Goal: Contribute content: Contribute content

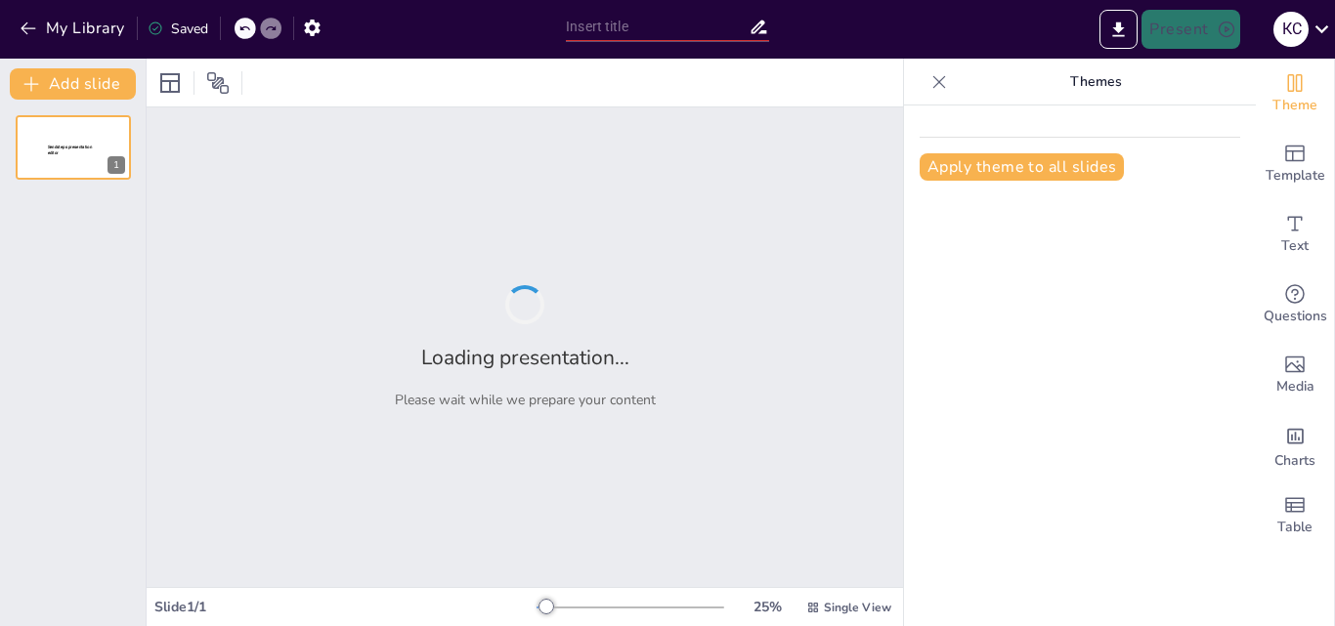
type input "Сынып сағаты: Мектебім - мейірім мекені"
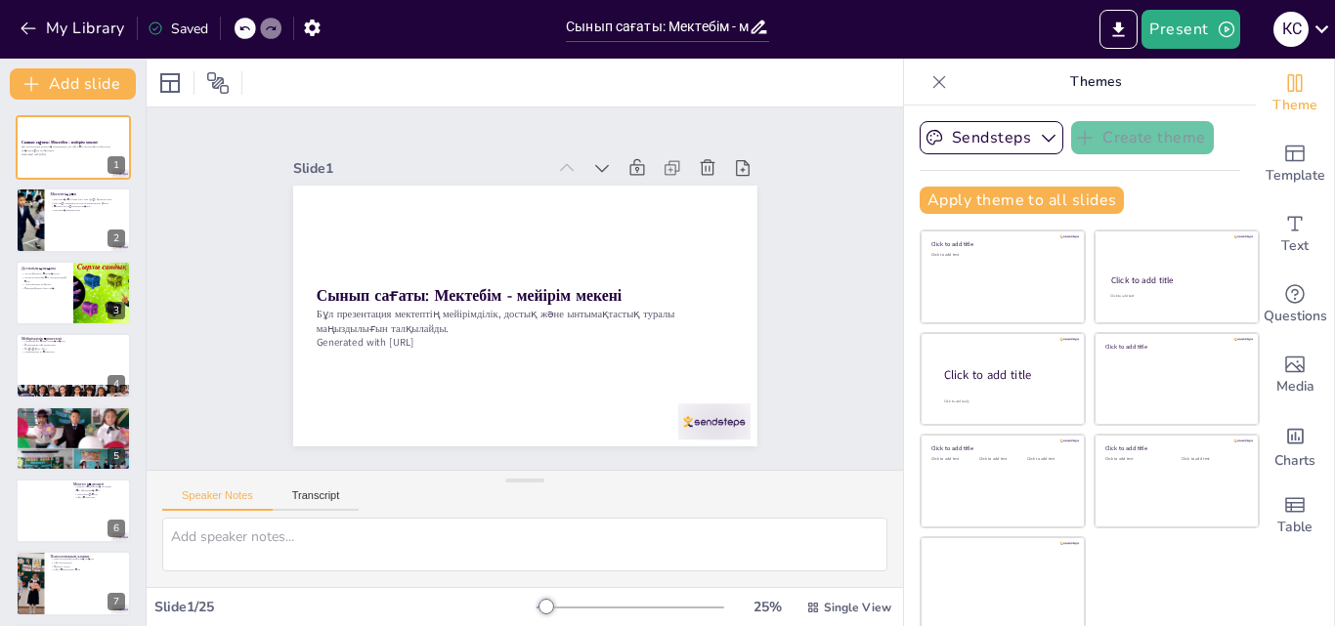
checkbox input "true"
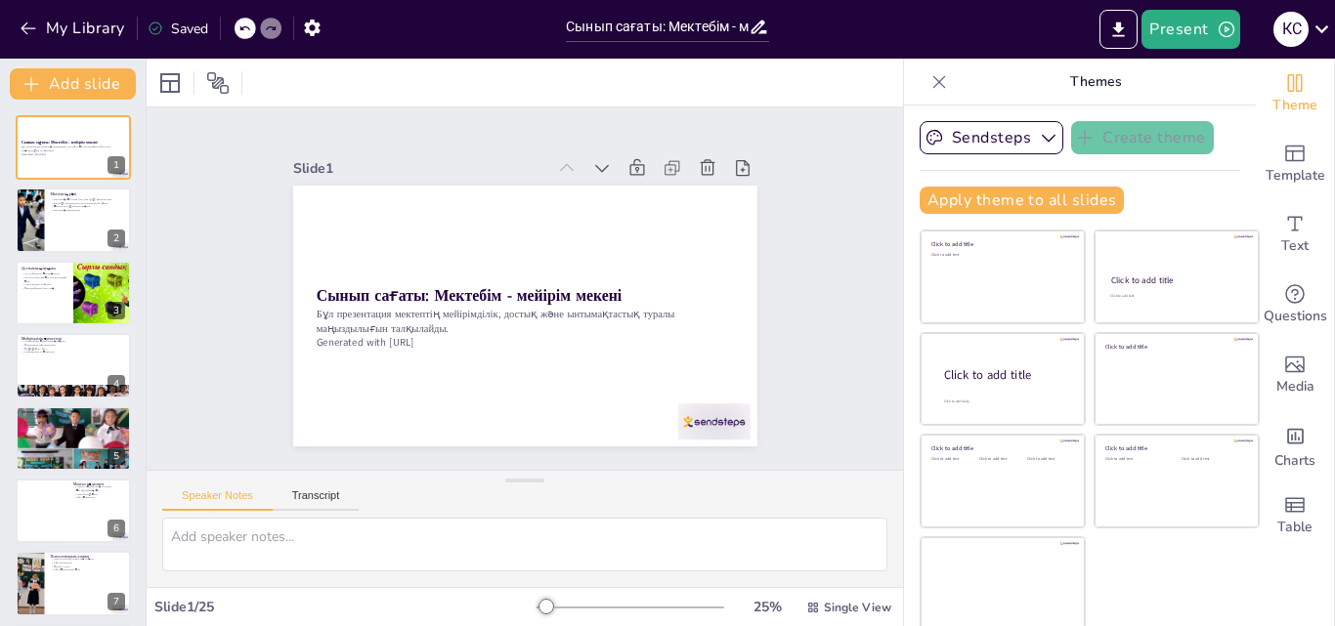
checkbox input "true"
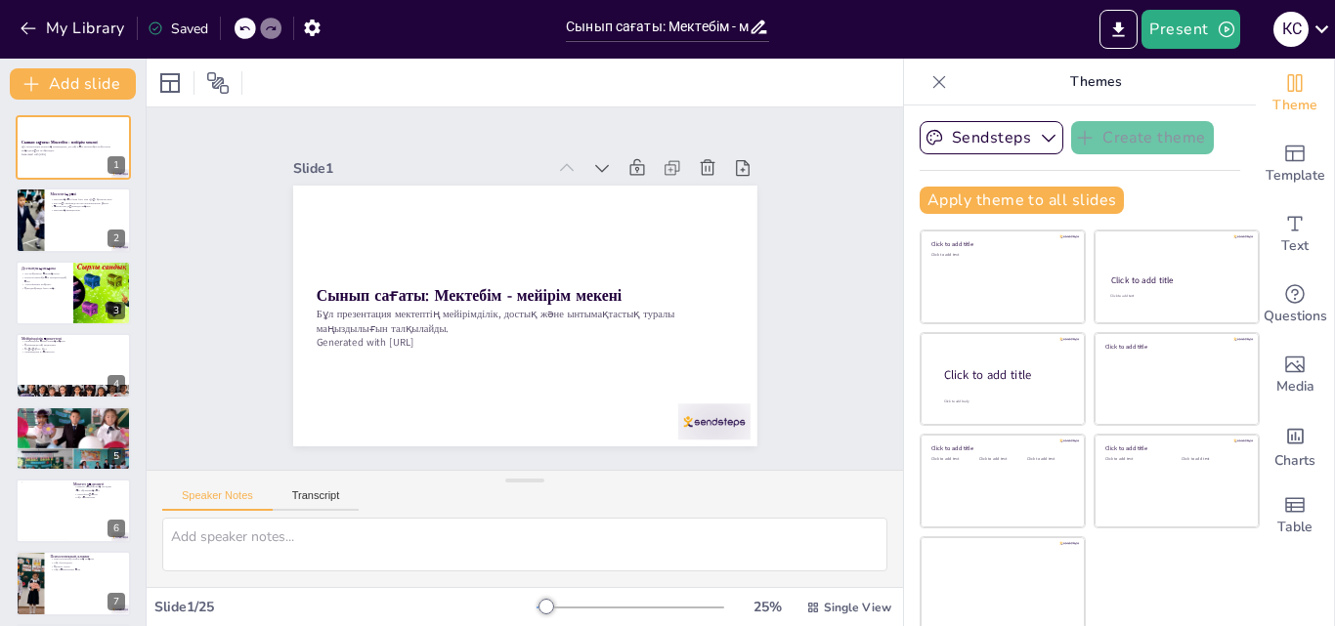
checkbox input "true"
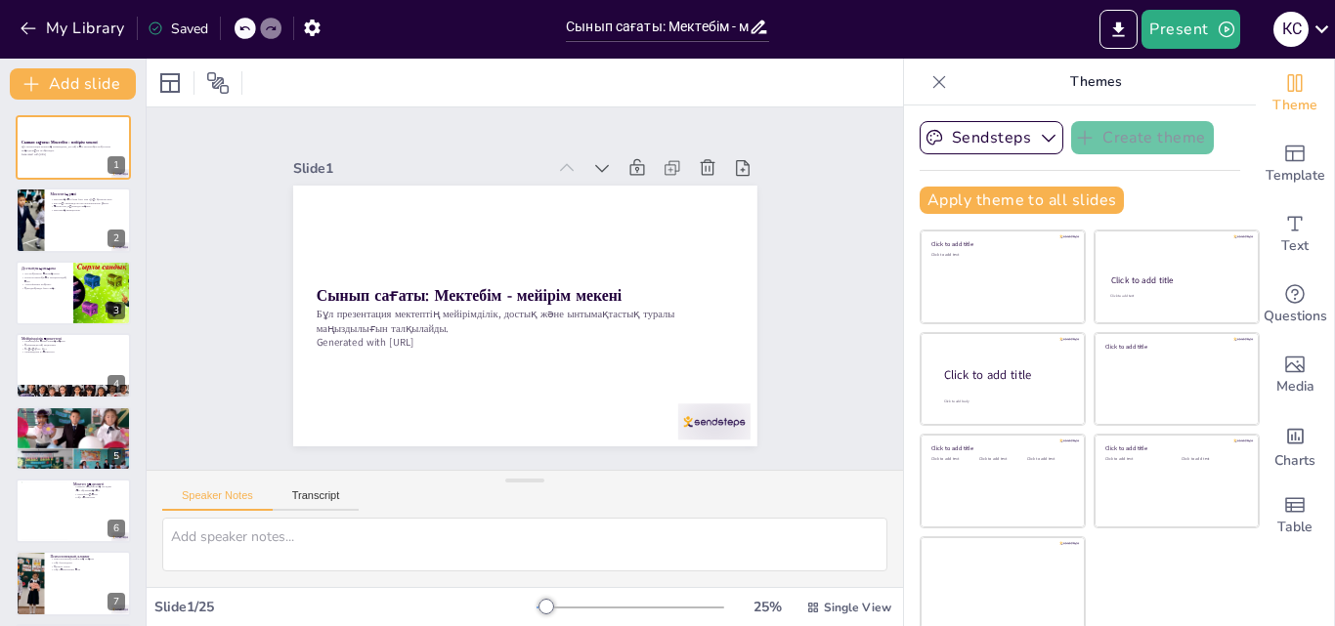
checkbox input "true"
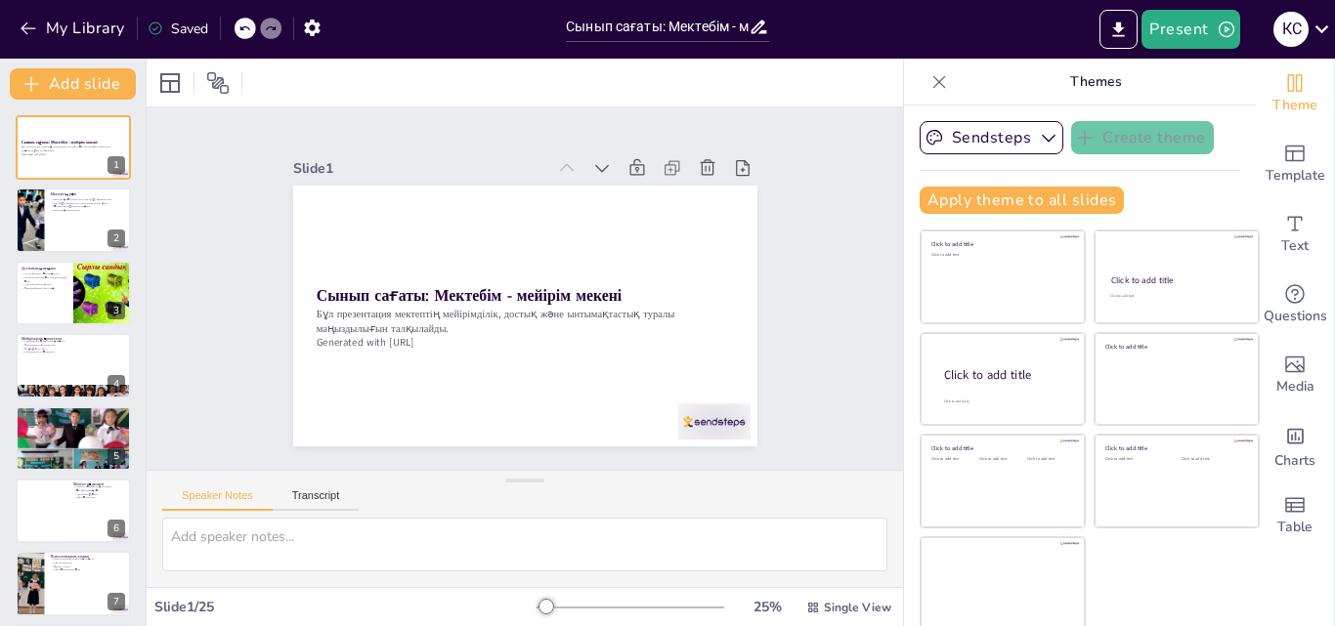
checkbox input "true"
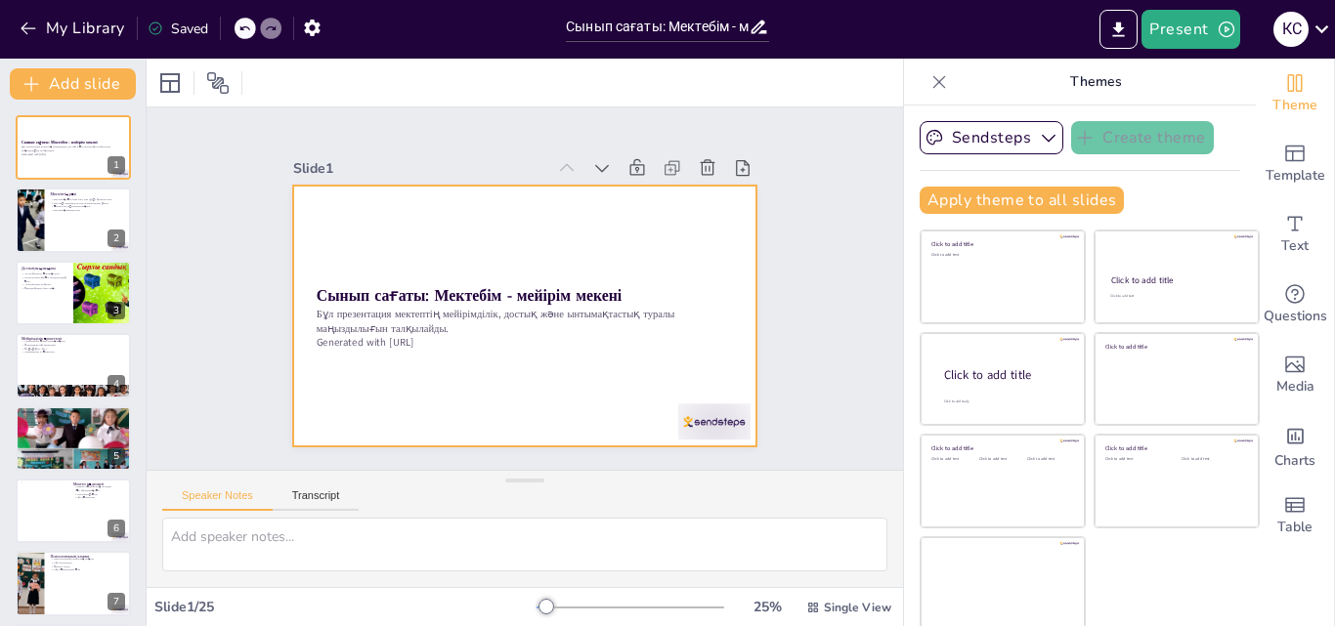
checkbox input "true"
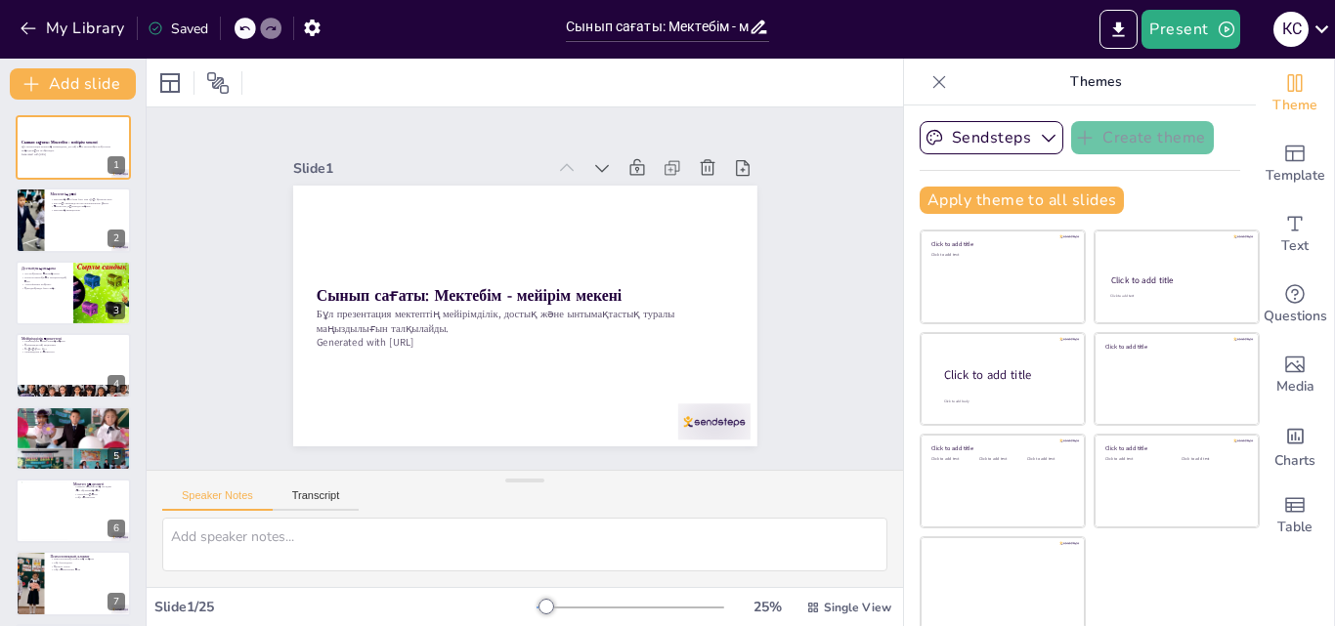
scroll to position [4, 0]
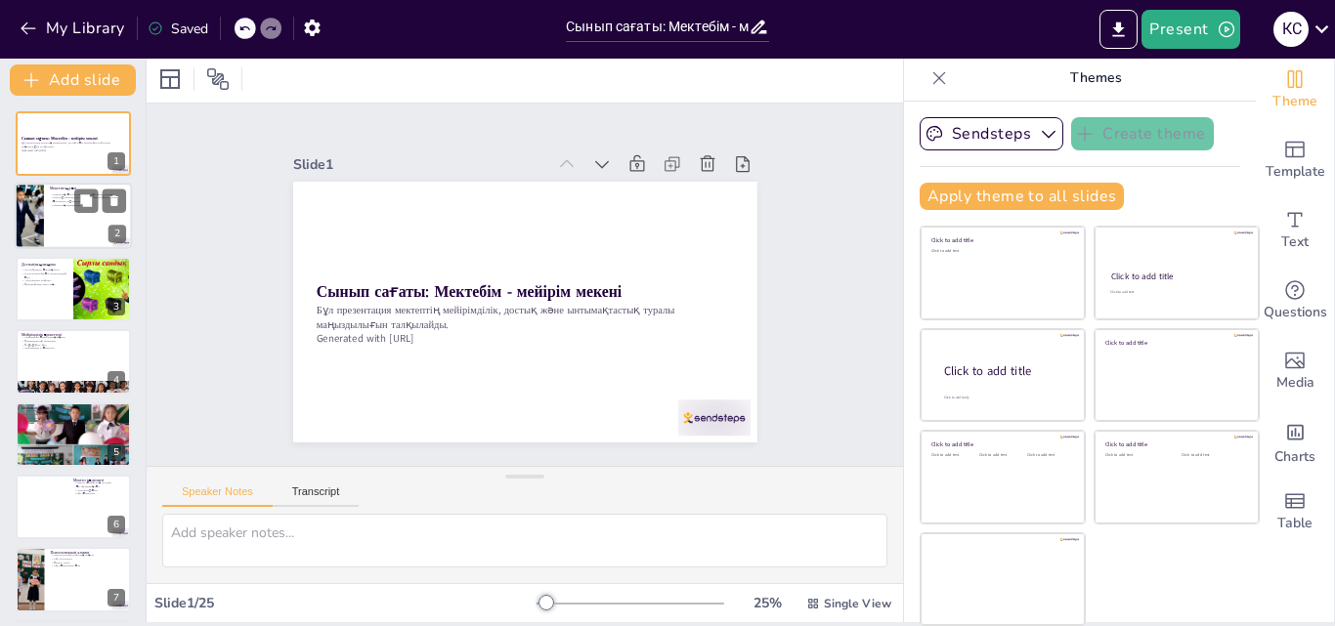
checkbox input "true"
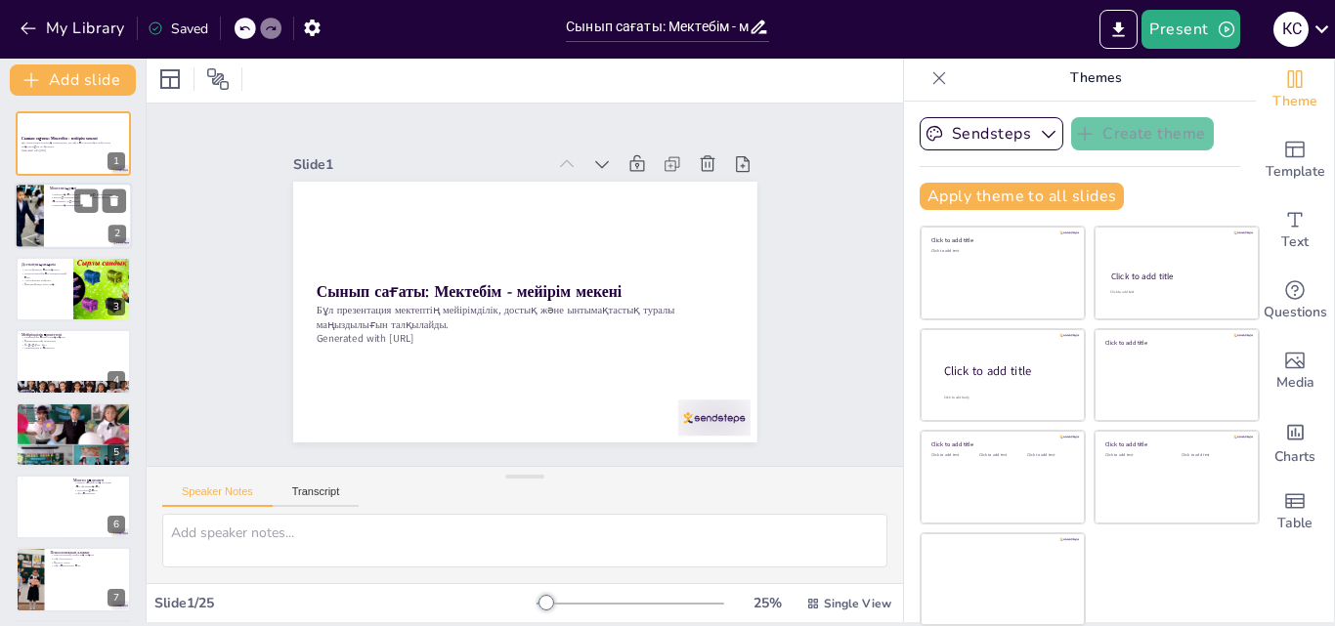
checkbox input "true"
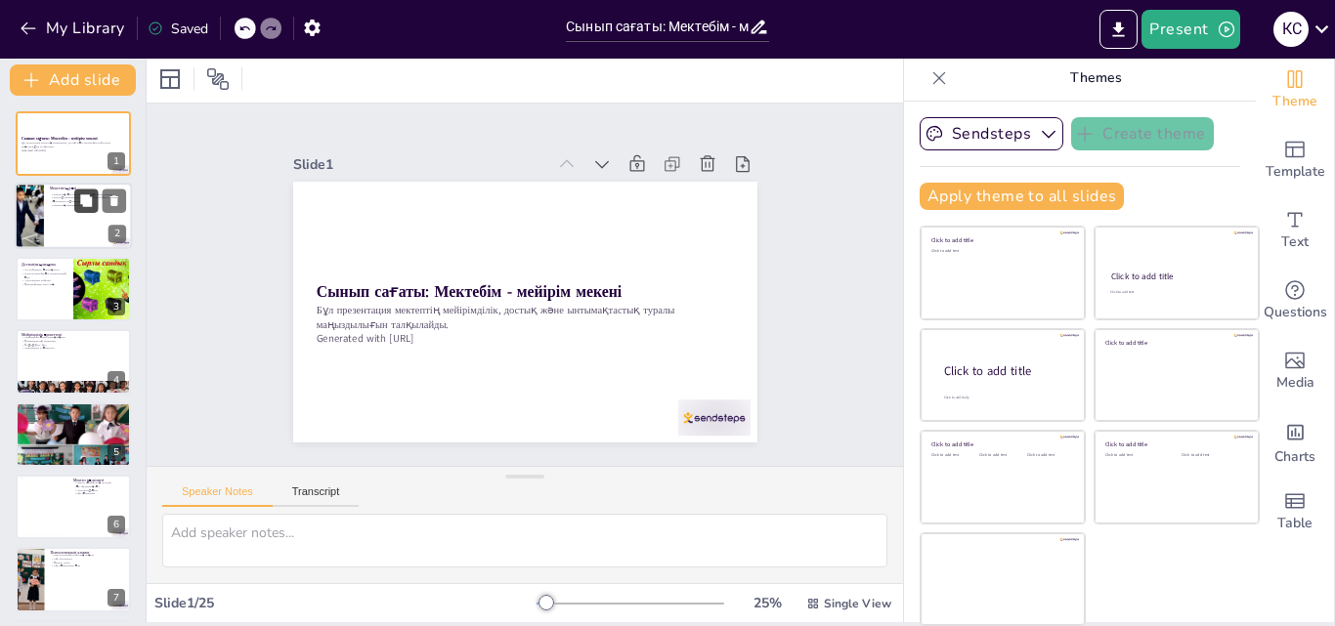
checkbox input "true"
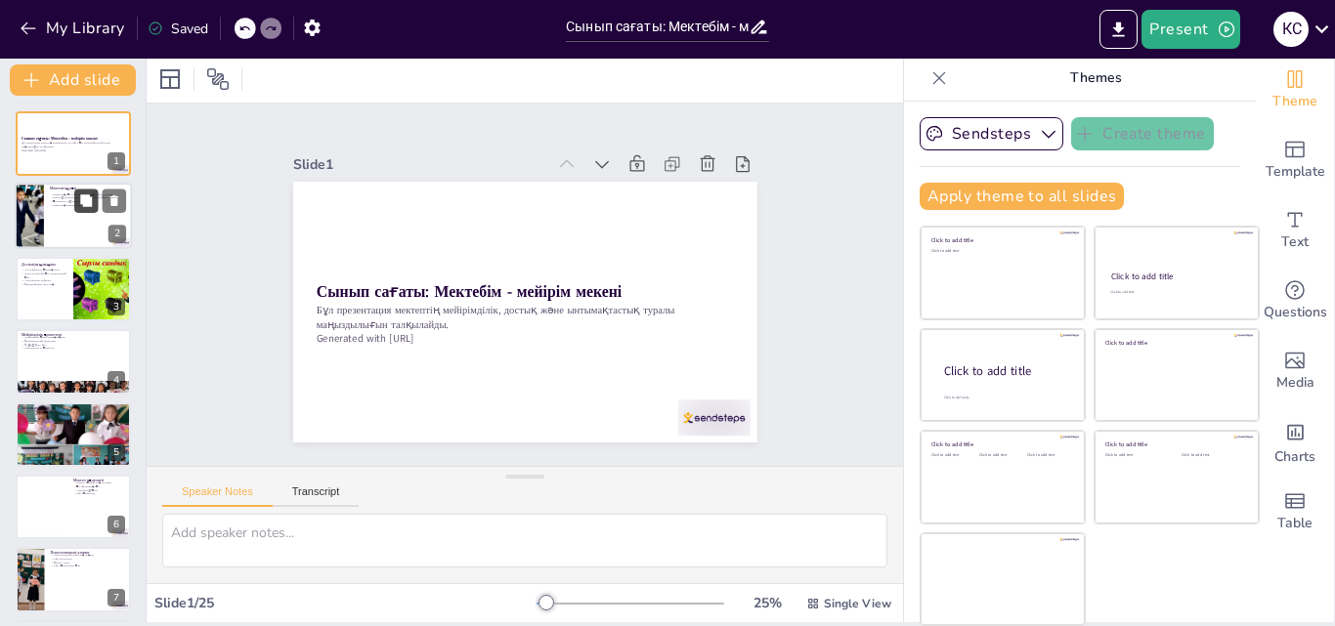
click at [92, 212] on button at bounding box center [85, 201] width 23 height 23
type textarea "Мектептің рөлі білім беру мен тұлға қалыптастыруда ерекше. Оқушылар мектепте бі…"
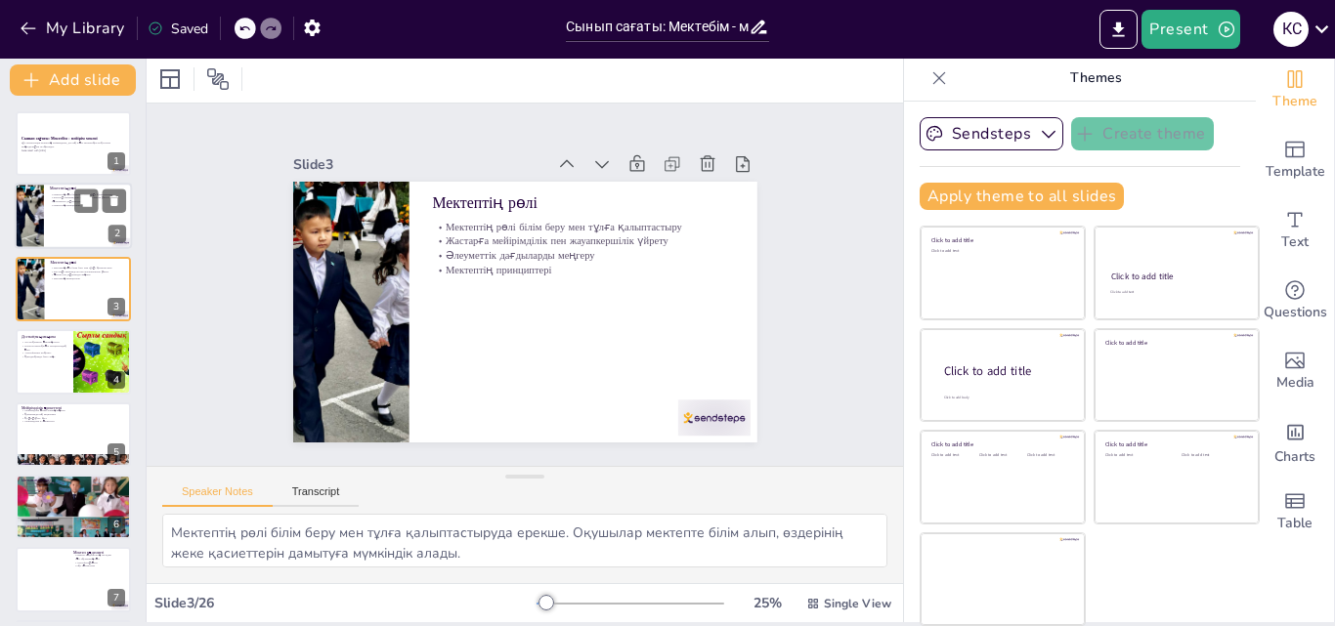
checkbox input "true"
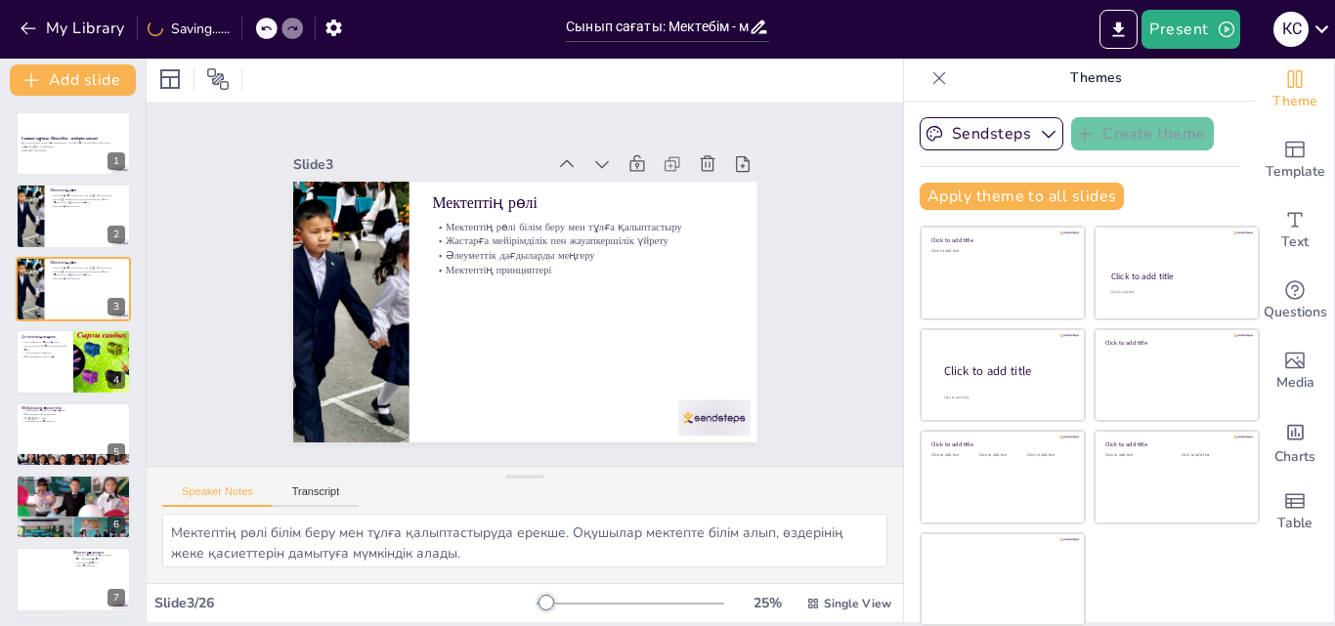
checkbox input "true"
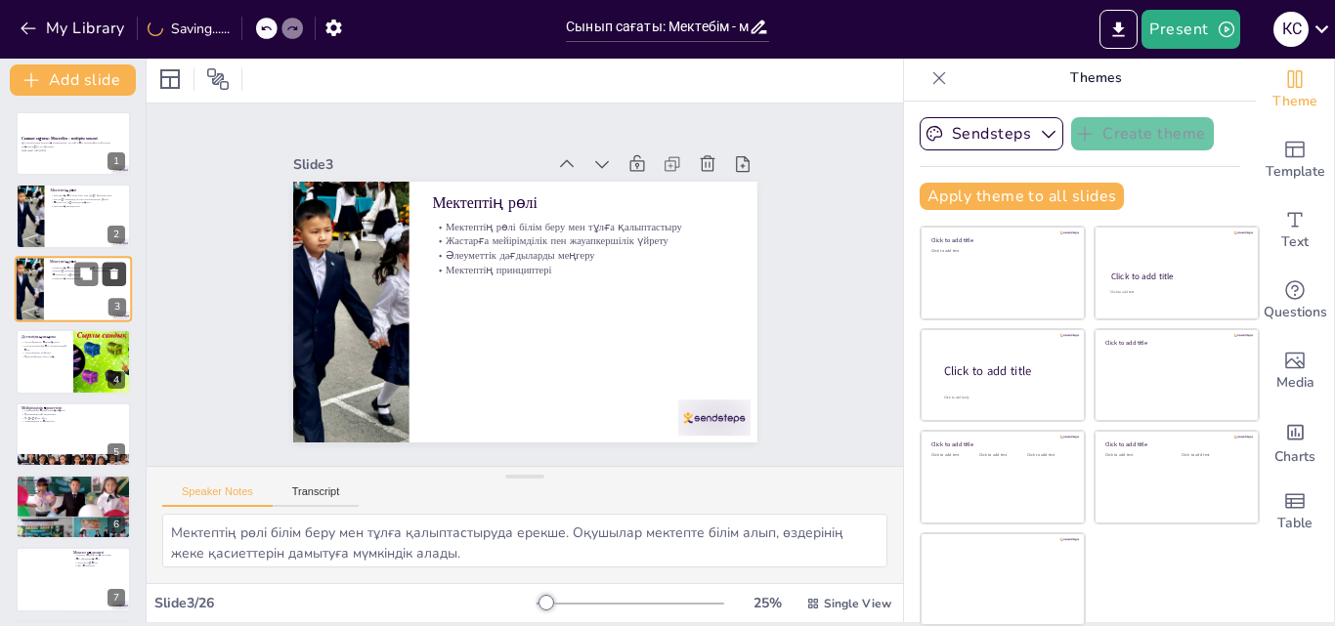
checkbox input "true"
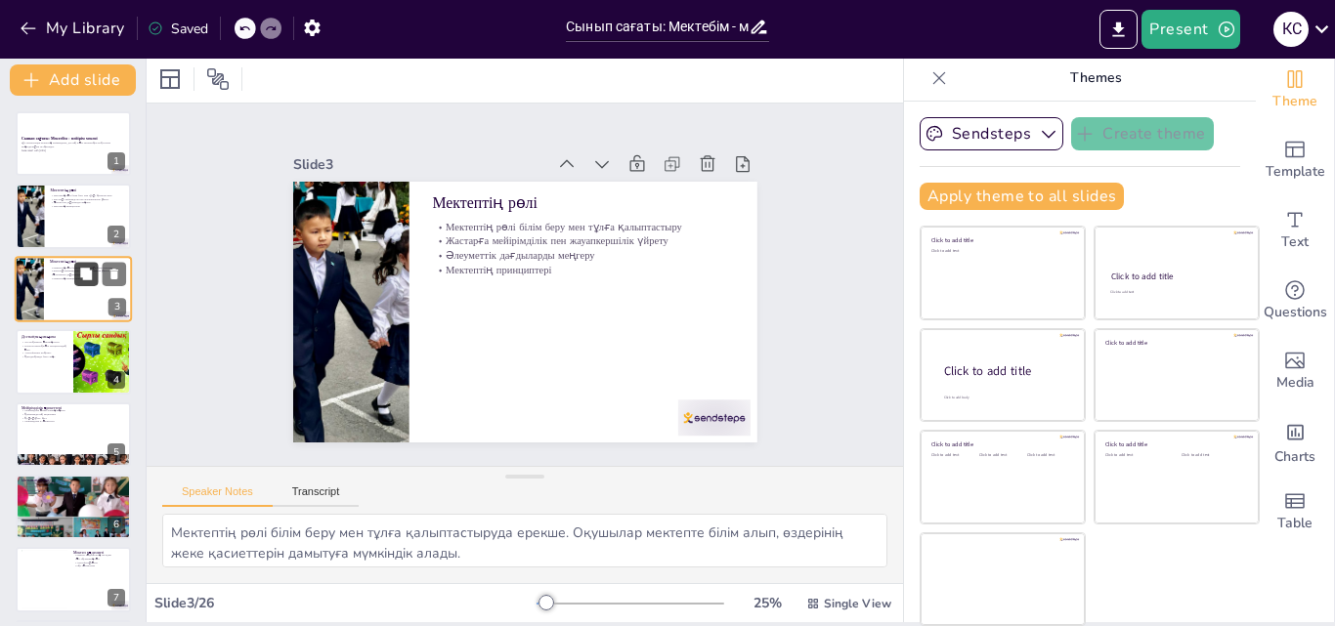
click at [94, 285] on button at bounding box center [85, 273] width 23 height 23
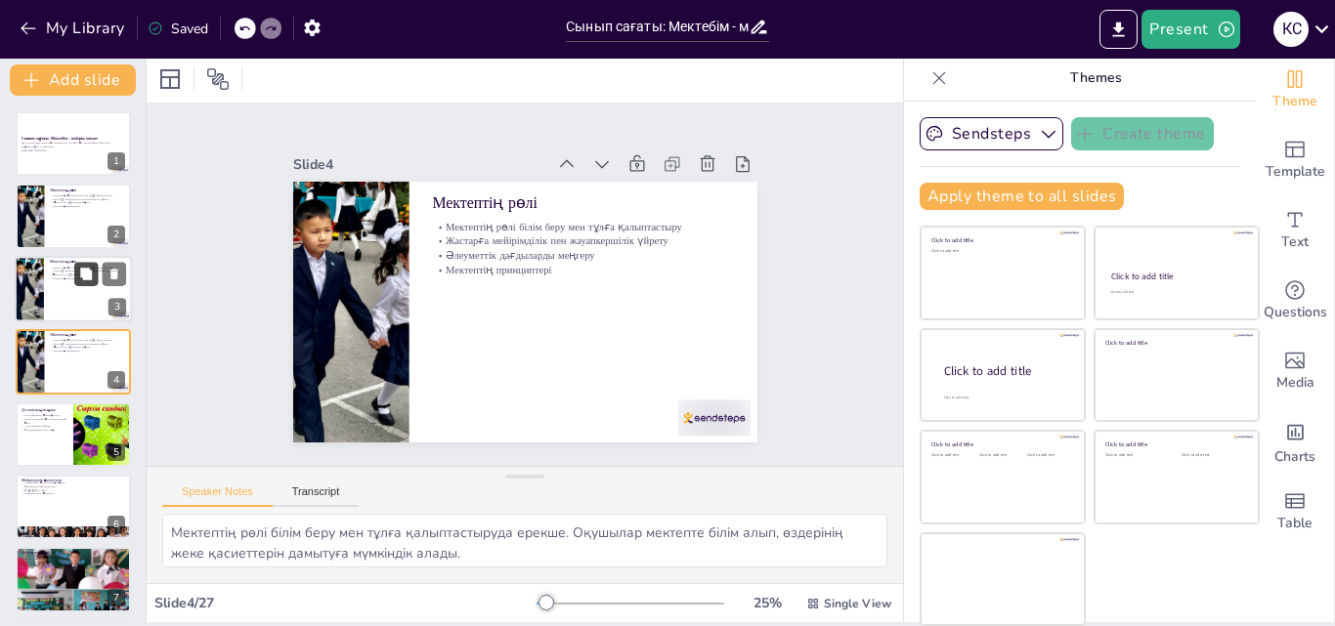
checkbox input "true"
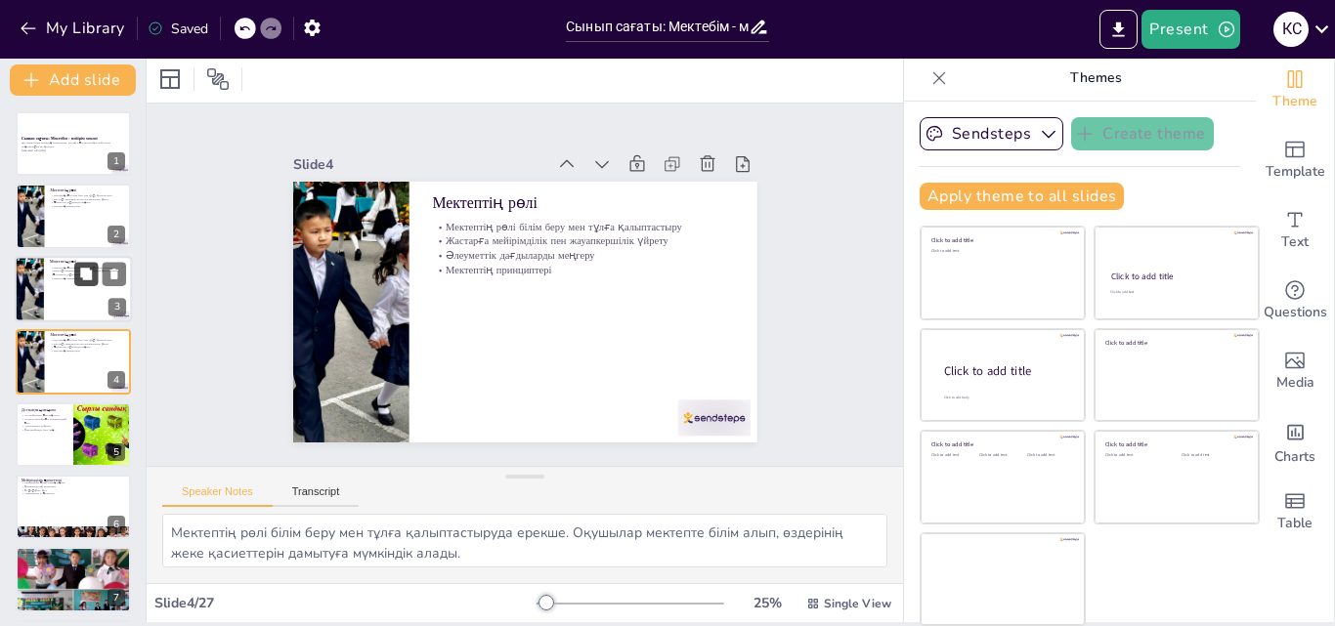
checkbox input "true"
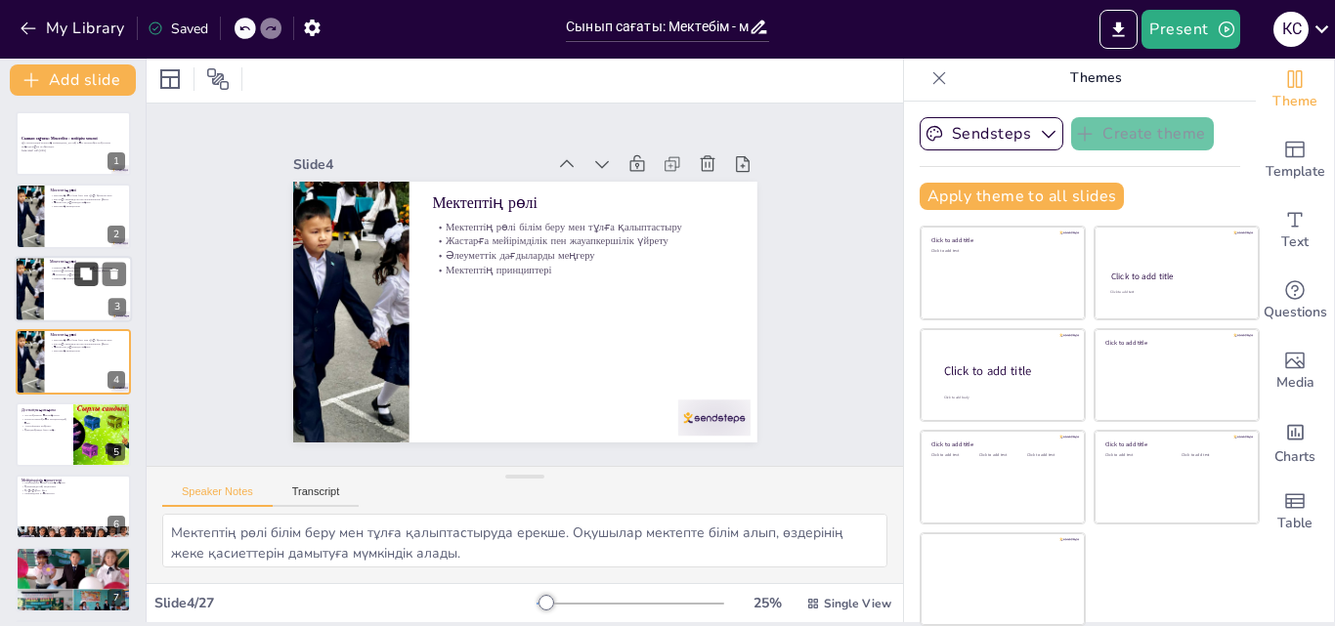
scroll to position [3, 0]
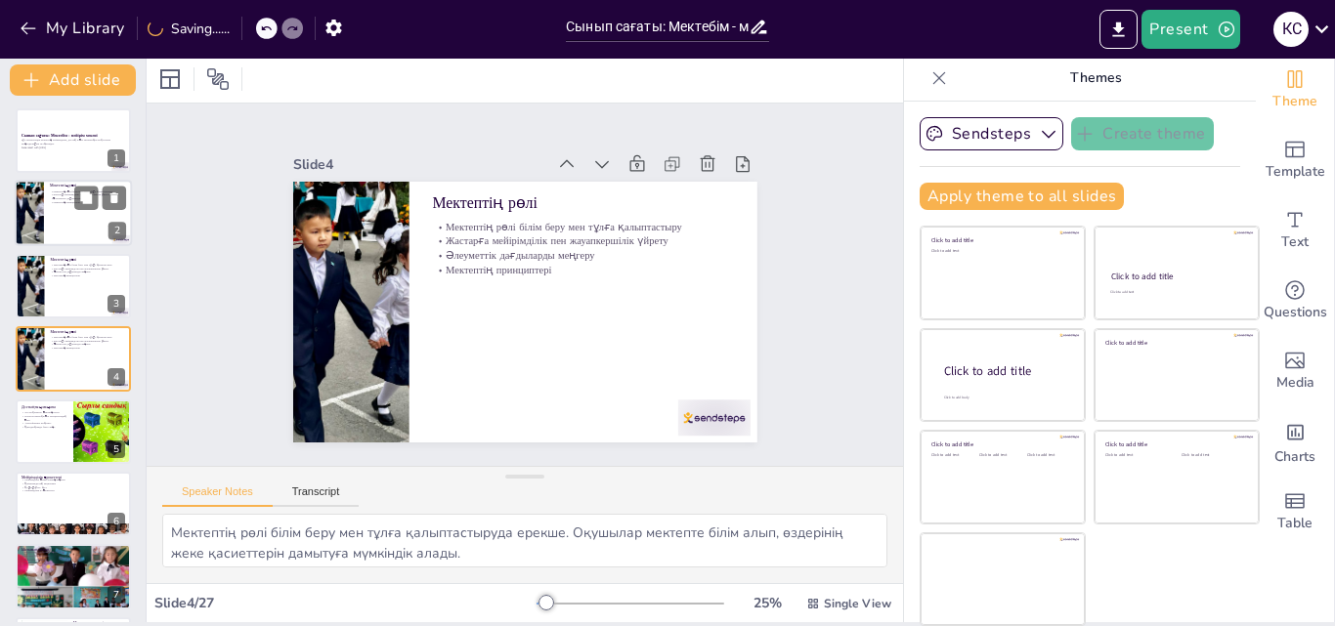
checkbox input "true"
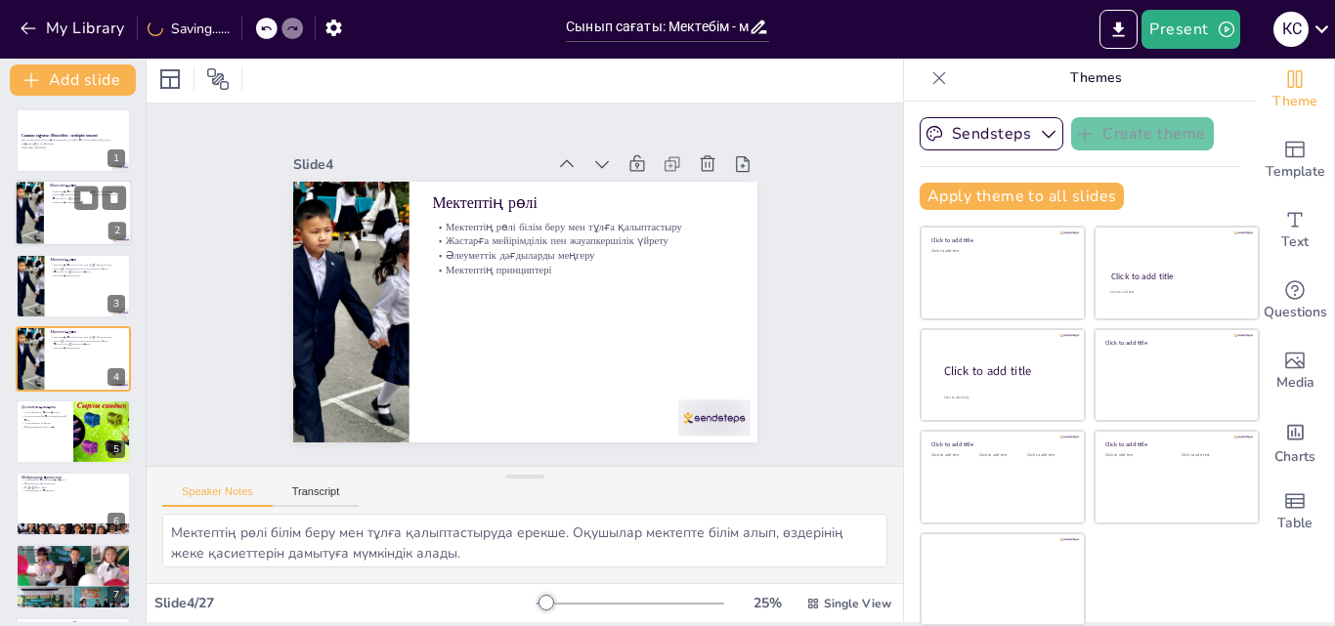
checkbox input "true"
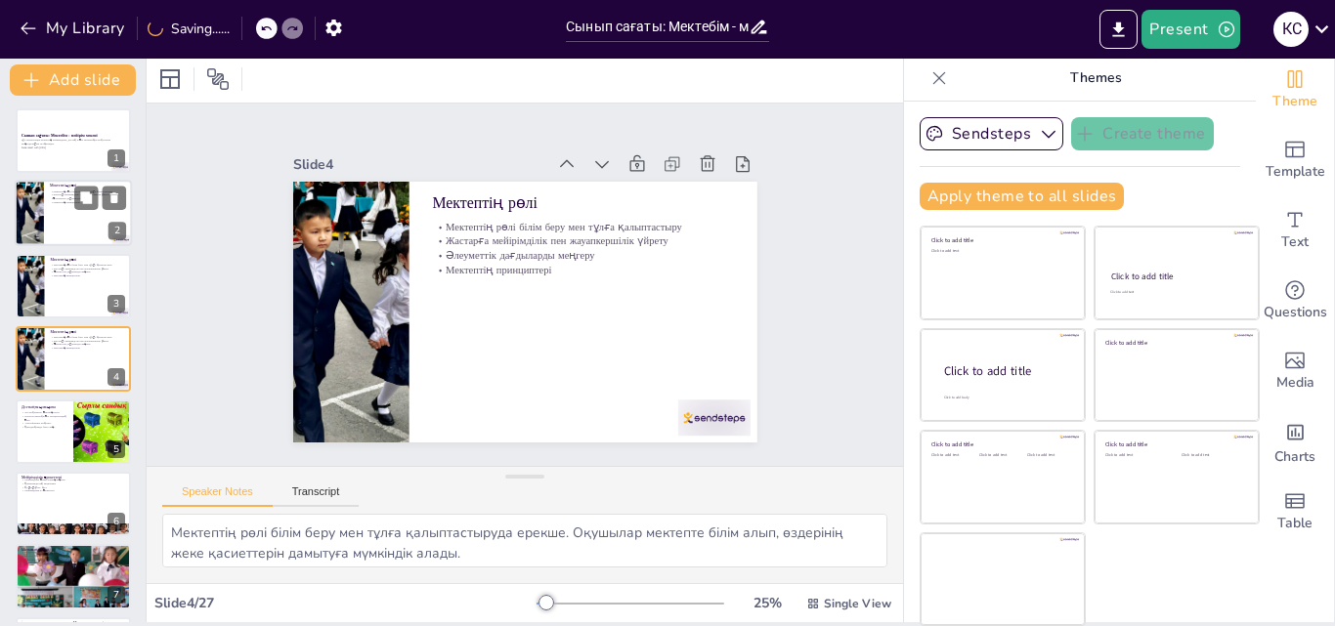
click at [60, 198] on p "Әлеуметтік дағдыларды меңгеру" at bounding box center [88, 199] width 76 height 4
checkbox input "true"
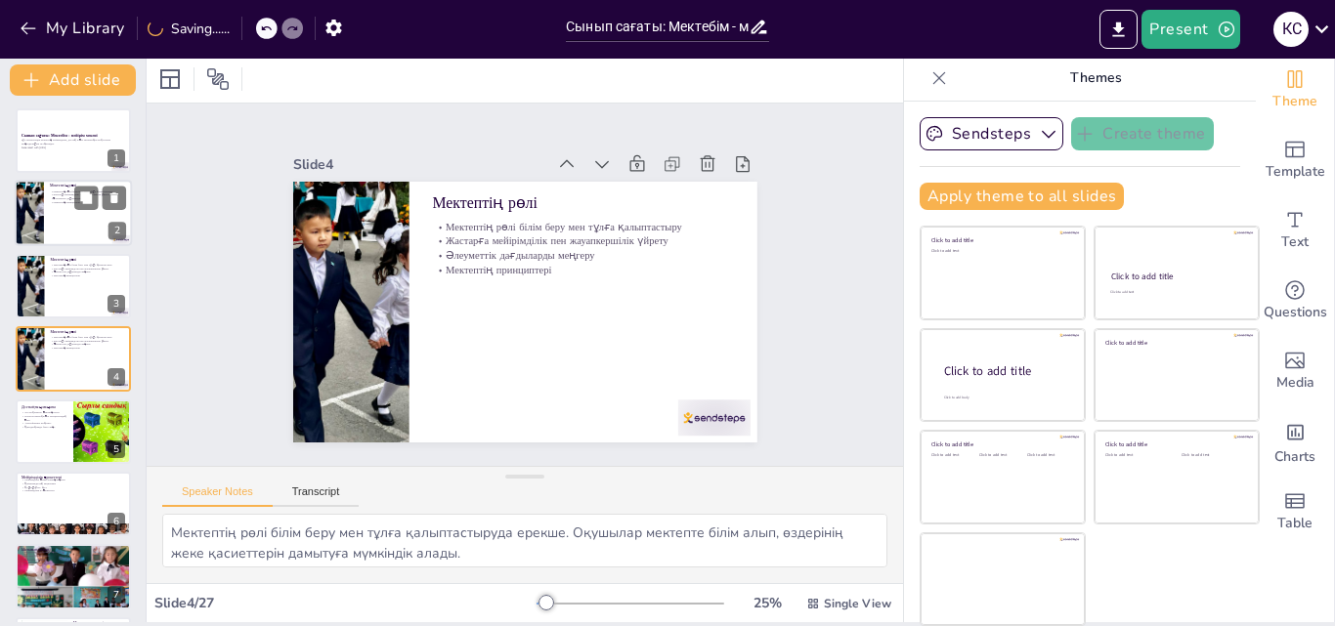
checkbox input "true"
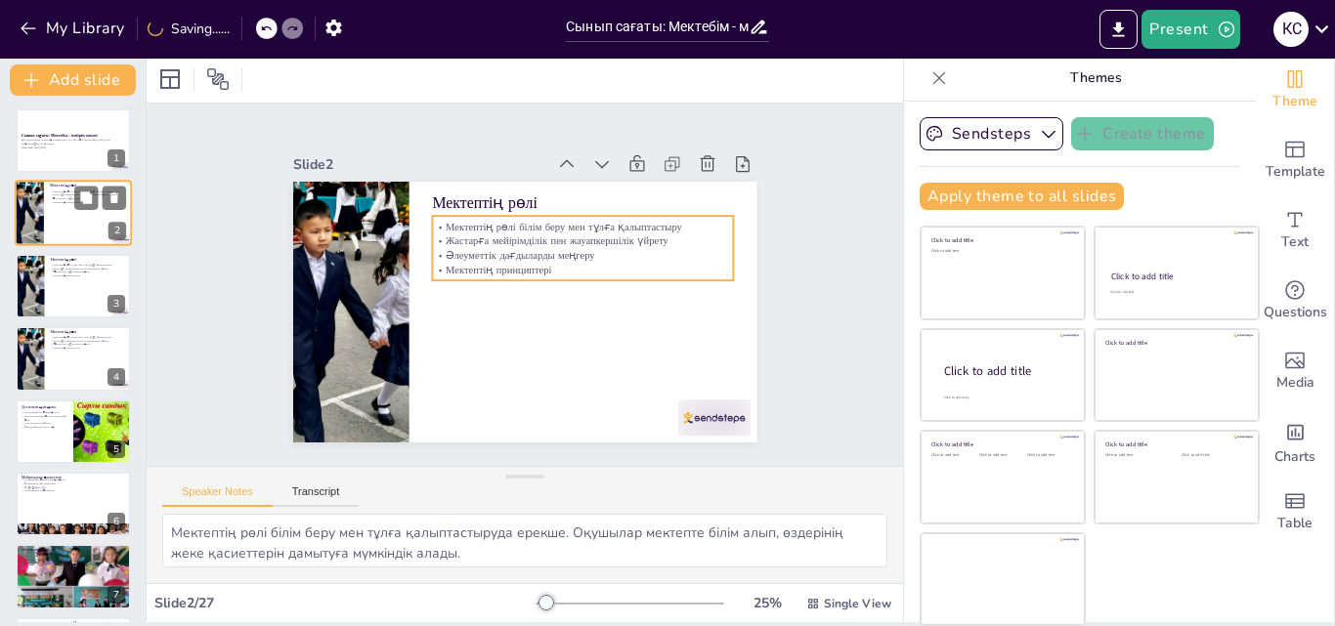
scroll to position [0, 0]
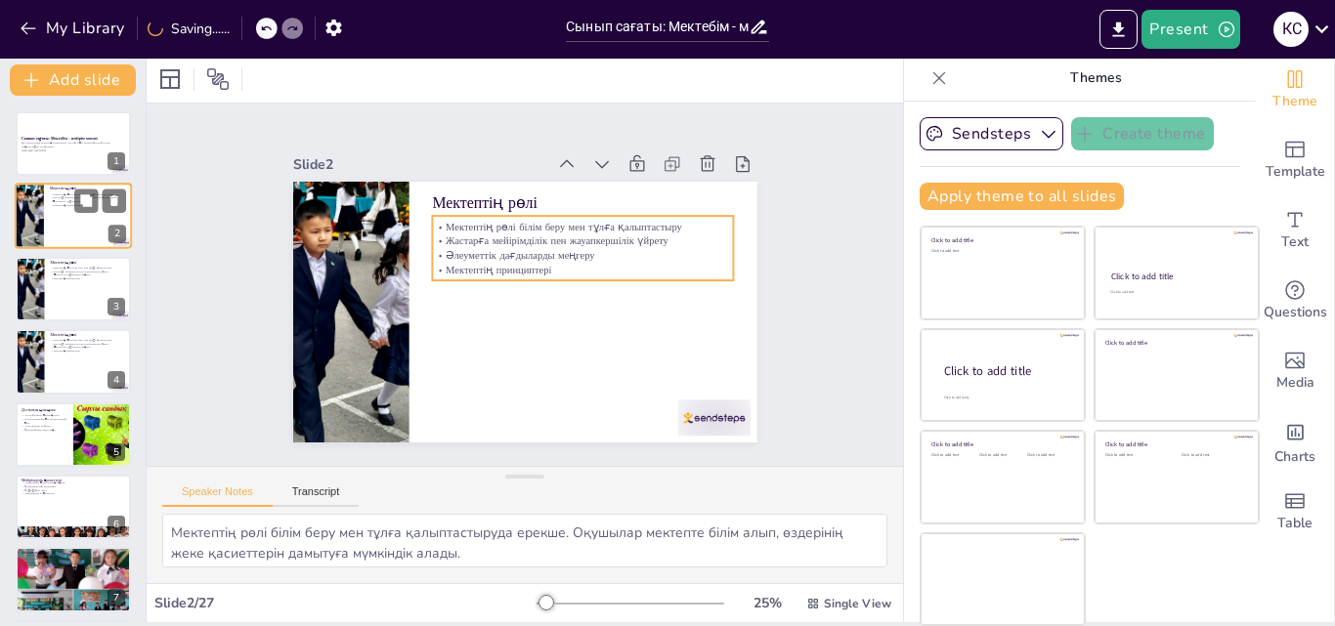
checkbox input "true"
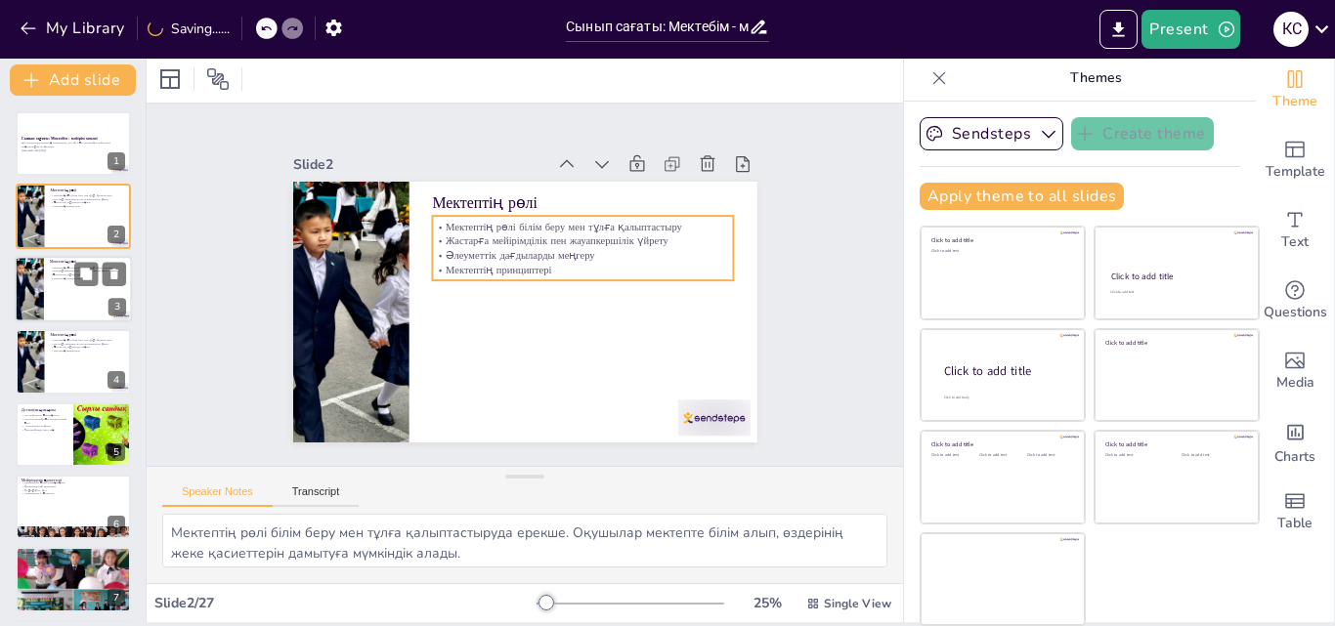
checkbox input "true"
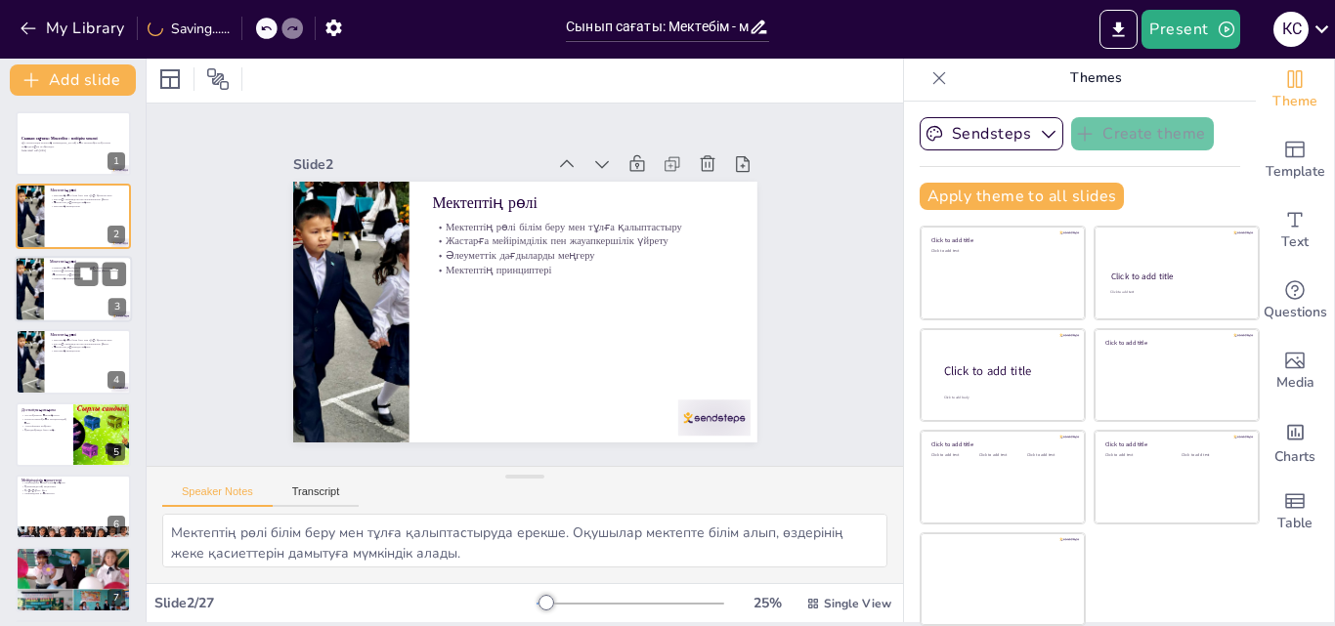
checkbox input "true"
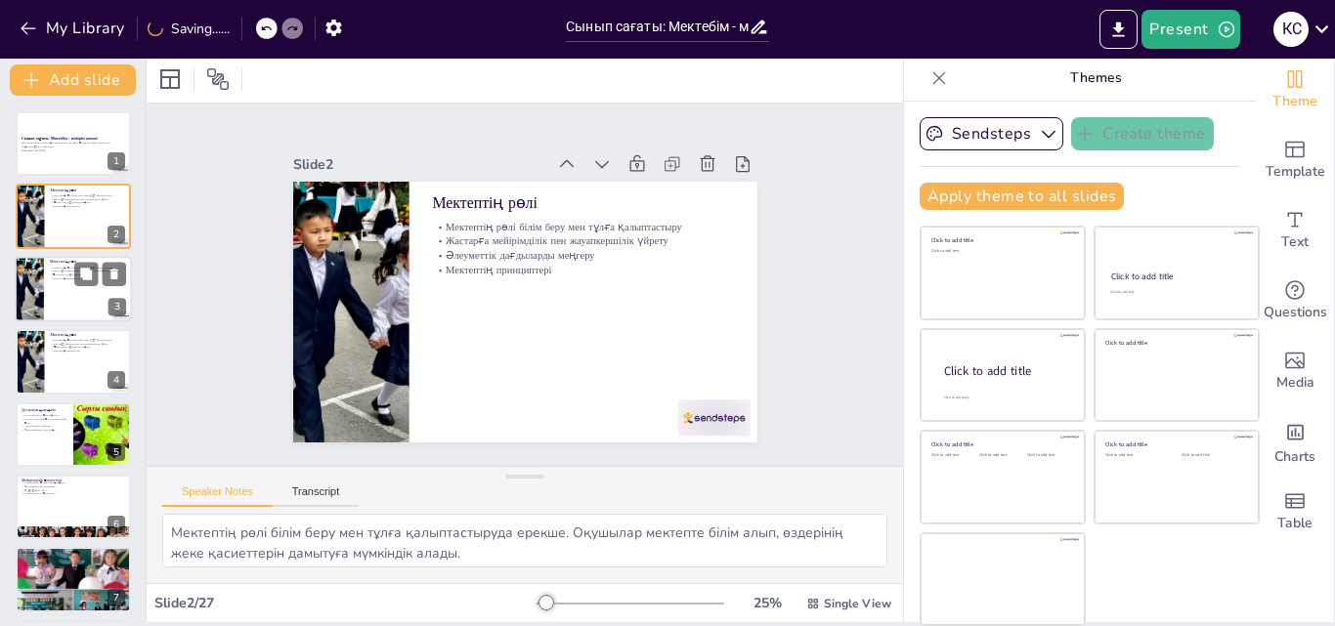
checkbox input "true"
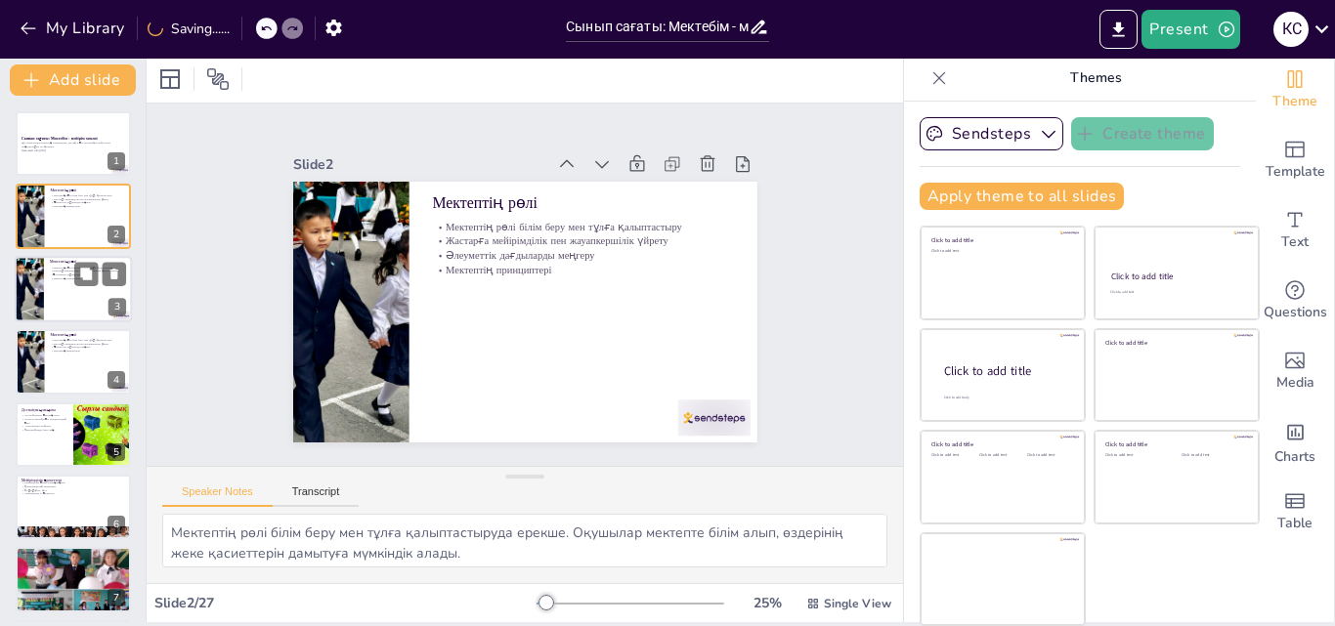
click at [70, 290] on div at bounding box center [73, 289] width 117 height 66
checkbox input "true"
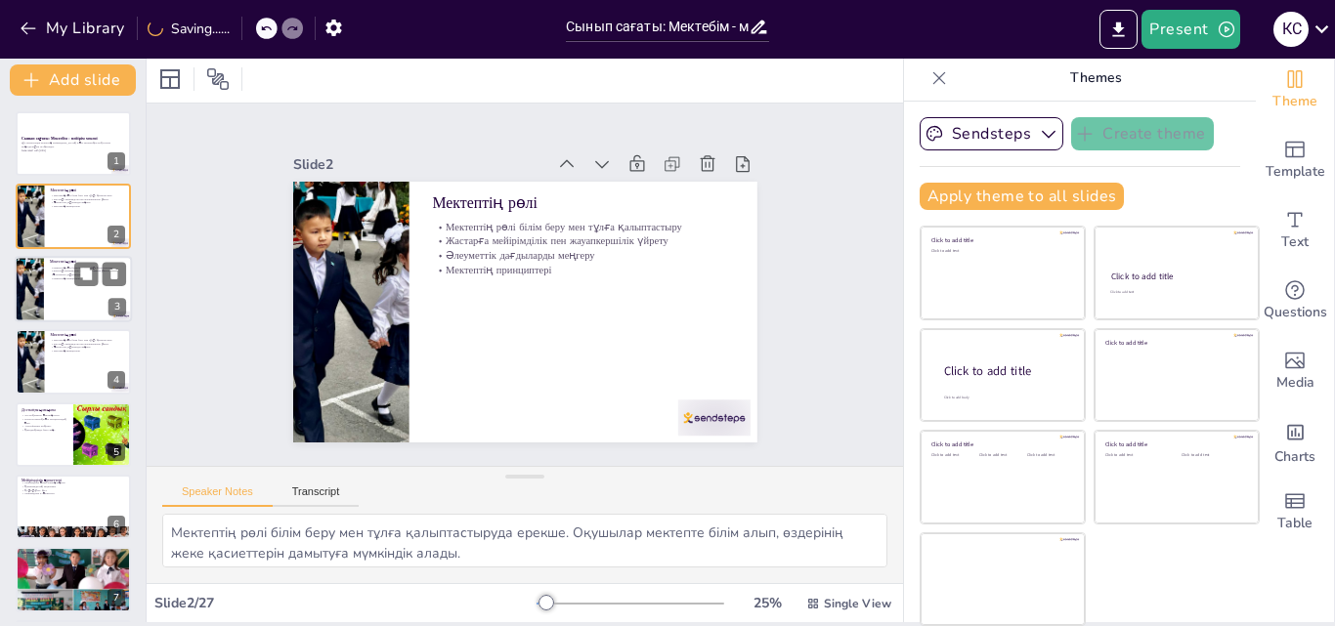
checkbox input "true"
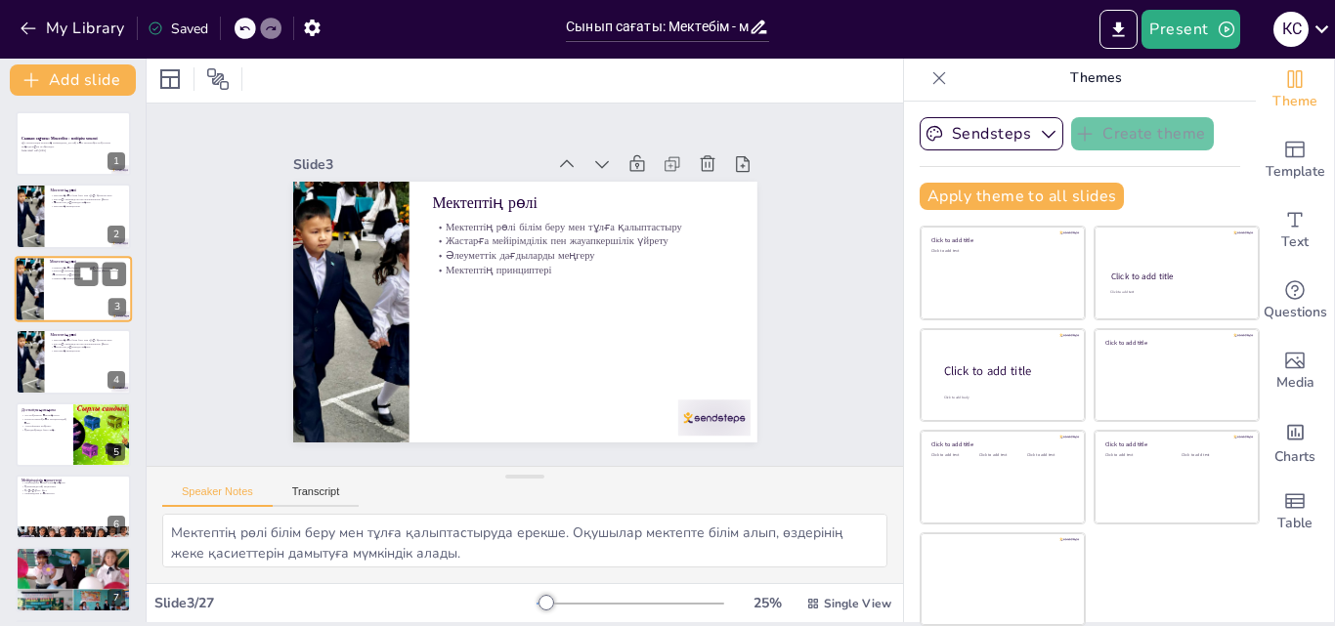
click at [80, 299] on div at bounding box center [73, 289] width 117 height 66
checkbox input "true"
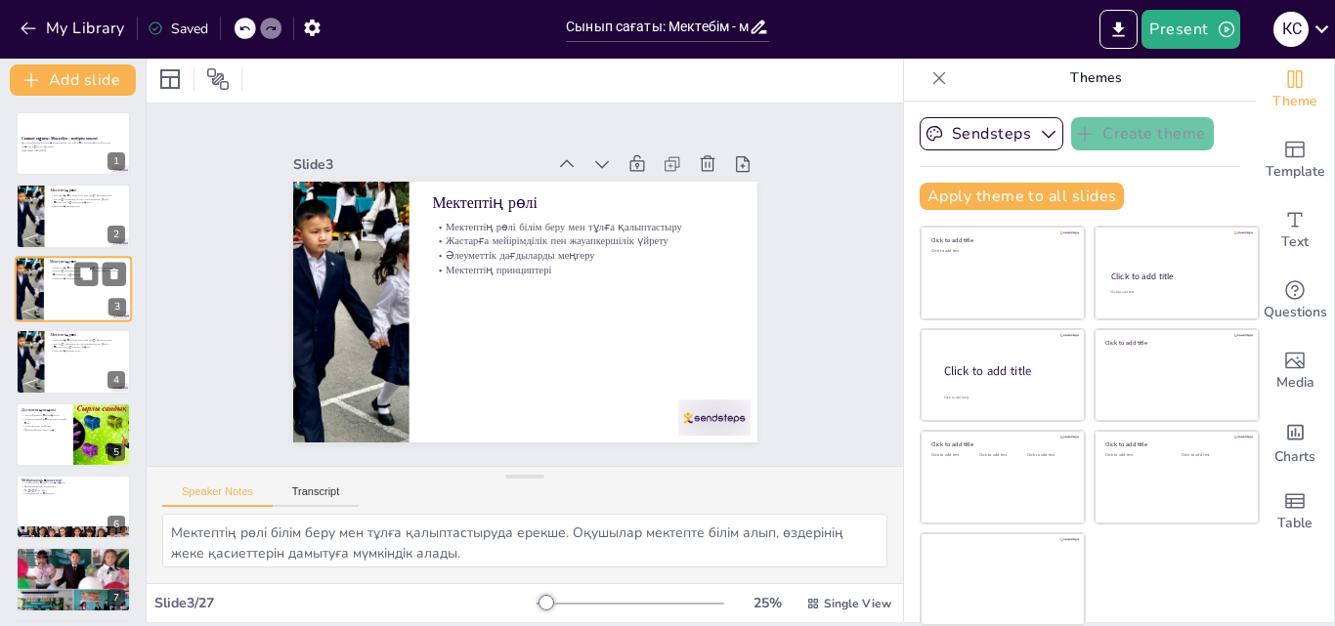
checkbox input "true"
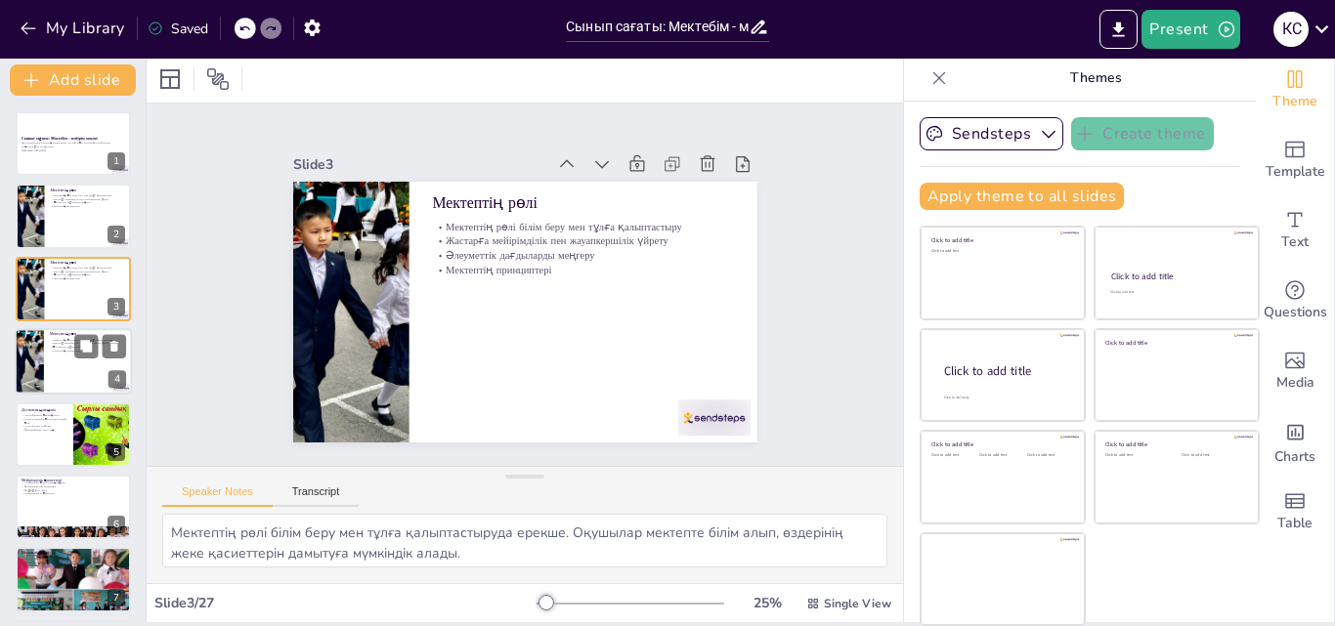
checkbox input "true"
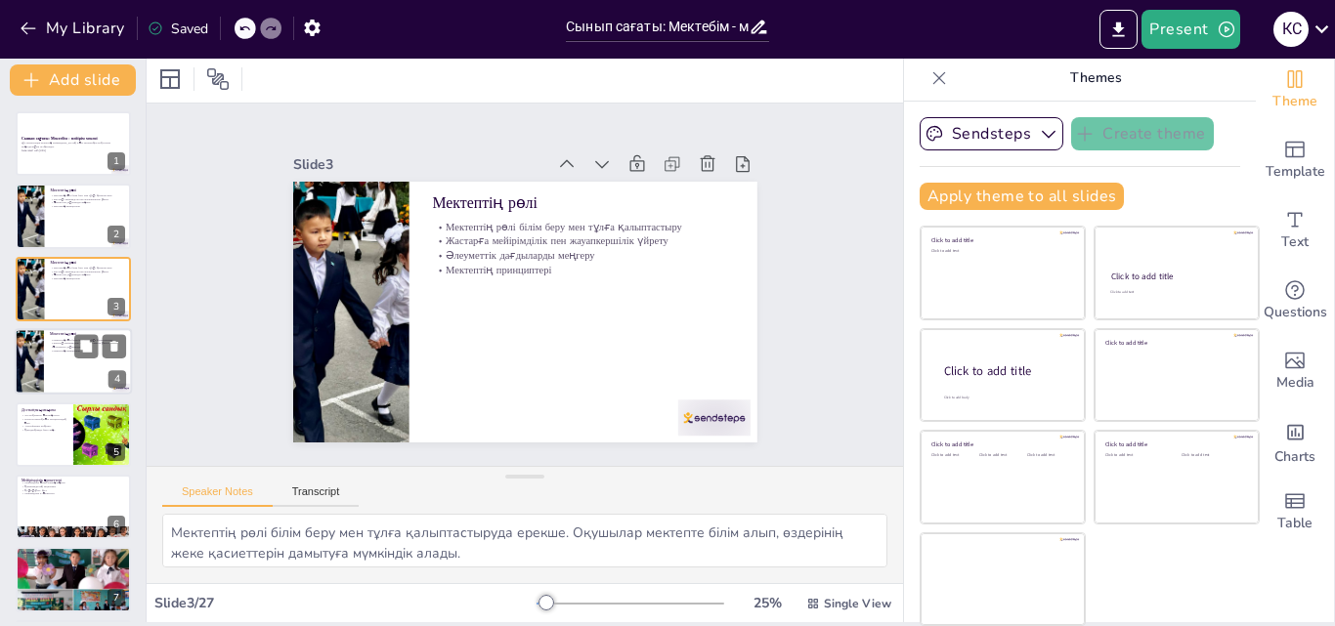
checkbox input "true"
click at [72, 351] on p "Мектептің принциптері" at bounding box center [88, 352] width 76 height 4
checkbox input "true"
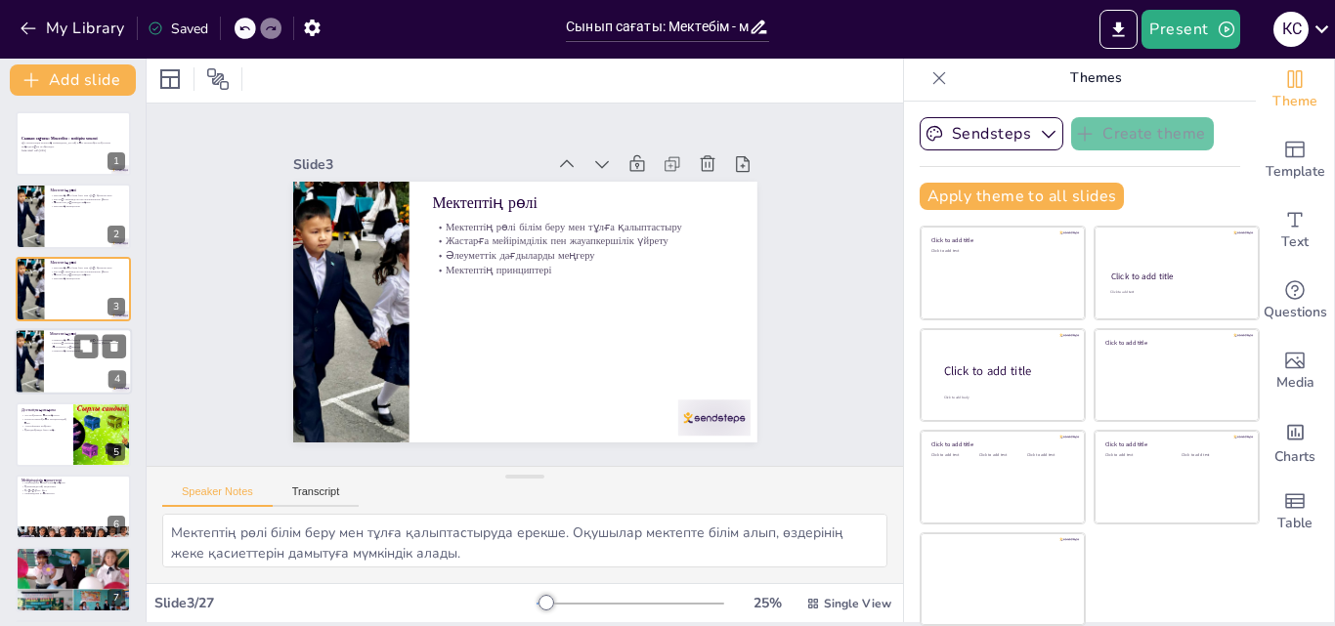
checkbox input "true"
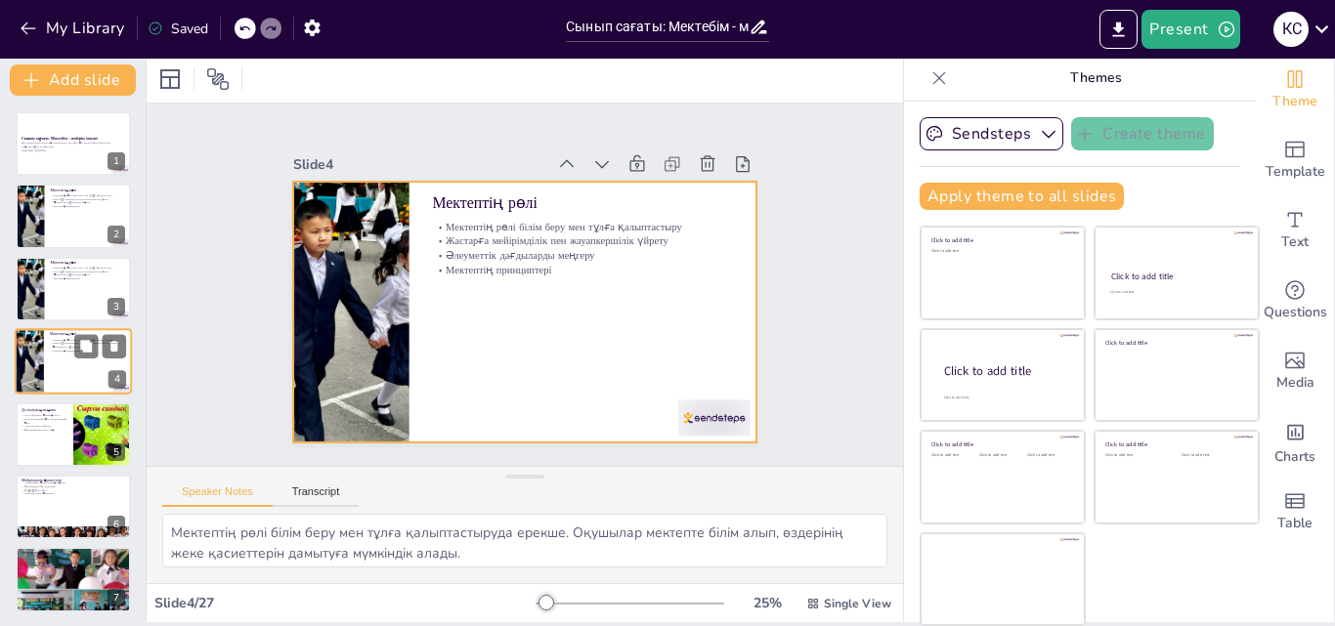
scroll to position [3, 0]
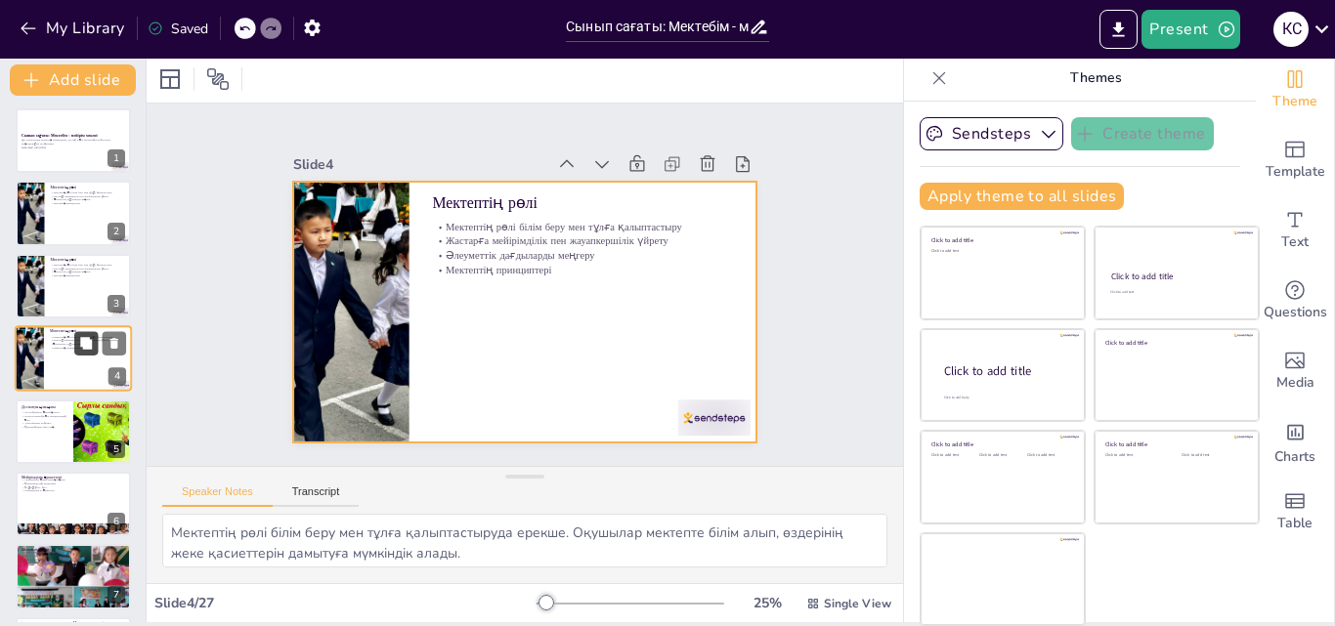
checkbox input "true"
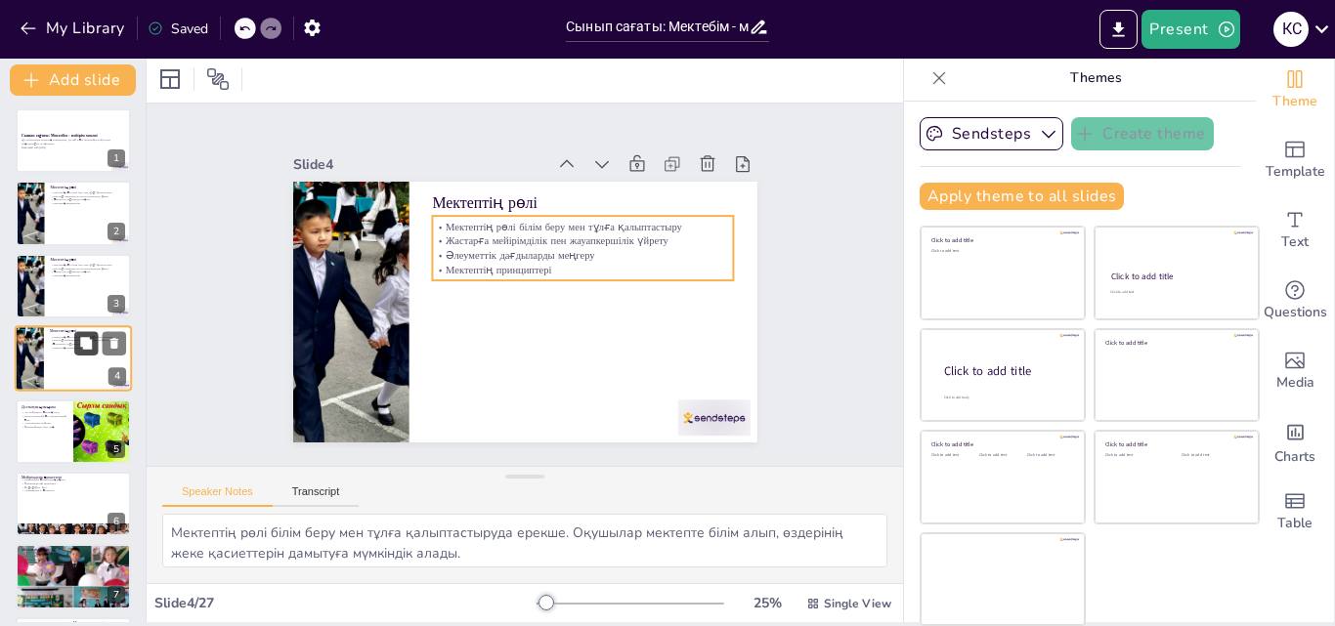
checkbox input "true"
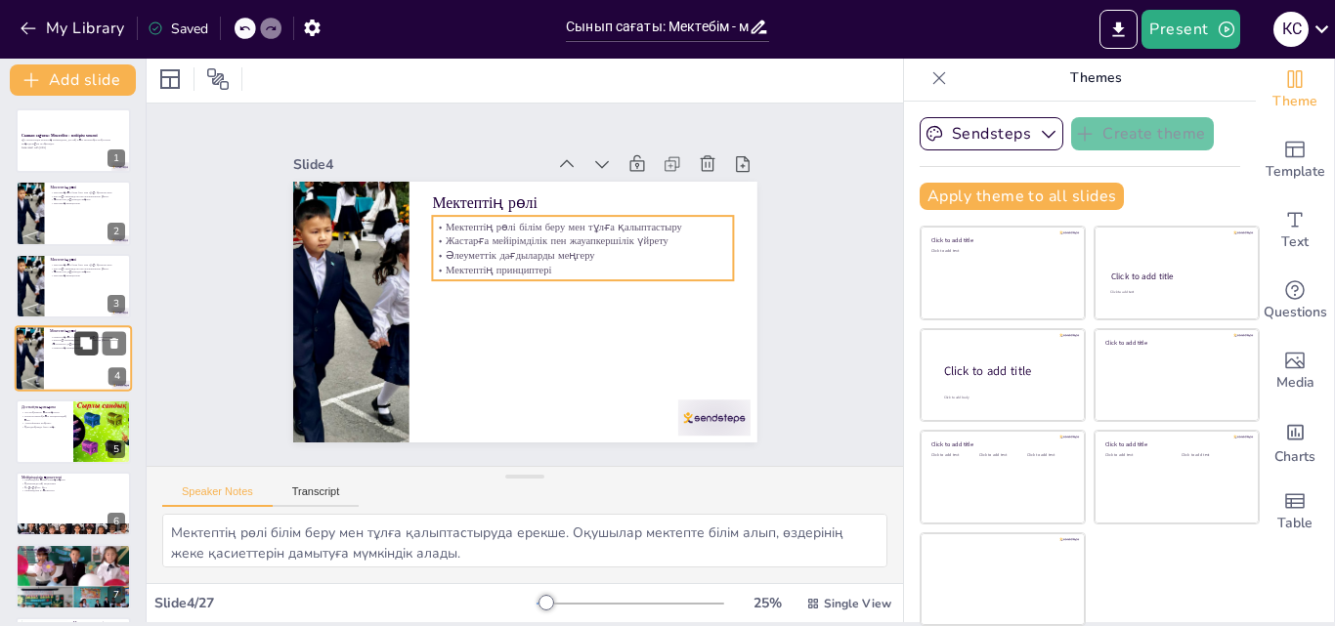
checkbox input "true"
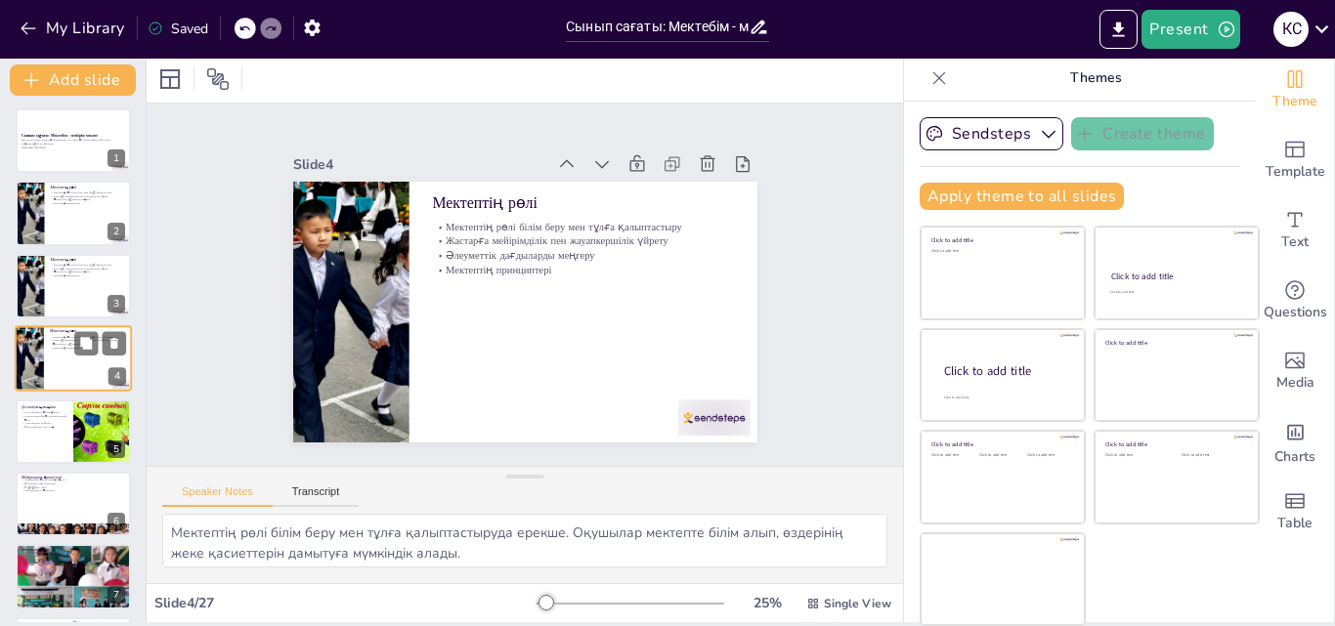
checkbox input "true"
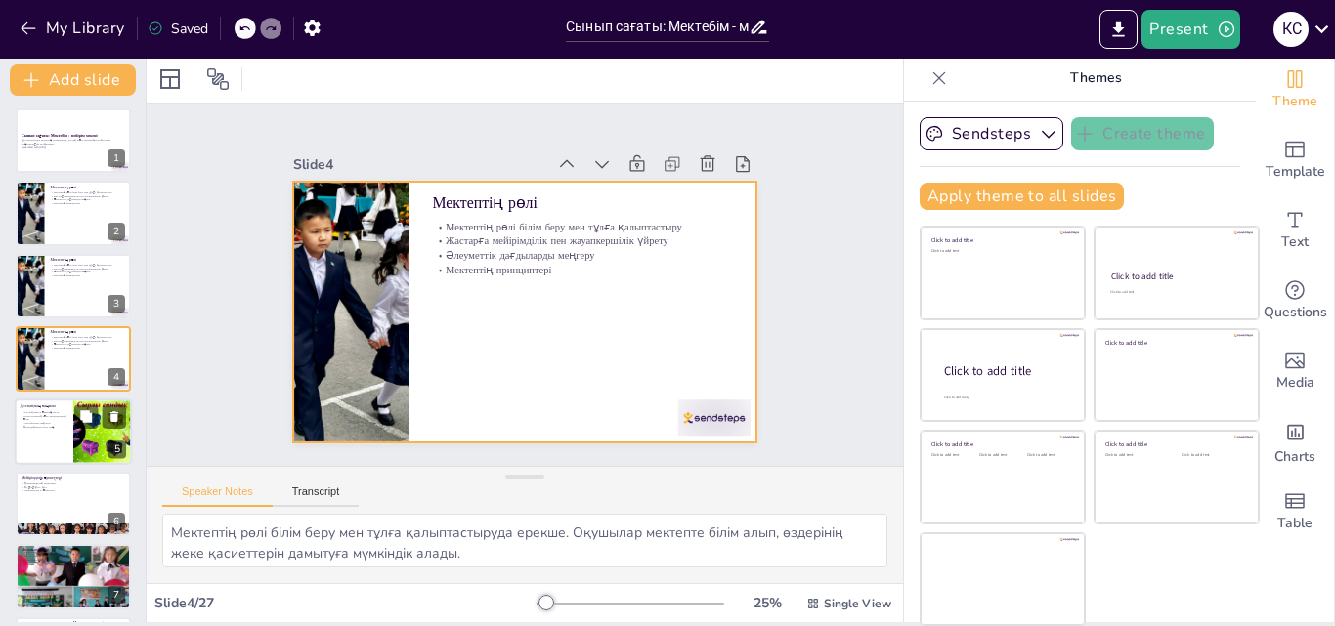
checkbox input "true"
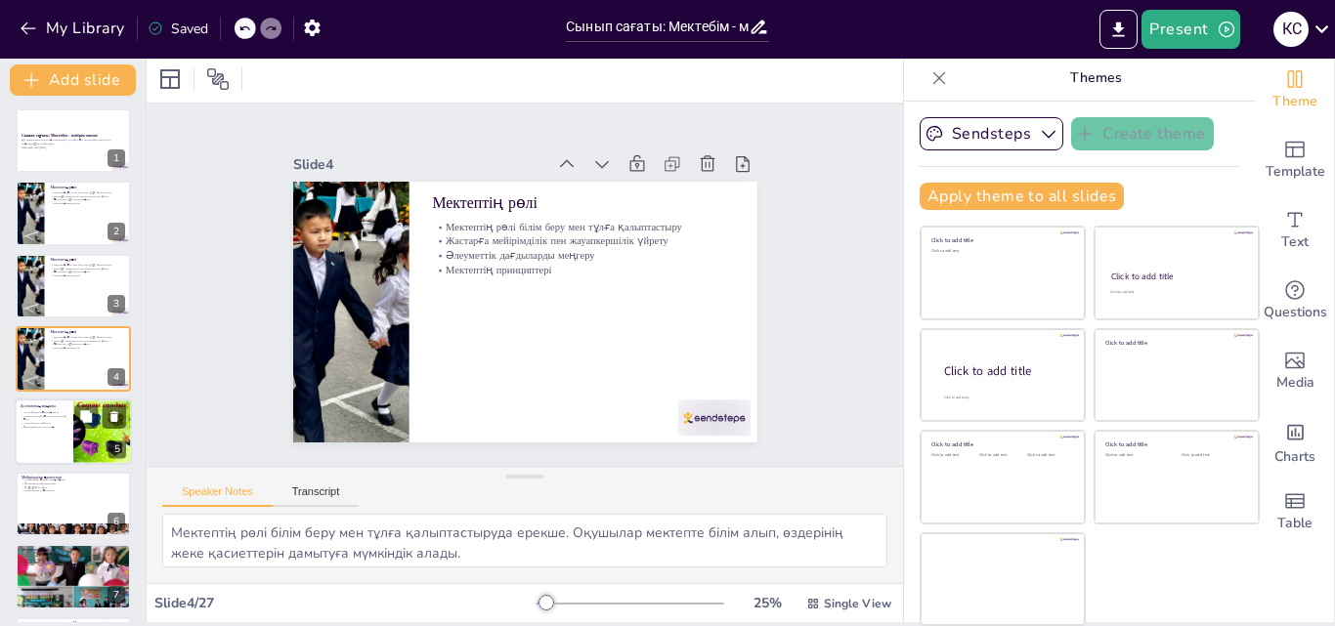
checkbox input "true"
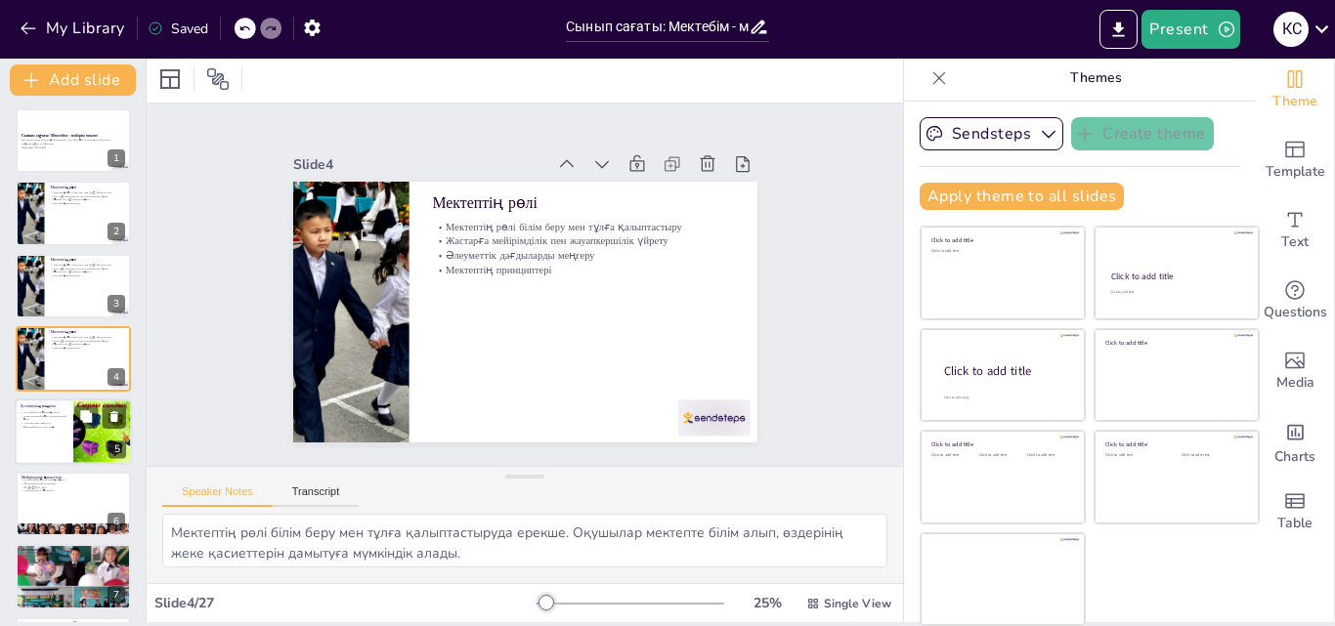
checkbox input "true"
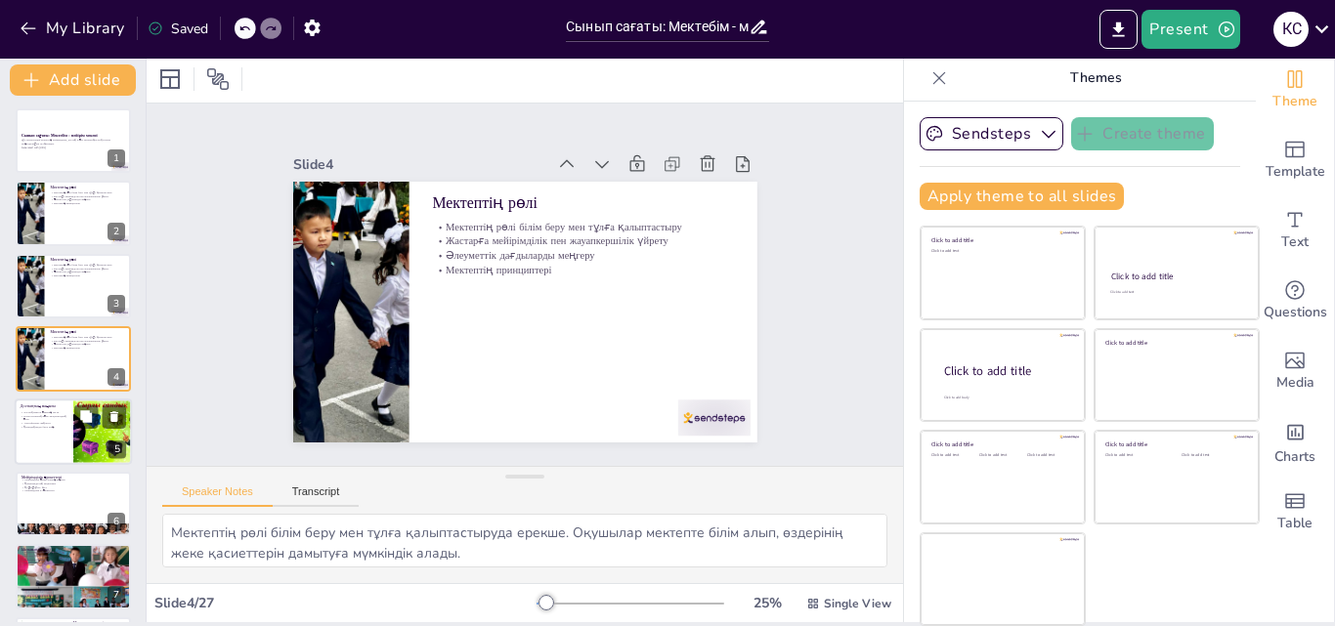
click at [65, 425] on p "Қиындықтарды бірге жеңу" at bounding box center [44, 427] width 47 height 4
type textarea "Достық мектеп өмірінің негізі болып табылады, ол оқушылардың бір-біріне қолдау …"
checkbox input "true"
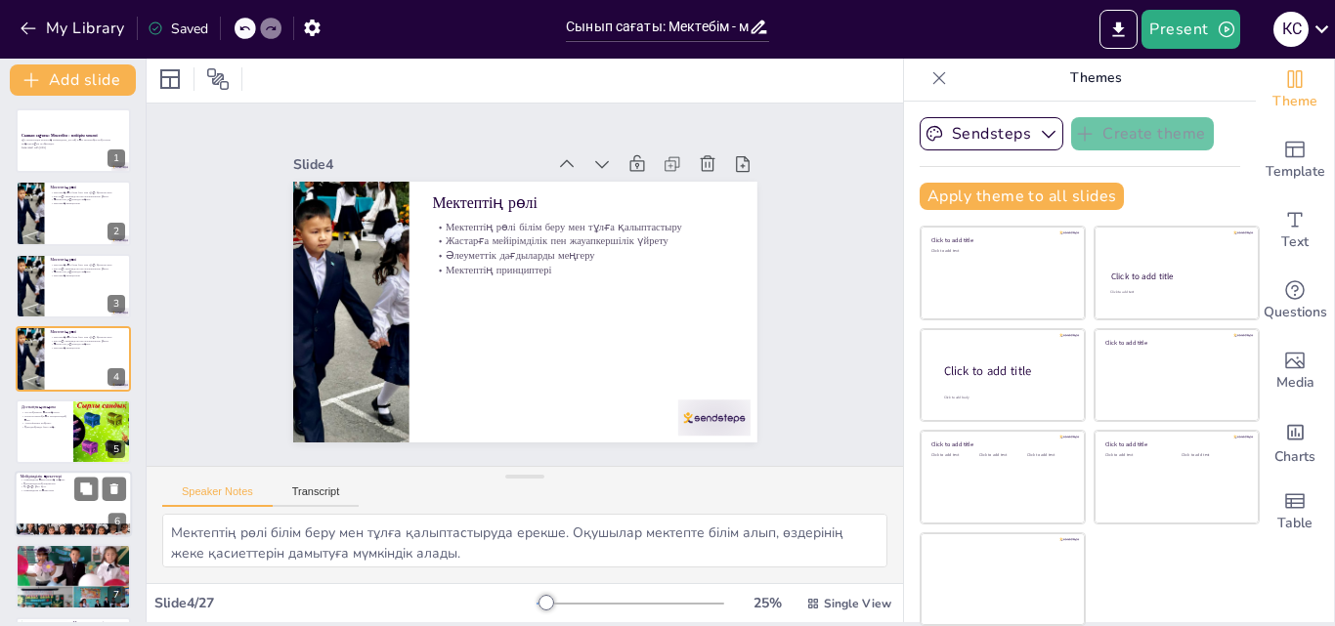
checkbox input "true"
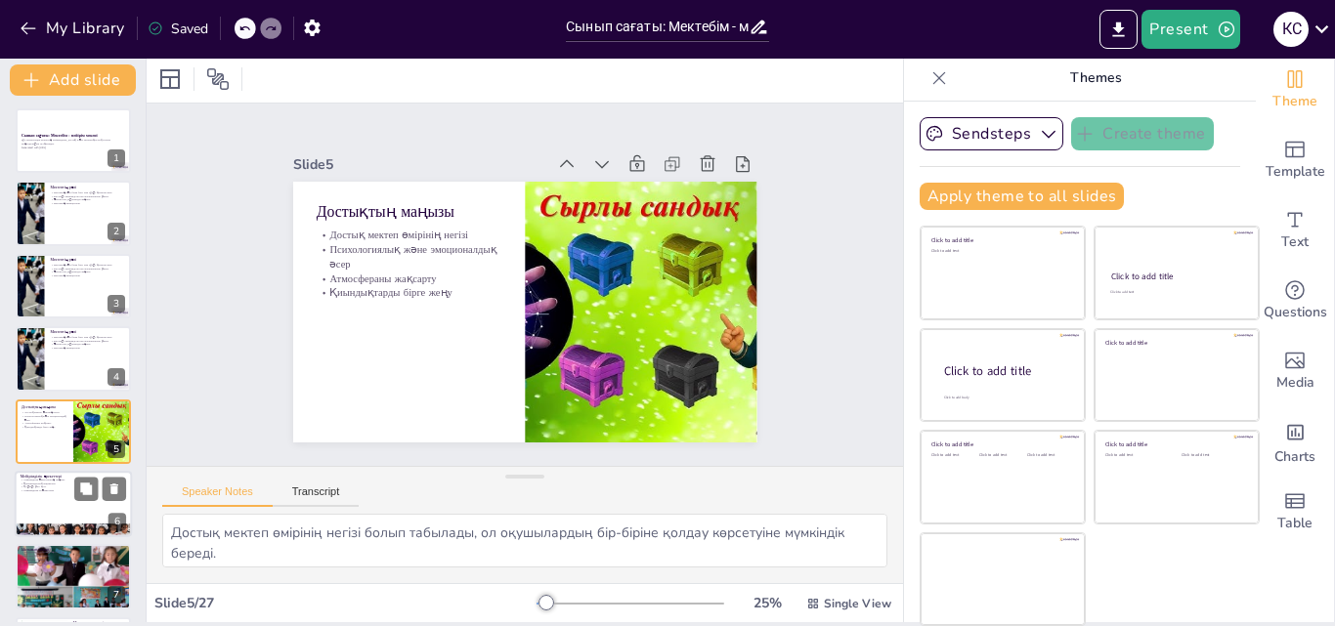
scroll to position [75, 0]
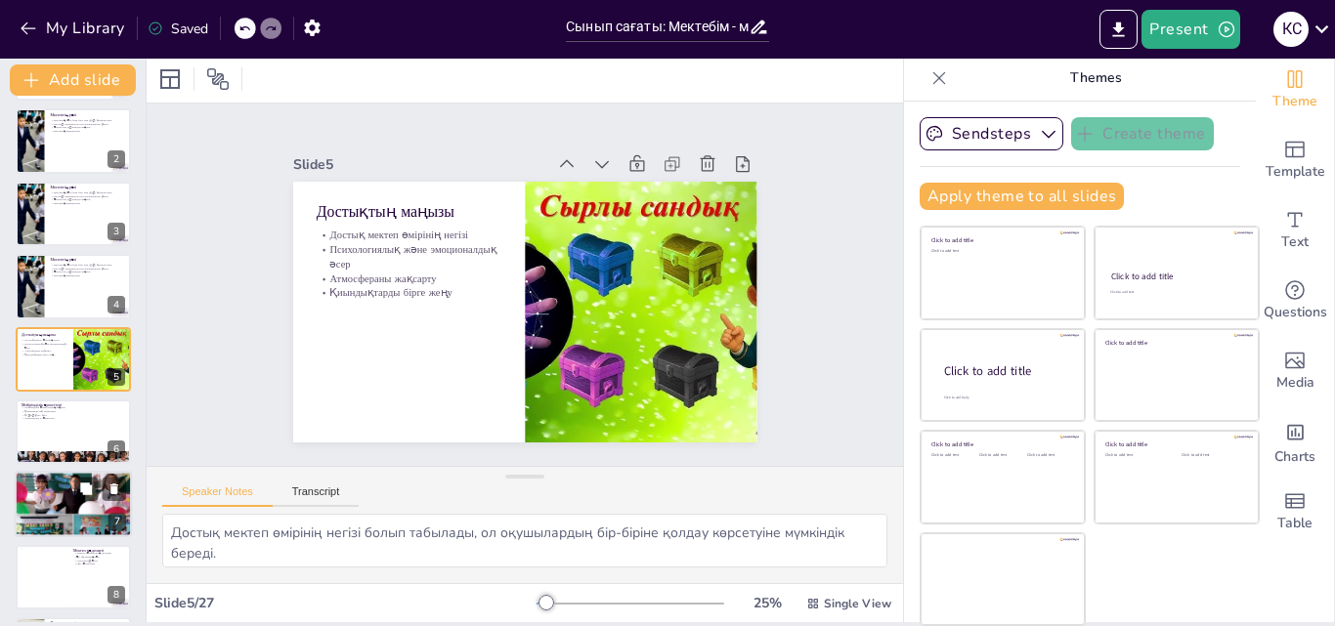
checkbox input "true"
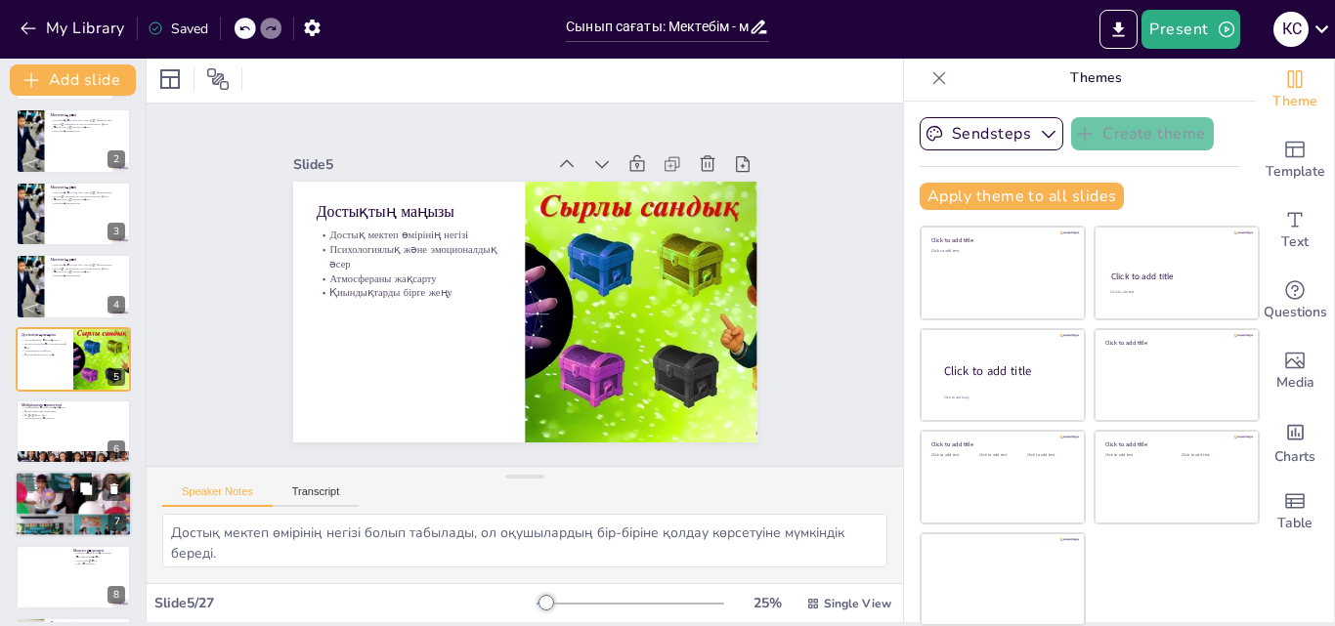
checkbox input "true"
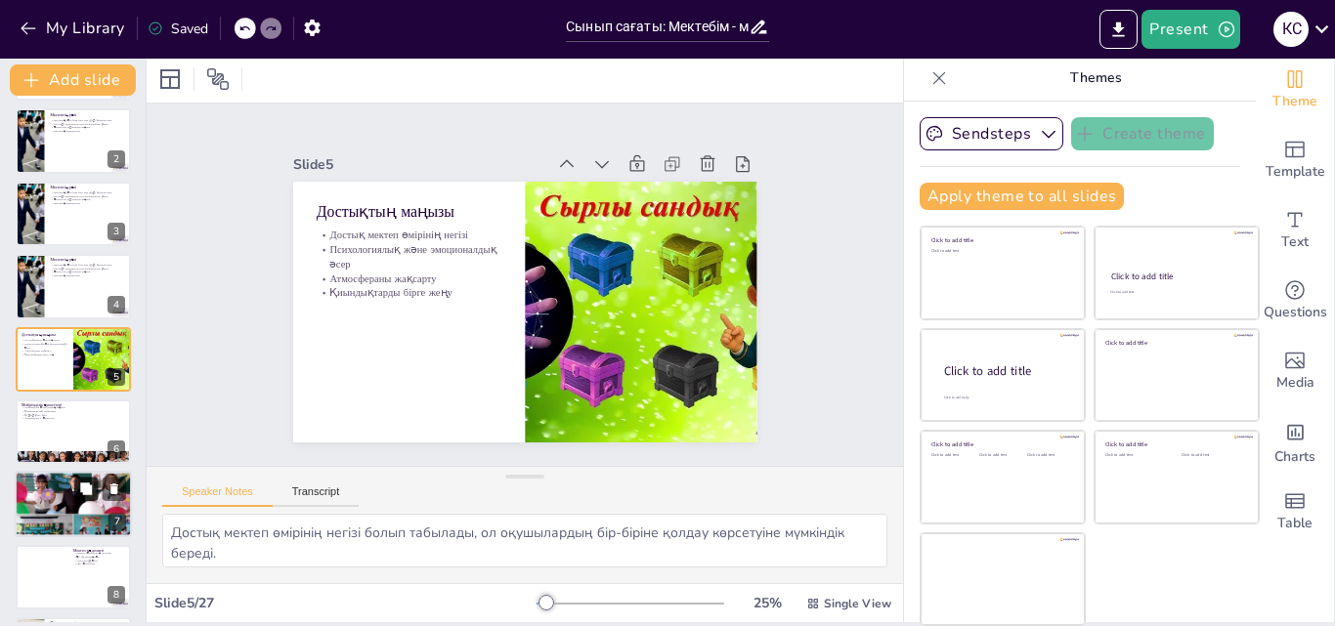
checkbox input "true"
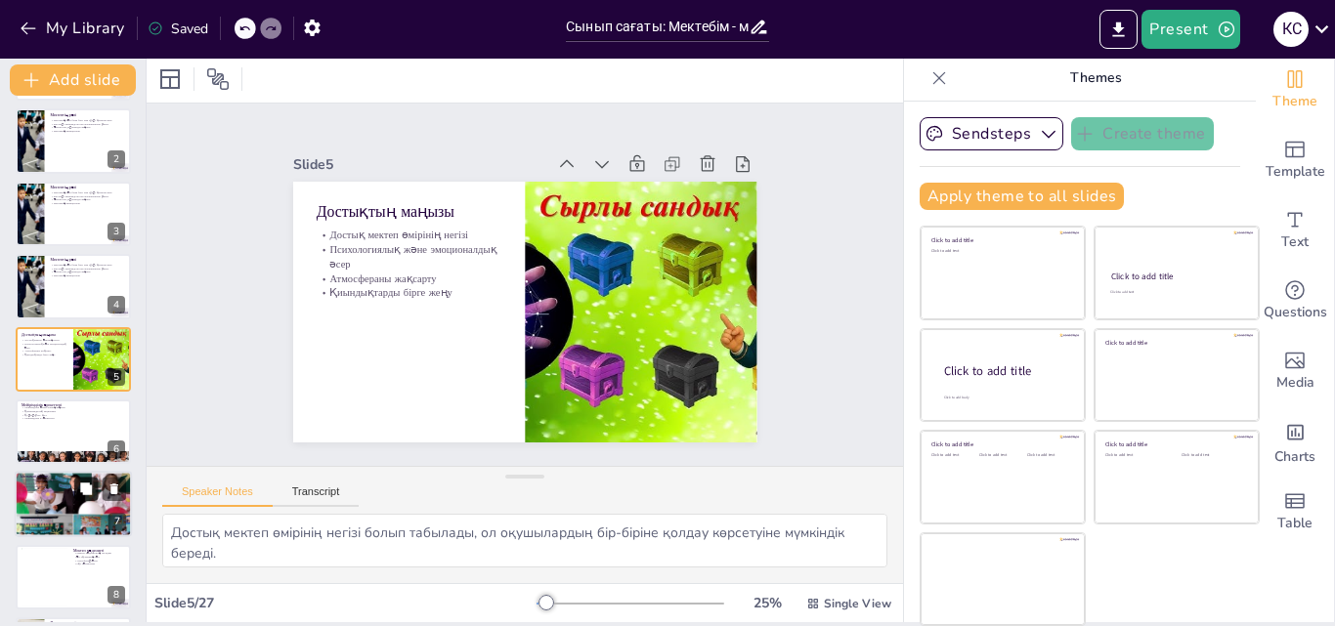
click at [74, 485] on button at bounding box center [85, 489] width 23 height 23
type textarea "Ынтымақтастық командада жұмыс істеп, ортақ мақсаттарға жету үшін маңызды. Оқушы…"
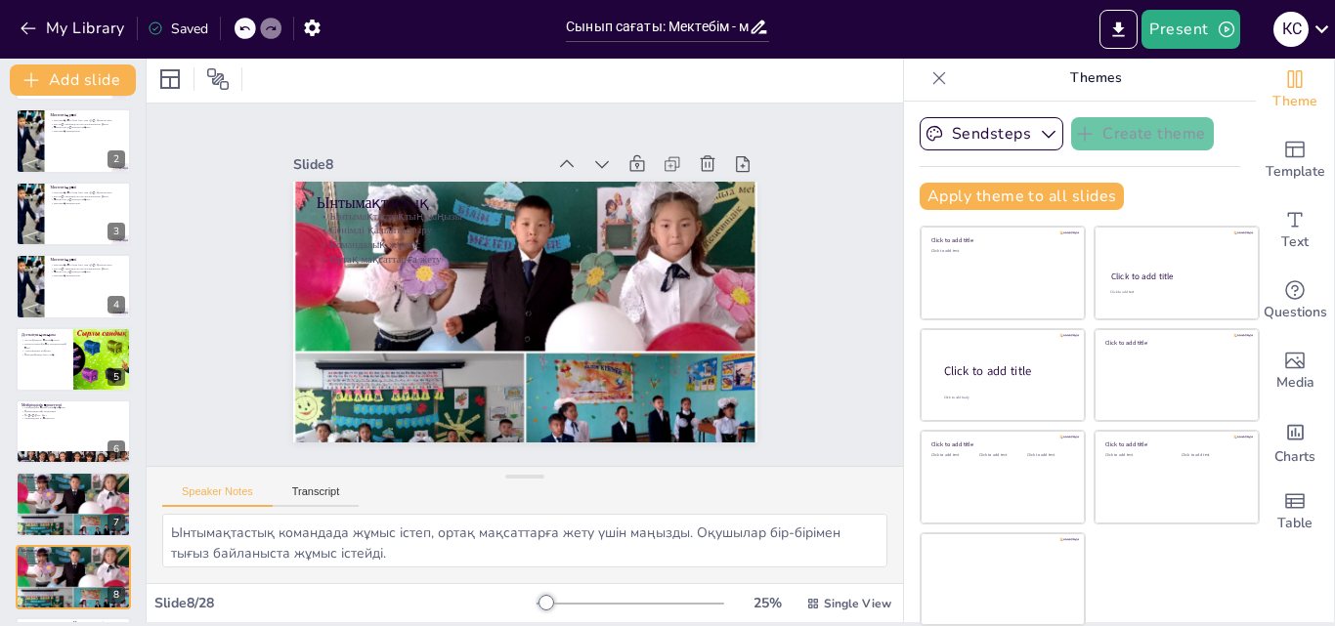
checkbox input "true"
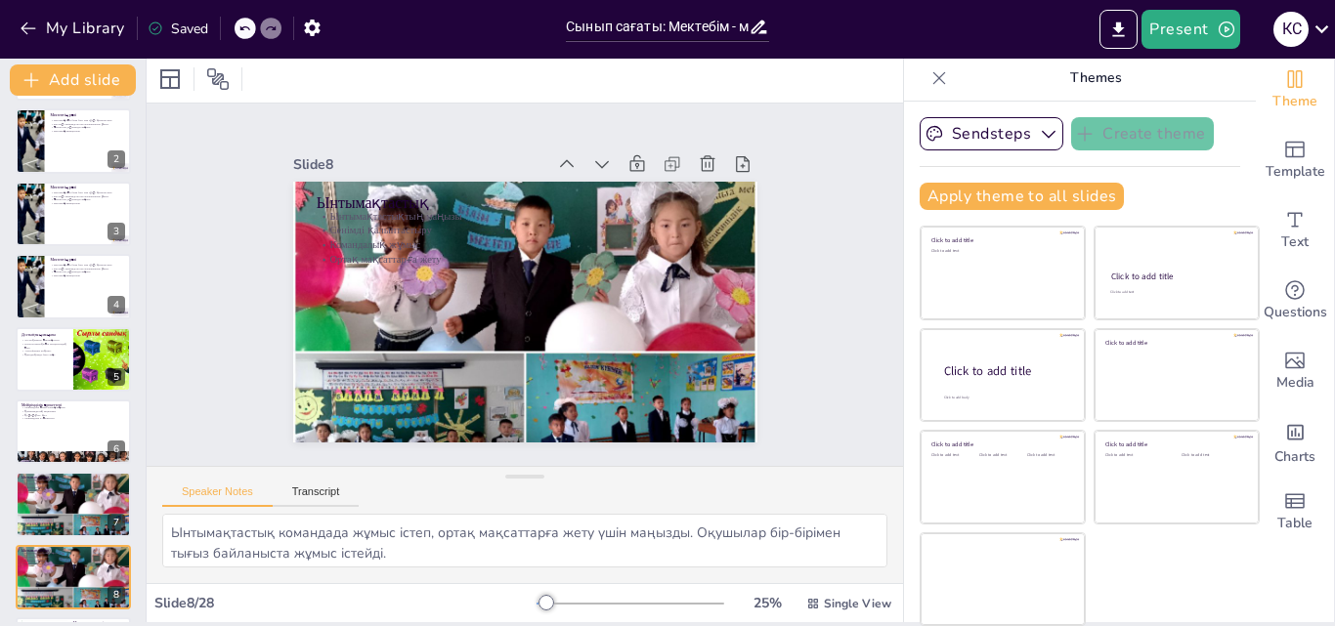
checkbox input "true"
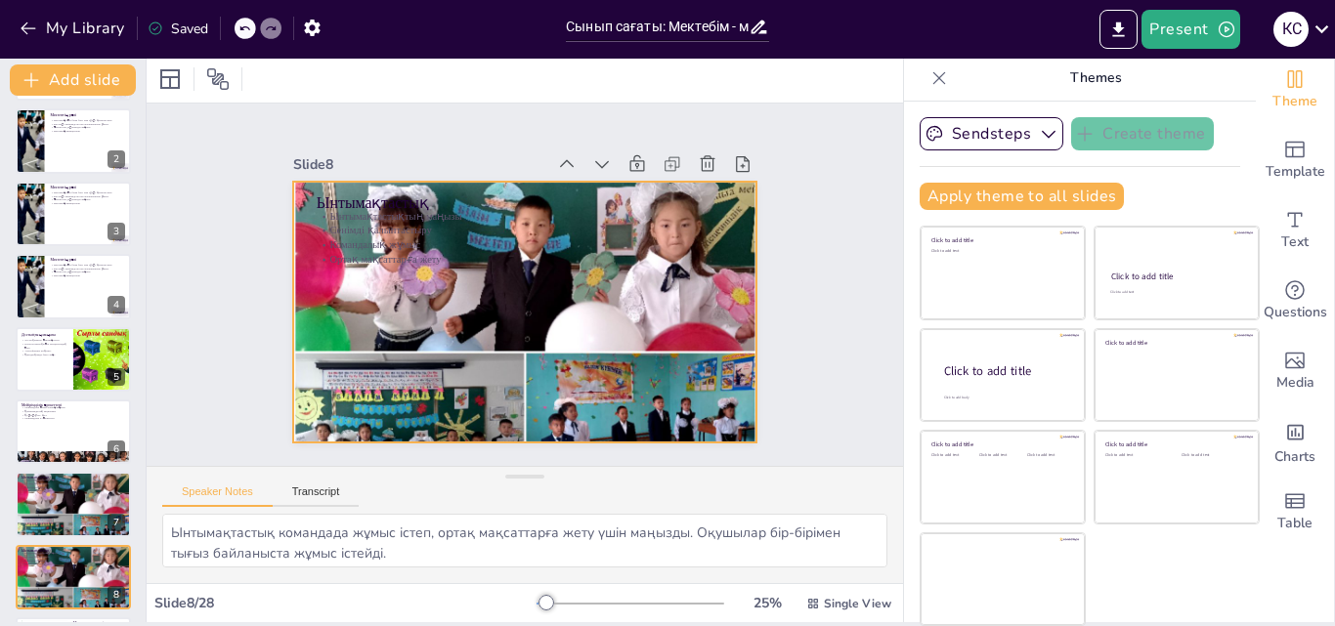
checkbox input "true"
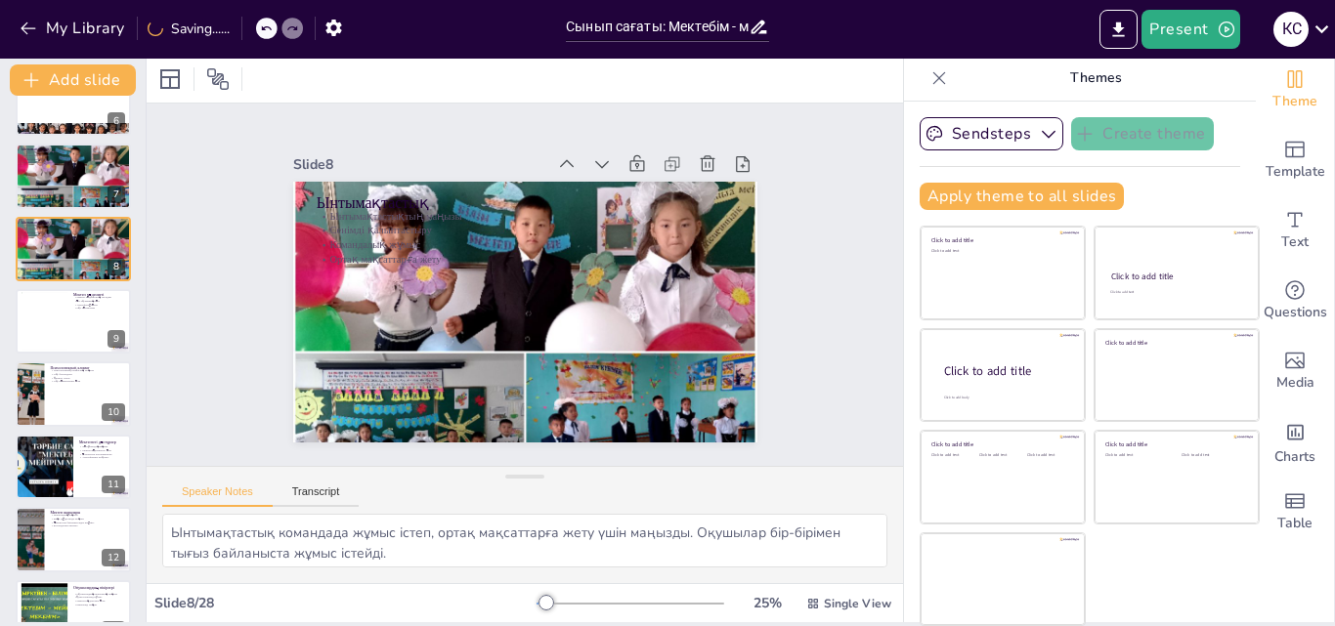
scroll to position [416, 0]
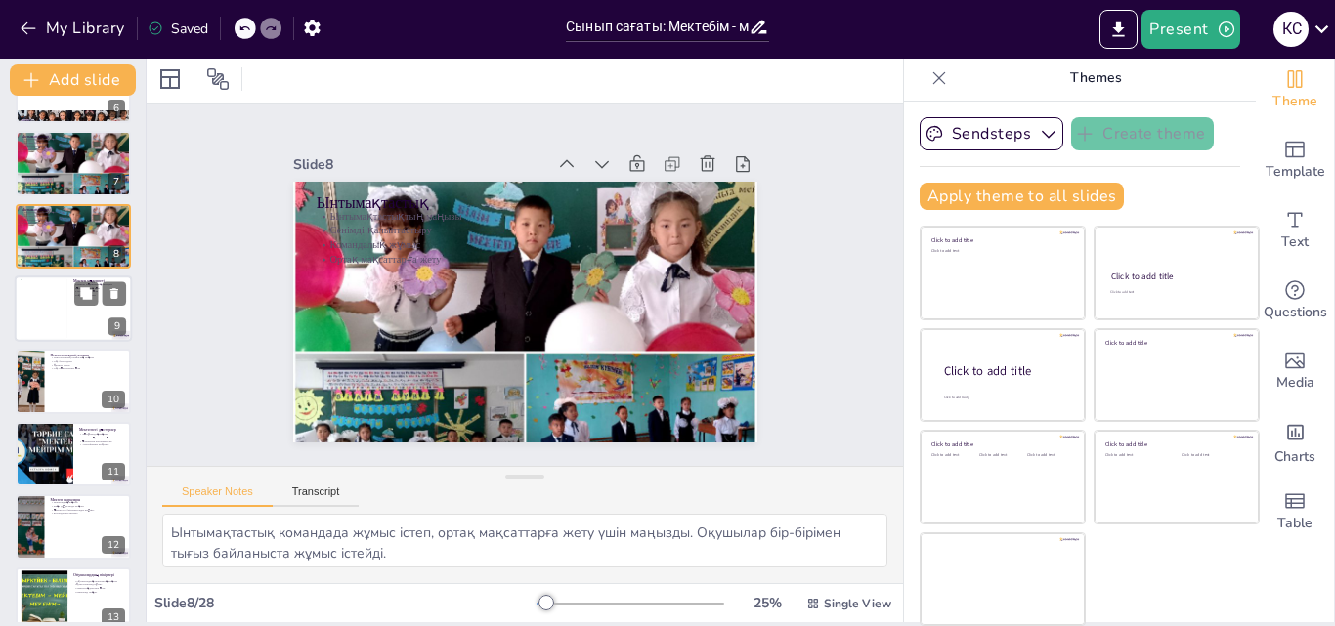
click at [84, 316] on div at bounding box center [73, 309] width 117 height 66
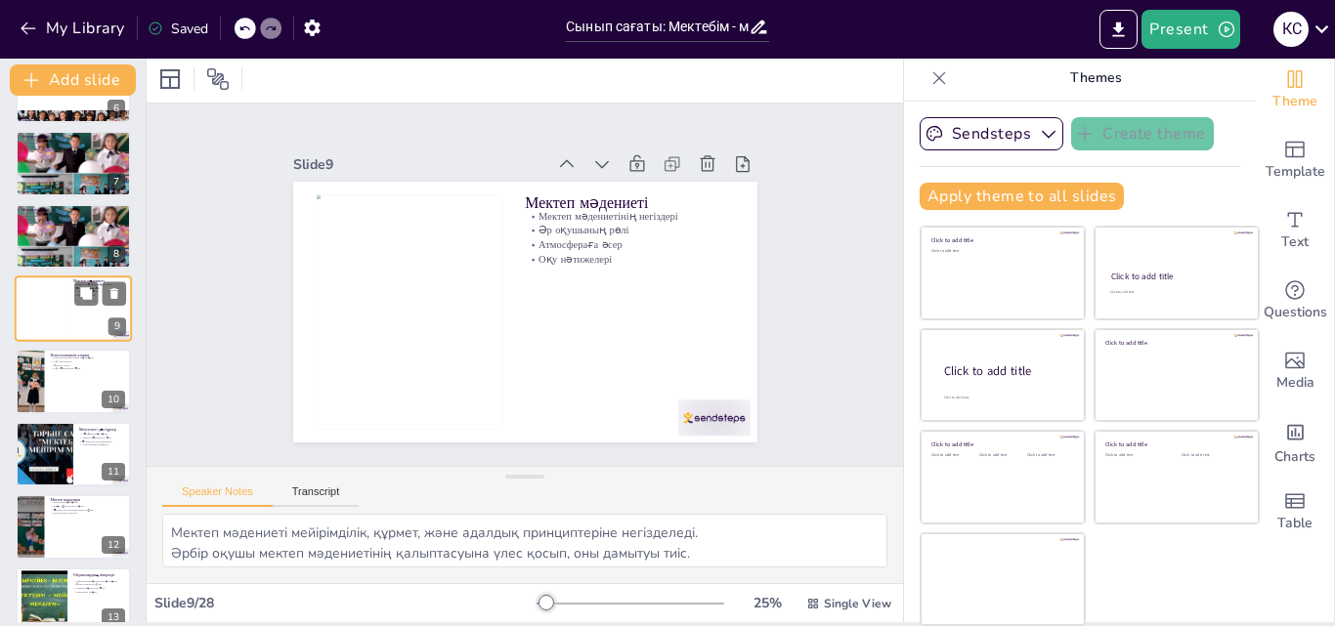
scroll to position [367, 0]
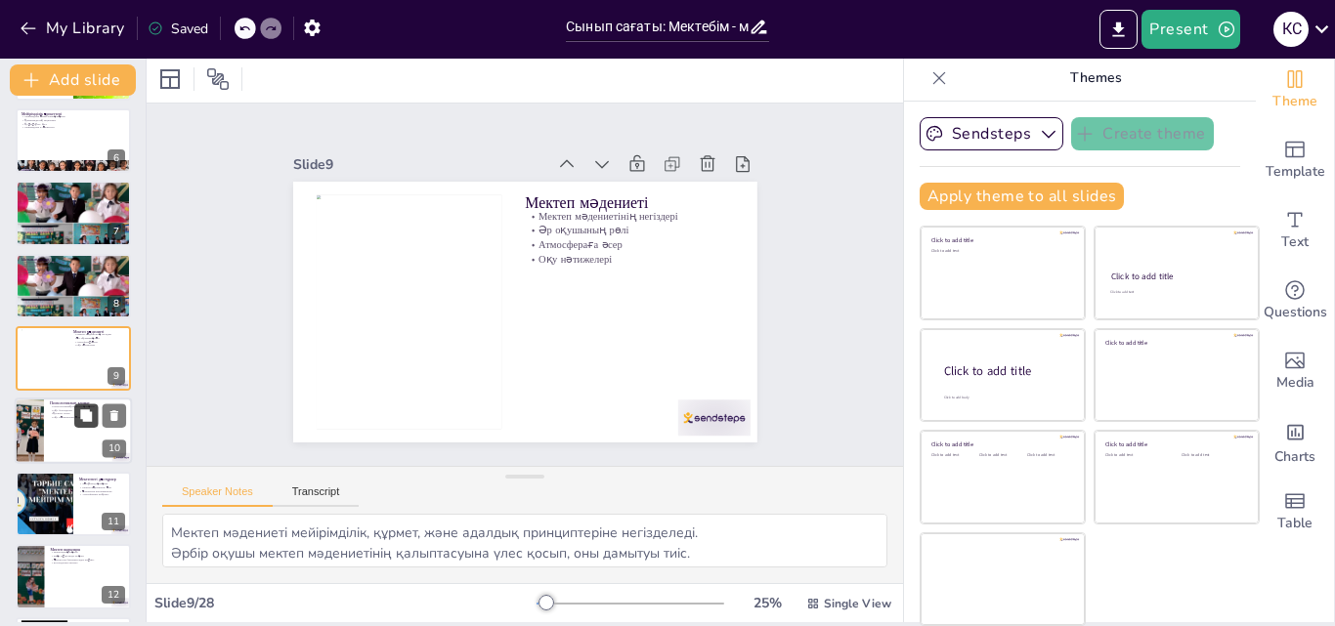
click at [77, 427] on button at bounding box center [85, 416] width 23 height 23
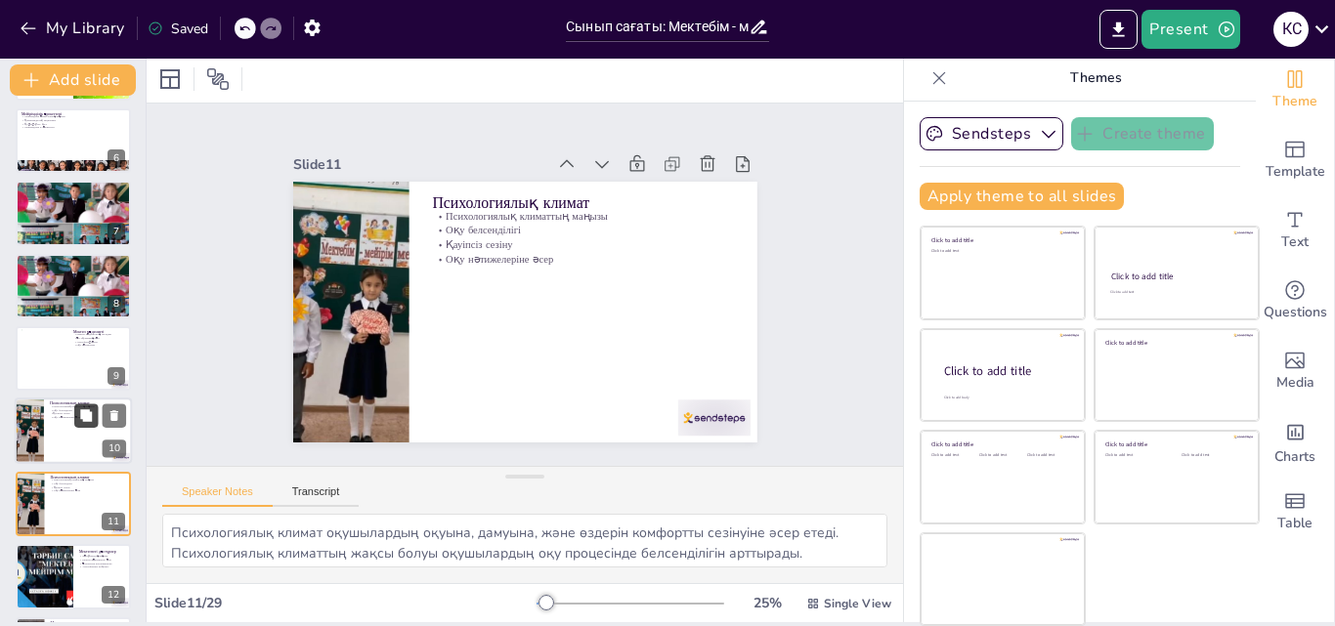
scroll to position [511, 0]
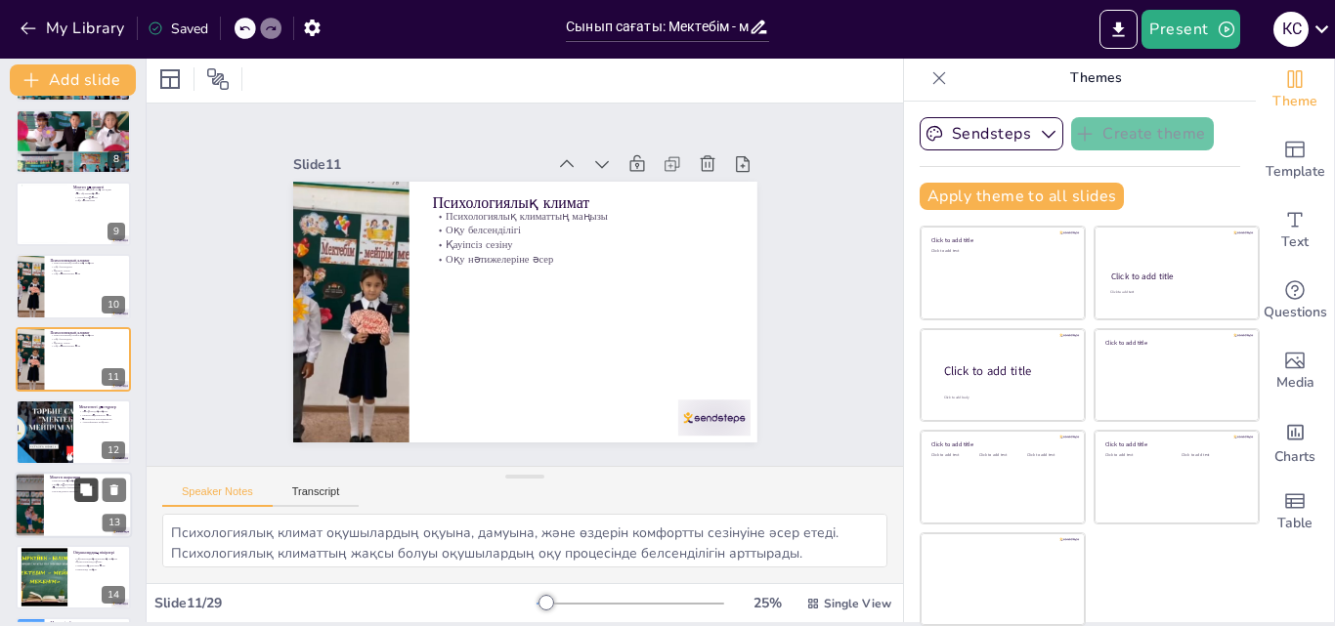
click at [77, 496] on button at bounding box center [85, 489] width 23 height 23
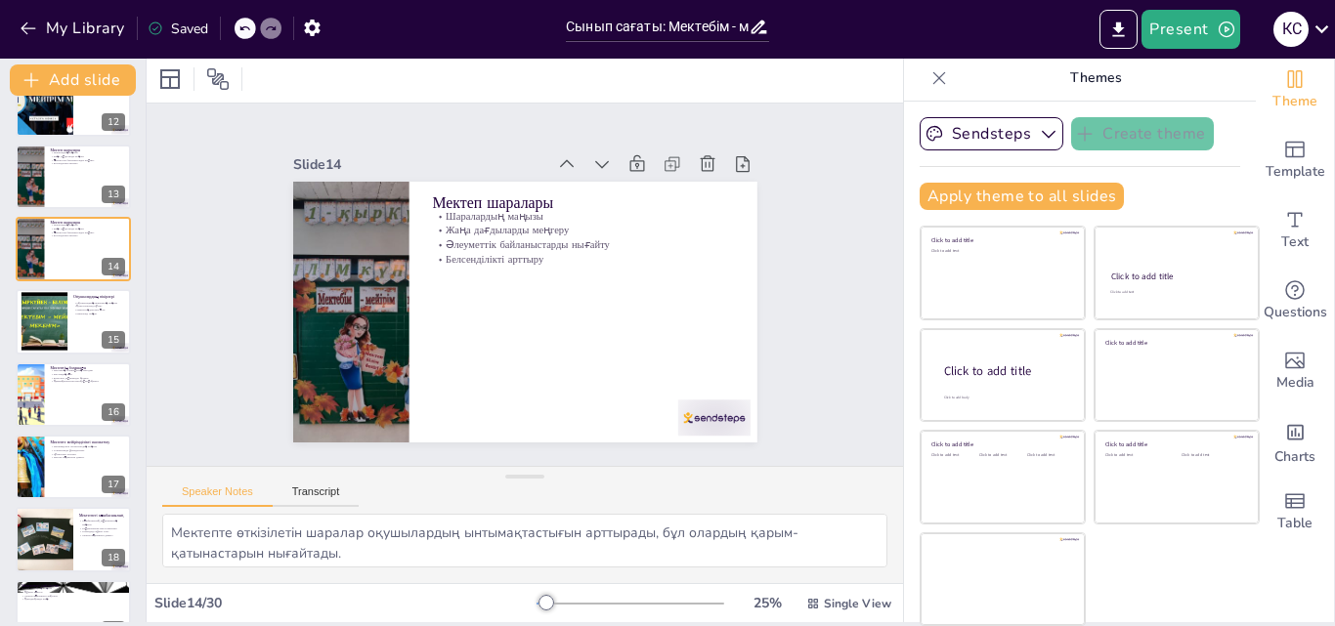
scroll to position [866, 0]
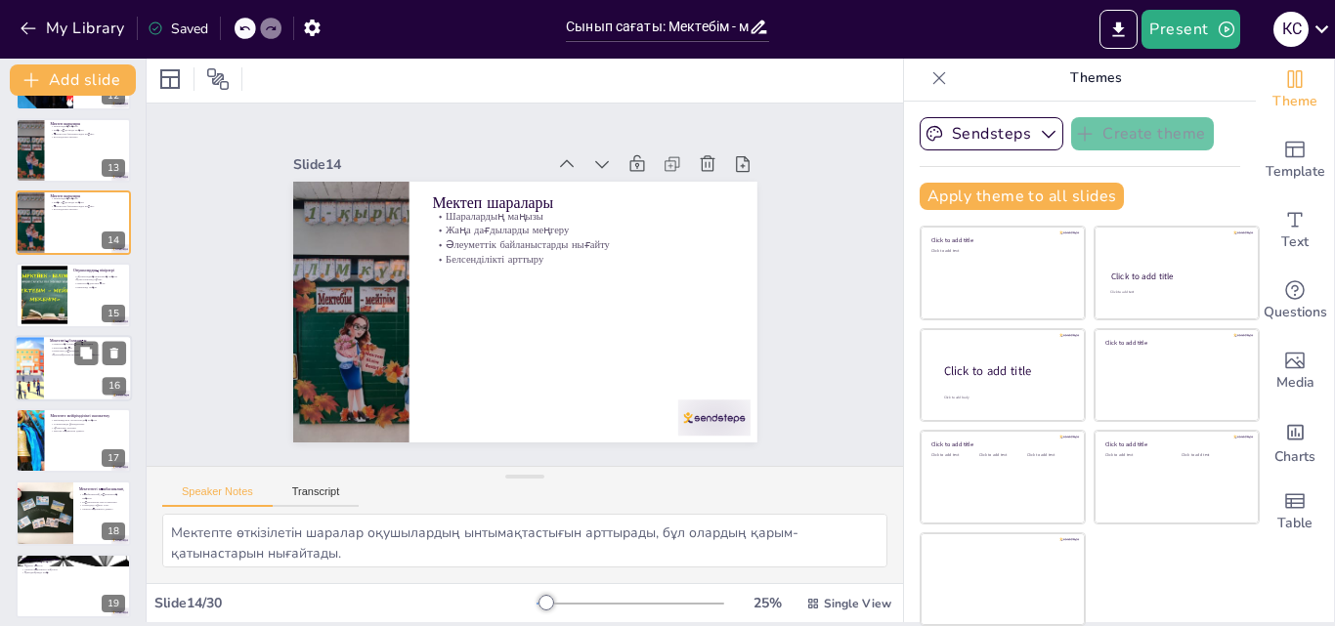
click at [55, 372] on div at bounding box center [73, 368] width 117 height 66
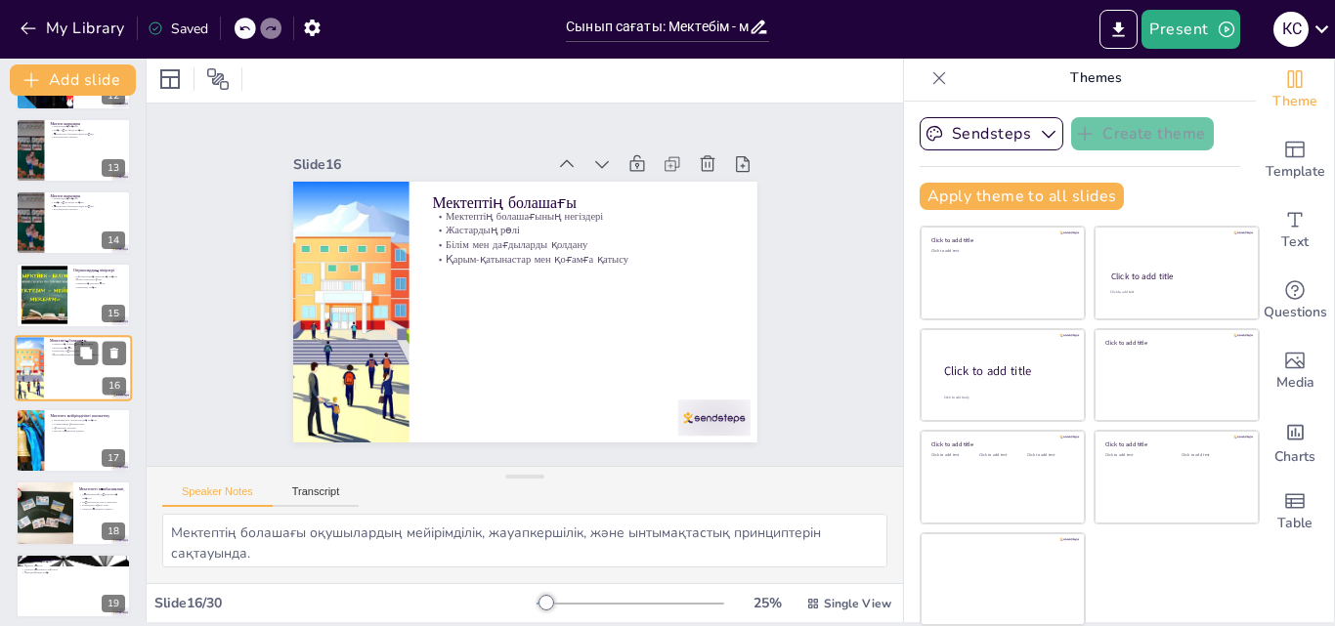
scroll to position [875, 0]
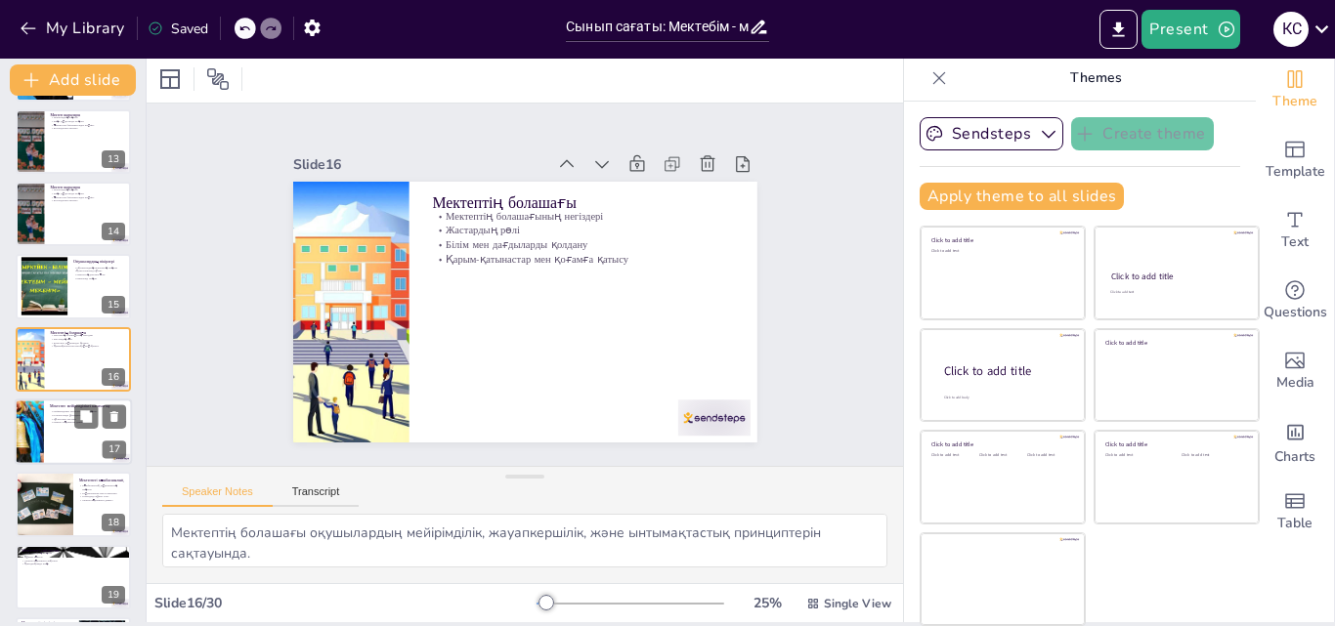
click at [71, 432] on div at bounding box center [73, 432] width 117 height 66
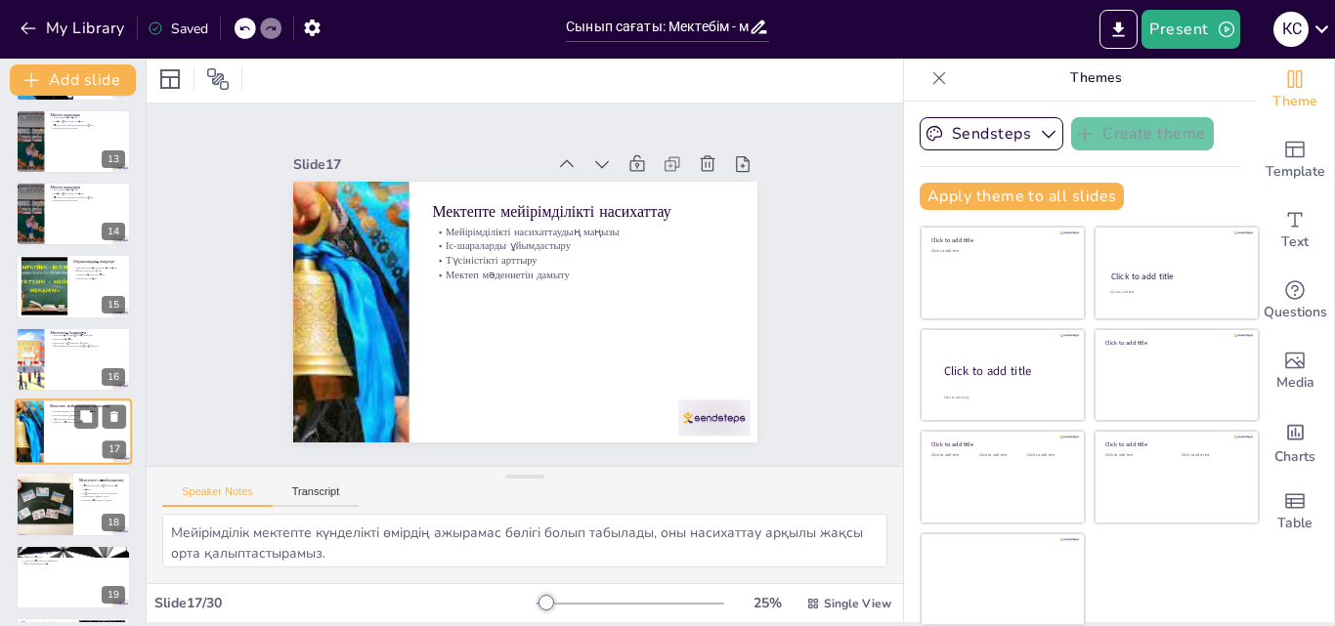
scroll to position [948, 0]
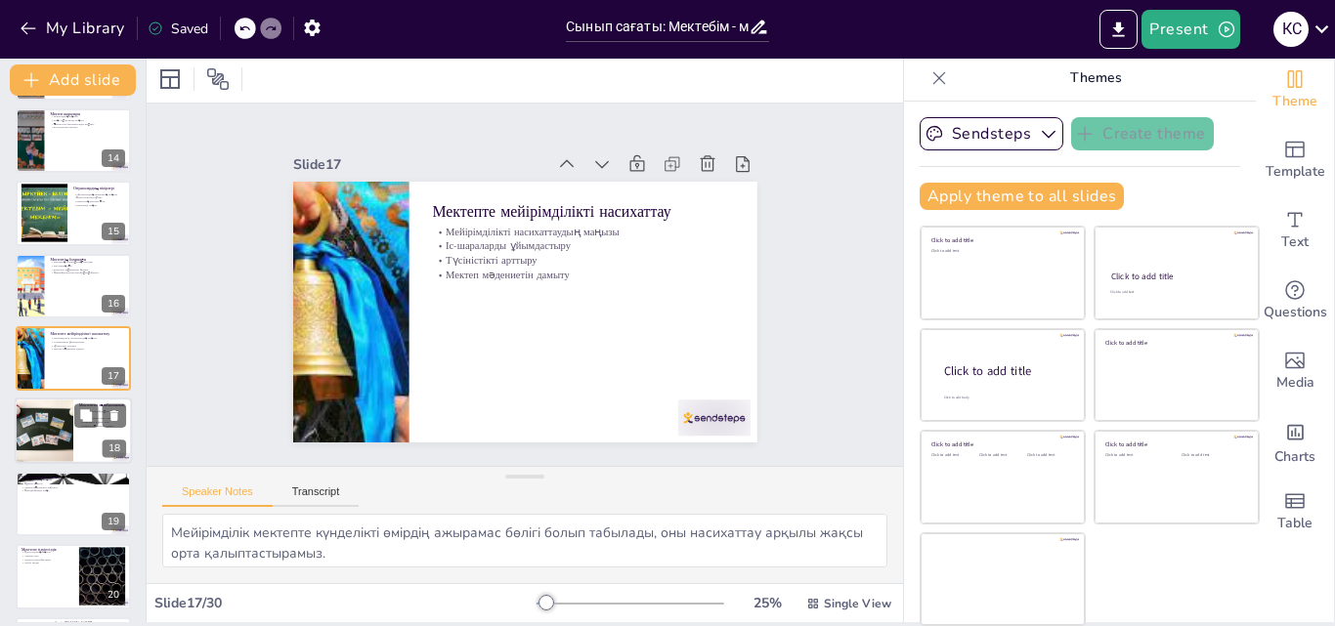
click at [60, 433] on div at bounding box center [44, 432] width 88 height 66
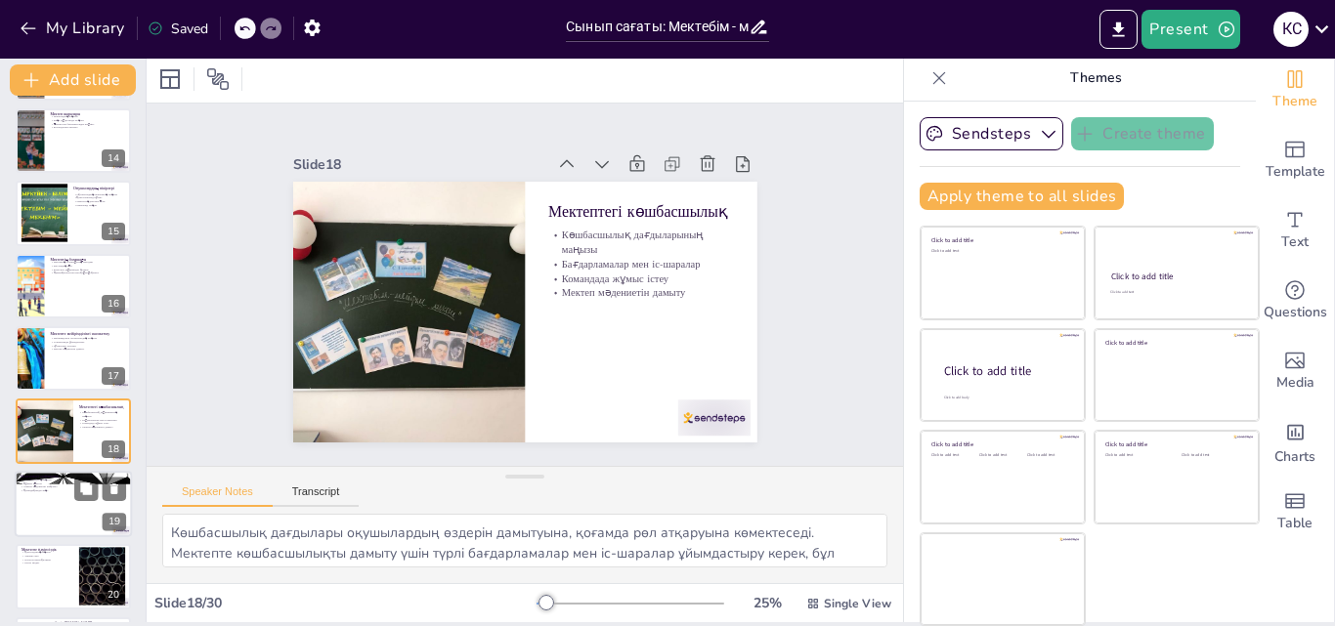
scroll to position [1020, 0]
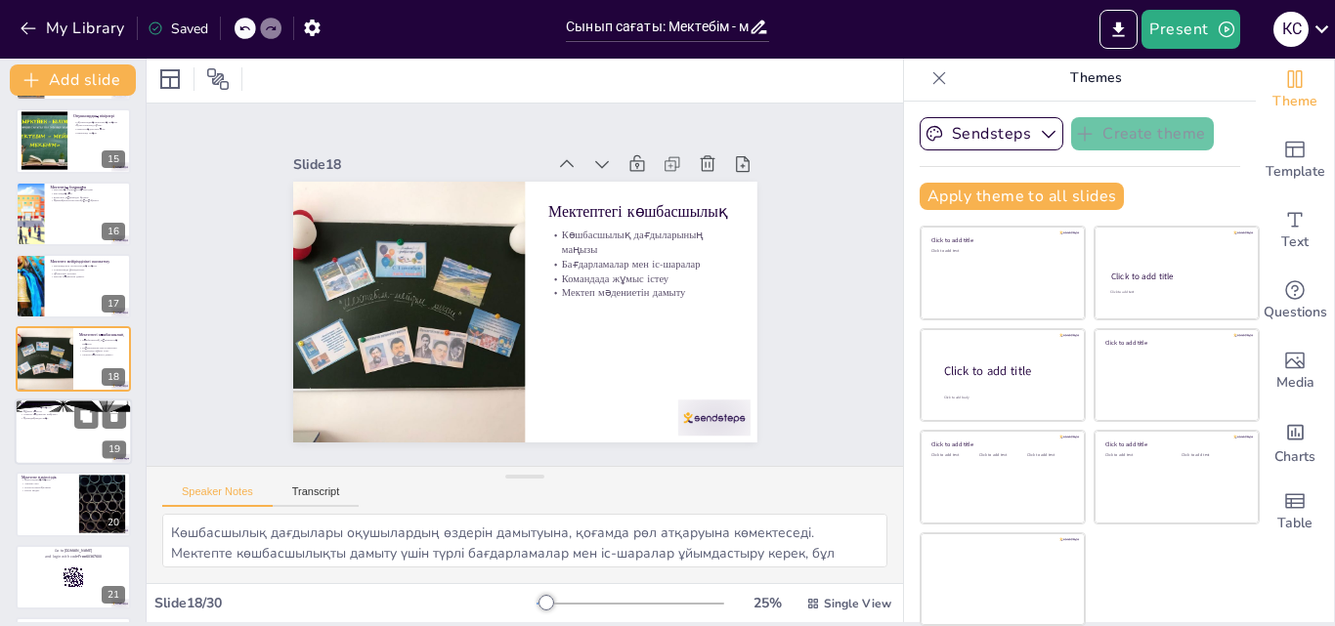
click at [65, 429] on div at bounding box center [73, 432] width 117 height 66
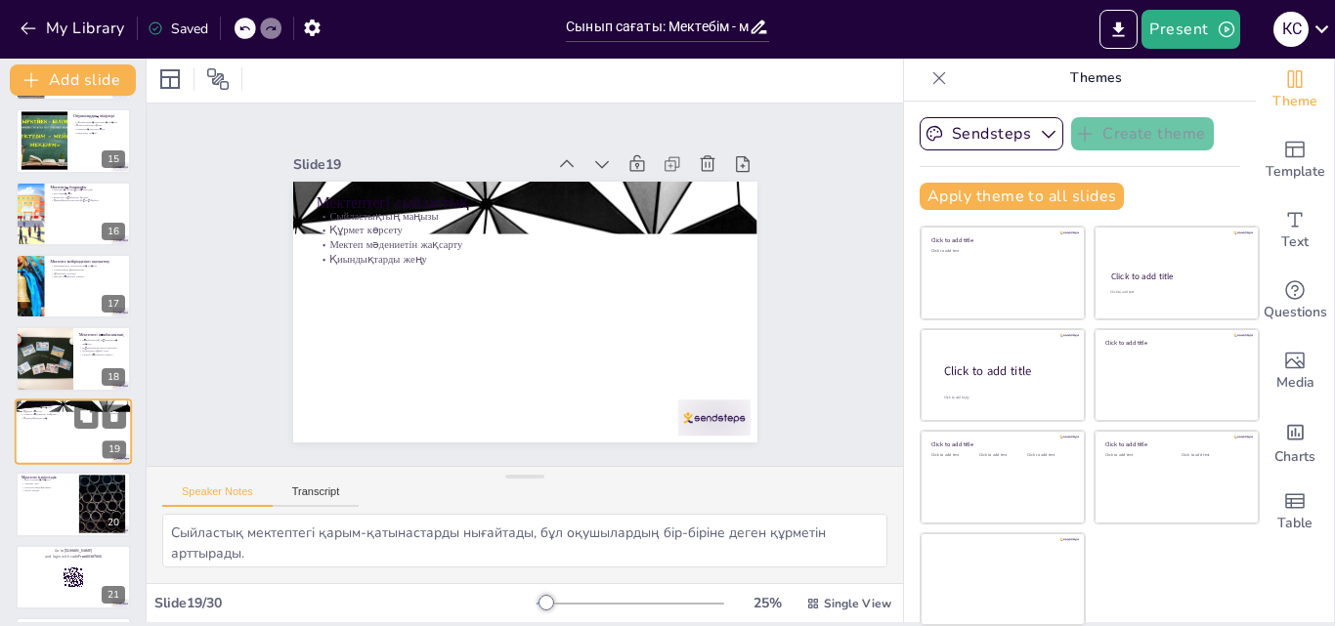
scroll to position [1093, 0]
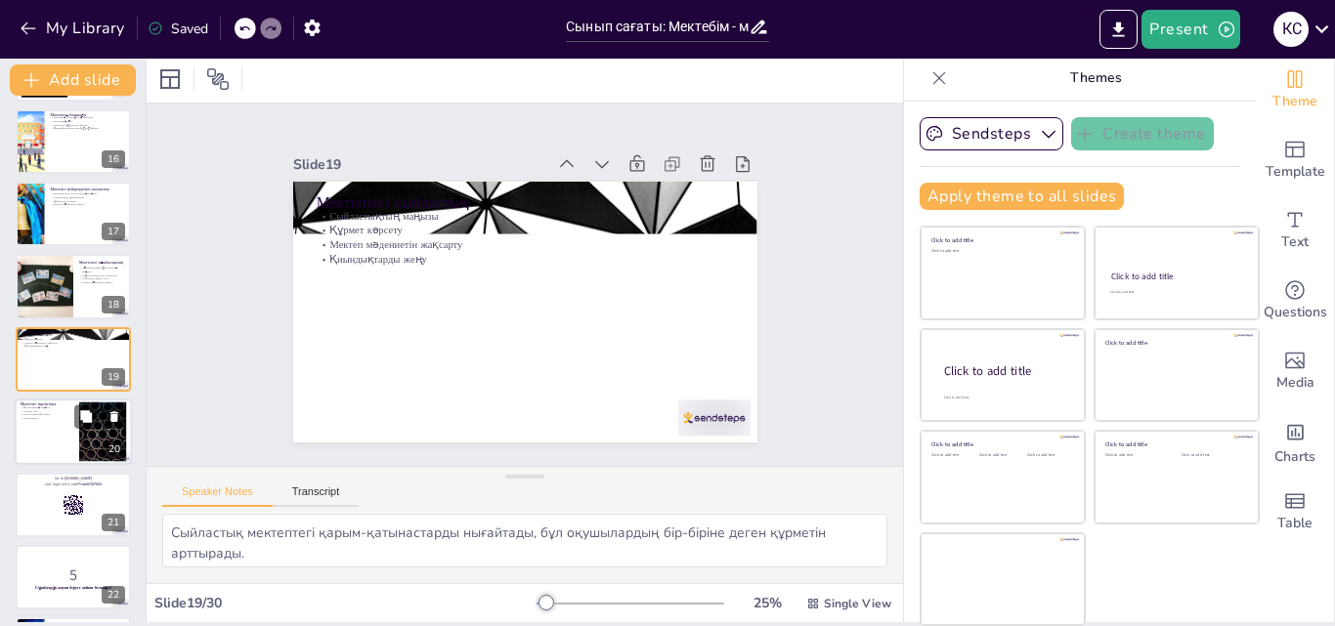
click at [55, 445] on div at bounding box center [73, 432] width 117 height 66
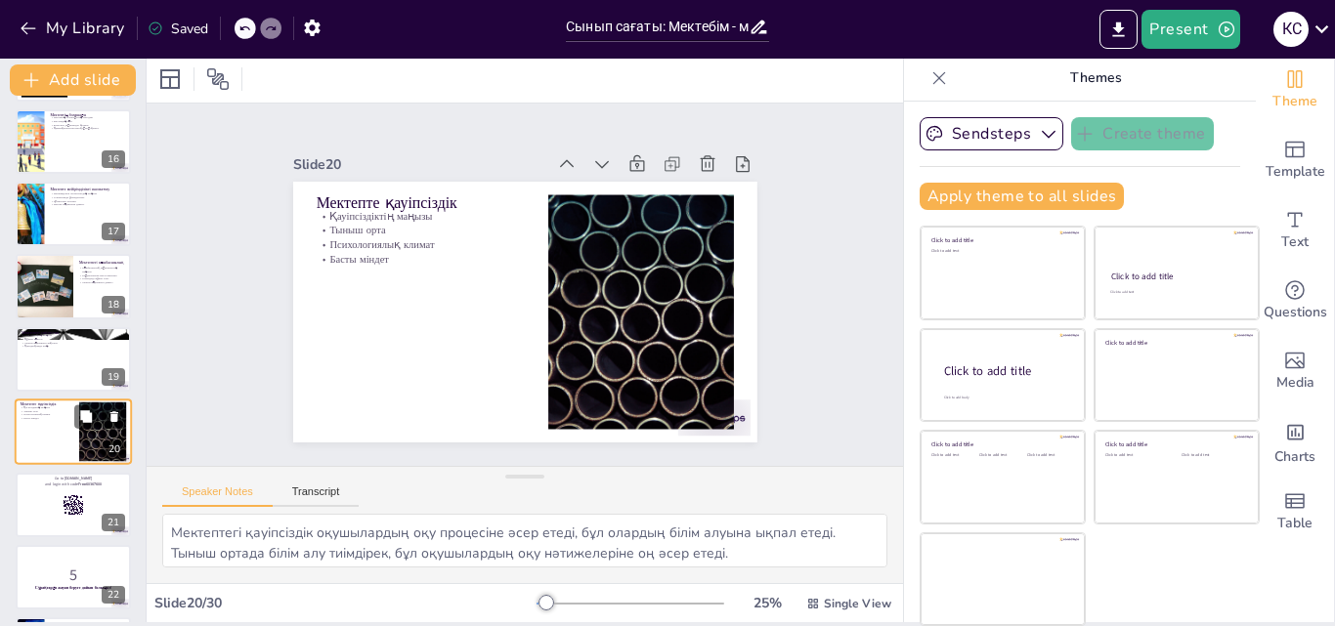
scroll to position [1166, 0]
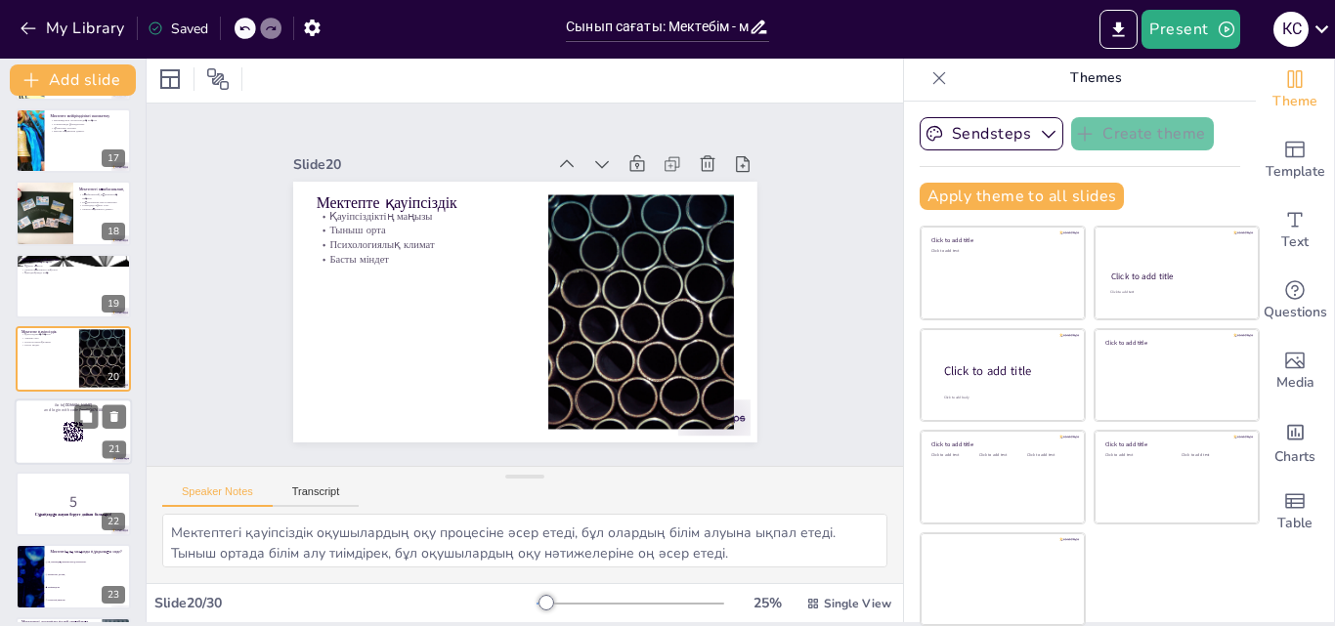
click at [38, 433] on div at bounding box center [73, 432] width 117 height 66
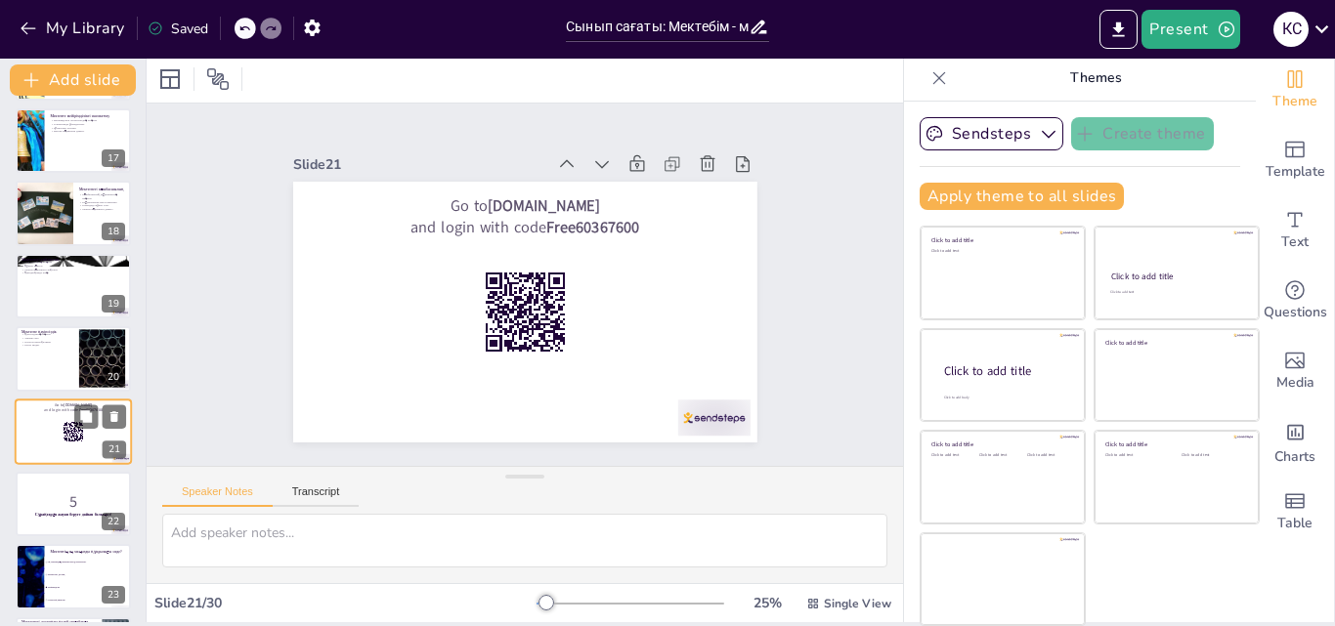
scroll to position [1238, 0]
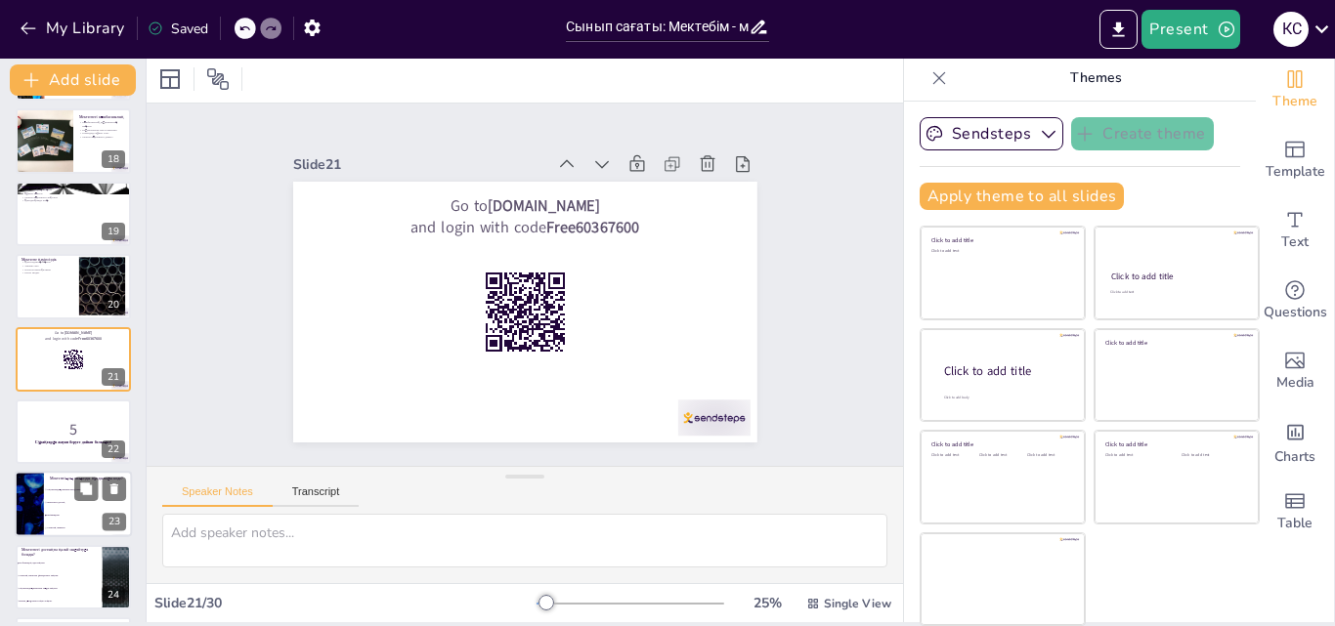
click at [55, 502] on span "Мектептегі достық." at bounding box center [89, 503] width 84 height 3
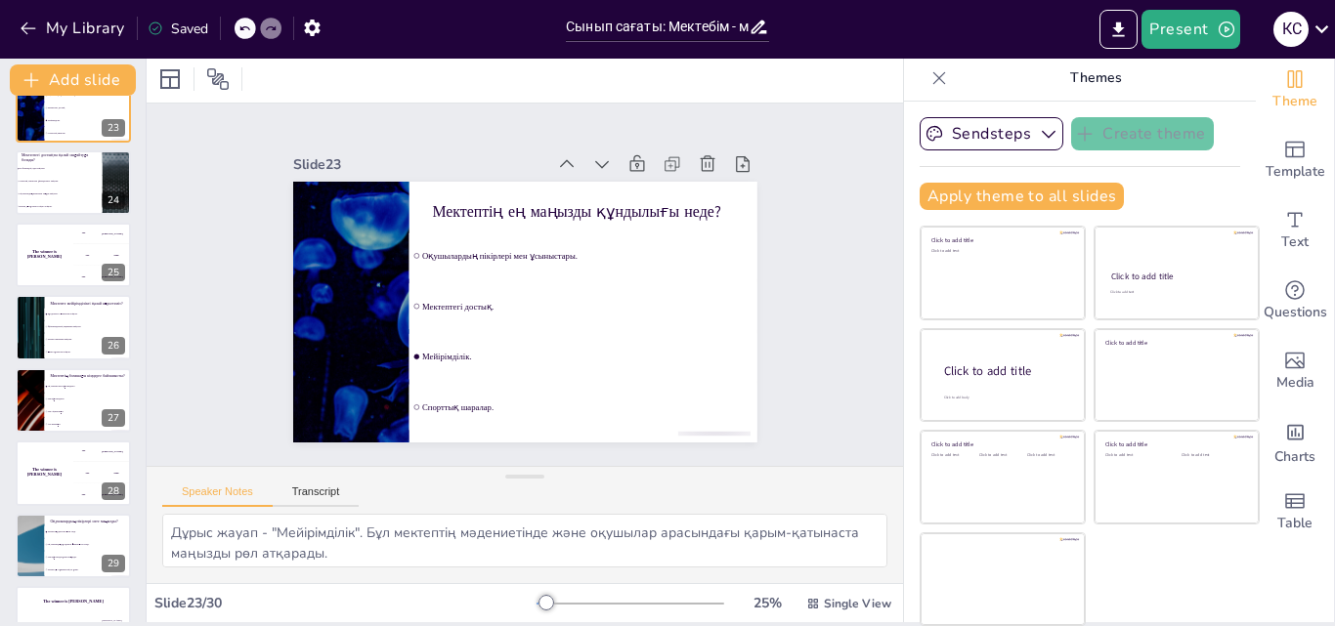
scroll to position [1677, 0]
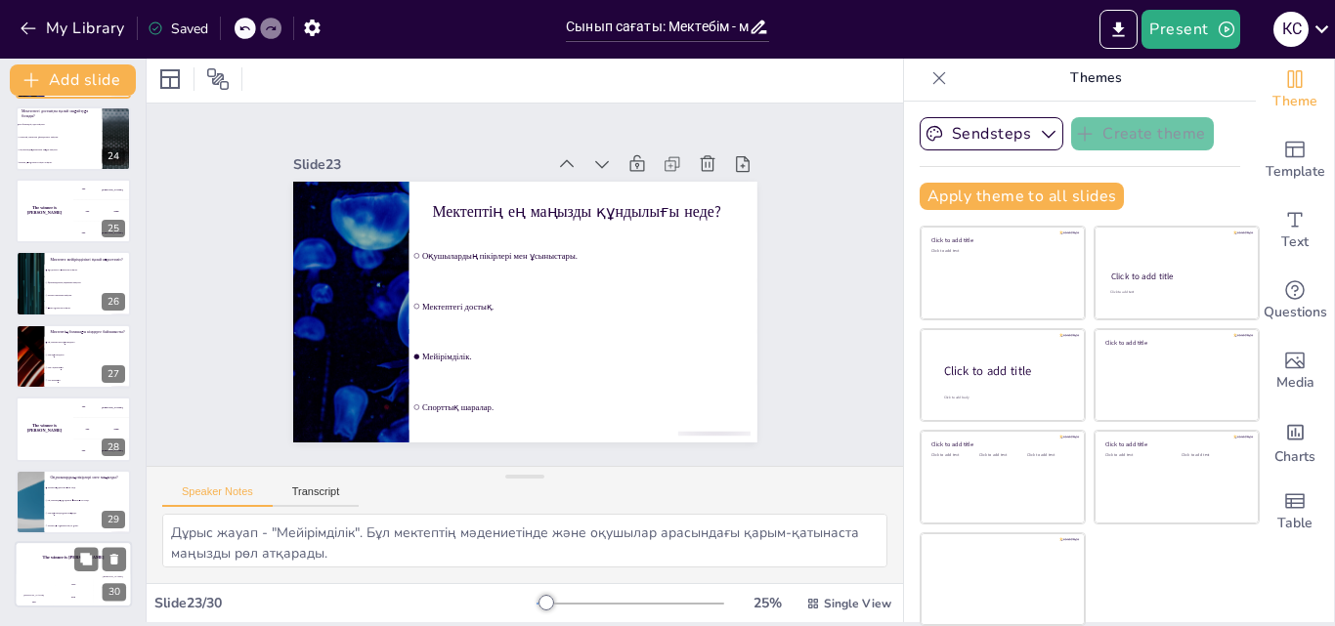
click at [79, 576] on div "Jaap 200" at bounding box center [73, 591] width 39 height 33
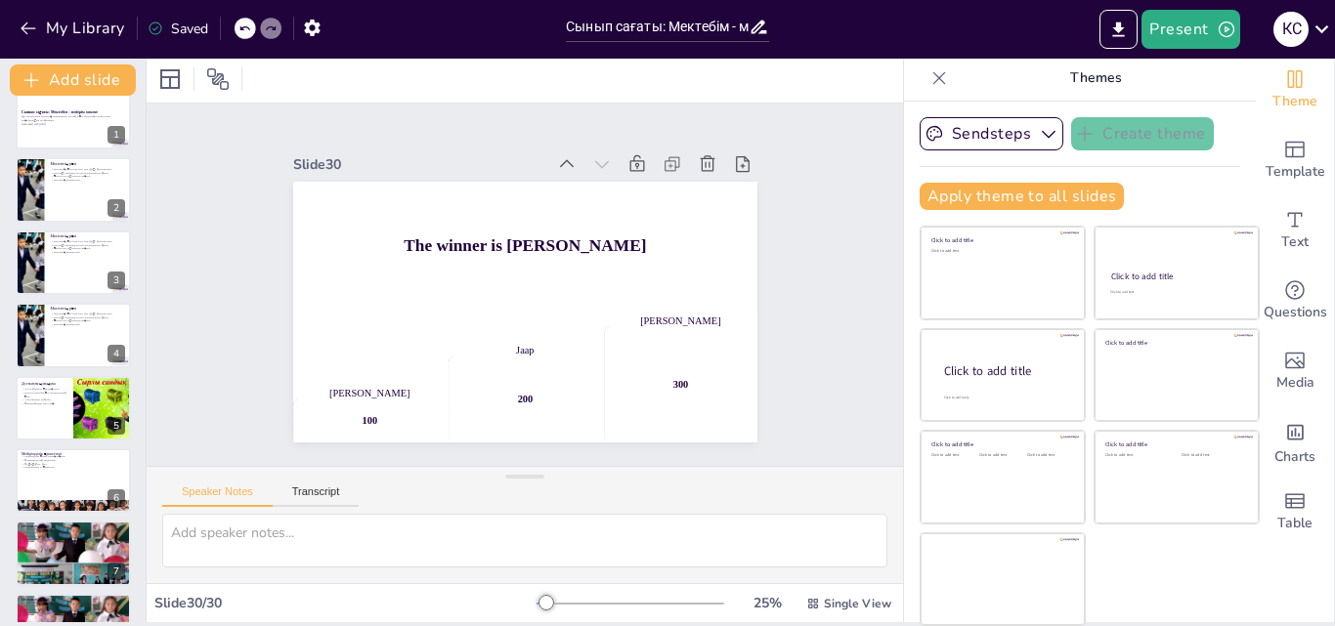
scroll to position [0, 0]
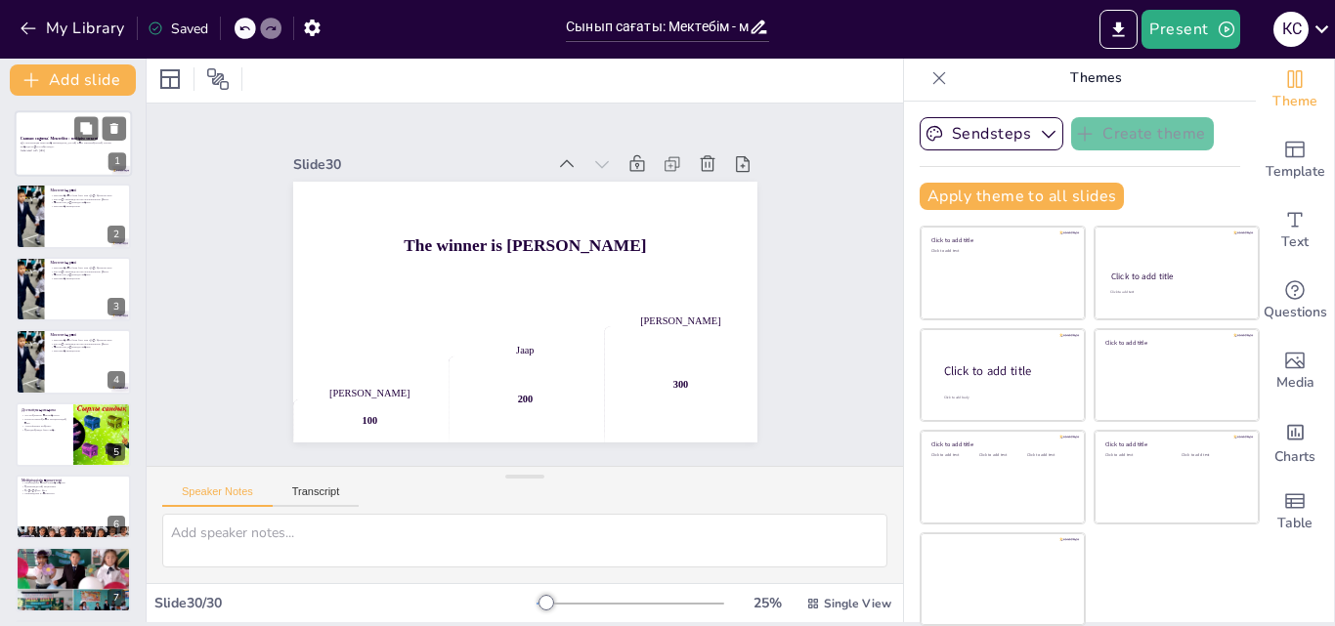
click at [84, 145] on p "Бұл презентация мектептің мейірімділік, достық және ынтымақтастық туралы маңызд…" at bounding box center [74, 145] width 106 height 7
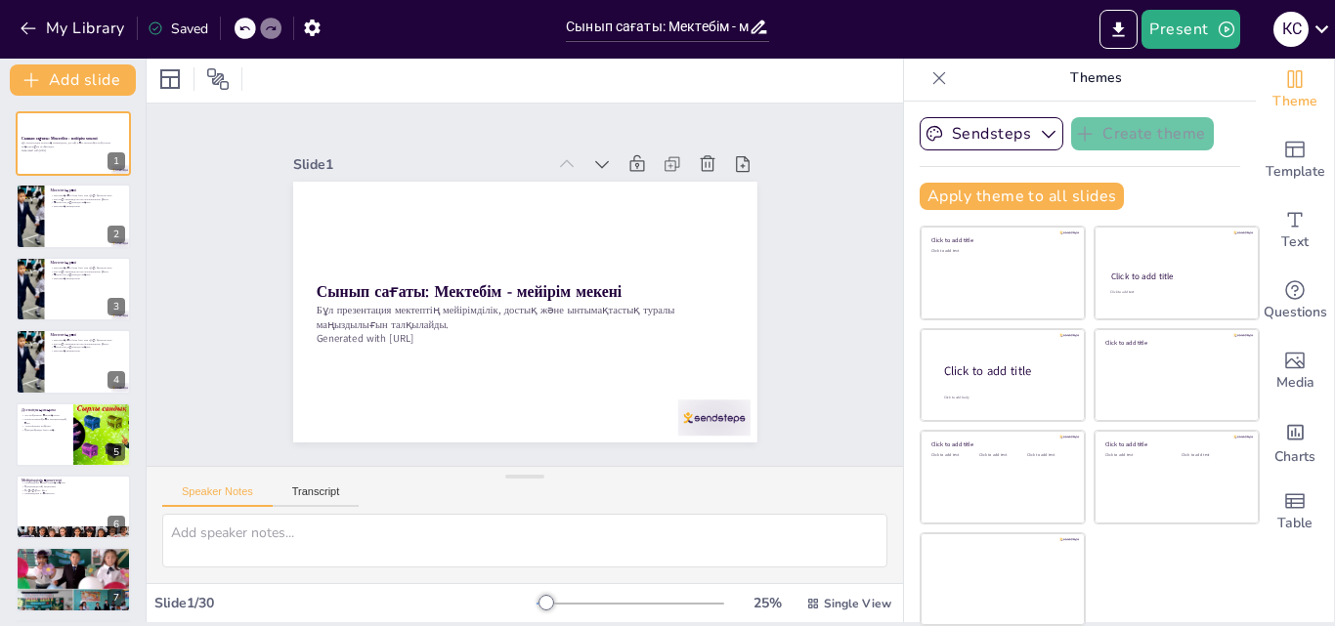
click at [824, 497] on div "Speaker Notes Transcript" at bounding box center [525, 490] width 756 height 47
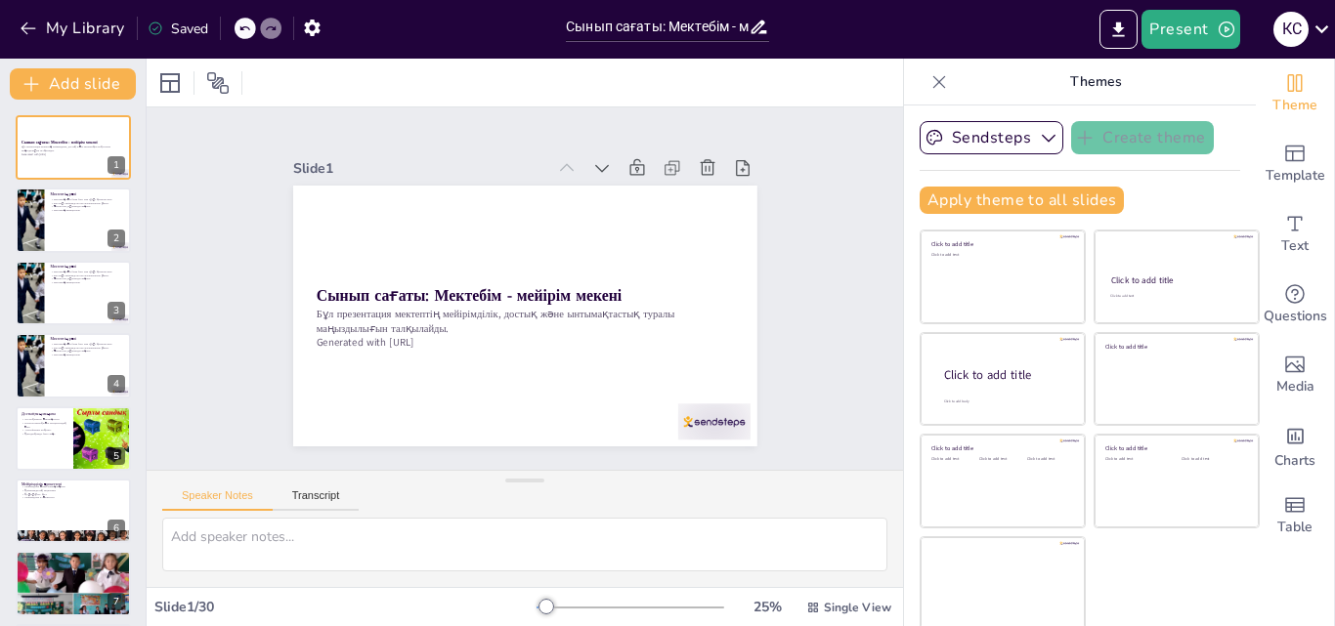
scroll to position [4, 0]
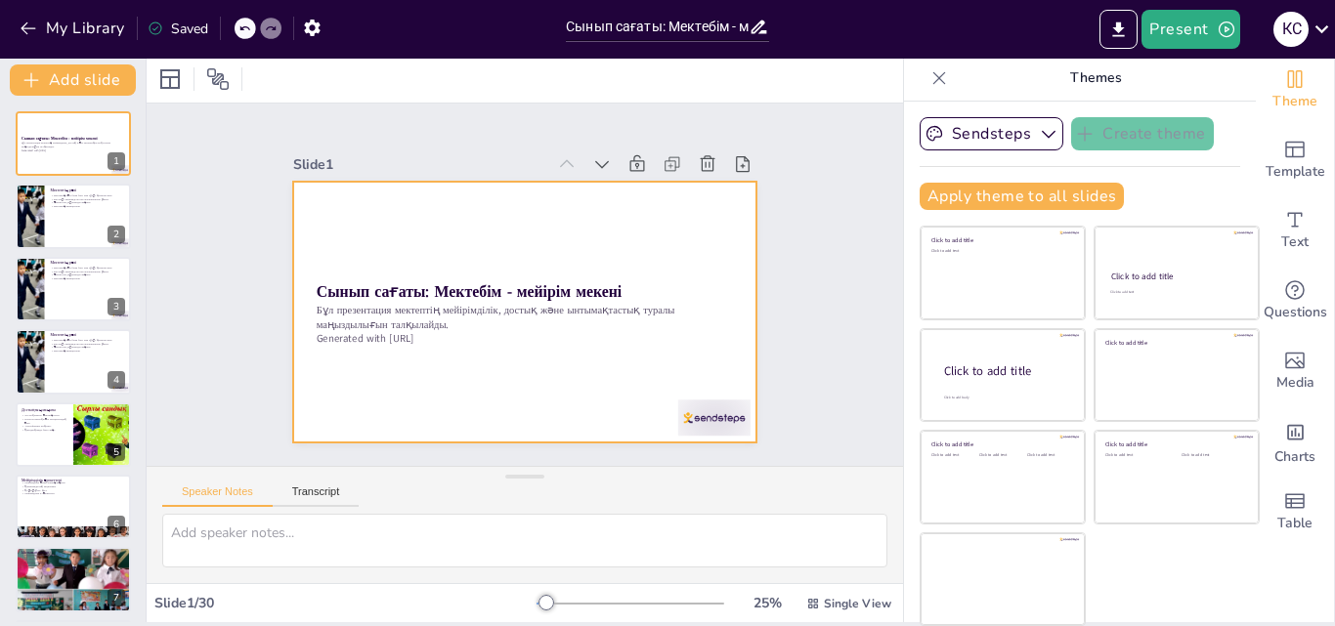
click at [549, 375] on div at bounding box center [514, 310] width 530 height 427
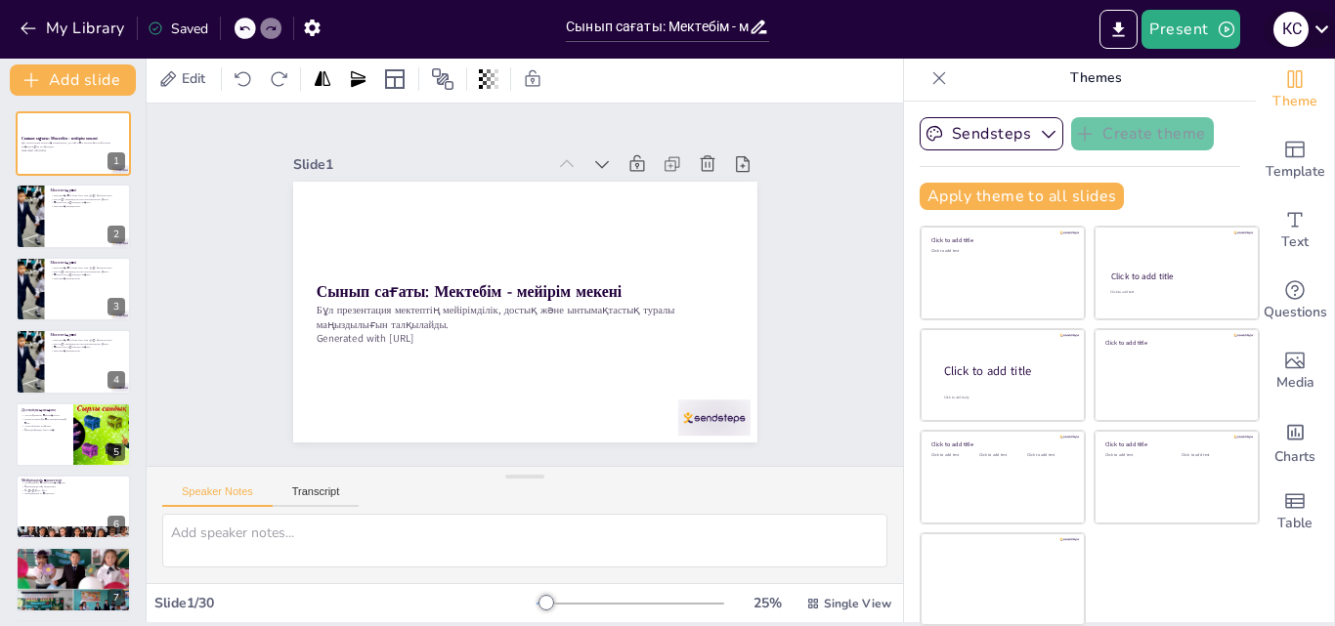
click at [1319, 24] on icon at bounding box center [1322, 29] width 26 height 26
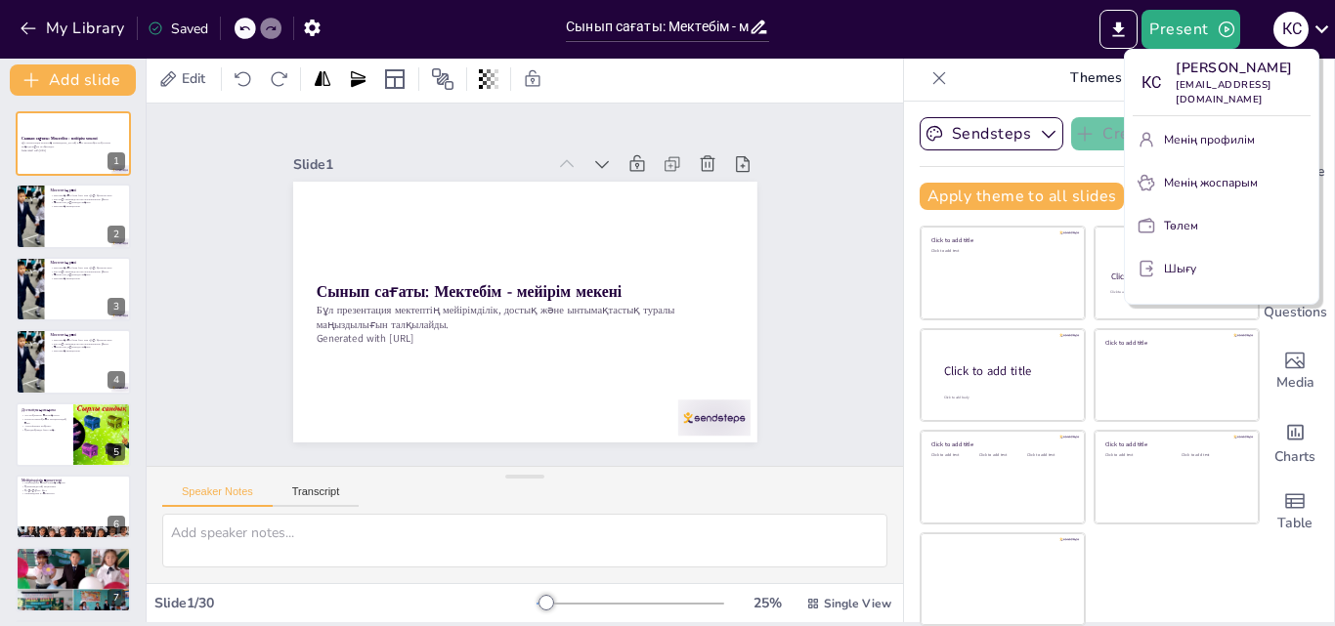
click at [799, 157] on div at bounding box center [667, 313] width 1335 height 626
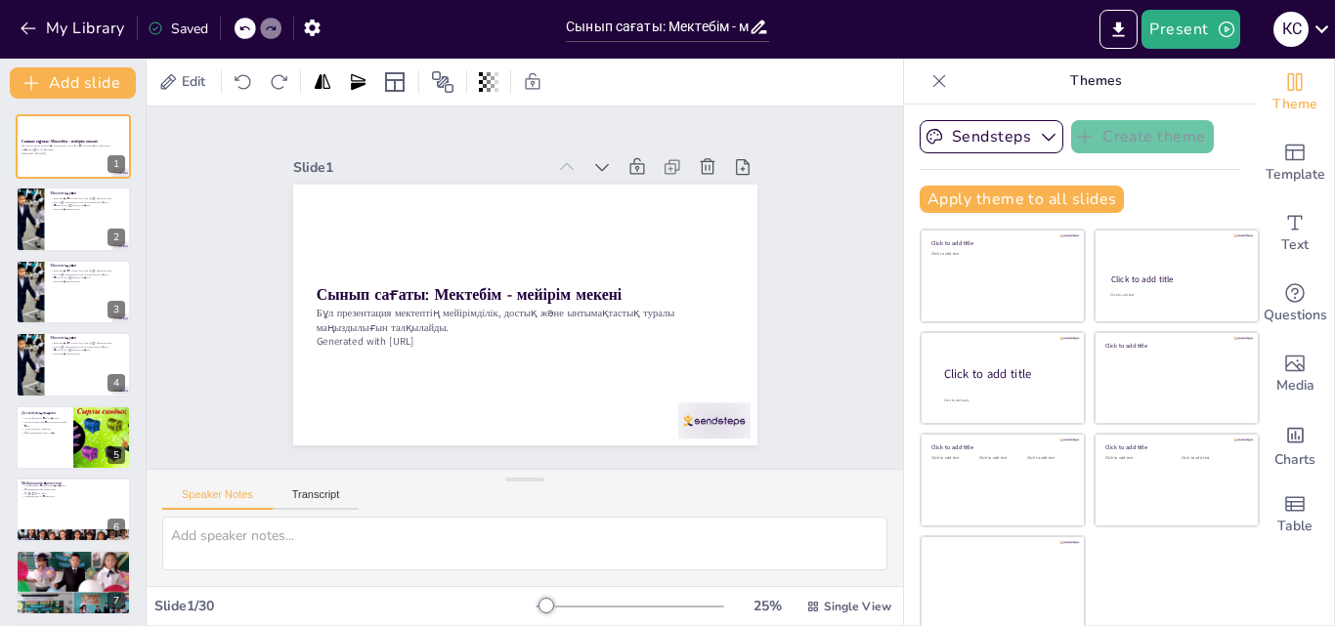
scroll to position [0, 0]
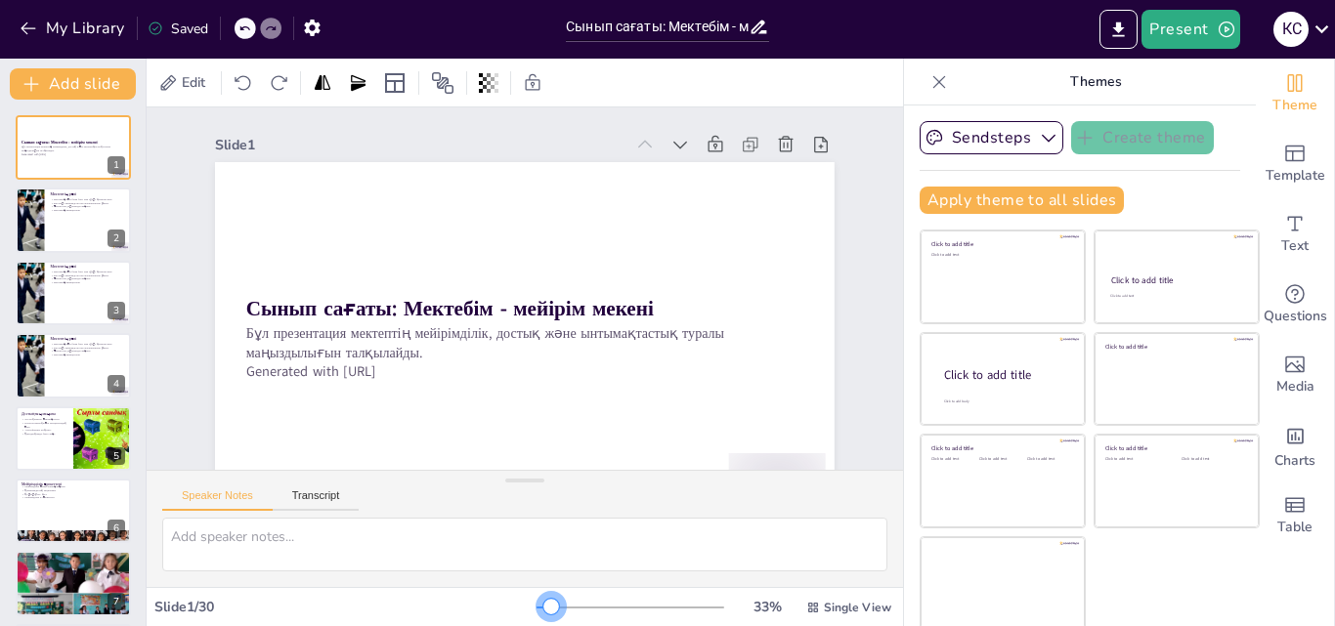
click at [543, 602] on div at bounding box center [551, 607] width 16 height 16
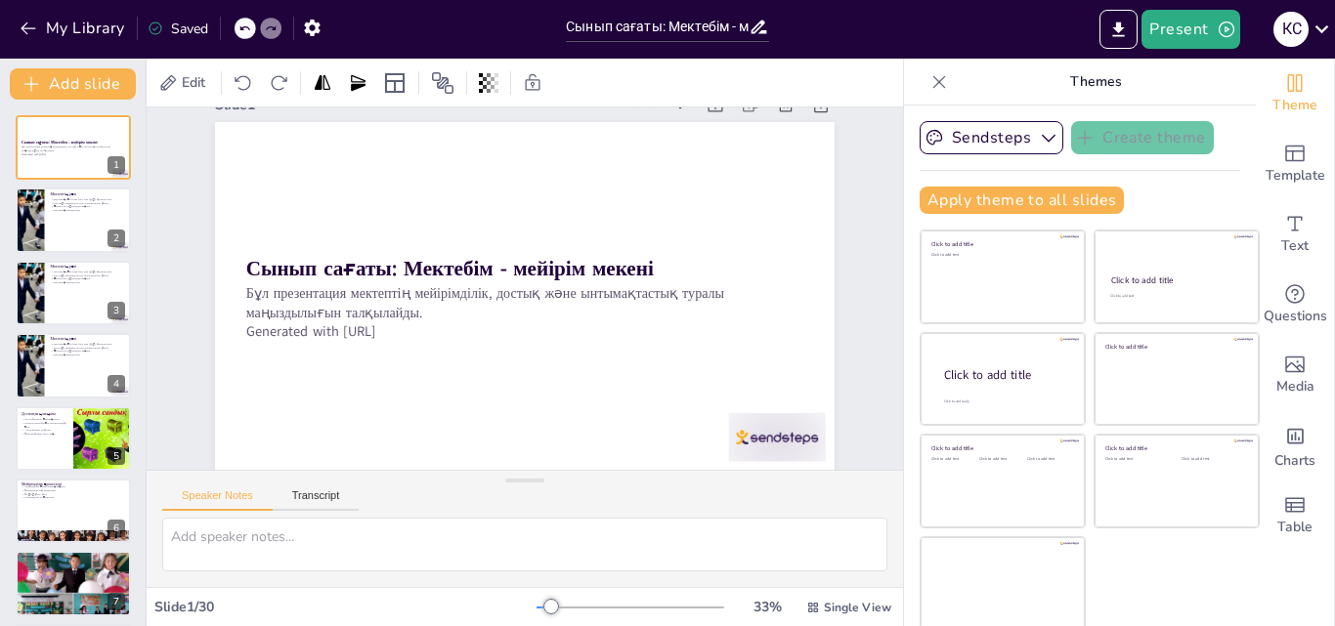
scroll to position [55, 0]
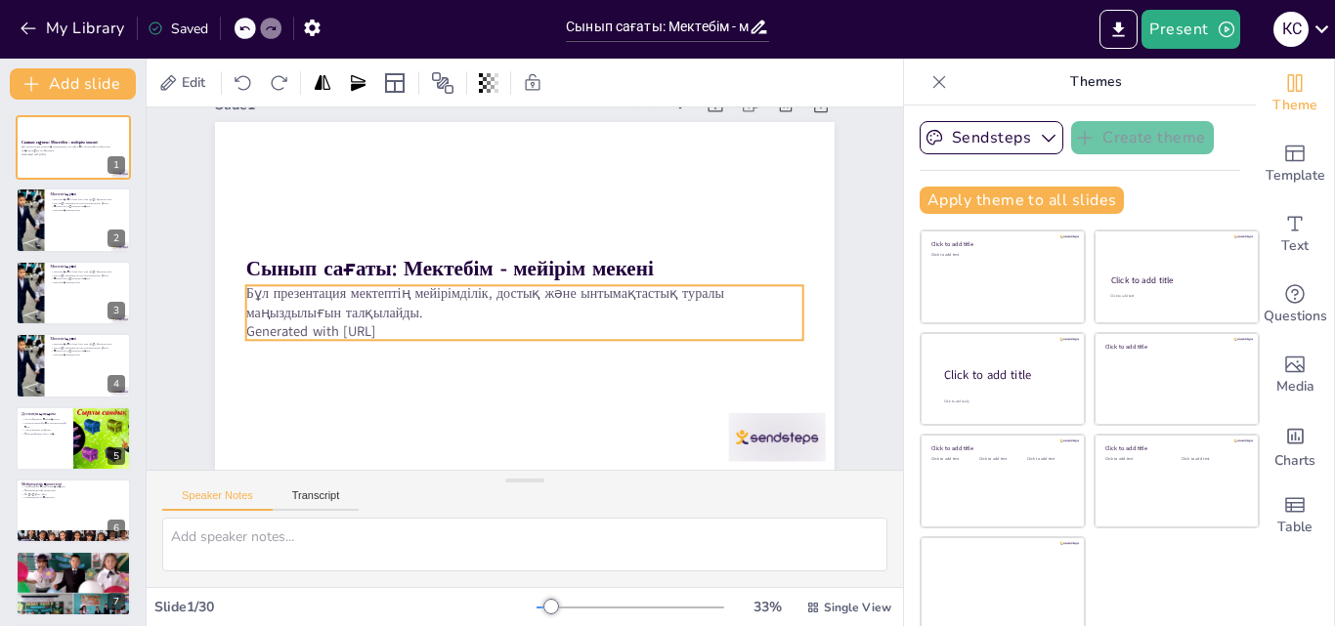
click at [411, 317] on p "Generated with Sendsteps.ai" at bounding box center [515, 331] width 549 height 135
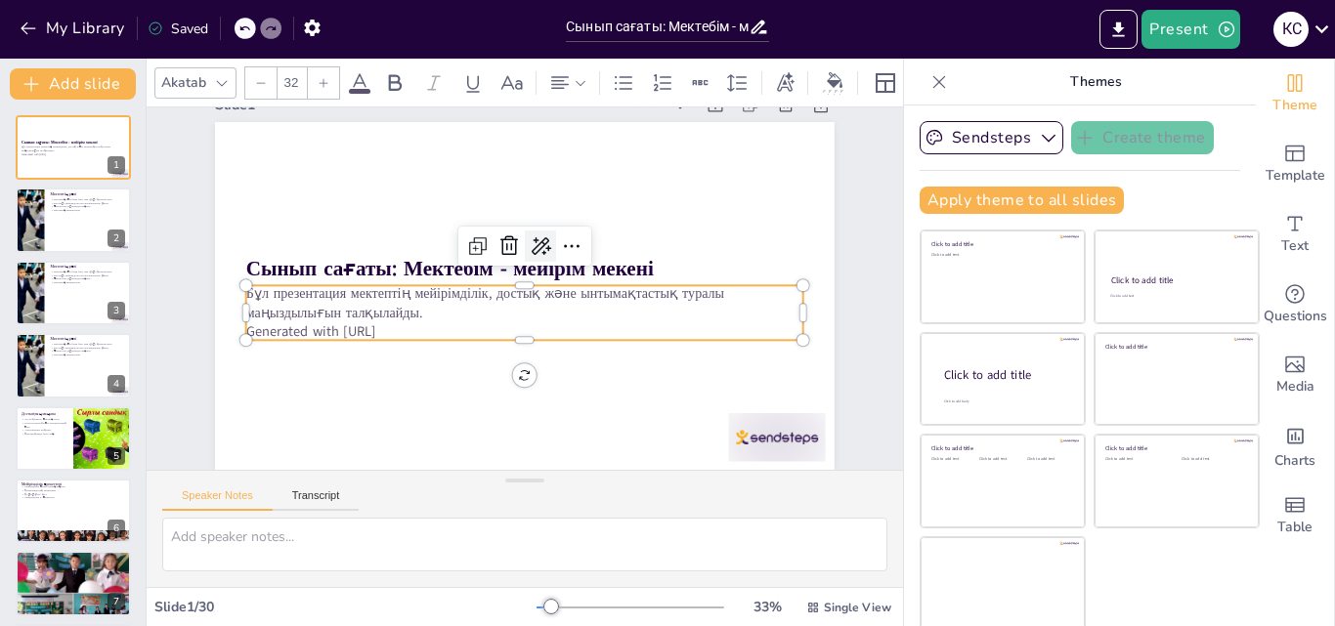
click at [541, 242] on icon at bounding box center [553, 253] width 24 height 22
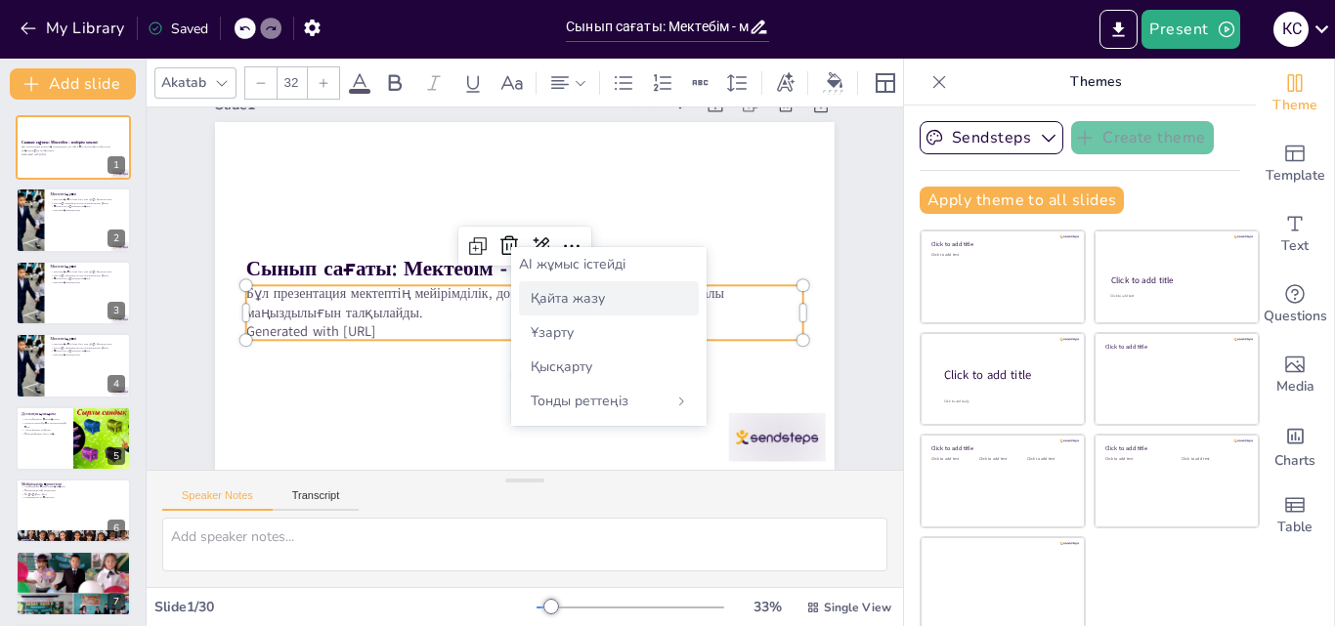
click at [604, 301] on div "Қайта жазу" at bounding box center [609, 298] width 180 height 34
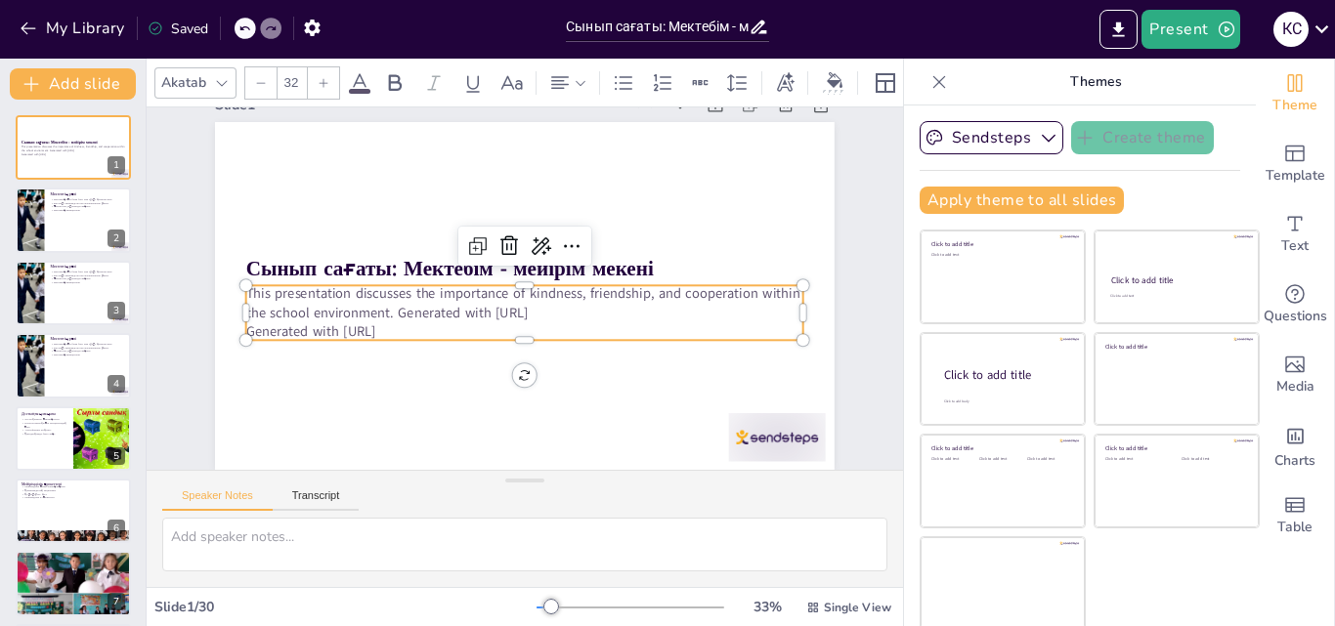
click at [420, 314] on p "Generated with Sendsteps.ai" at bounding box center [515, 331] width 549 height 135
click at [538, 238] on icon at bounding box center [552, 252] width 29 height 29
click at [412, 314] on p "Generated with Sendsteps.ai" at bounding box center [503, 326] width 493 height 295
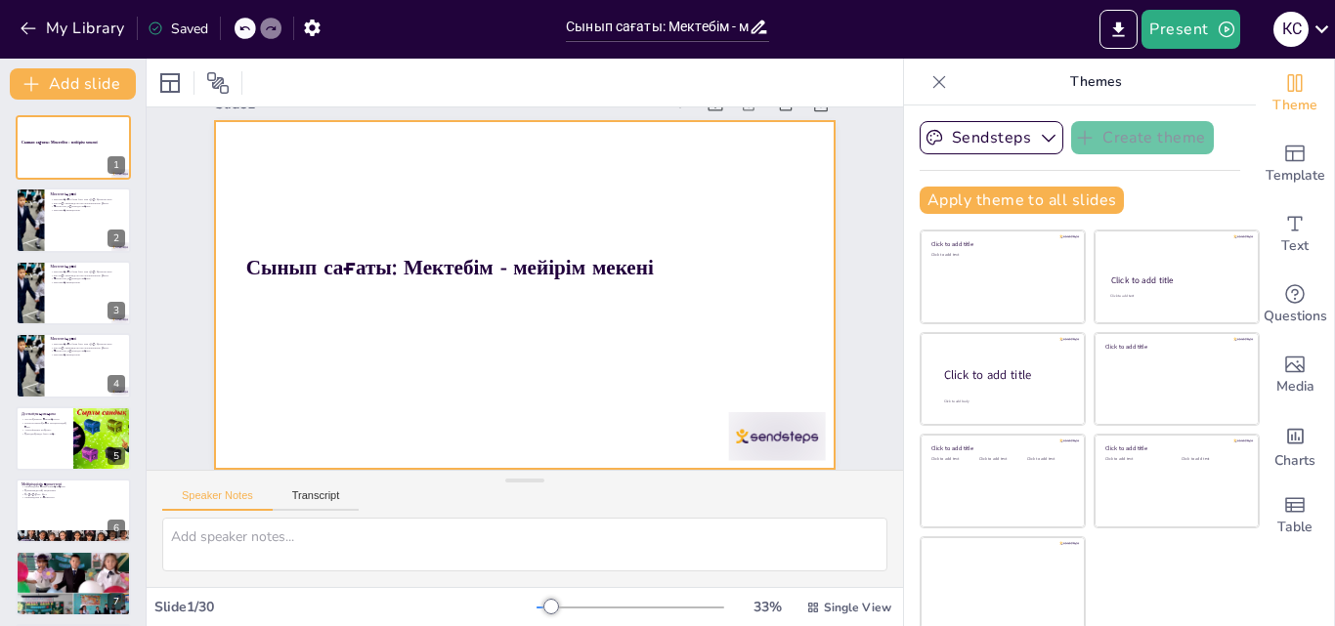
click at [374, 286] on div at bounding box center [524, 295] width 678 height 469
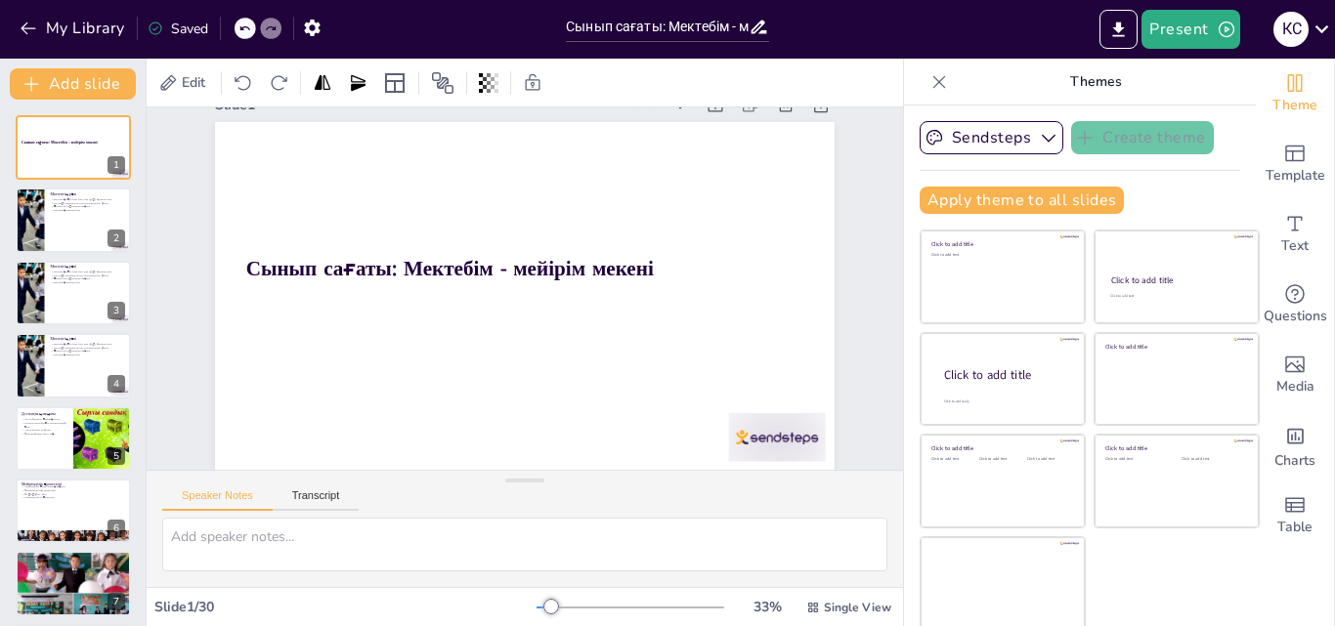
scroll to position [4, 0]
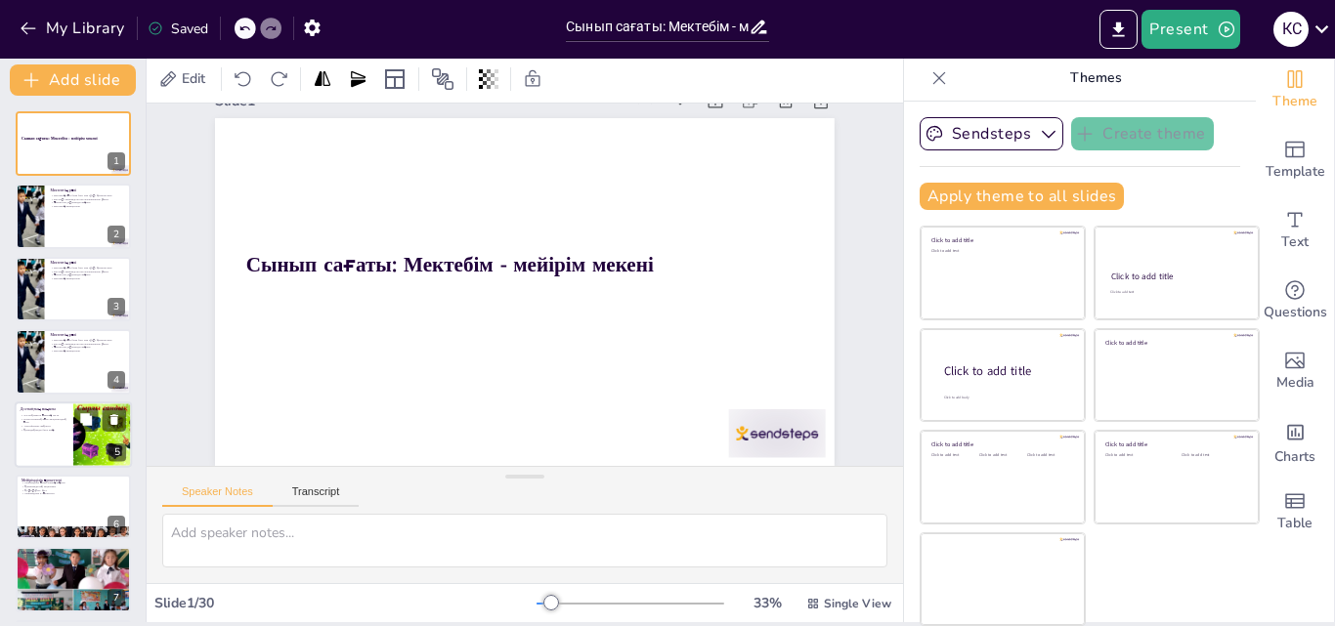
click at [63, 433] on div at bounding box center [73, 435] width 117 height 66
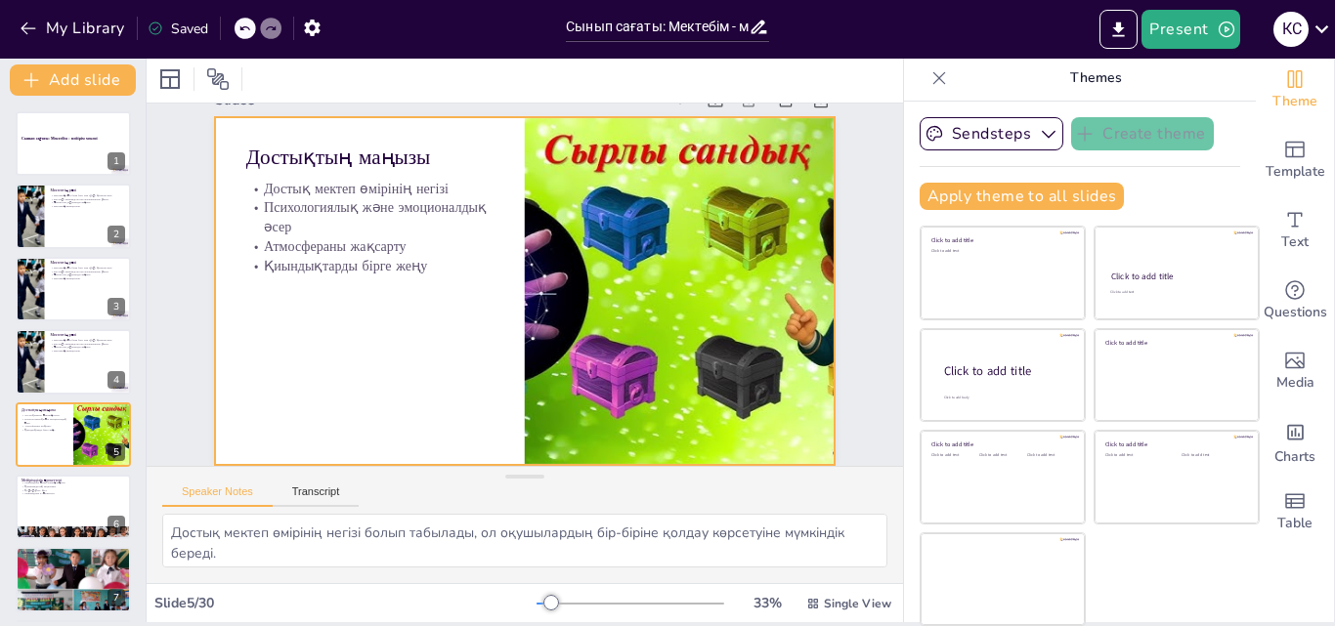
scroll to position [0, 0]
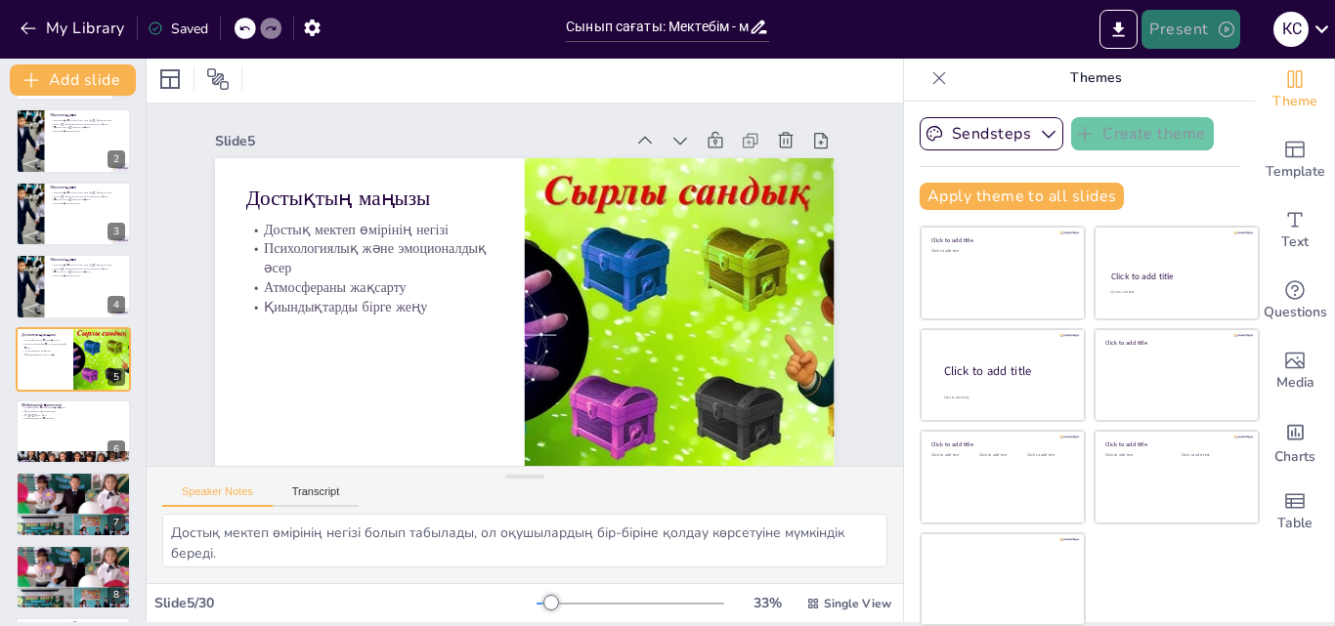
click at [1186, 26] on button "Present" at bounding box center [1191, 29] width 98 height 39
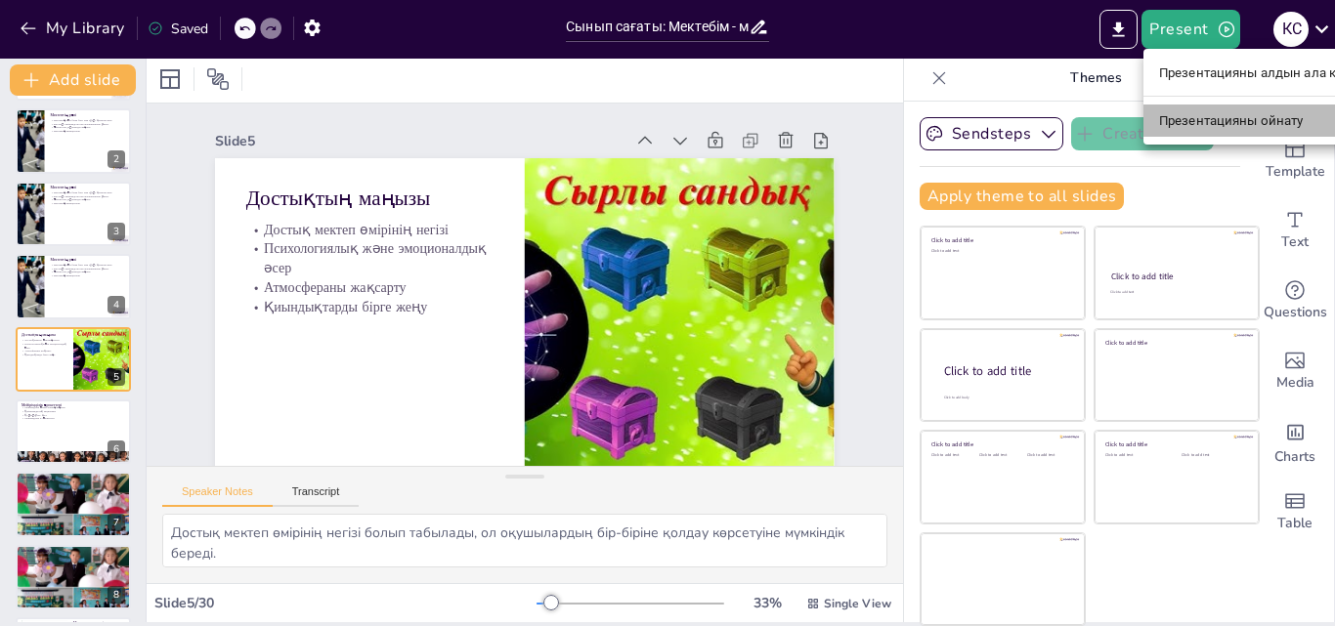
click at [1193, 118] on font "Презентацияны ойнату" at bounding box center [1231, 120] width 145 height 15
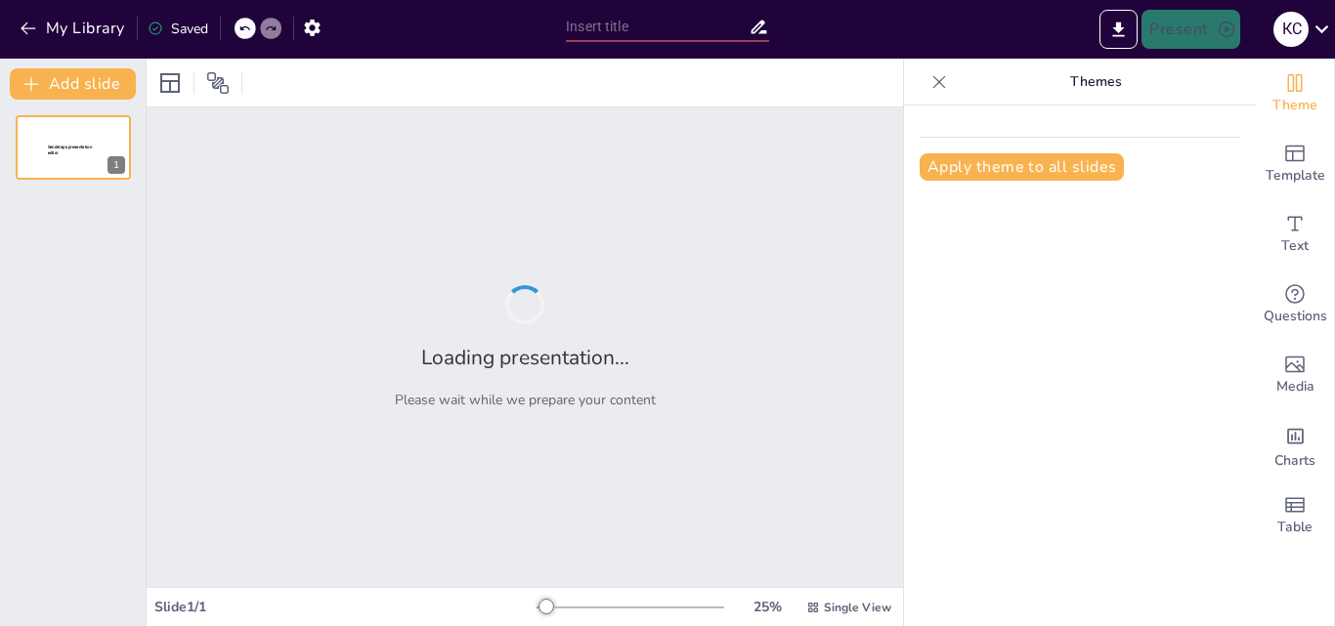
type input "Сынып сағаты: Мектебім - мейірім мекені"
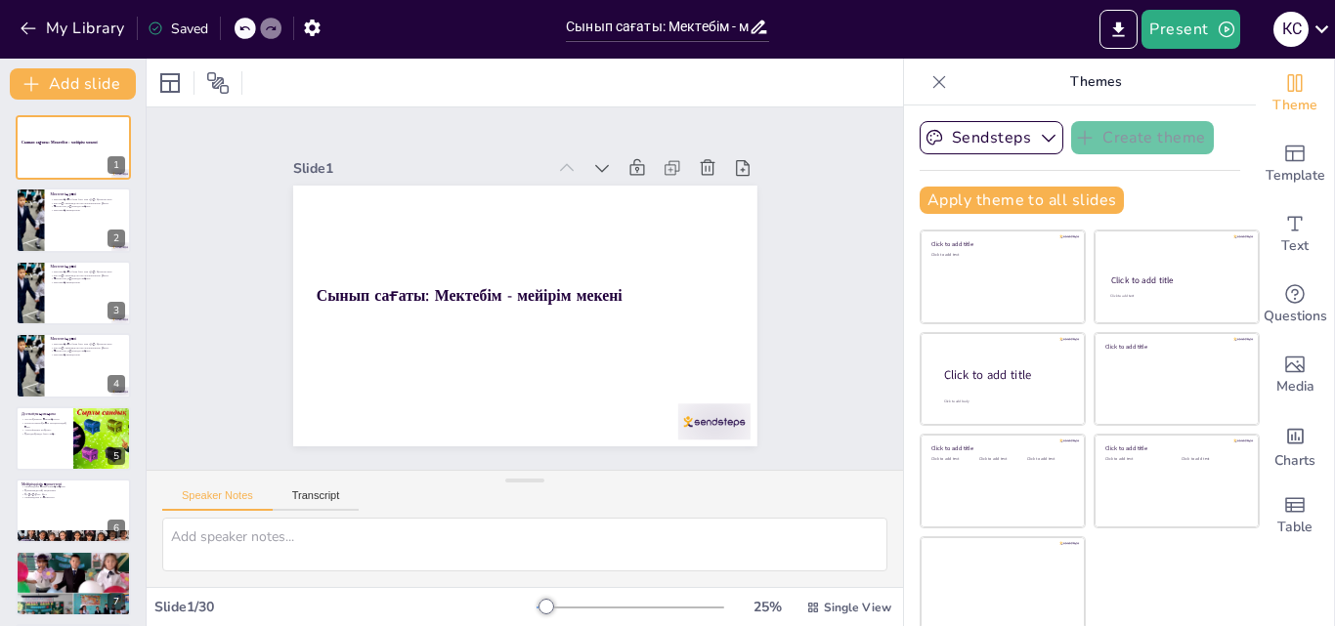
checkbox input "true"
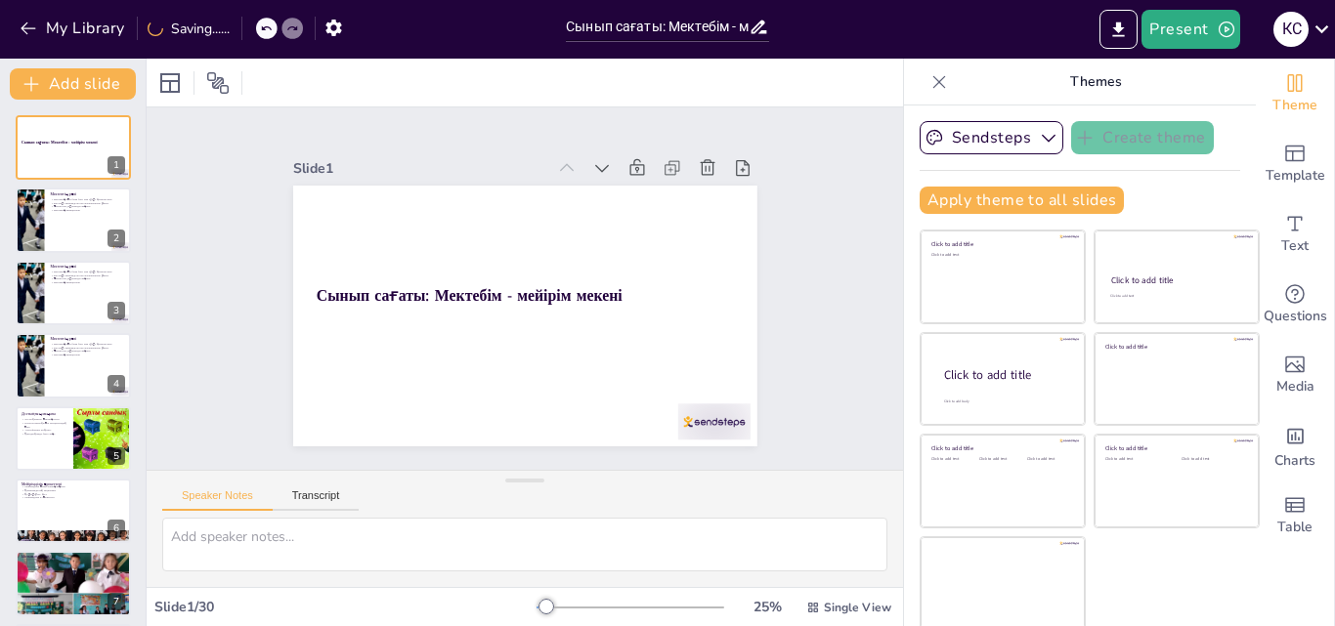
checkbox input "true"
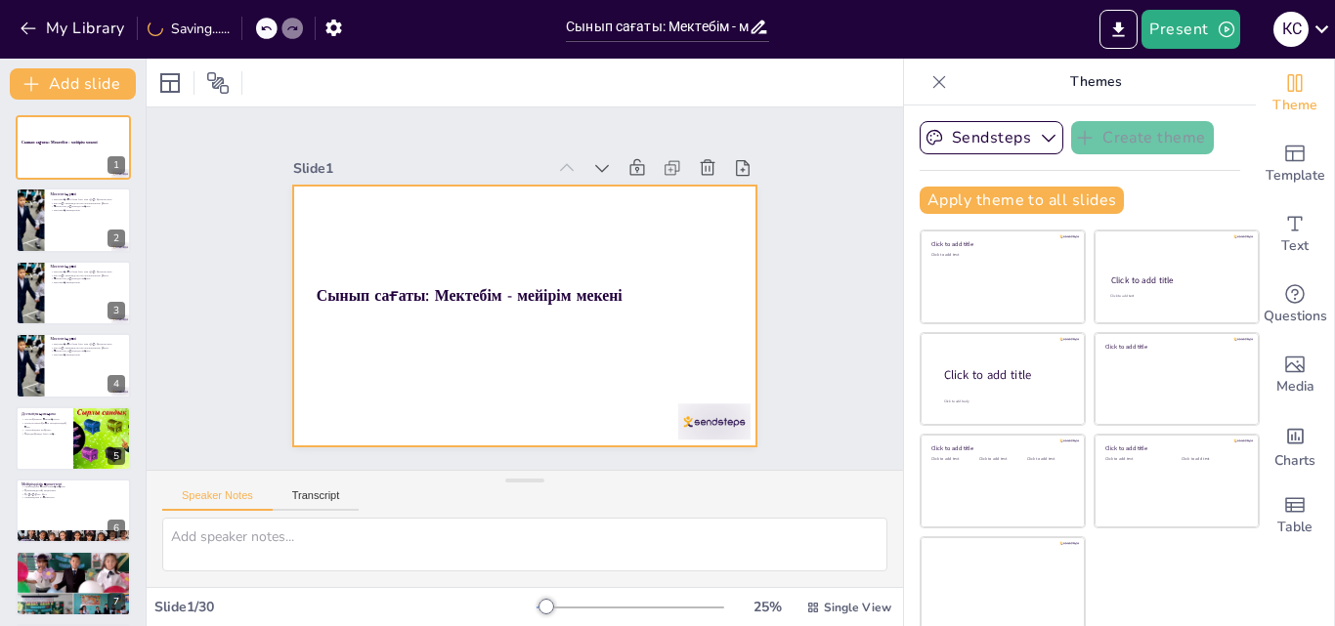
checkbox input "true"
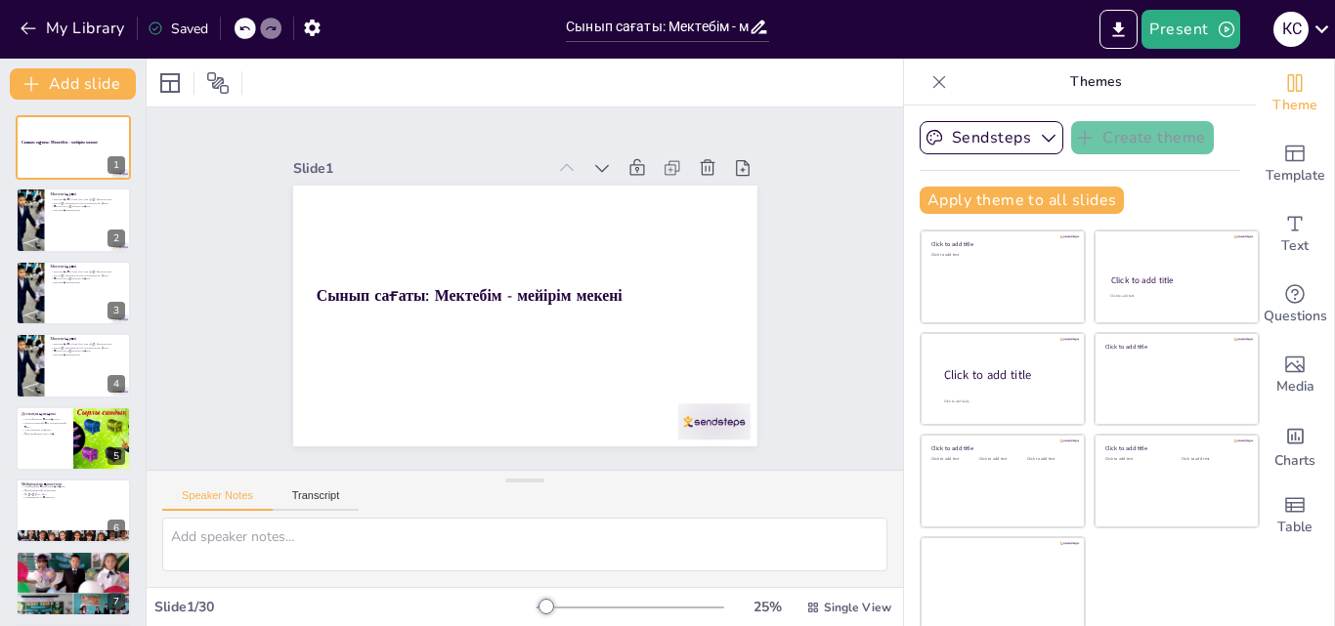
checkbox input "true"
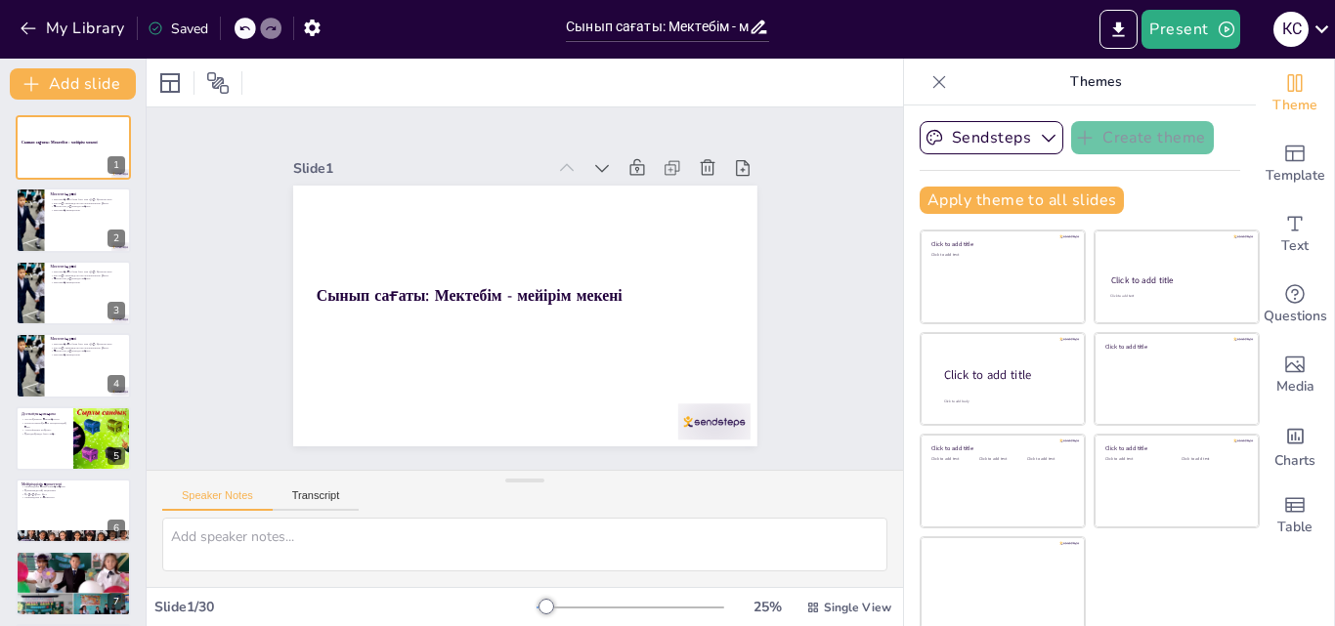
checkbox input "true"
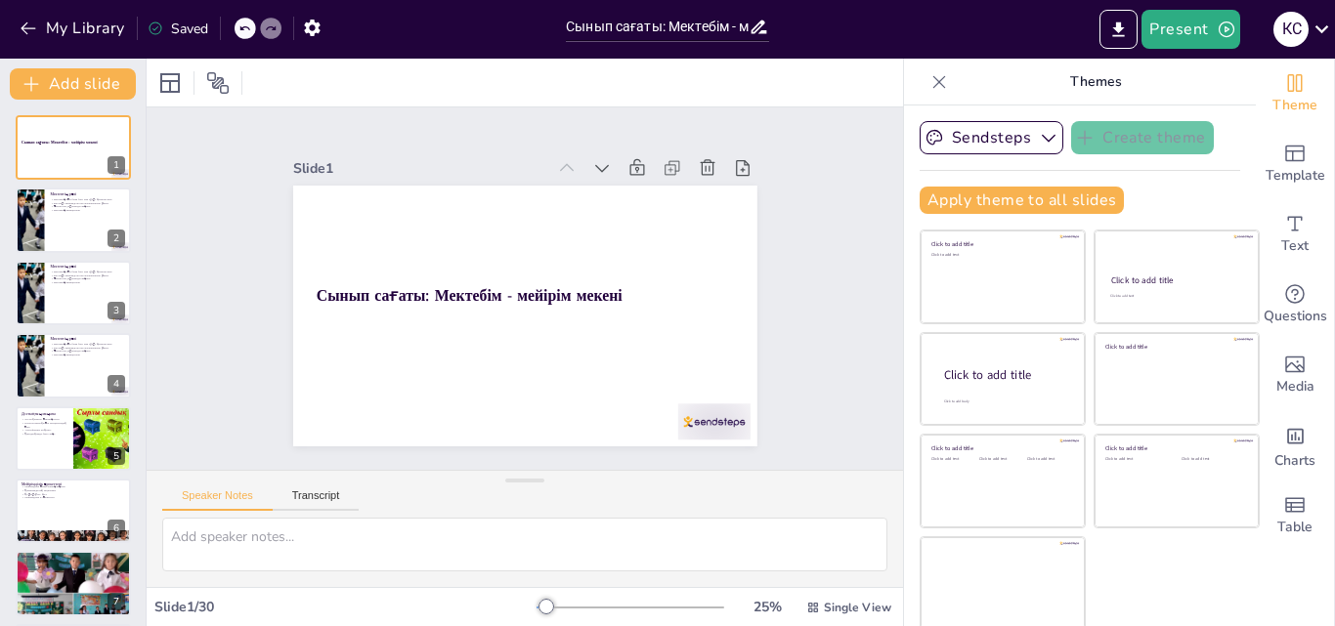
checkbox input "true"
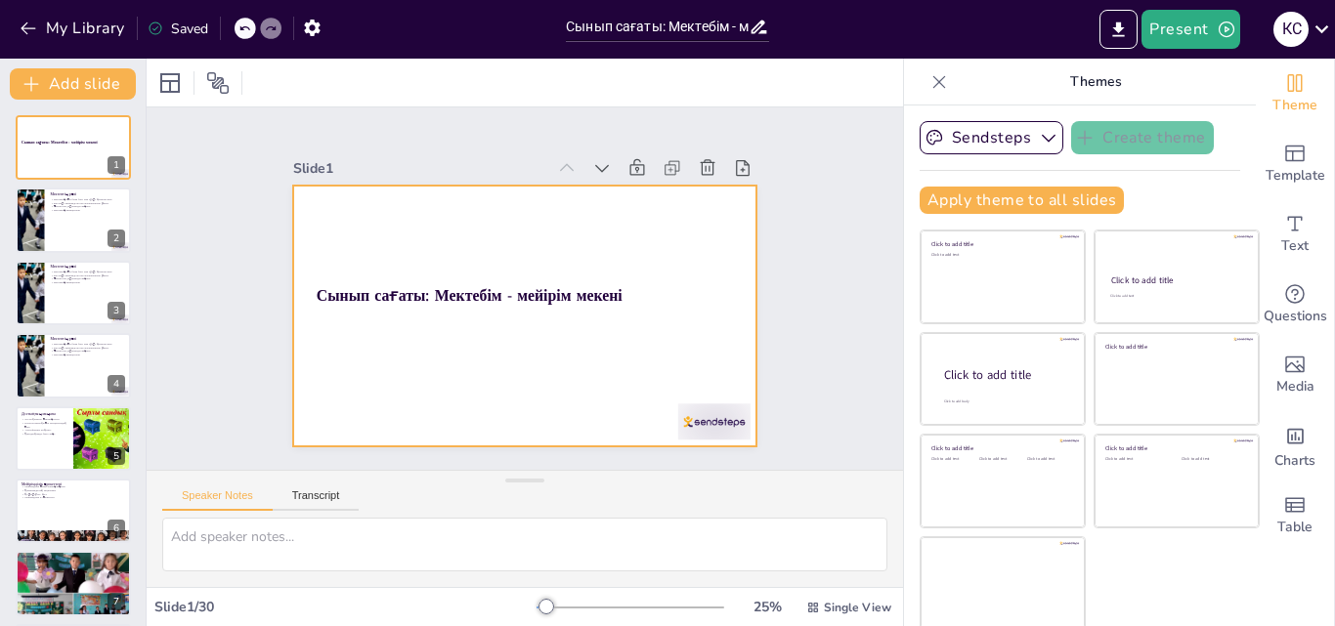
checkbox input "true"
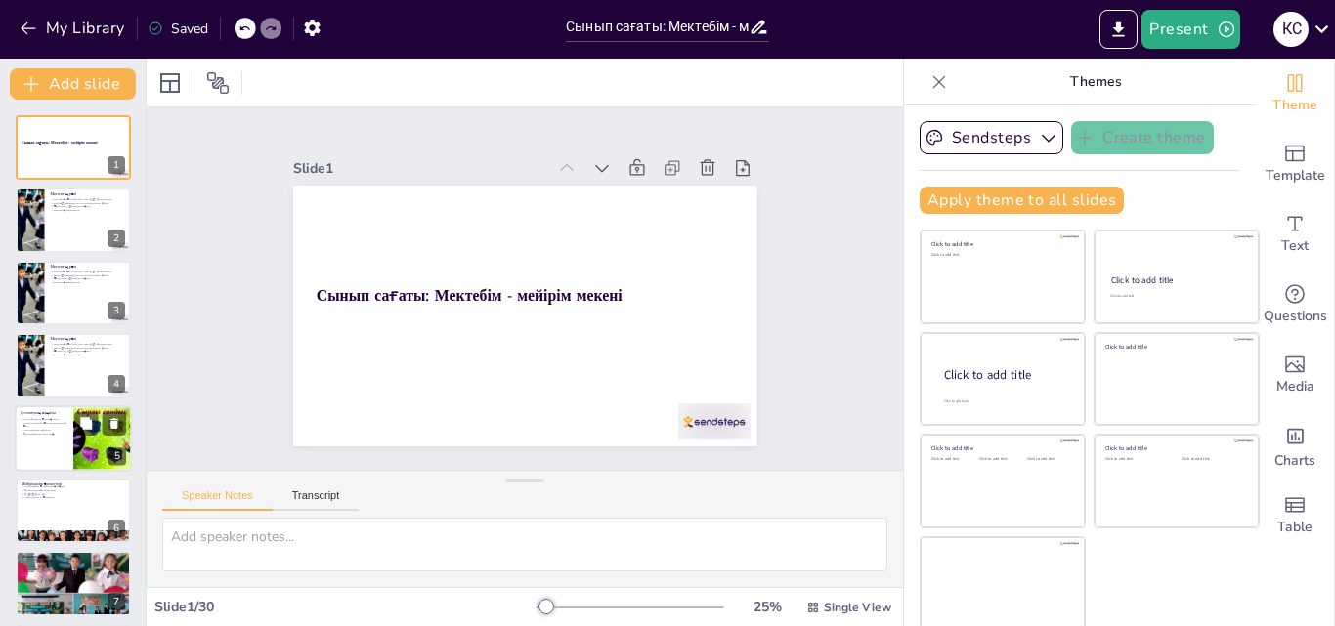
checkbox input "true"
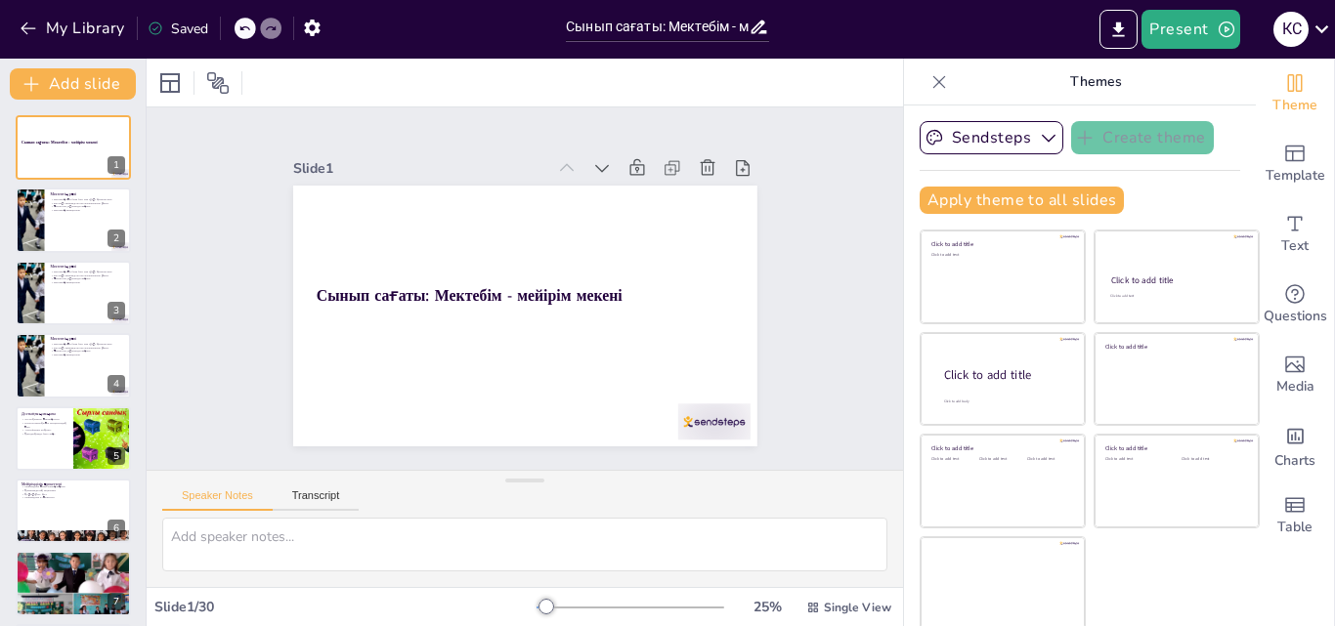
checkbox input "true"
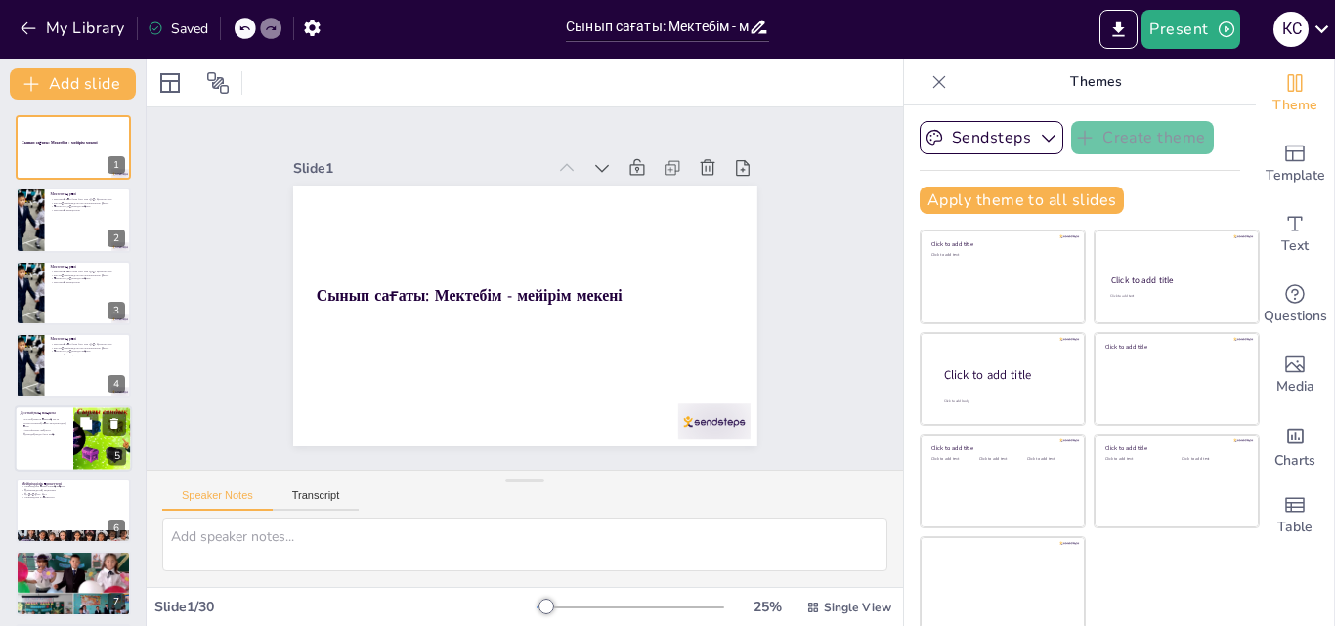
checkbox input "true"
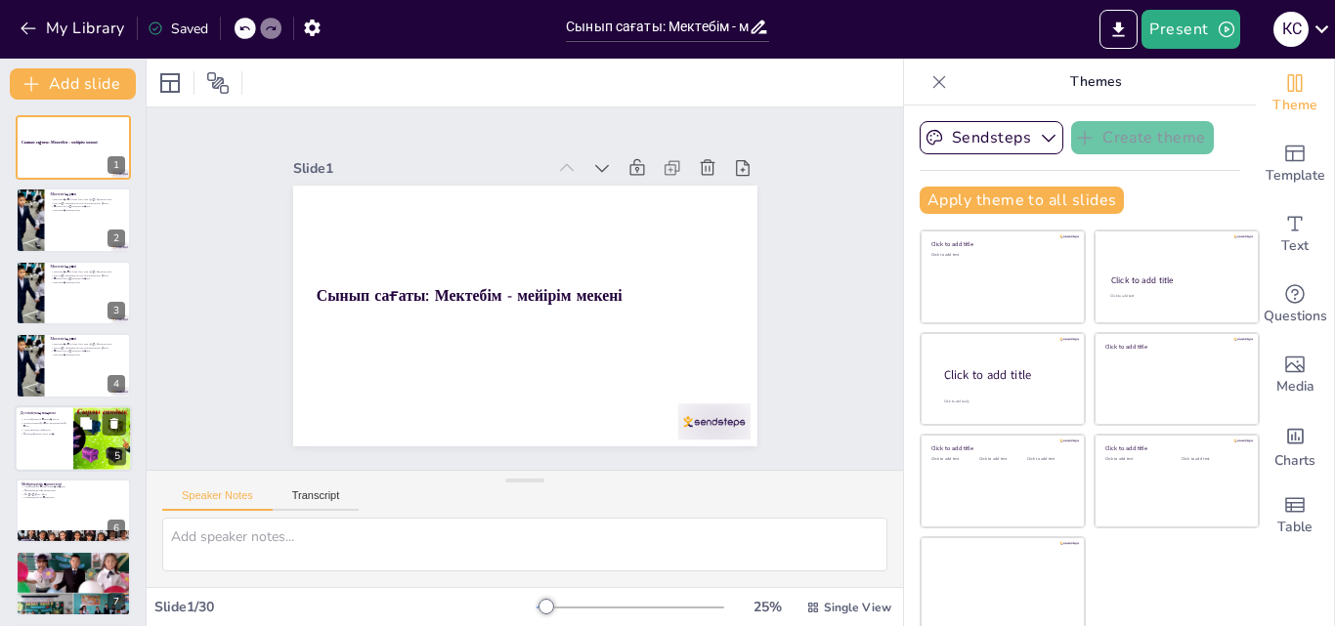
checkbox input "true"
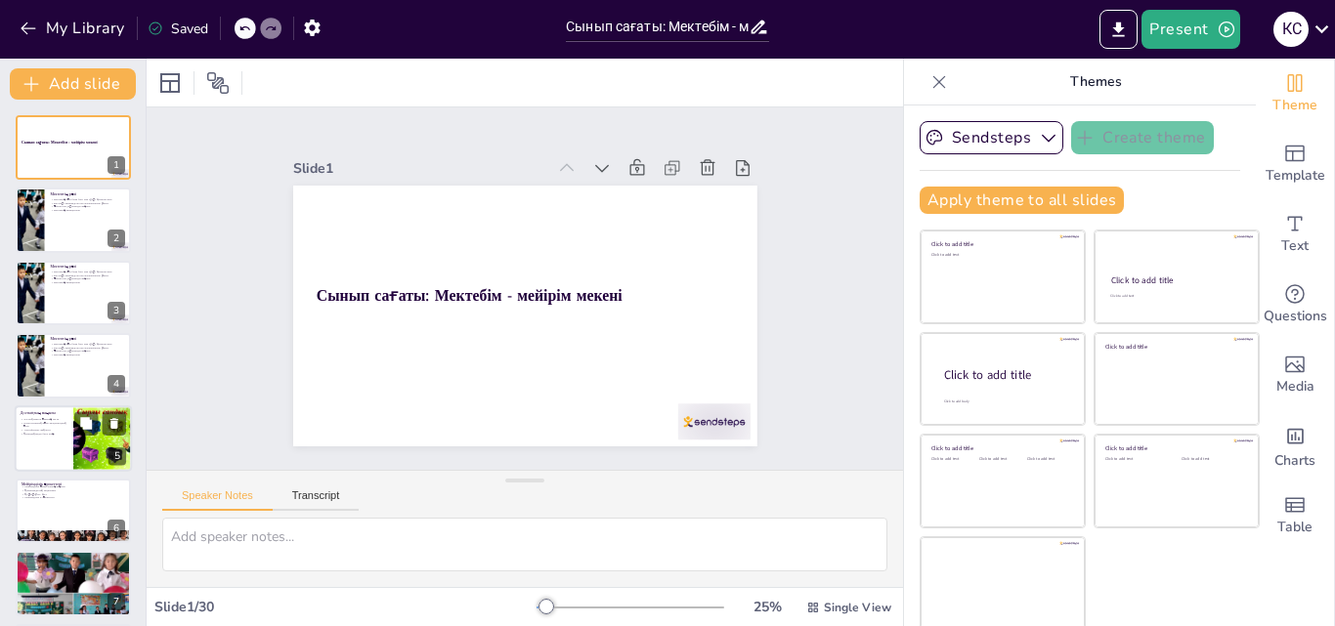
click at [35, 445] on div at bounding box center [73, 439] width 117 height 66
type textarea "Достық мектеп өмірінің негізі болып табылады, ол оқушылардың бір-біріне қолдау …"
checkbox input "true"
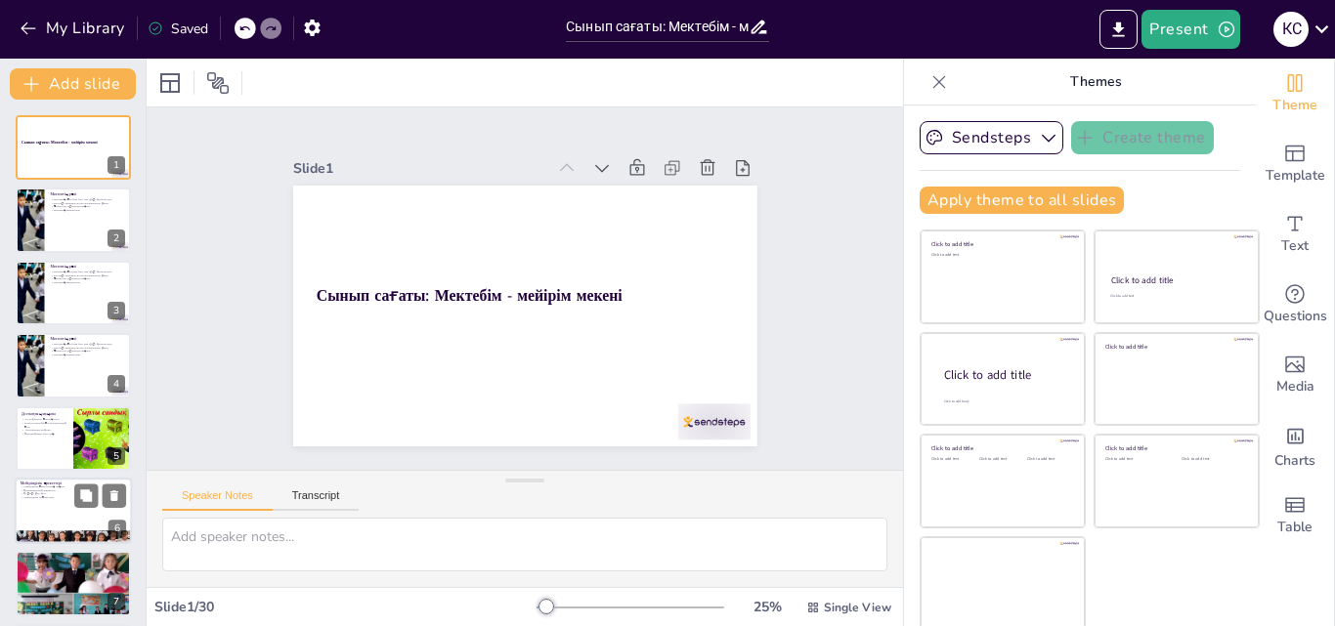
checkbox input "true"
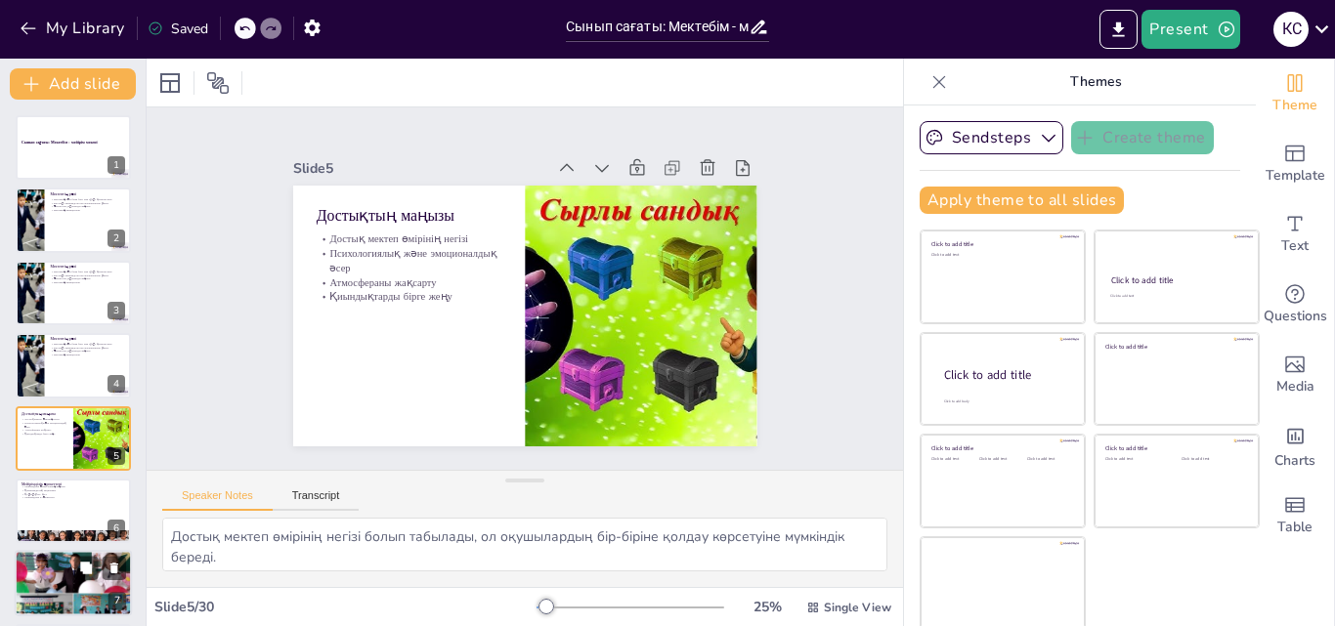
checkbox input "true"
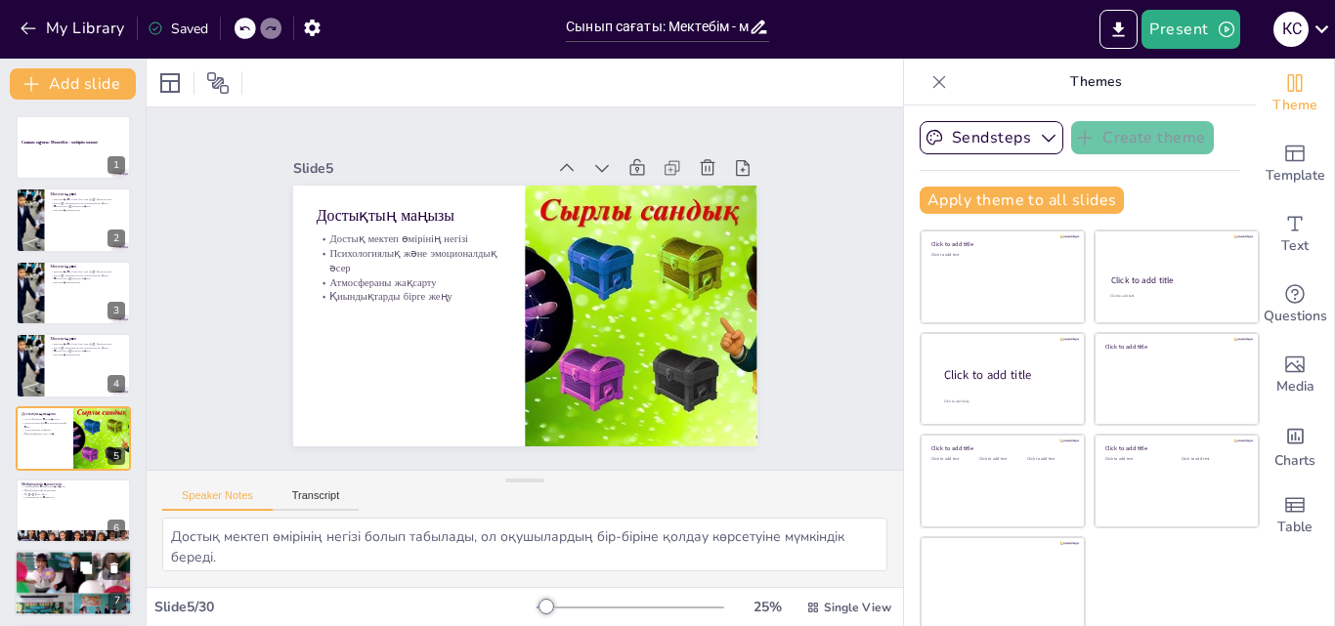
checkbox input "true"
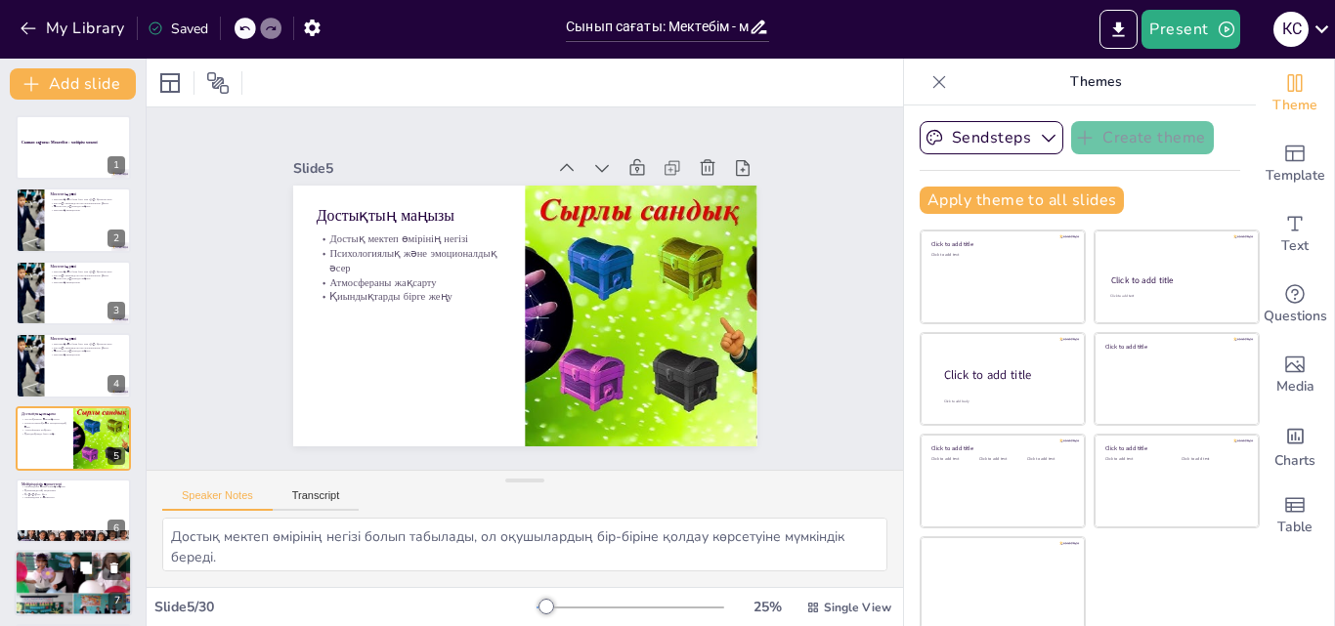
scroll to position [75, 0]
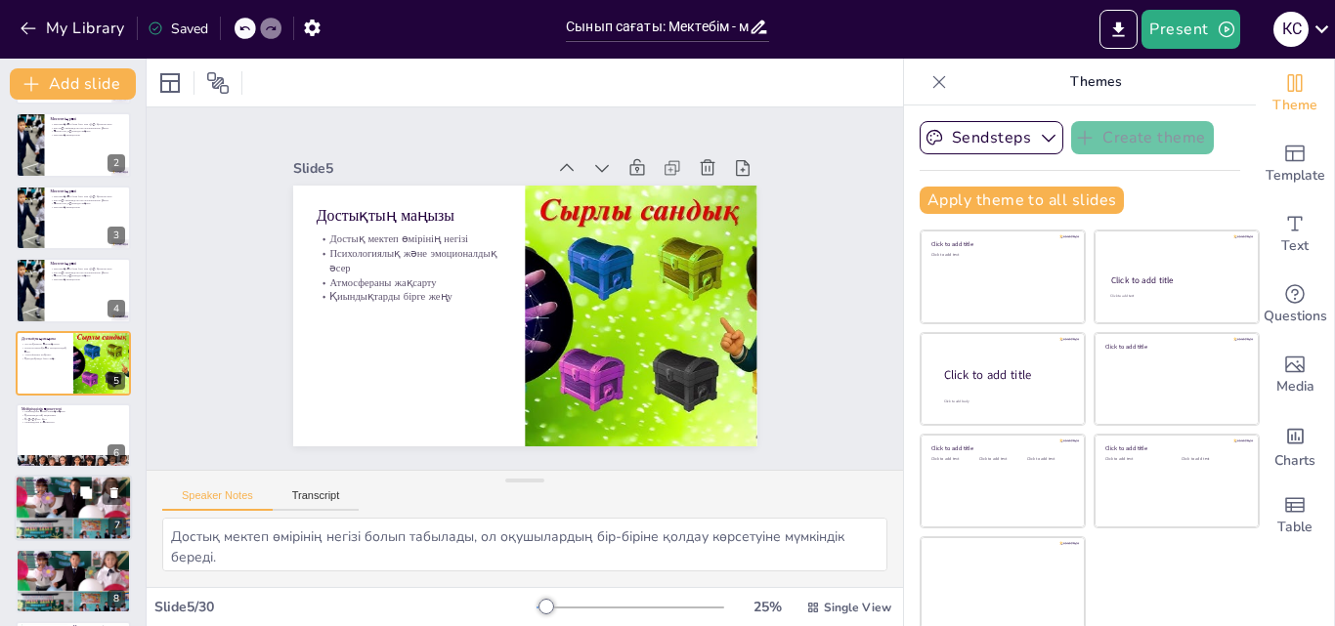
click at [69, 512] on div at bounding box center [73, 508] width 117 height 117
type textarea "Ынтымақтастық командада жұмыс істеп, ортақ мақсаттарға жету үшін маңызды. Оқушы…"
checkbox input "true"
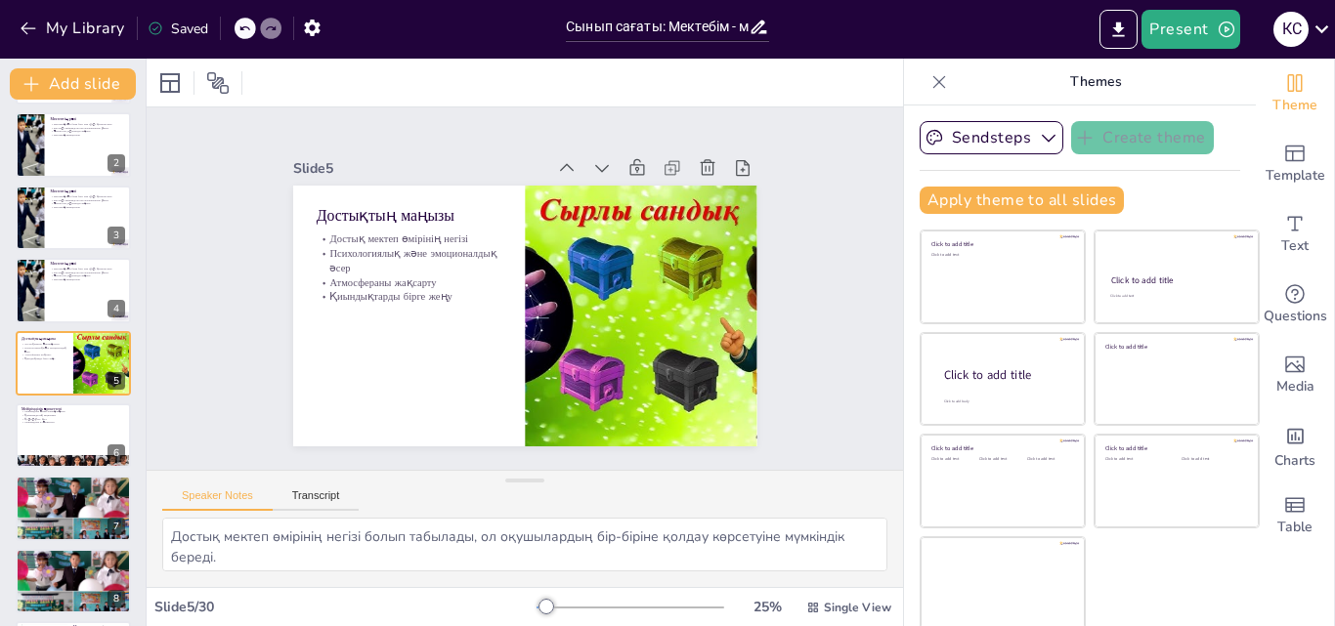
checkbox input "true"
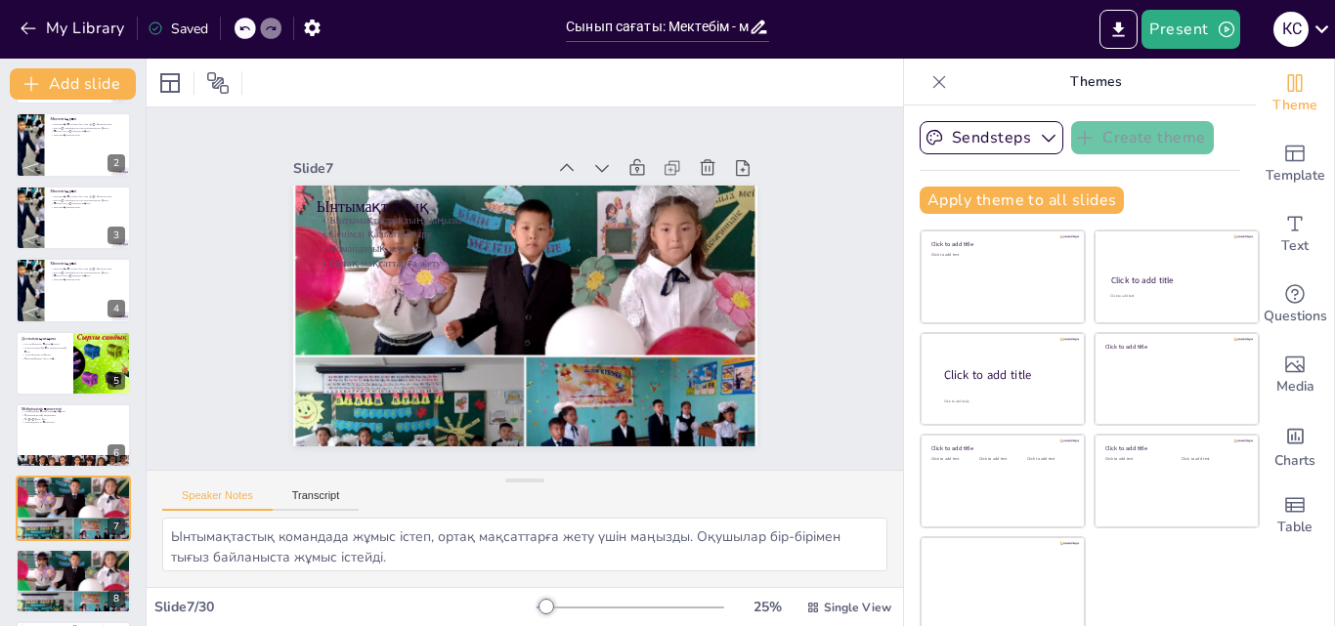
checkbox input "true"
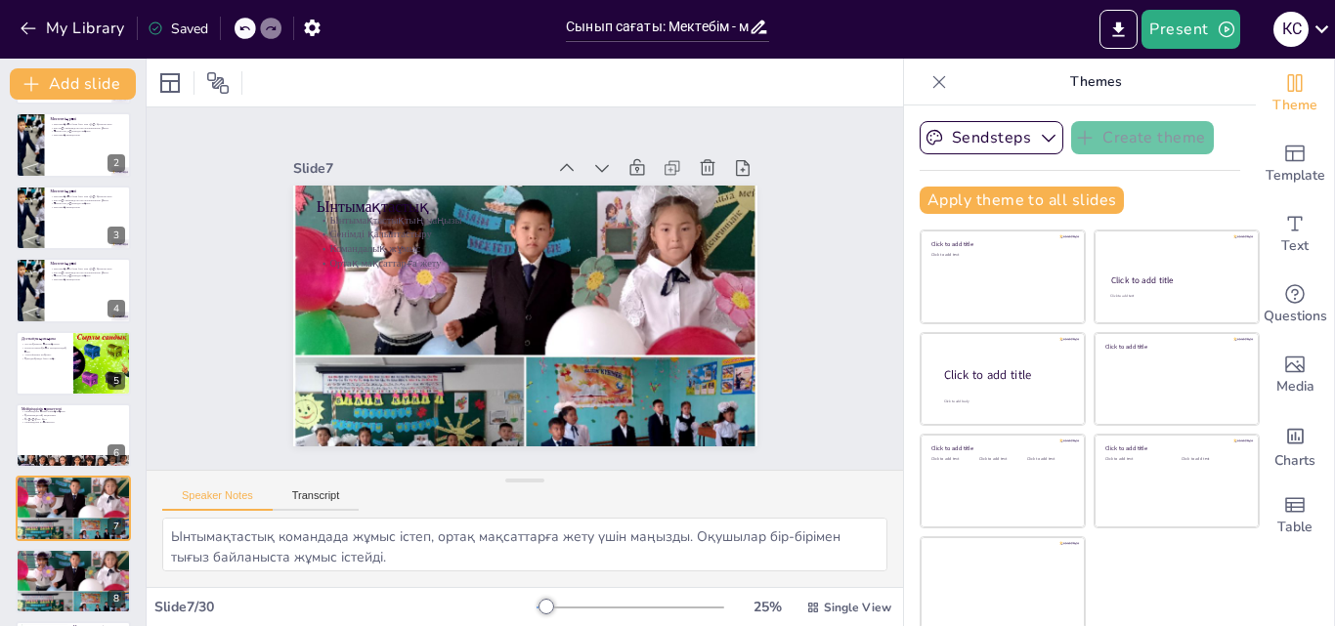
scroll to position [221, 0]
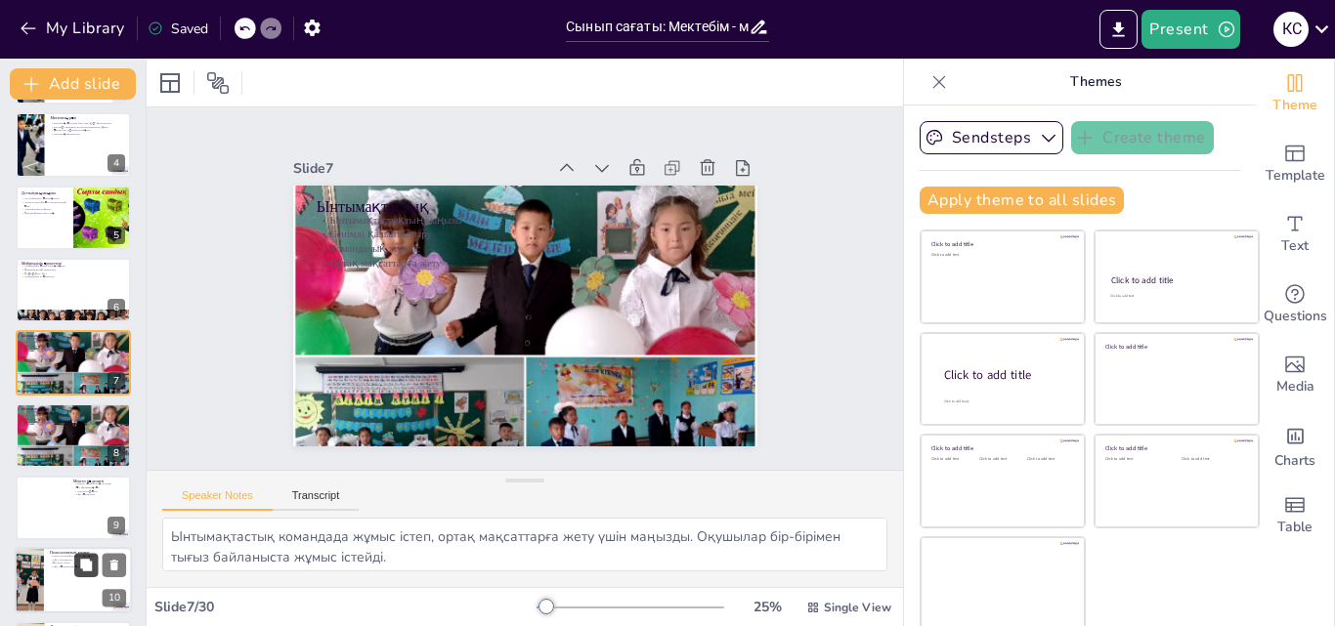
checkbox input "true"
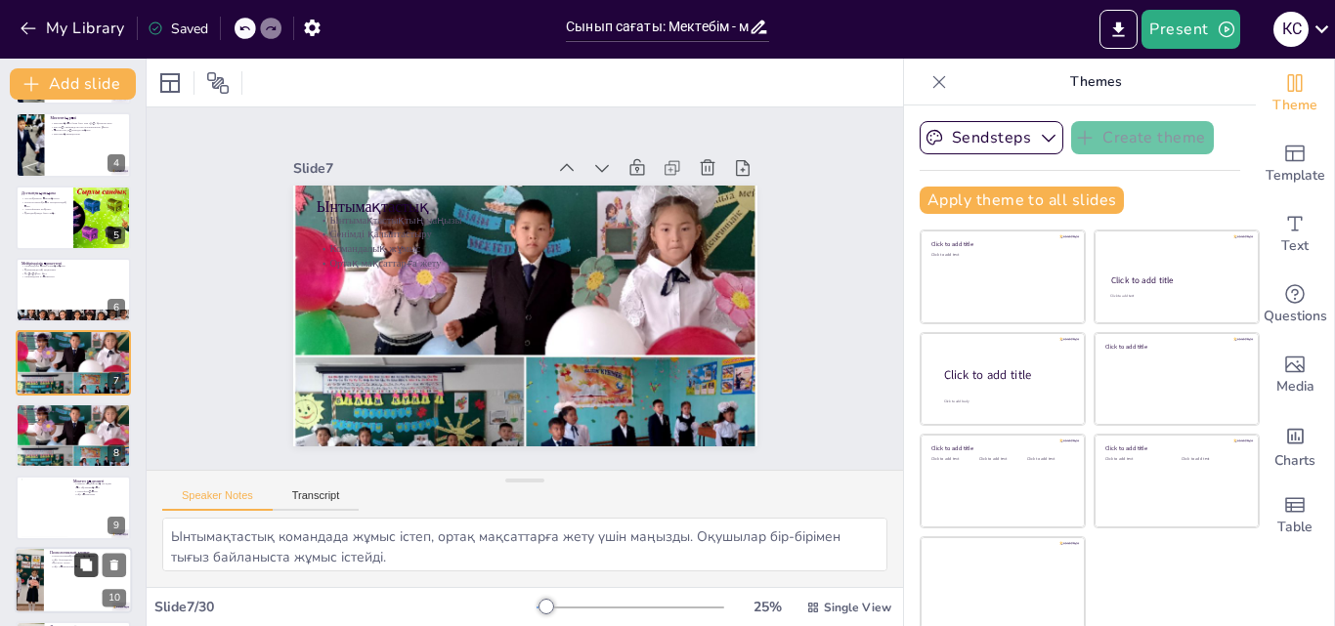
click at [90, 568] on icon at bounding box center [86, 566] width 12 height 12
type textarea "Психологиялық климат оқушылардың оқуына, дамуына, және өздерін комфортты сезіну…"
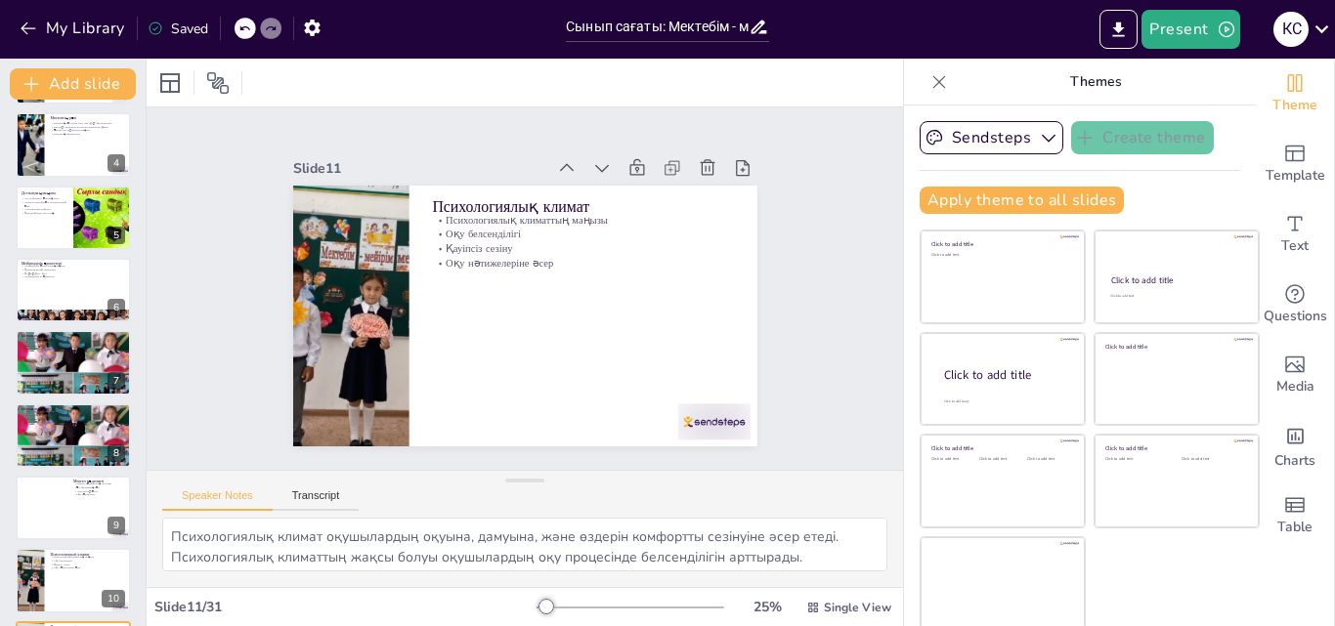
checkbox input "true"
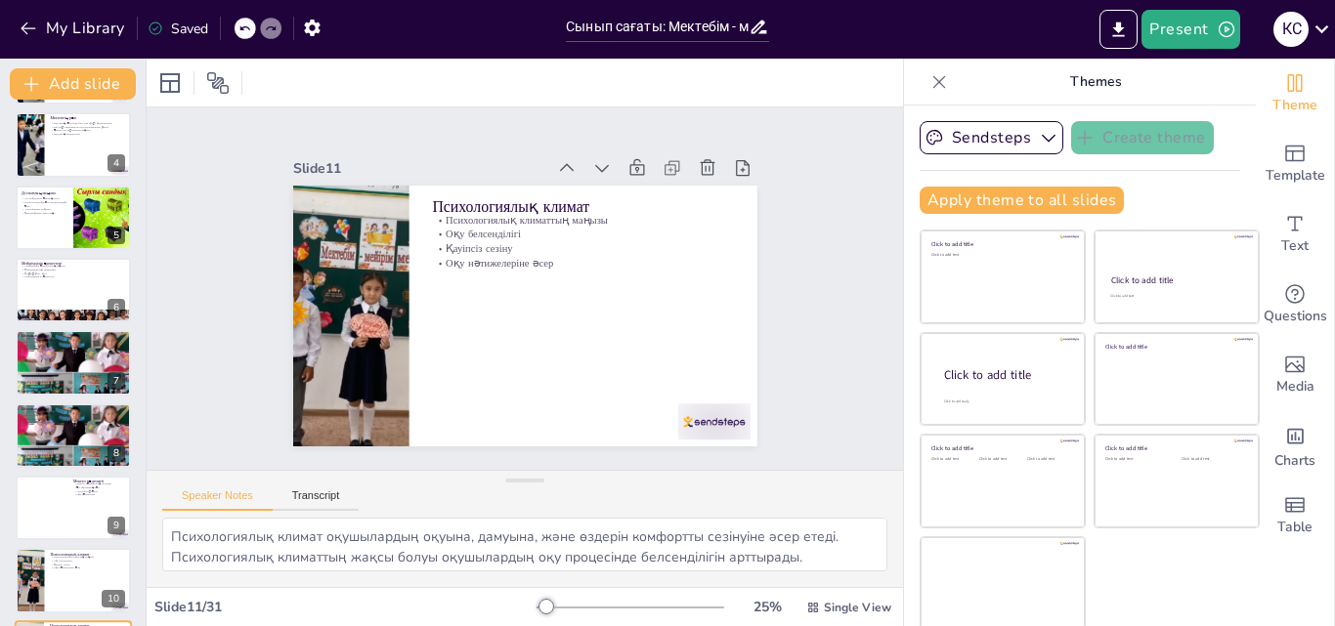
checkbox input "true"
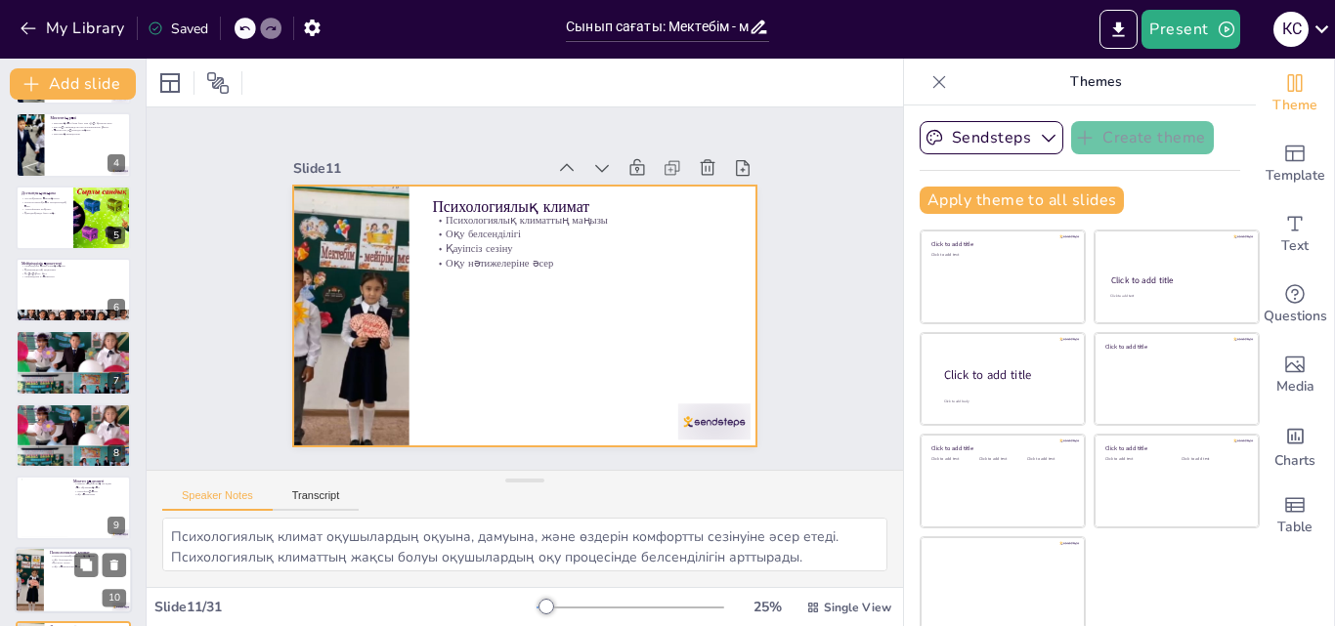
checkbox input "true"
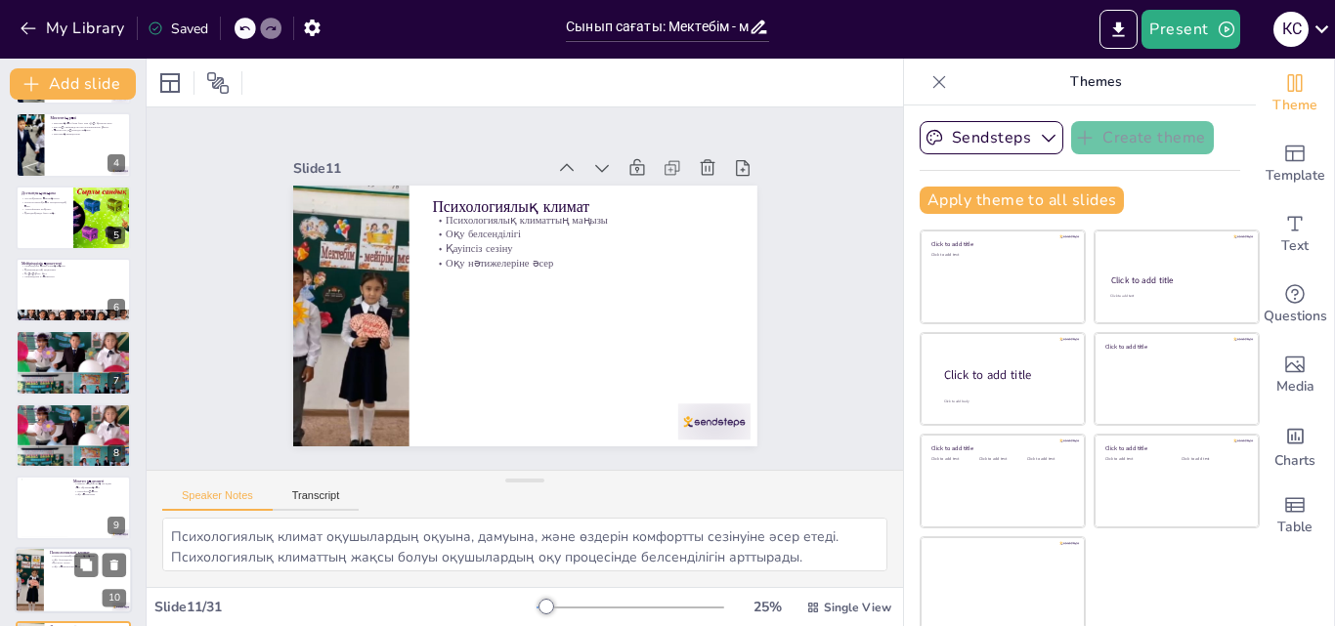
checkbox input "true"
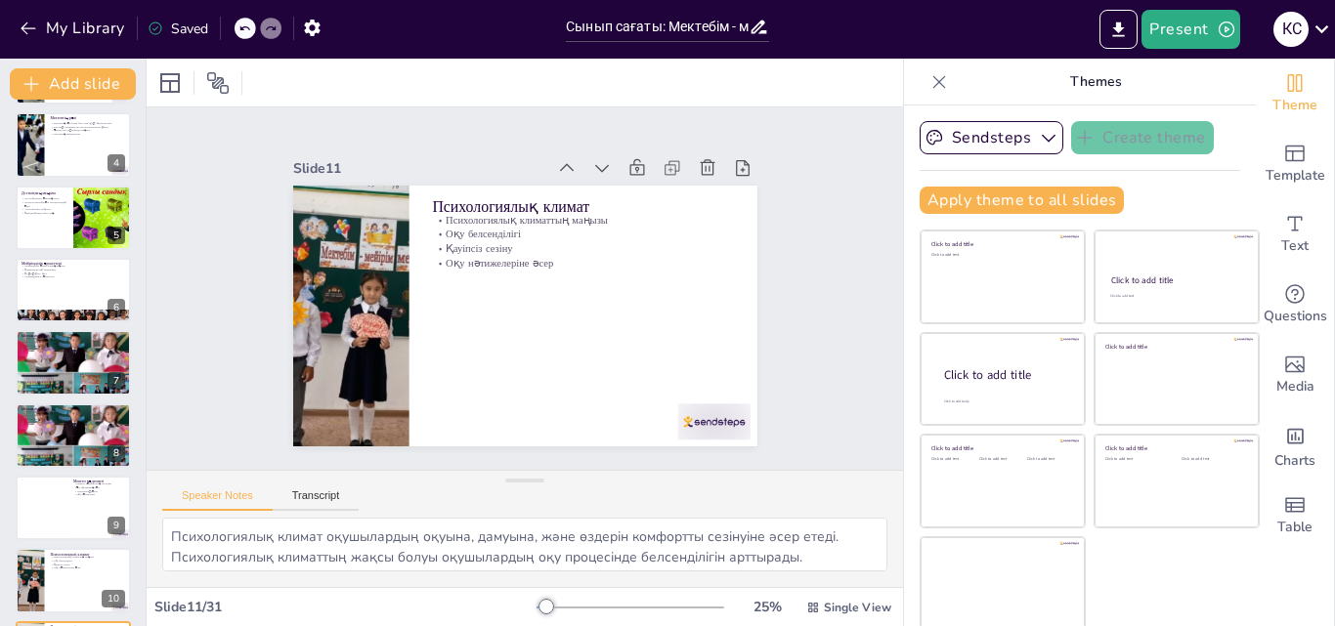
scroll to position [511, 0]
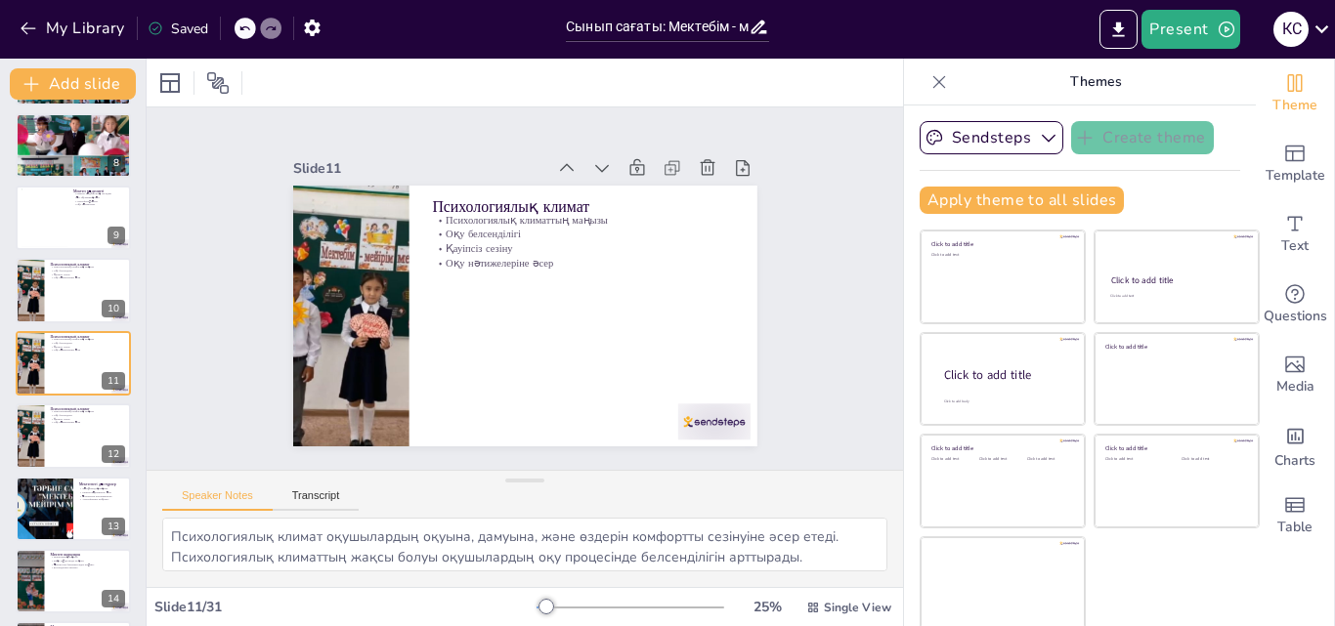
checkbox input "true"
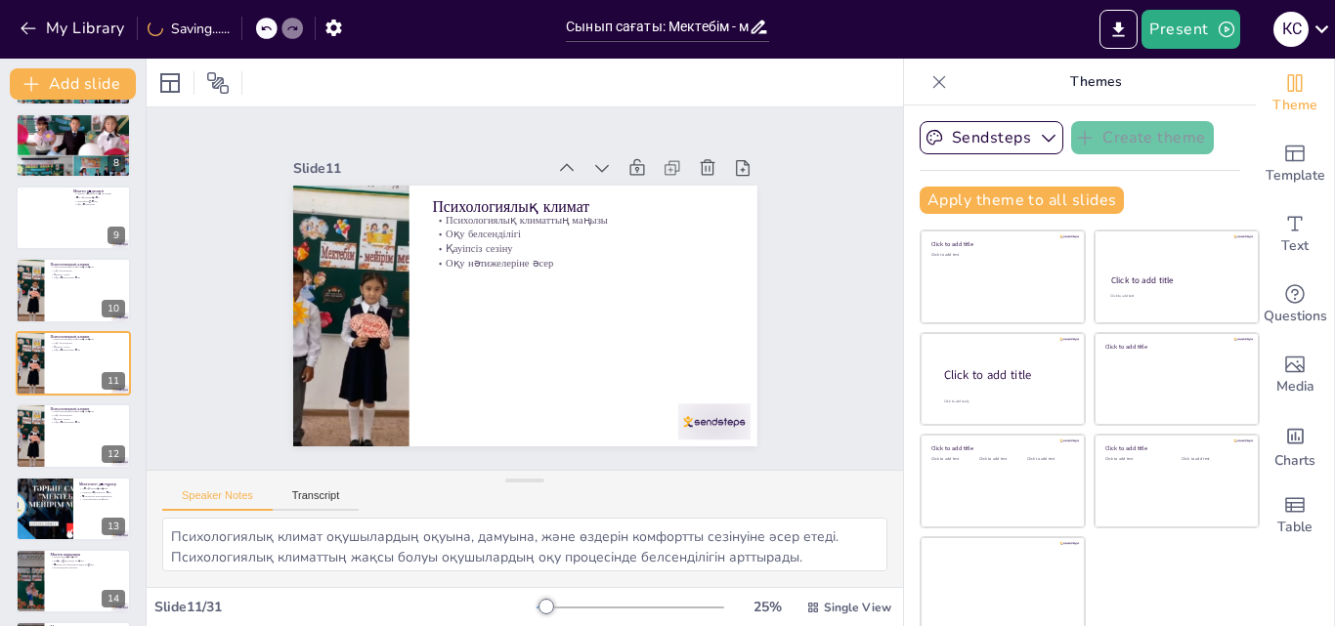
checkbox input "true"
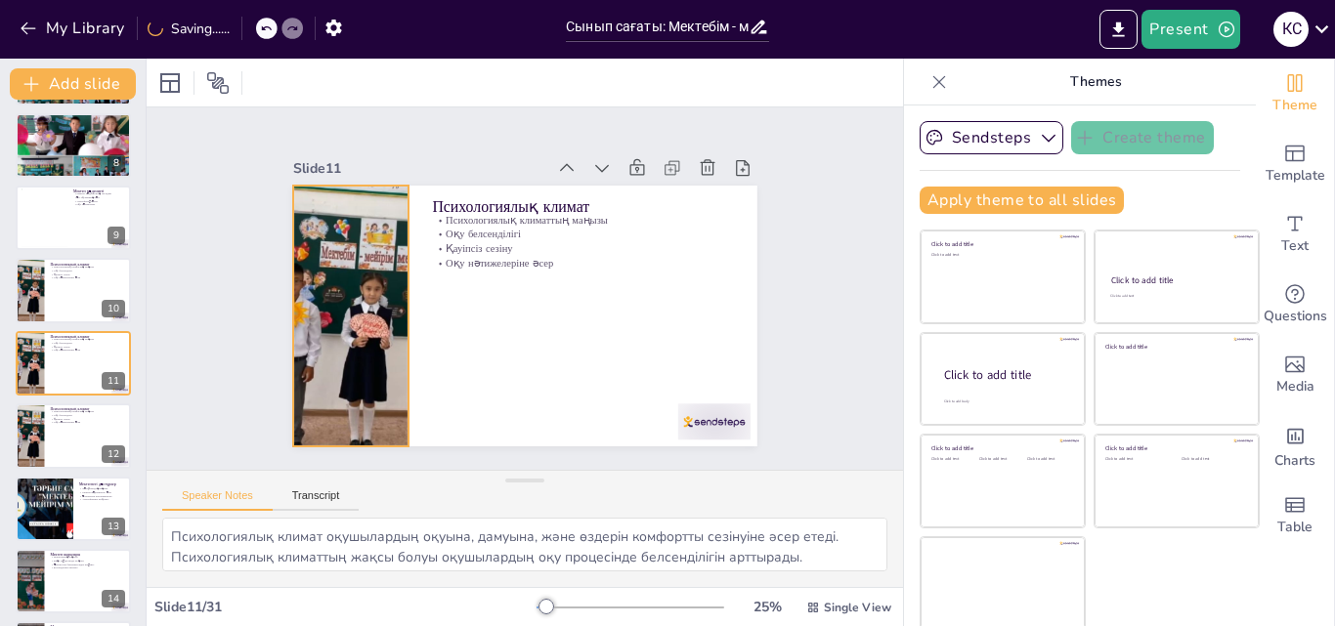
click at [356, 299] on div at bounding box center [349, 298] width 404 height 299
checkbox input "true"
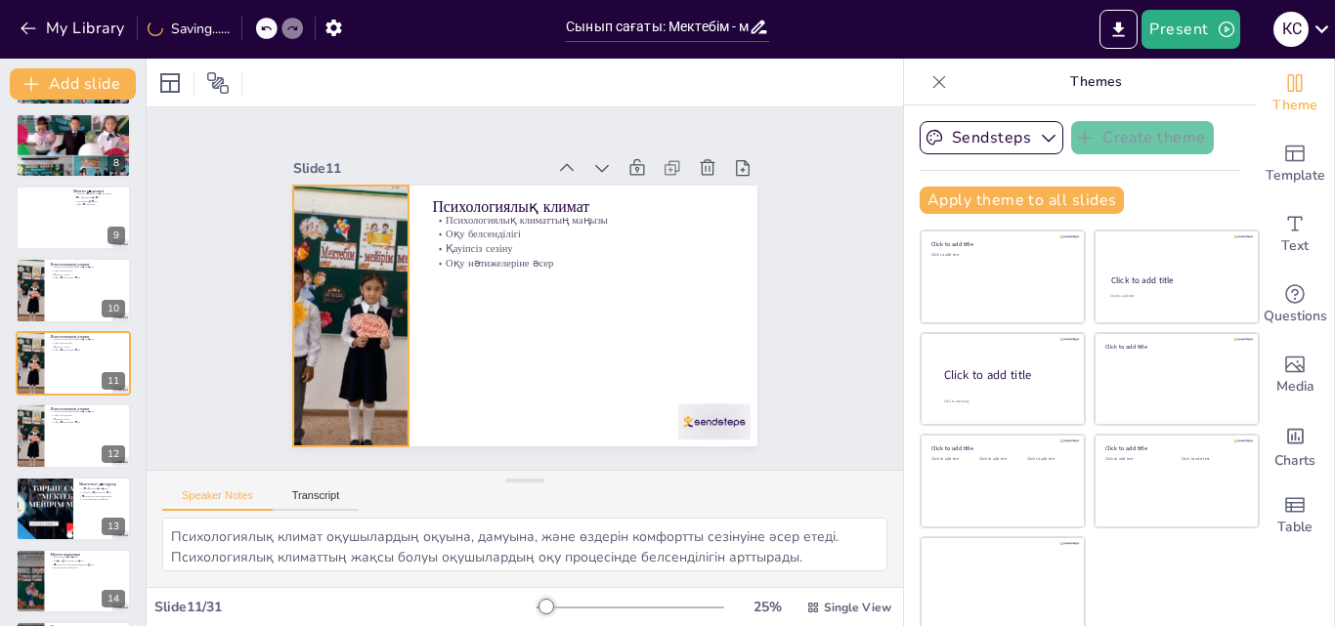
checkbox input "true"
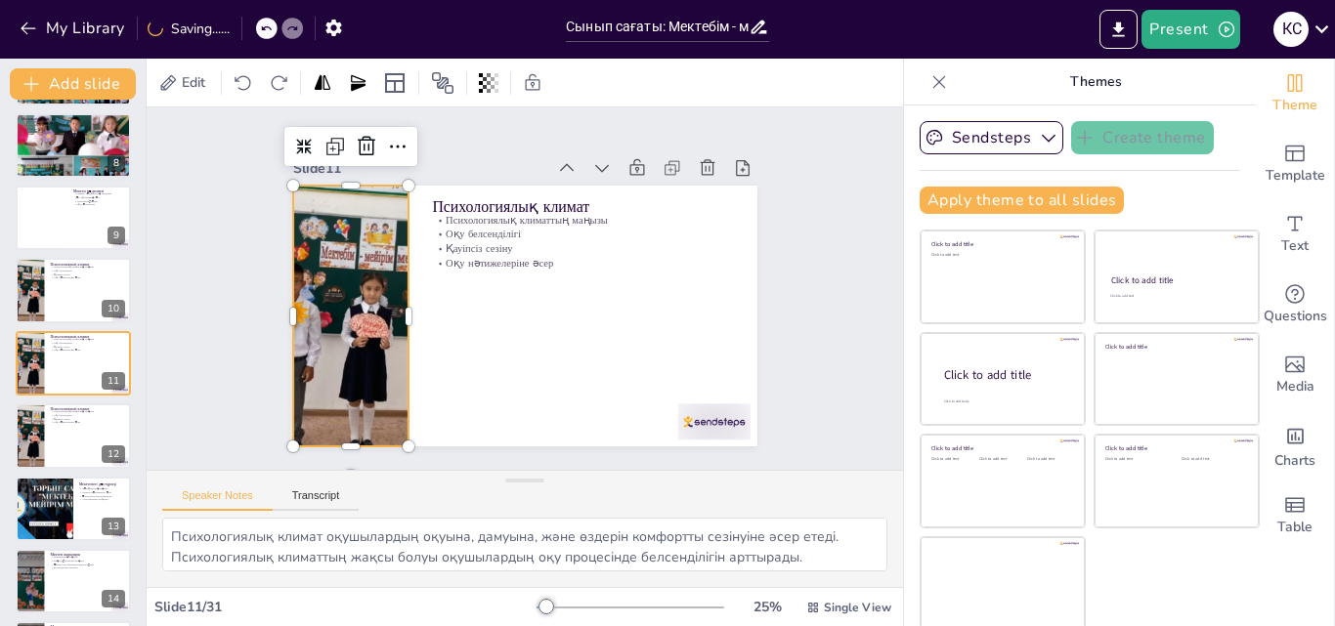
checkbox input "true"
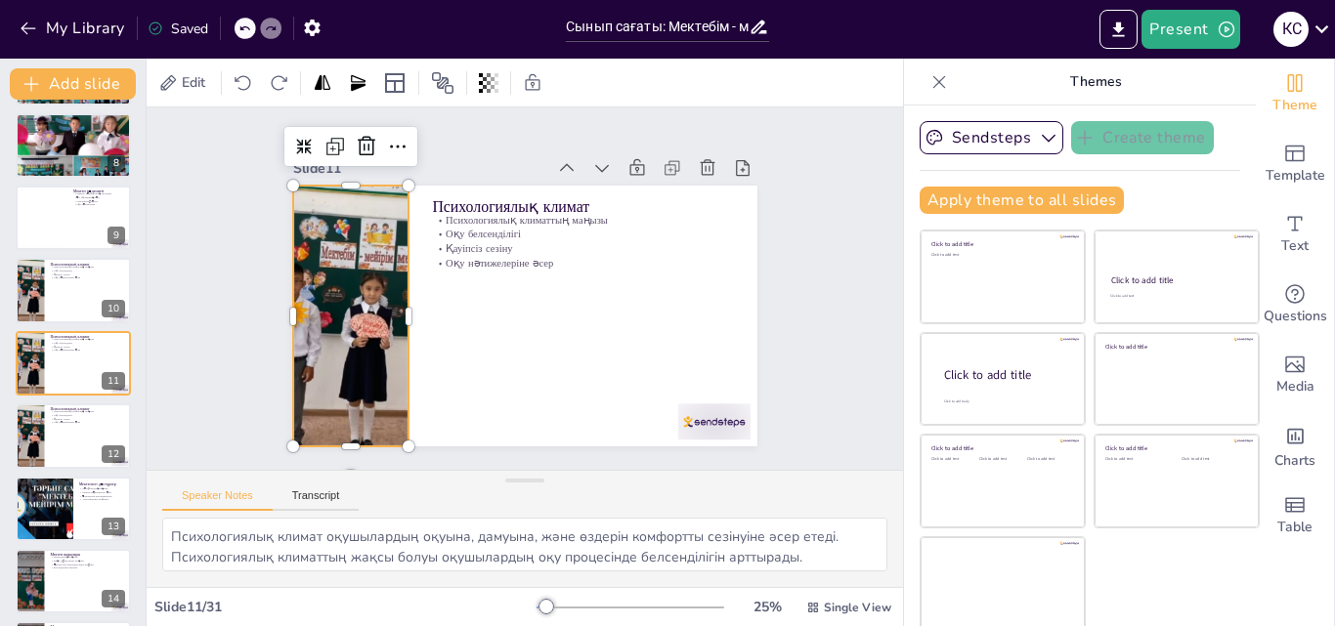
checkbox input "true"
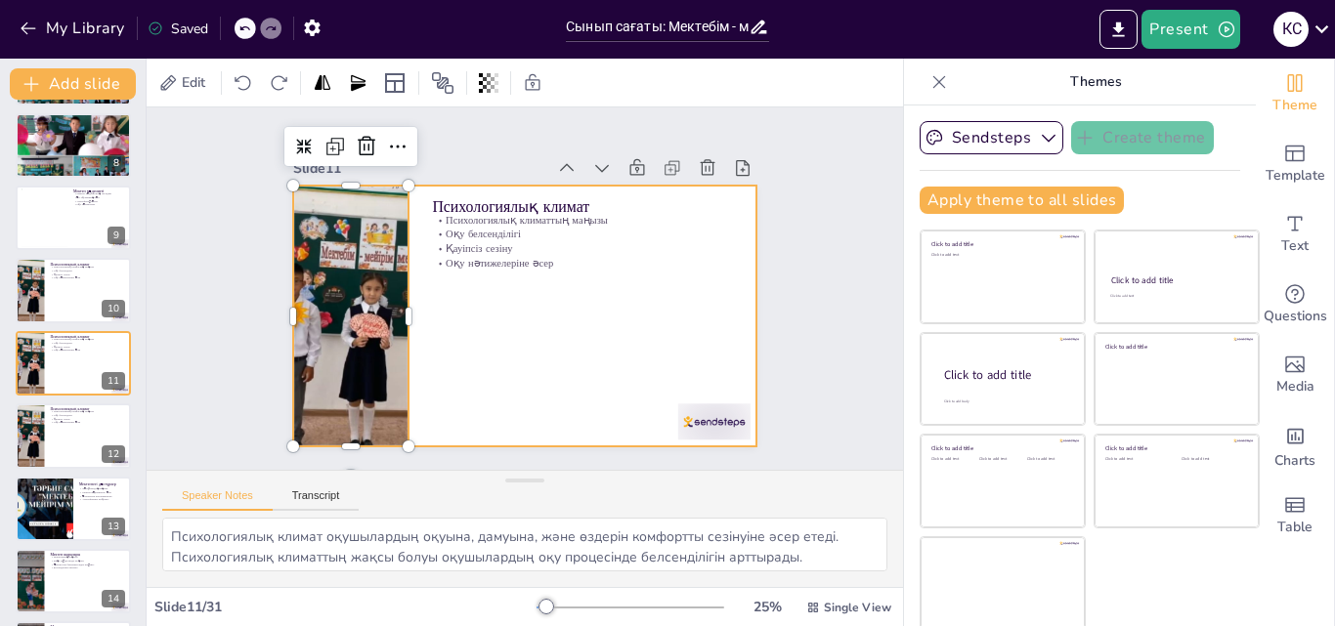
checkbox input "true"
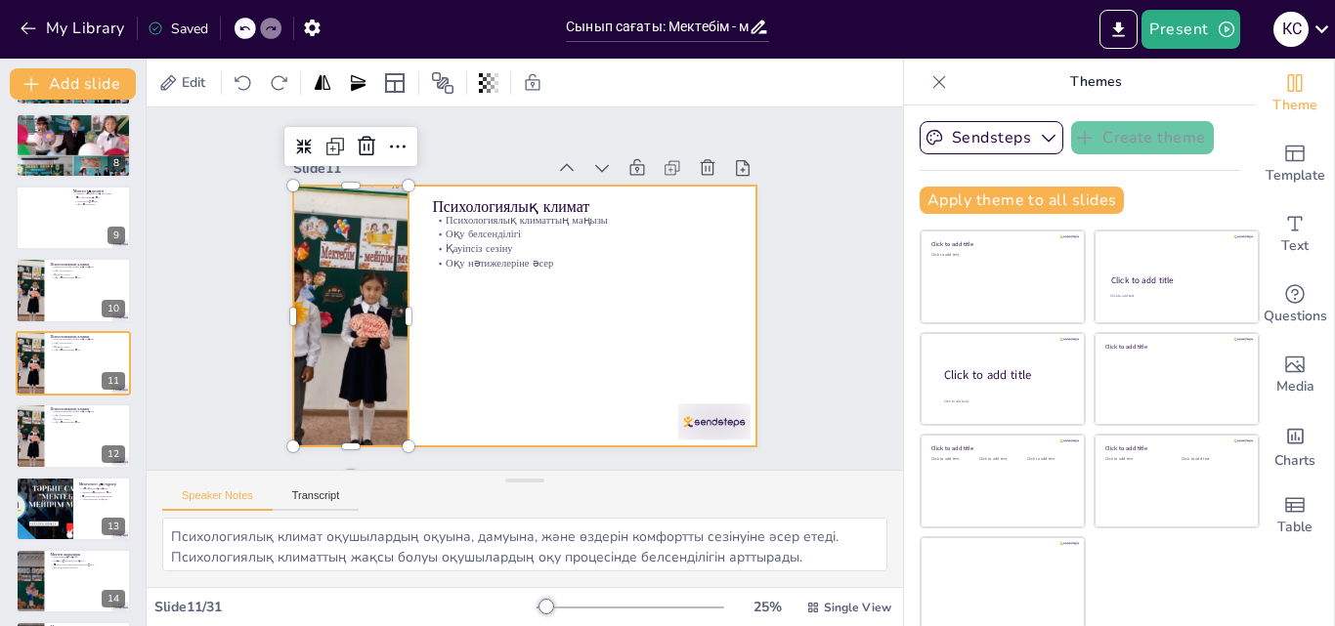
checkbox input "true"
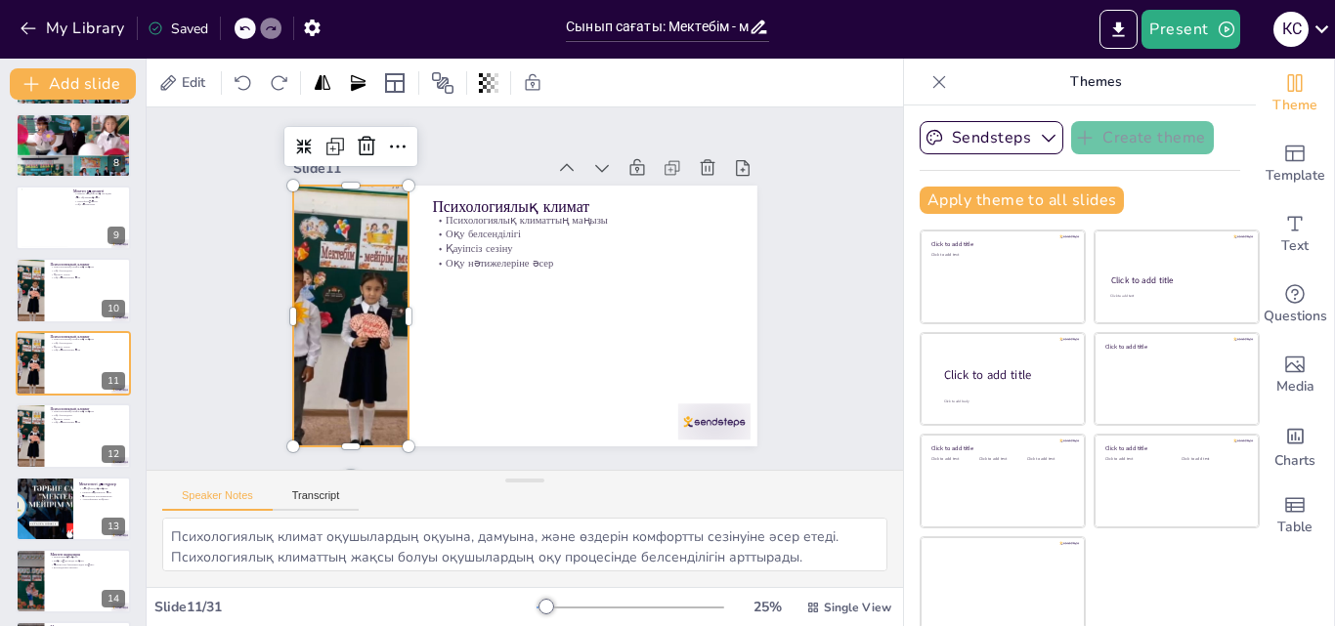
checkbox input "true"
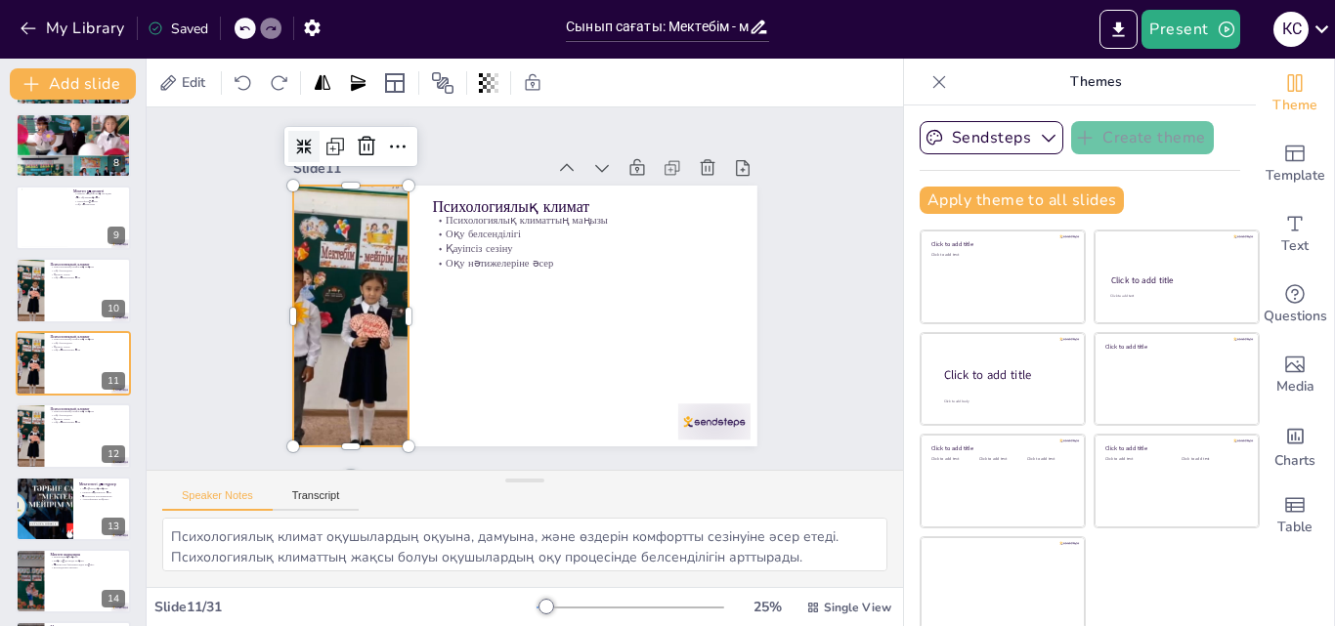
checkbox input "true"
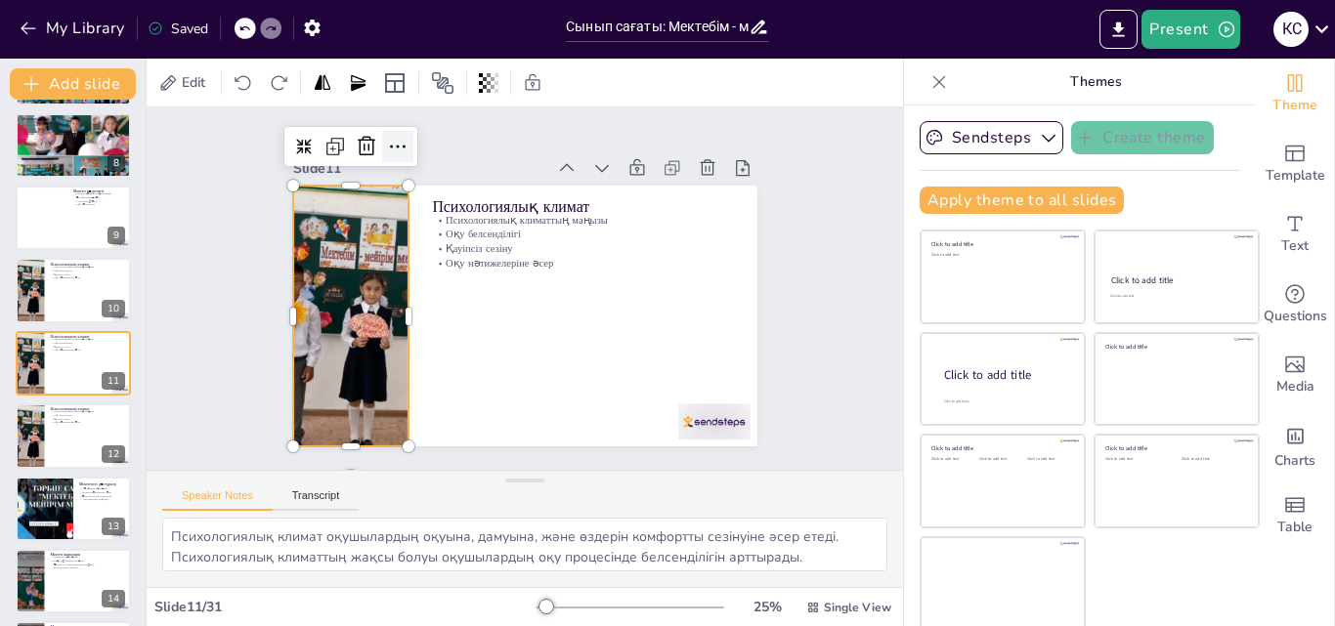
click at [401, 143] on icon at bounding box center [413, 133] width 25 height 25
checkbox input "true"
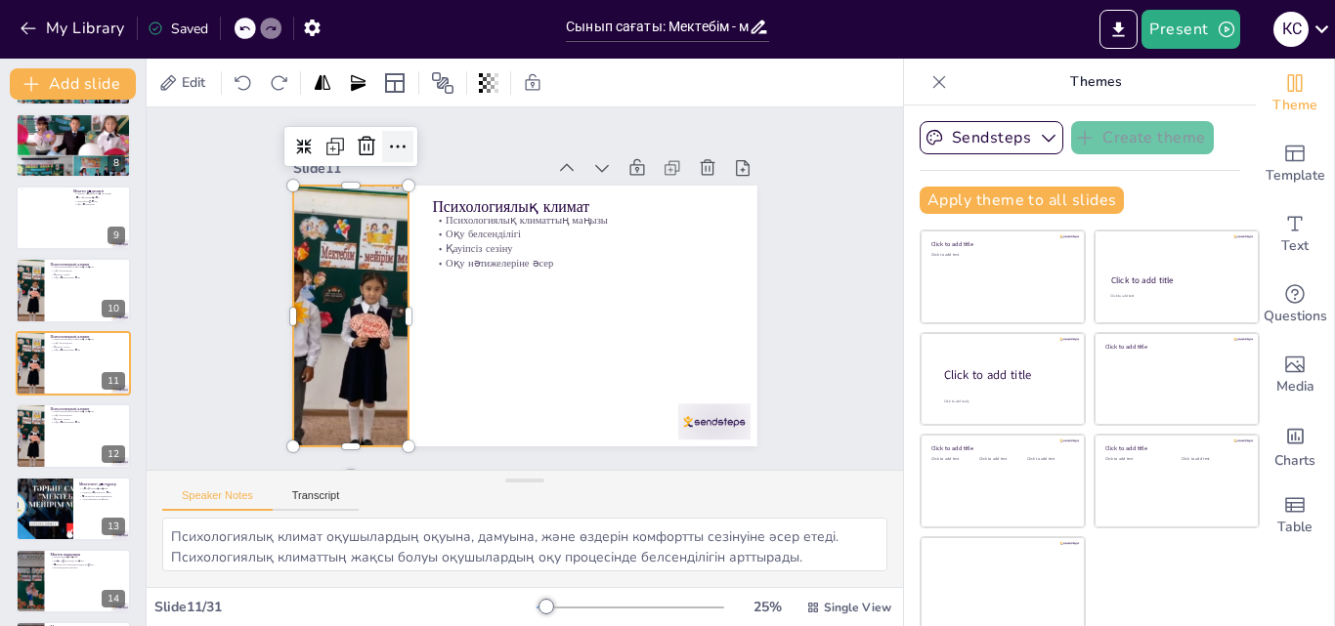
checkbox input "true"
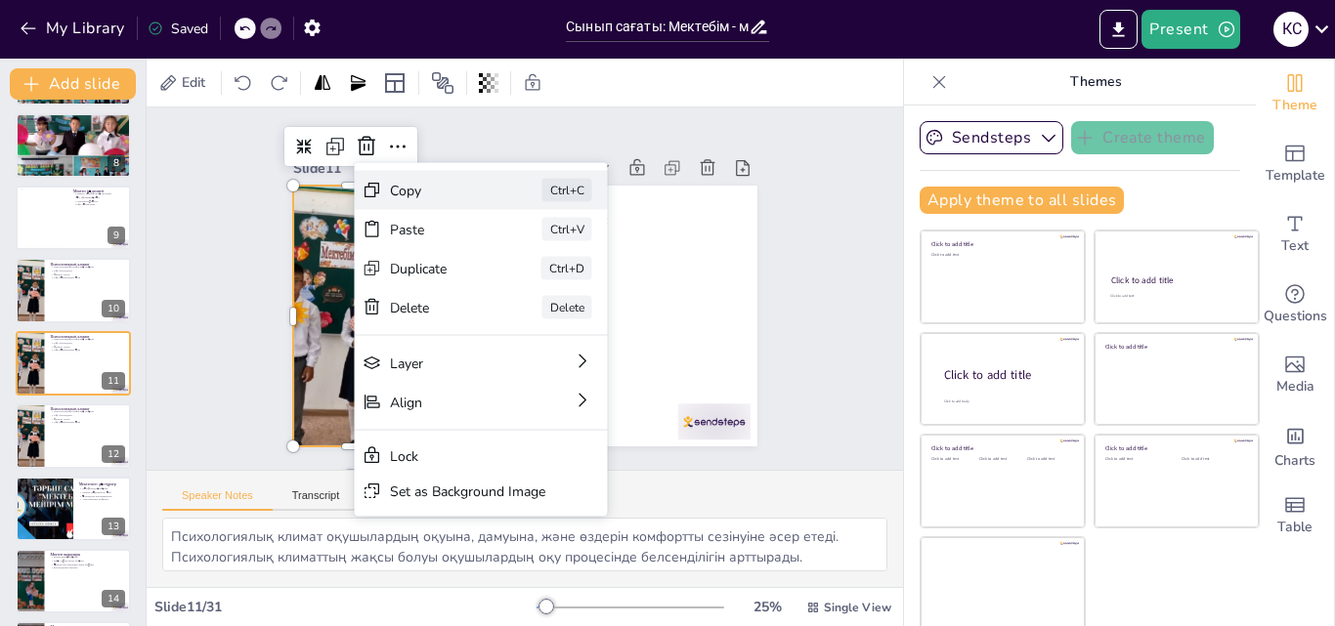
checkbox input "true"
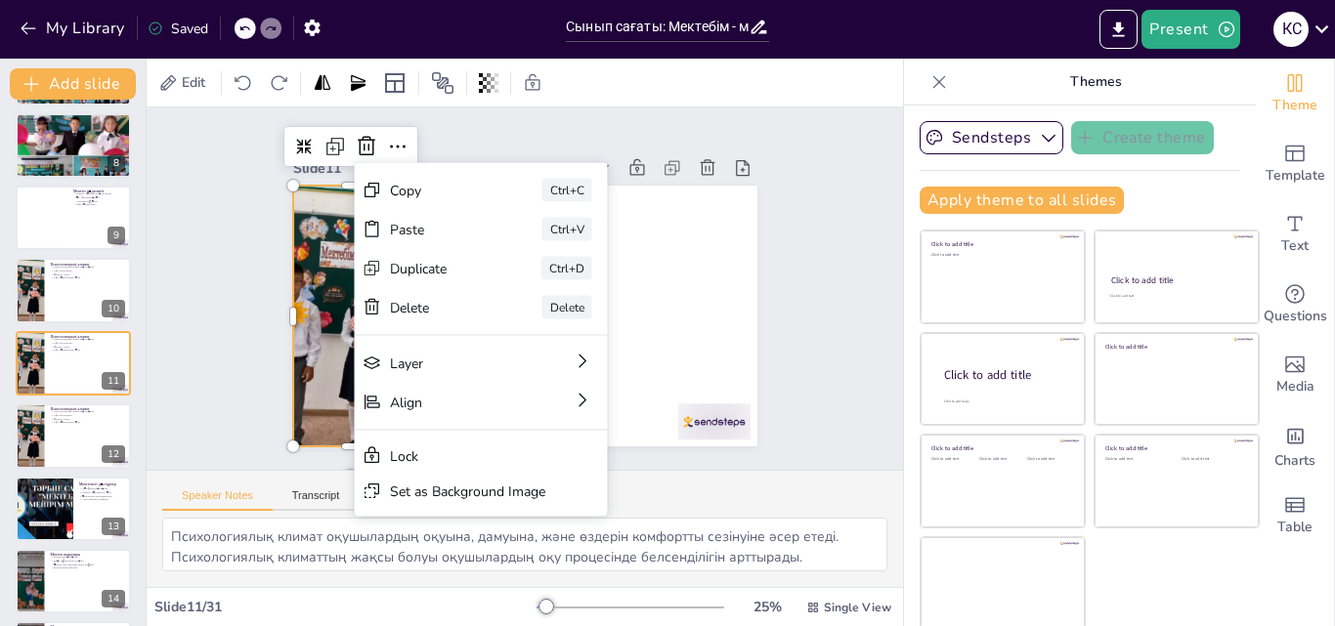
checkbox input "true"
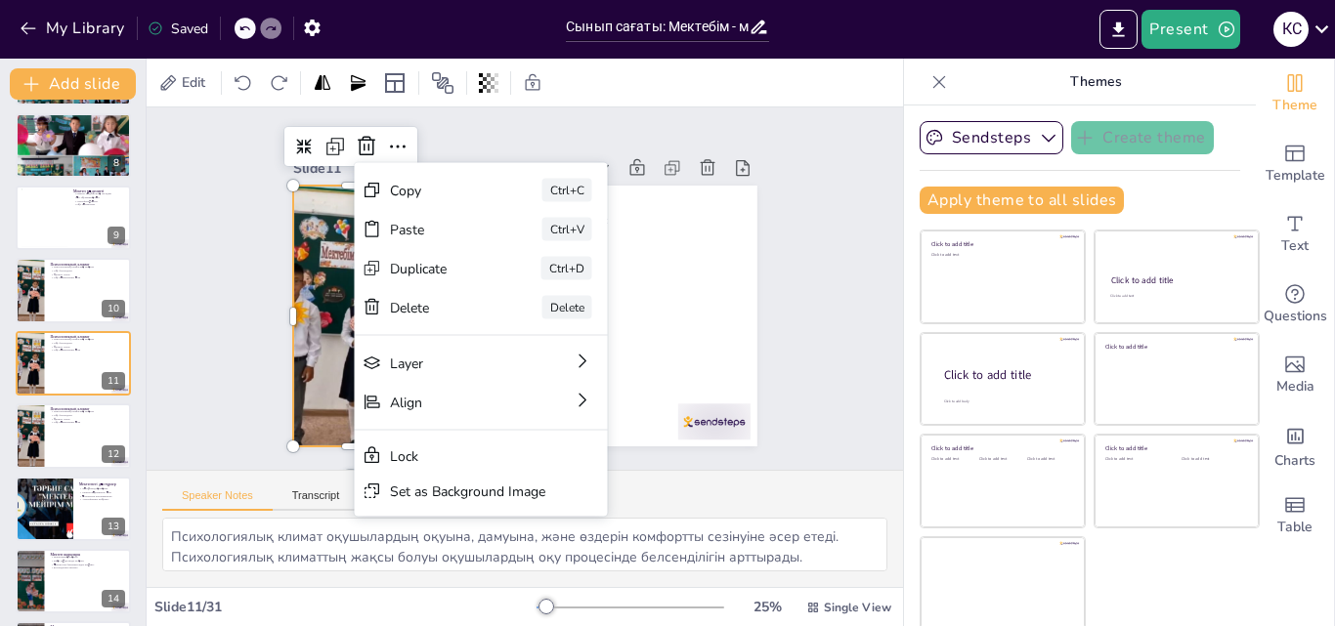
click at [179, 143] on div "Slide 1 Сынып сағаты: Мектебім - мейірім мекені Slide 2 Мектептің рөлі Мектепті…" at bounding box center [525, 288] width 791 height 440
checkbox input "true"
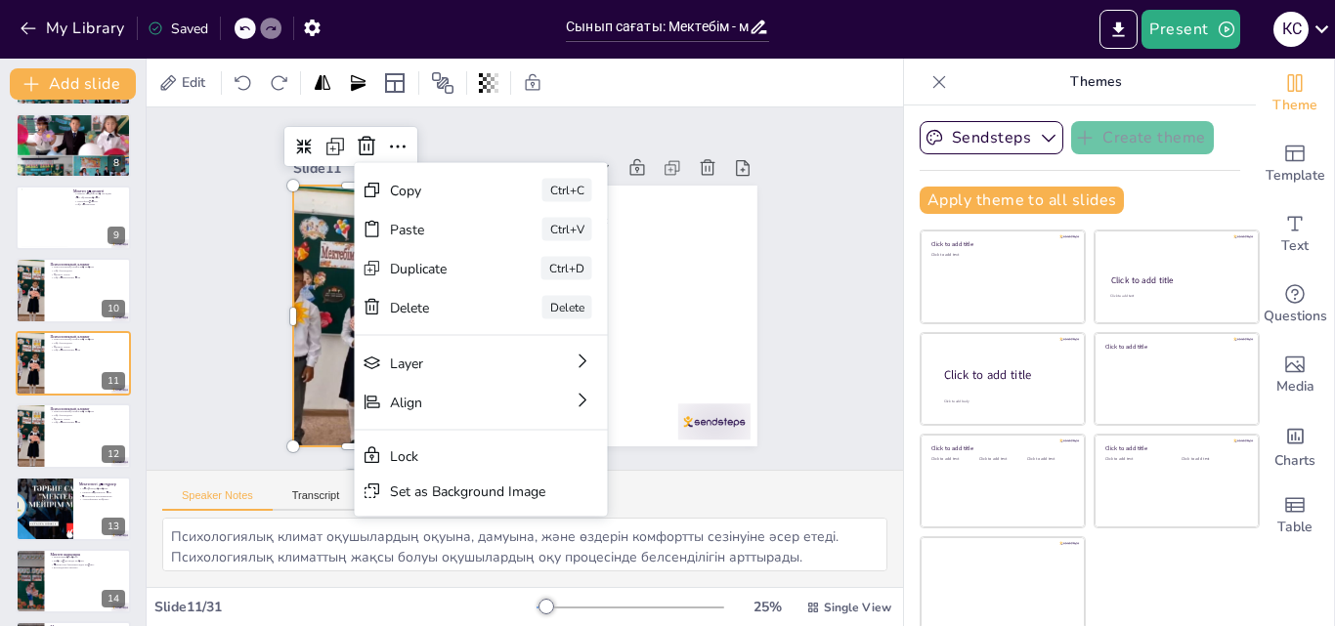
checkbox input "true"
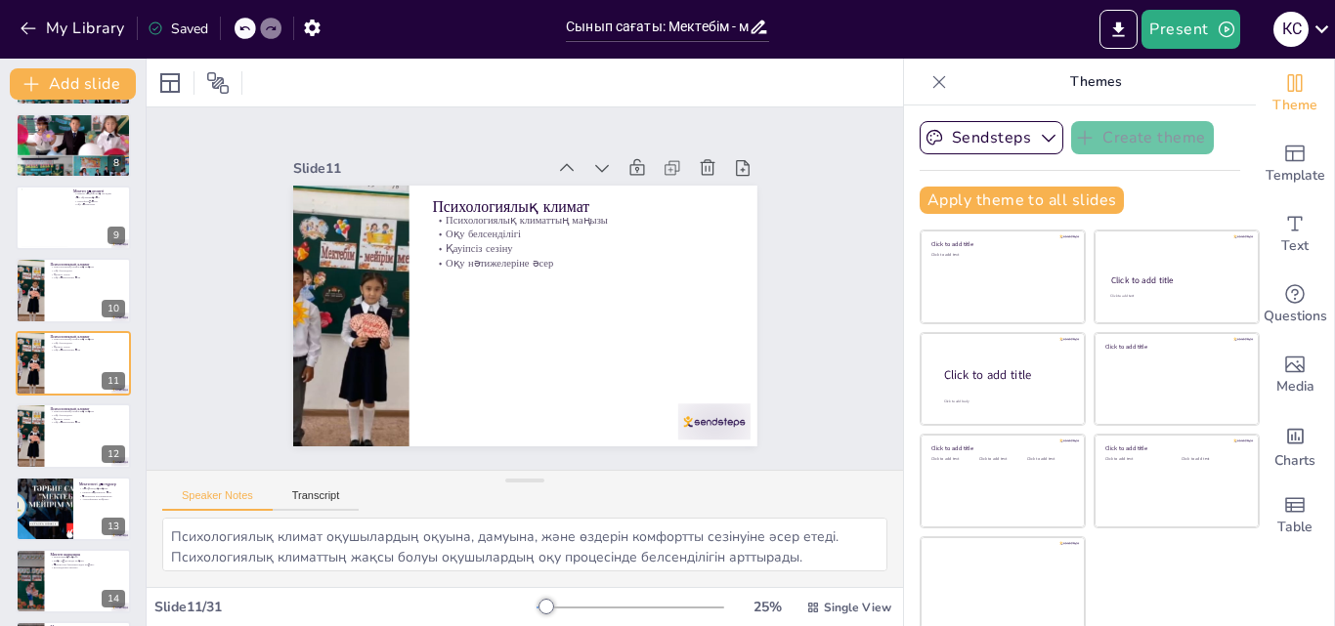
checkbox input "true"
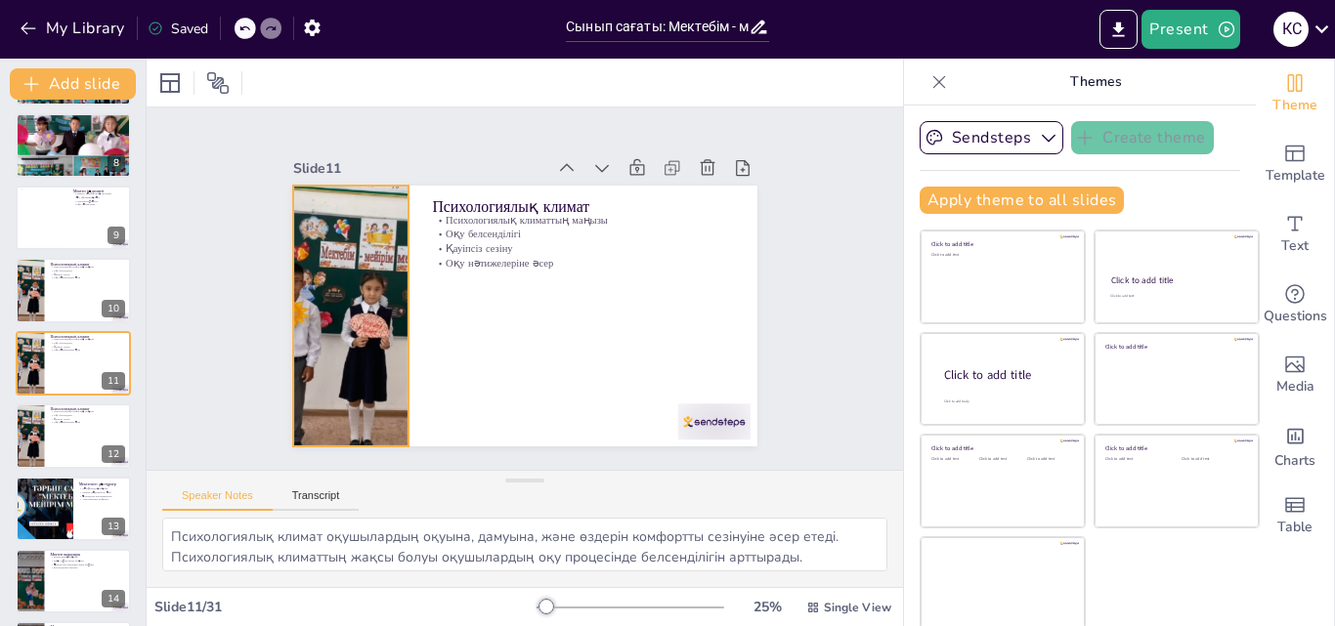
click at [353, 253] on div at bounding box center [349, 298] width 404 height 299
checkbox input "true"
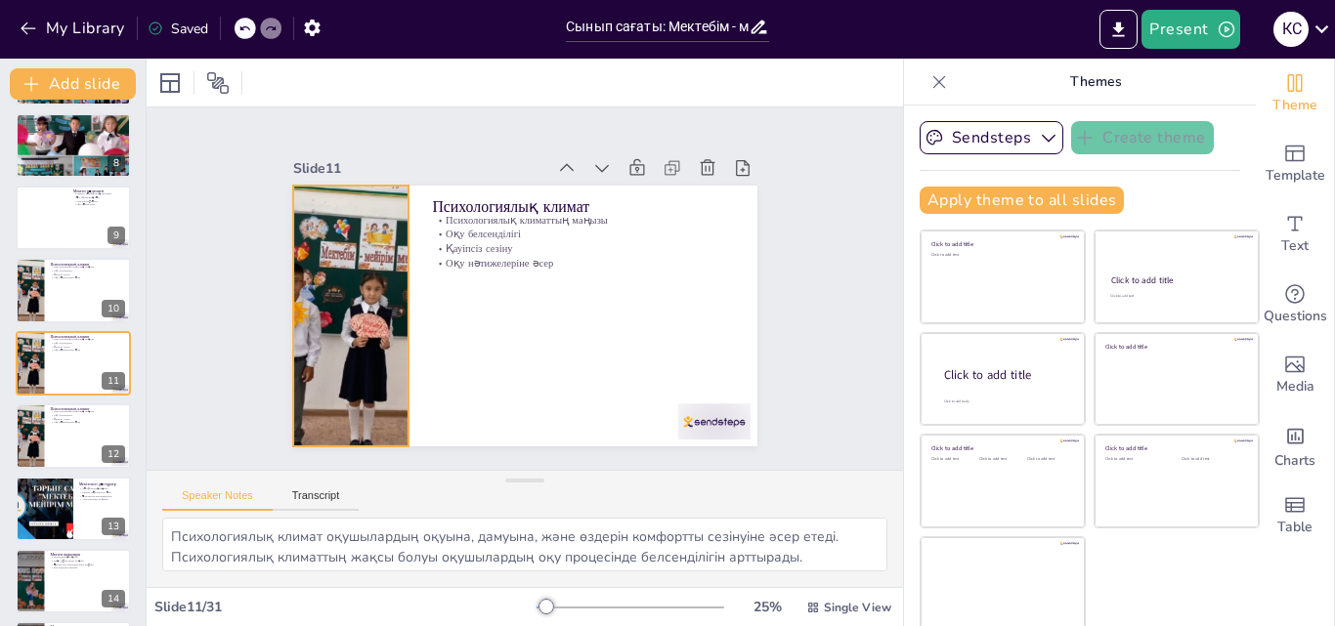
checkbox input "true"
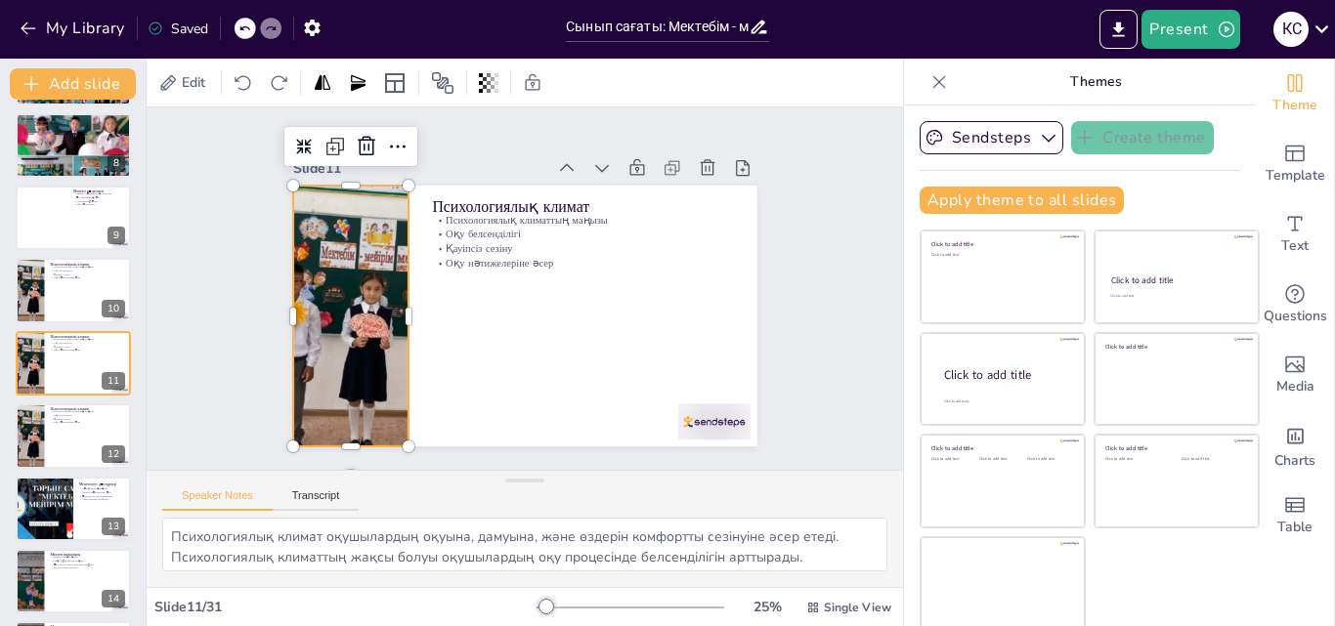
checkbox input "true"
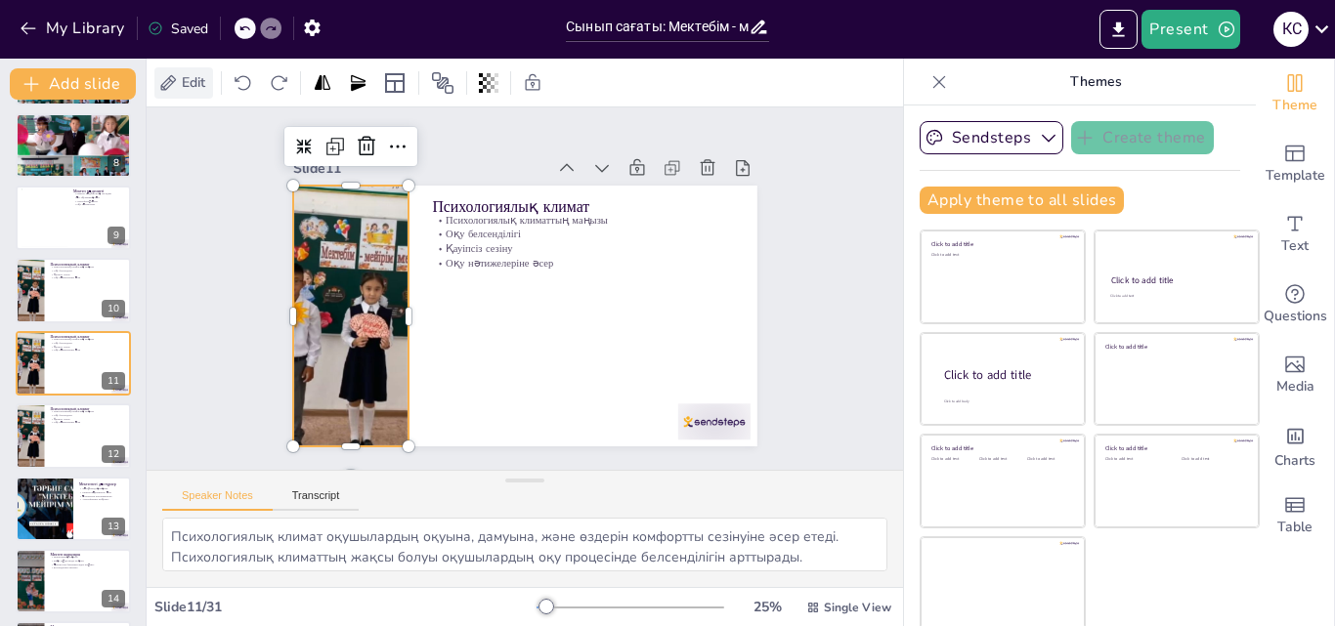
click at [170, 83] on icon at bounding box center [168, 83] width 20 height 20
checkbox input "true"
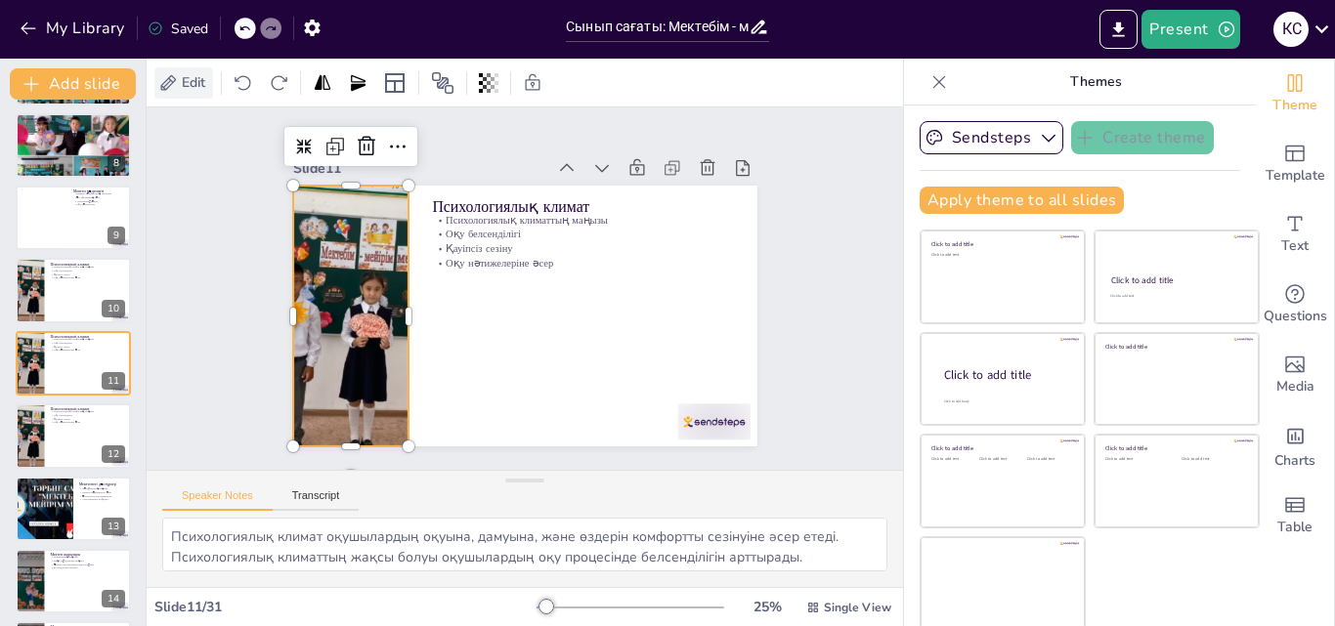
checkbox input "true"
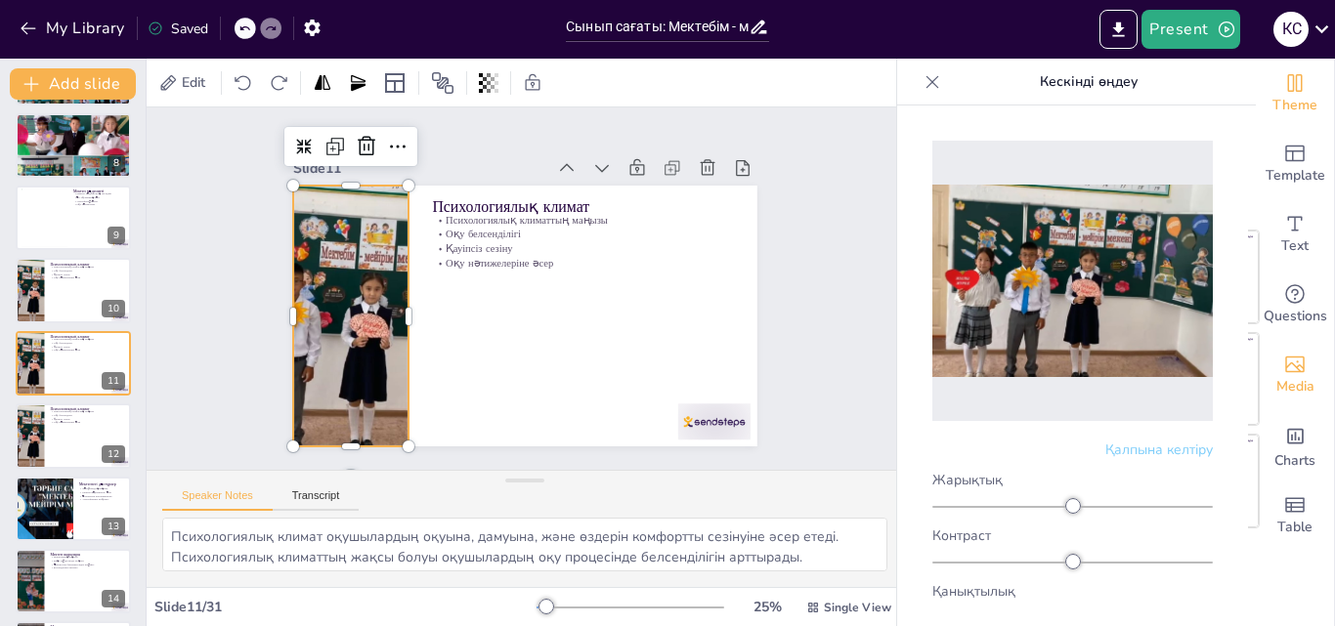
checkbox input "true"
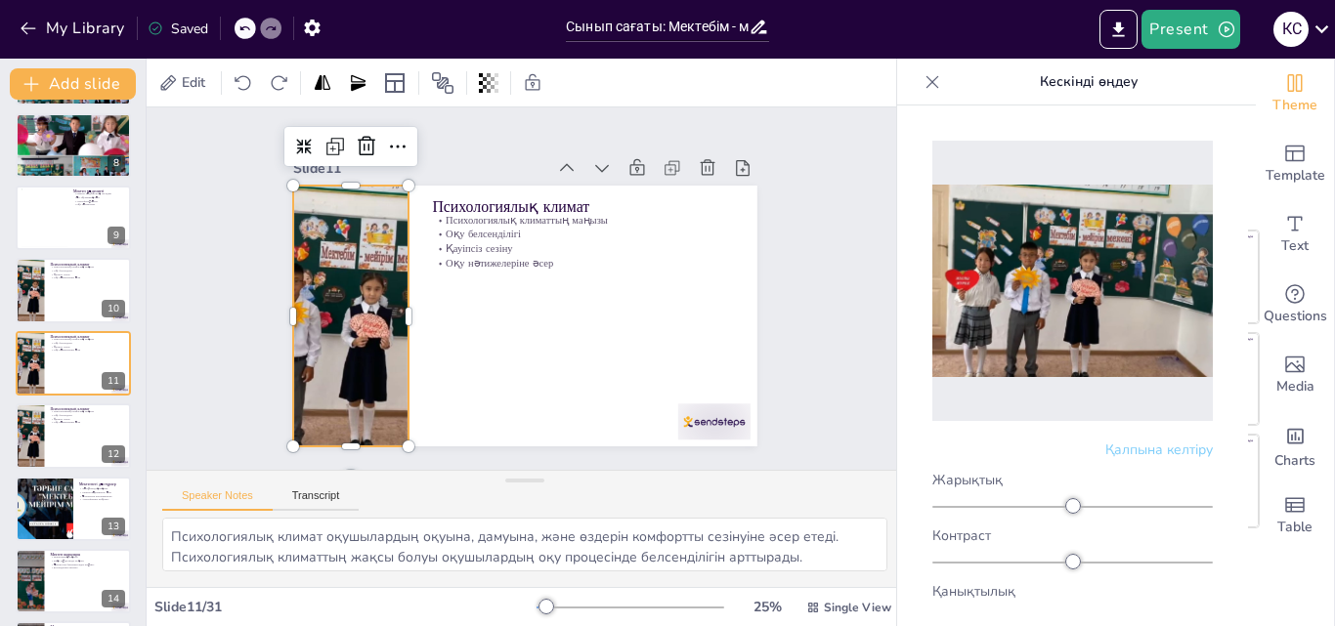
checkbox input "true"
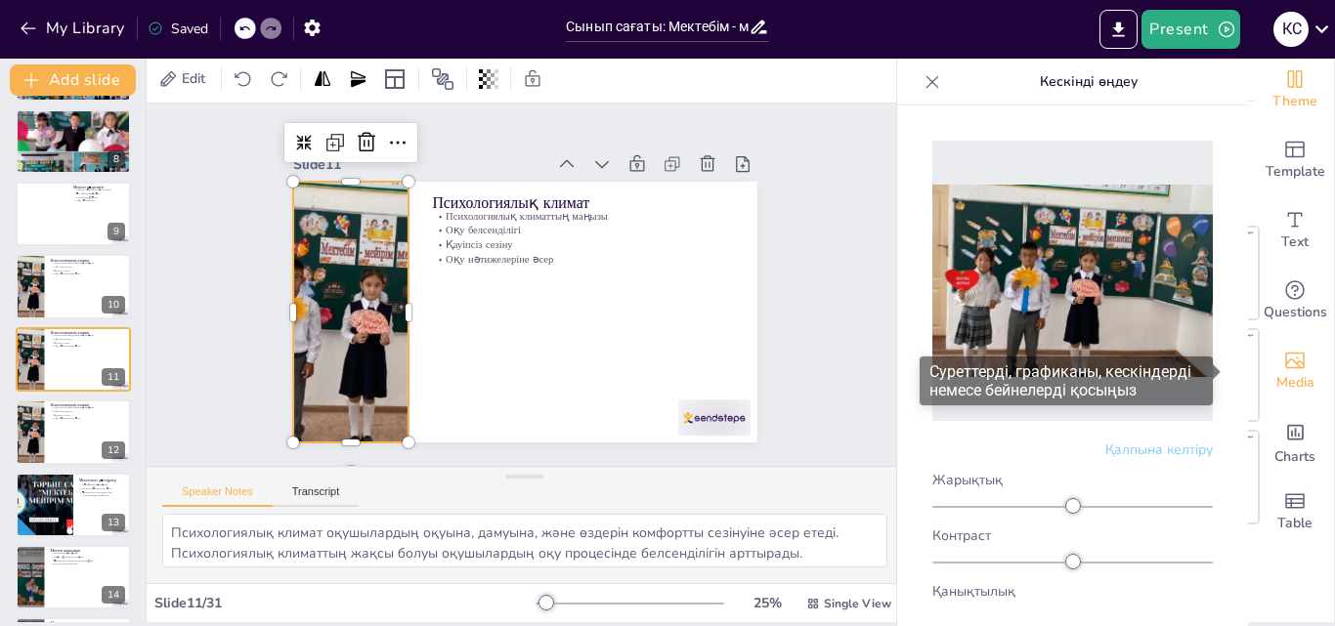
click at [1285, 362] on icon "Add images, graphics, shapes or video" at bounding box center [1295, 361] width 20 height 17
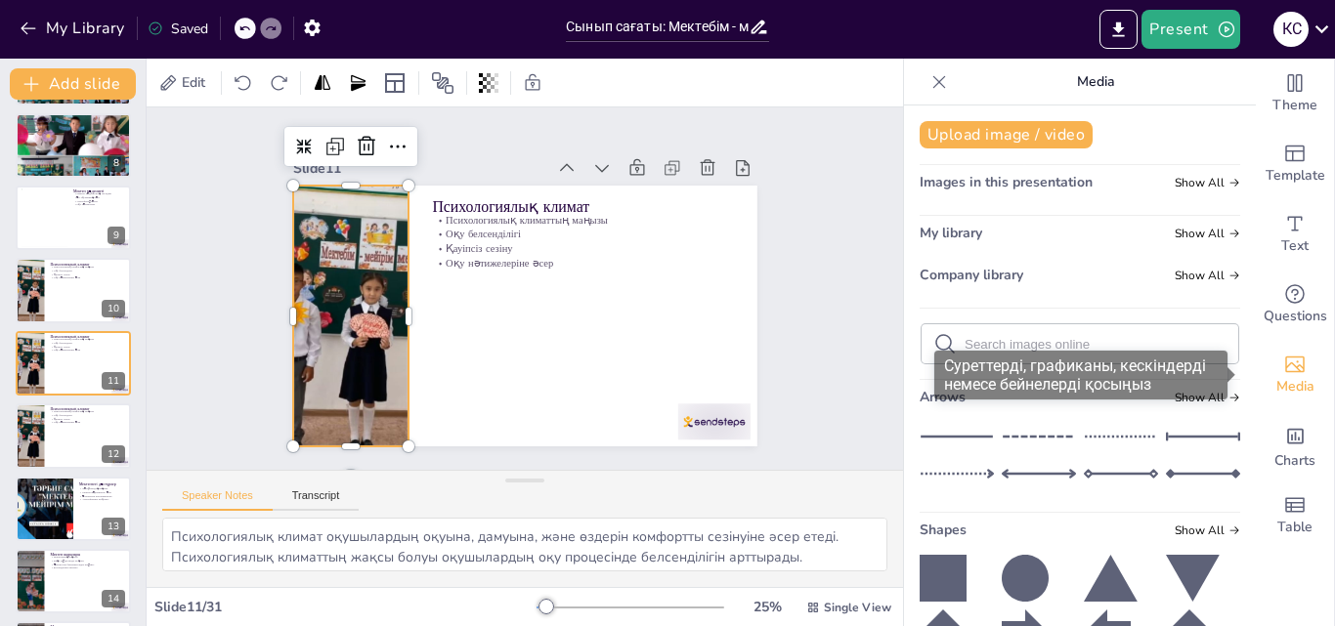
scroll to position [0, 0]
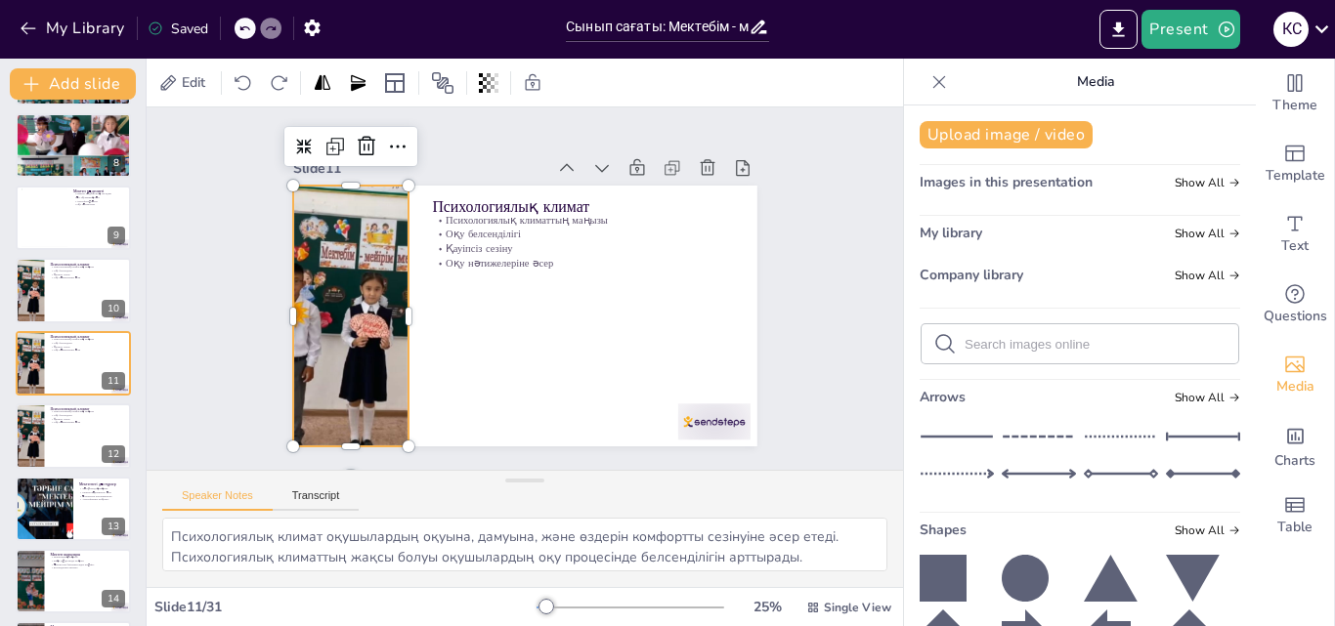
click at [807, 296] on div "Slide 1 Сынып сағаты: Мектебім - мейірім мекені Slide 2 Мектептің рөлі Мектепті…" at bounding box center [525, 289] width 756 height 363
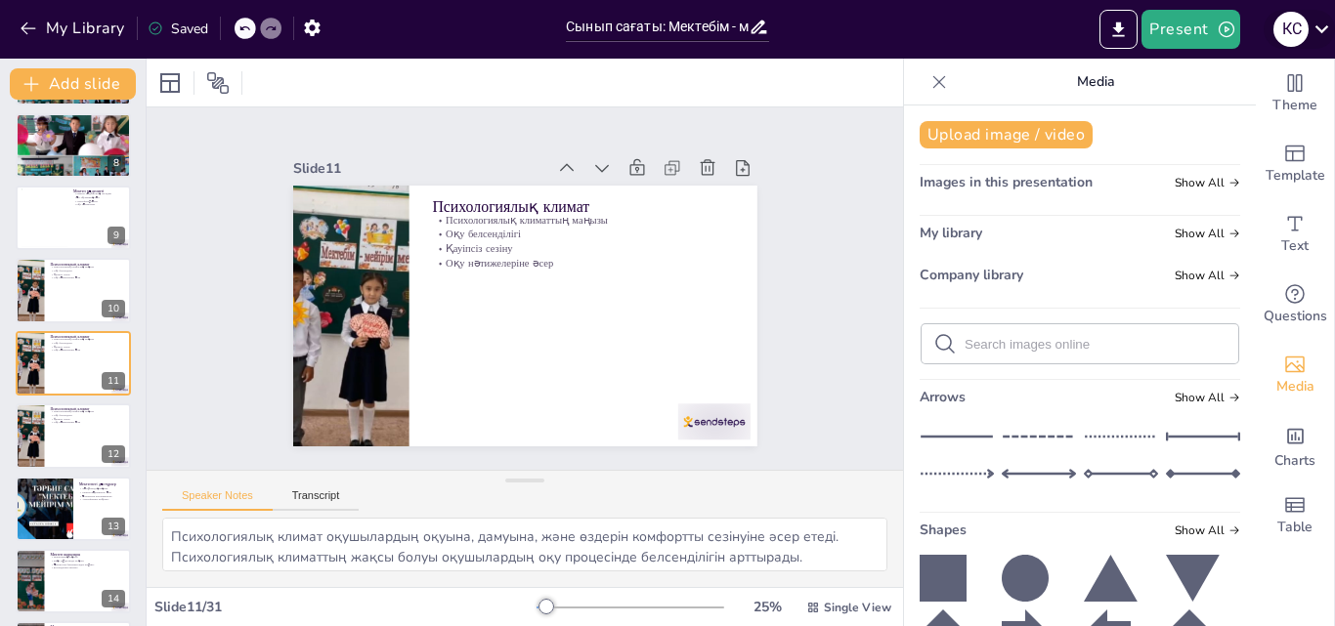
click at [1318, 24] on icon at bounding box center [1322, 29] width 26 height 26
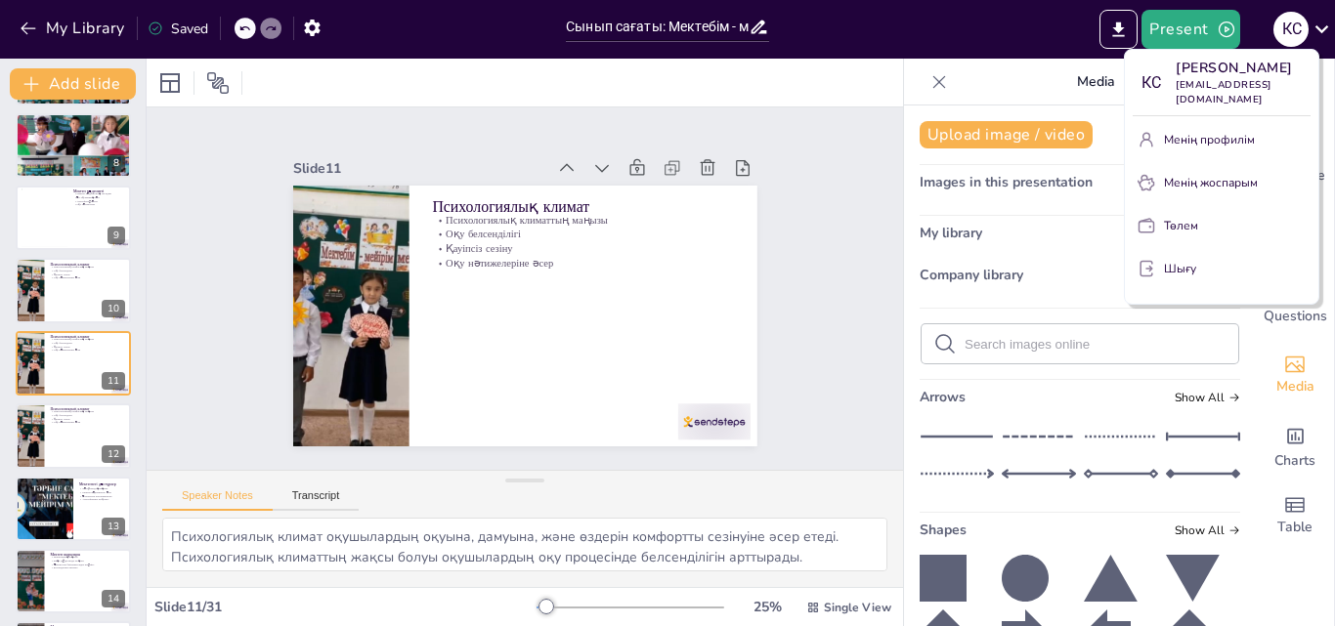
click at [790, 137] on div at bounding box center [667, 313] width 1335 height 626
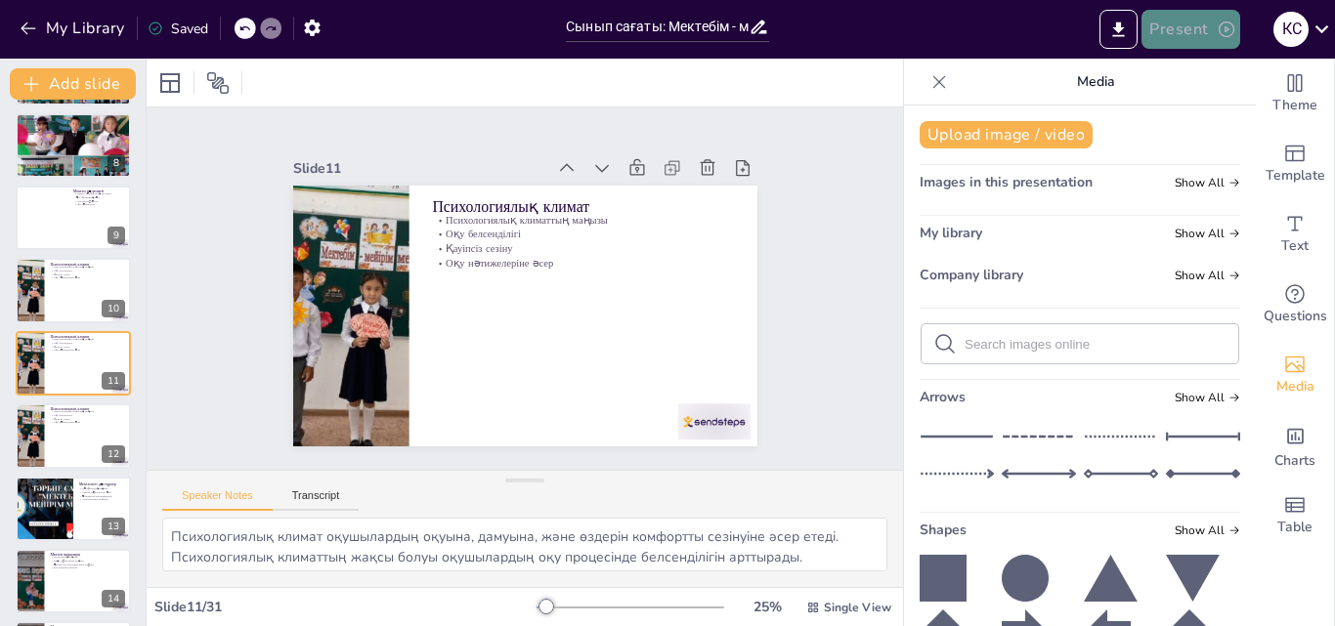
click at [1232, 29] on icon "button" at bounding box center [1227, 30] width 20 height 20
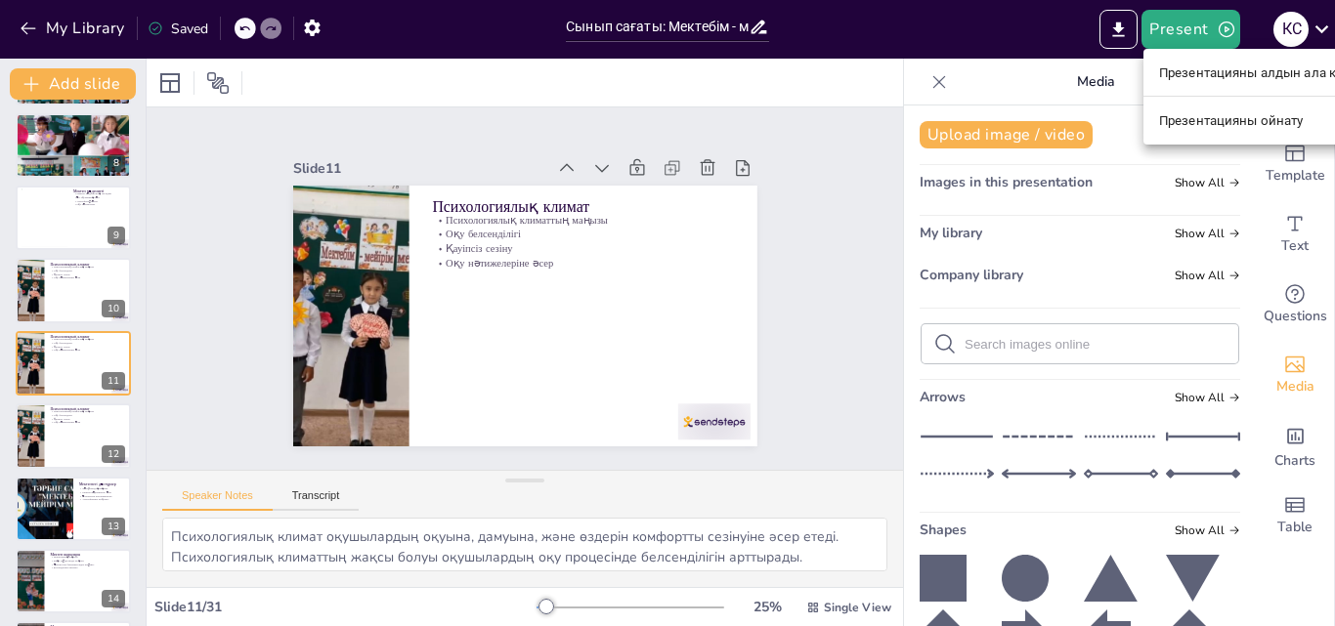
click at [980, 8] on div at bounding box center [667, 313] width 1335 height 626
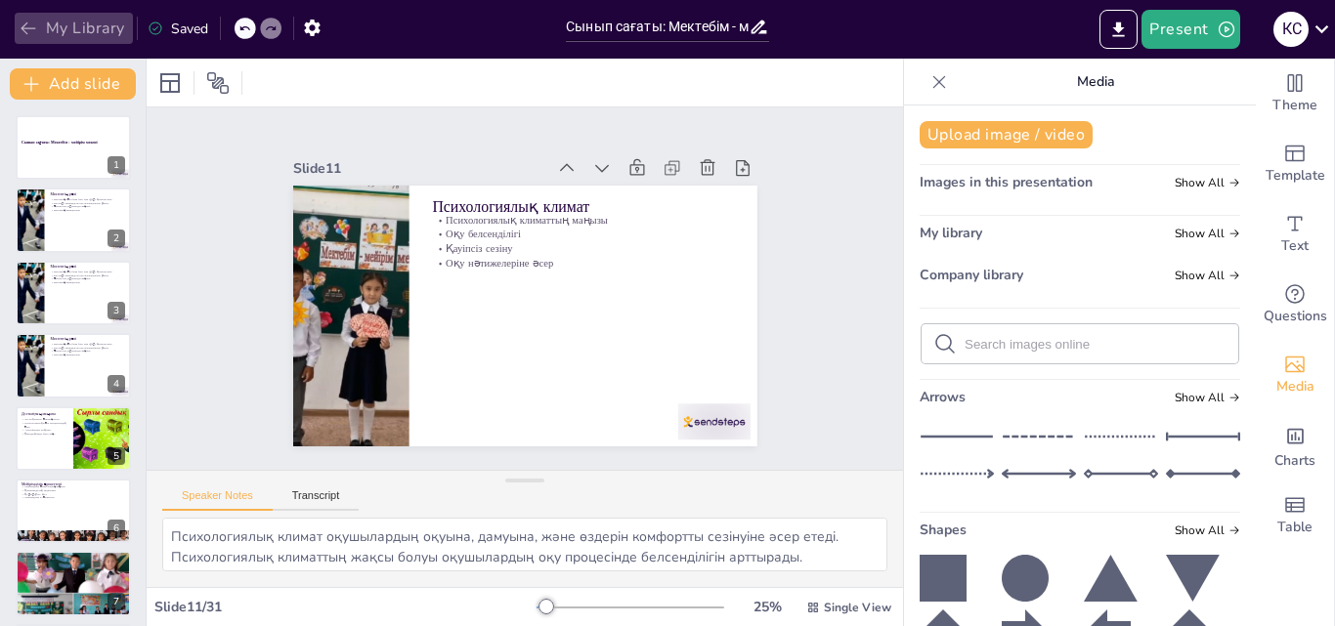
click at [22, 26] on icon "button" at bounding box center [29, 29] width 20 height 20
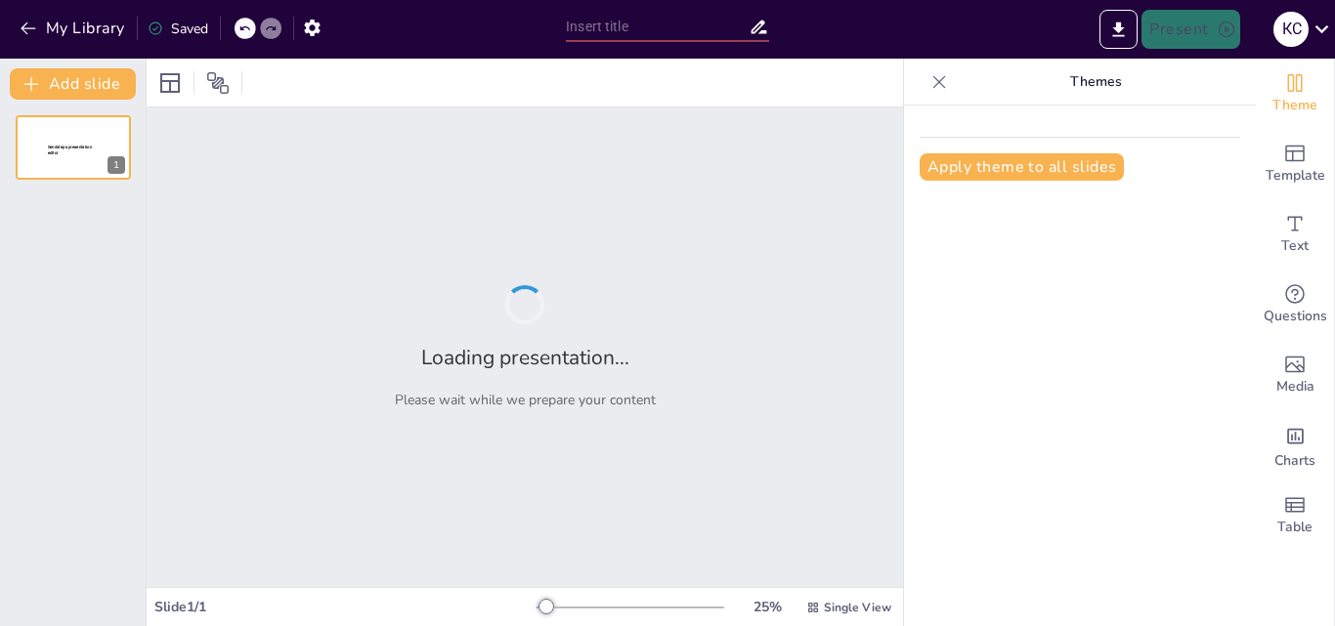
type input "Сынып сағаты: Мектебім - мейірім мекені"
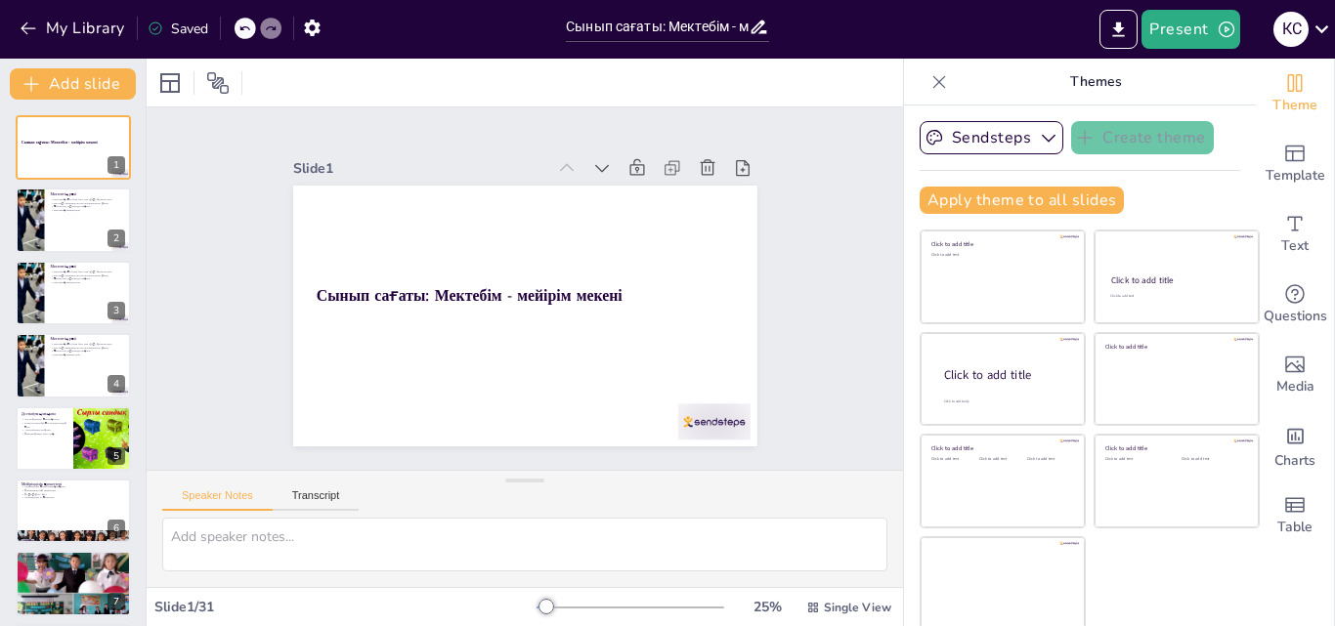
checkbox input "true"
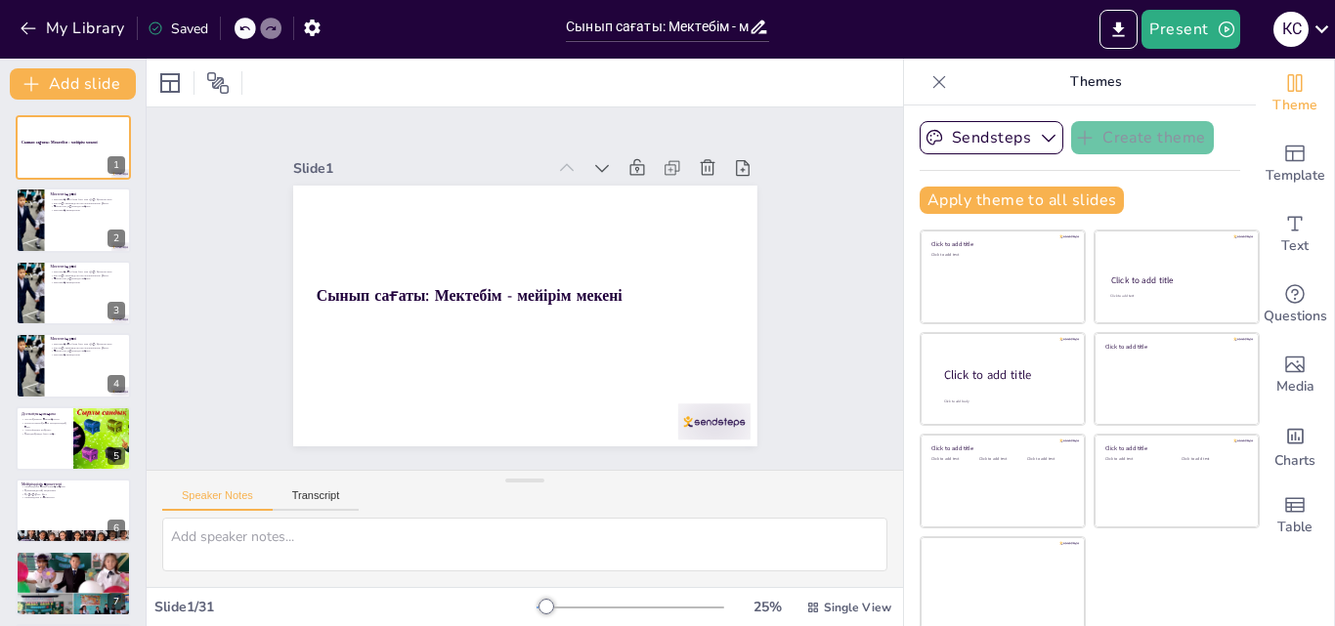
checkbox input "true"
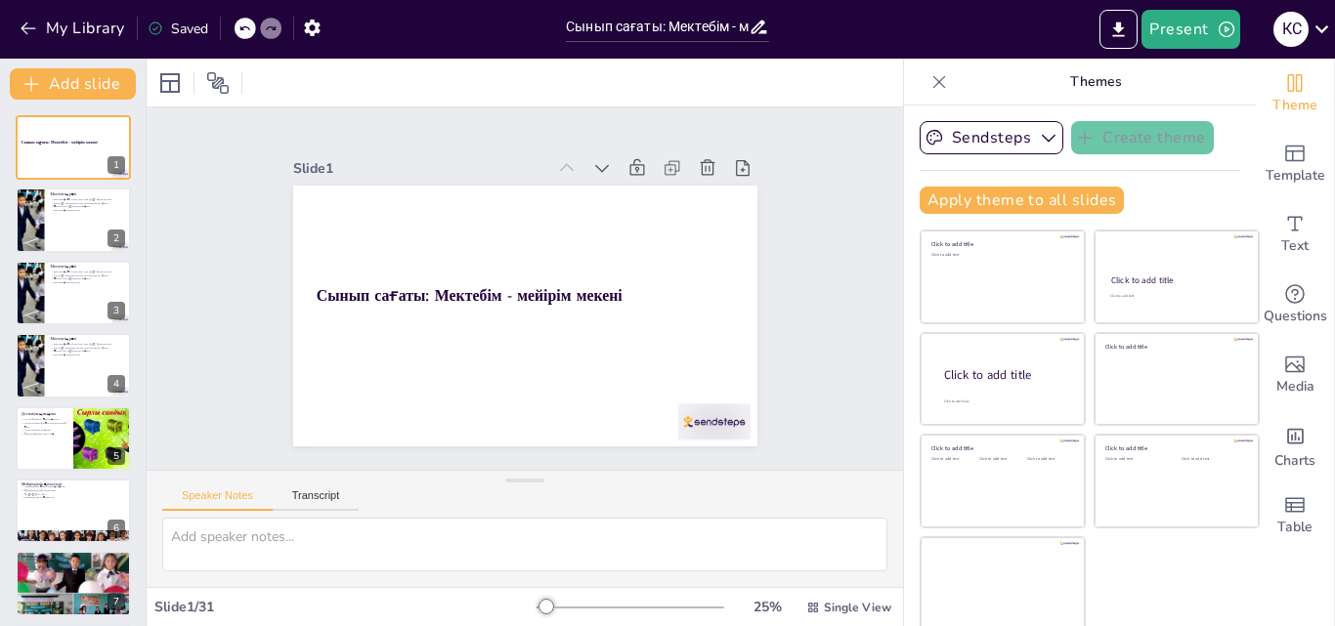
checkbox input "true"
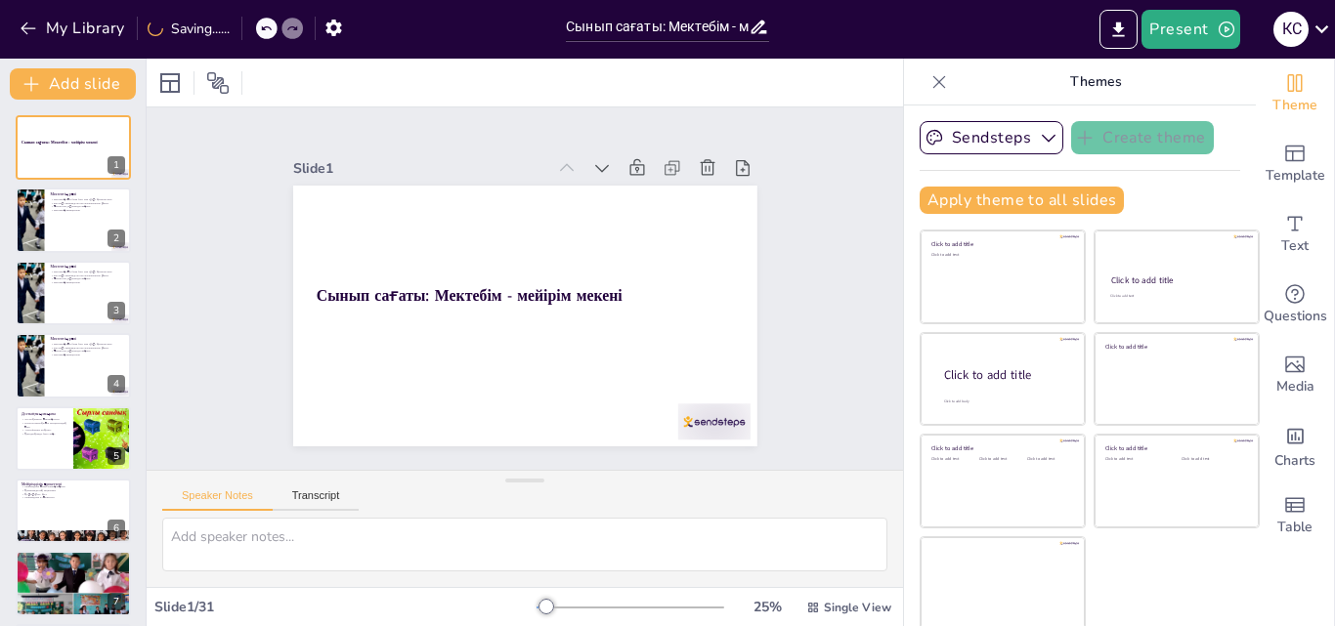
checkbox input "true"
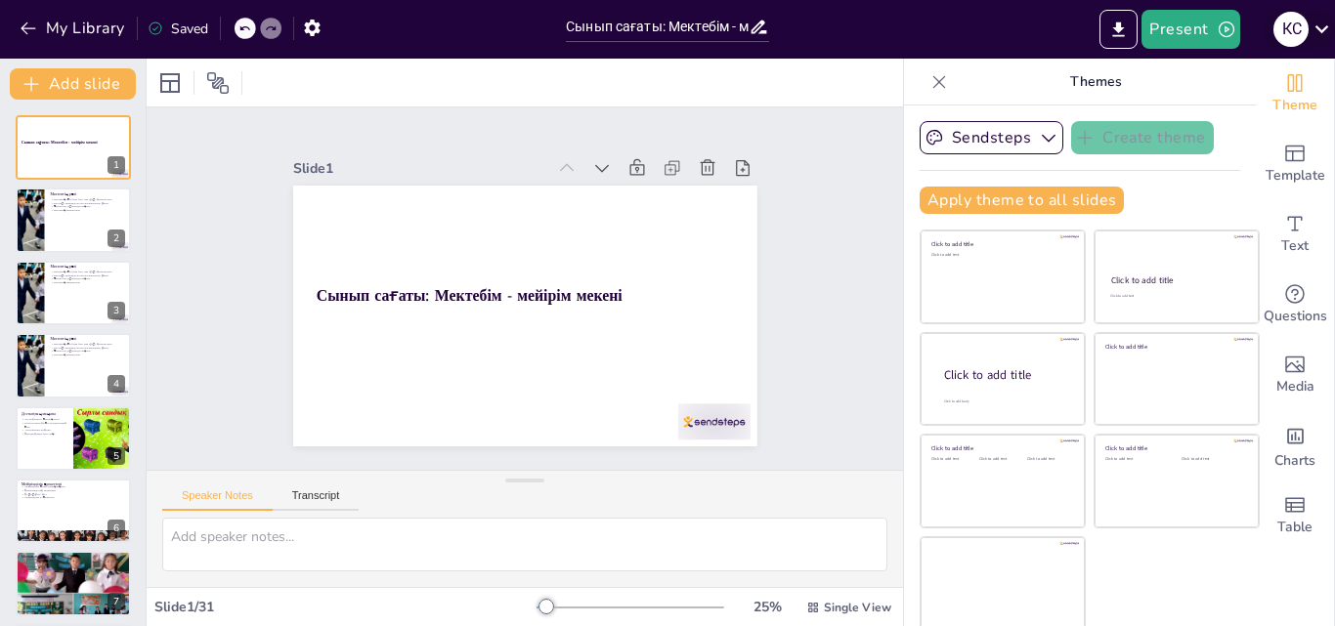
click at [1322, 27] on icon at bounding box center [1322, 29] width 26 height 26
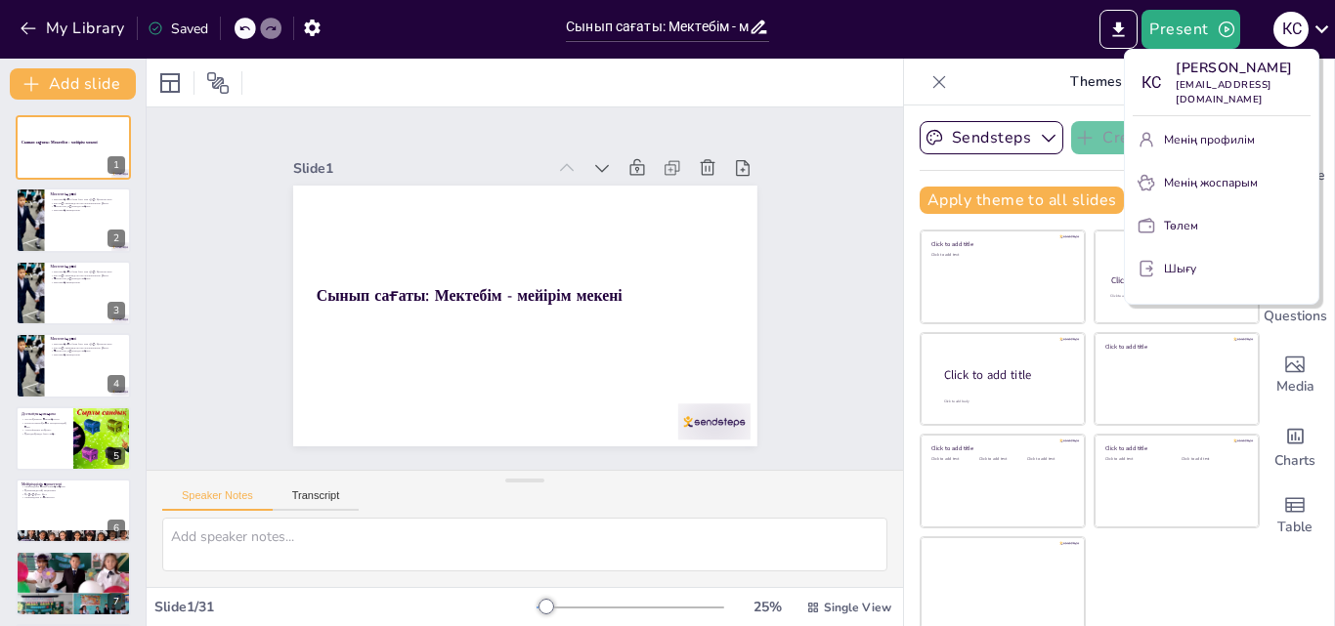
click at [1291, 30] on div at bounding box center [667, 313] width 1335 height 626
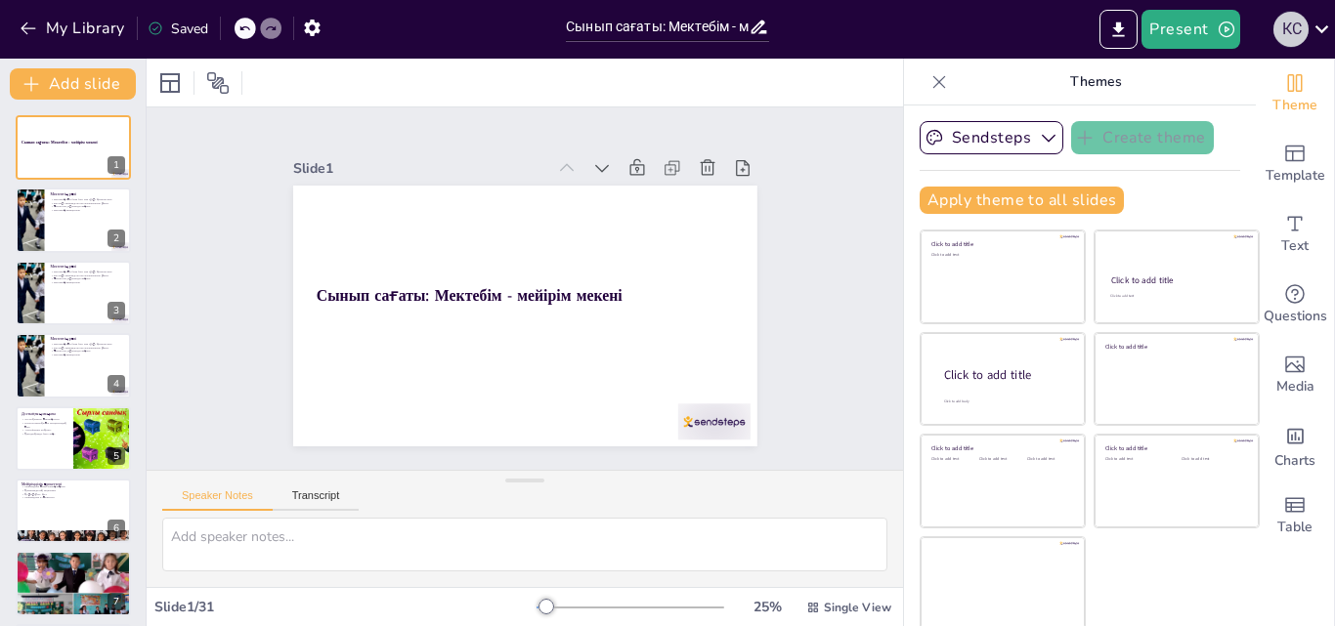
click at [1291, 30] on div "К С" at bounding box center [1290, 29] width 35 height 35
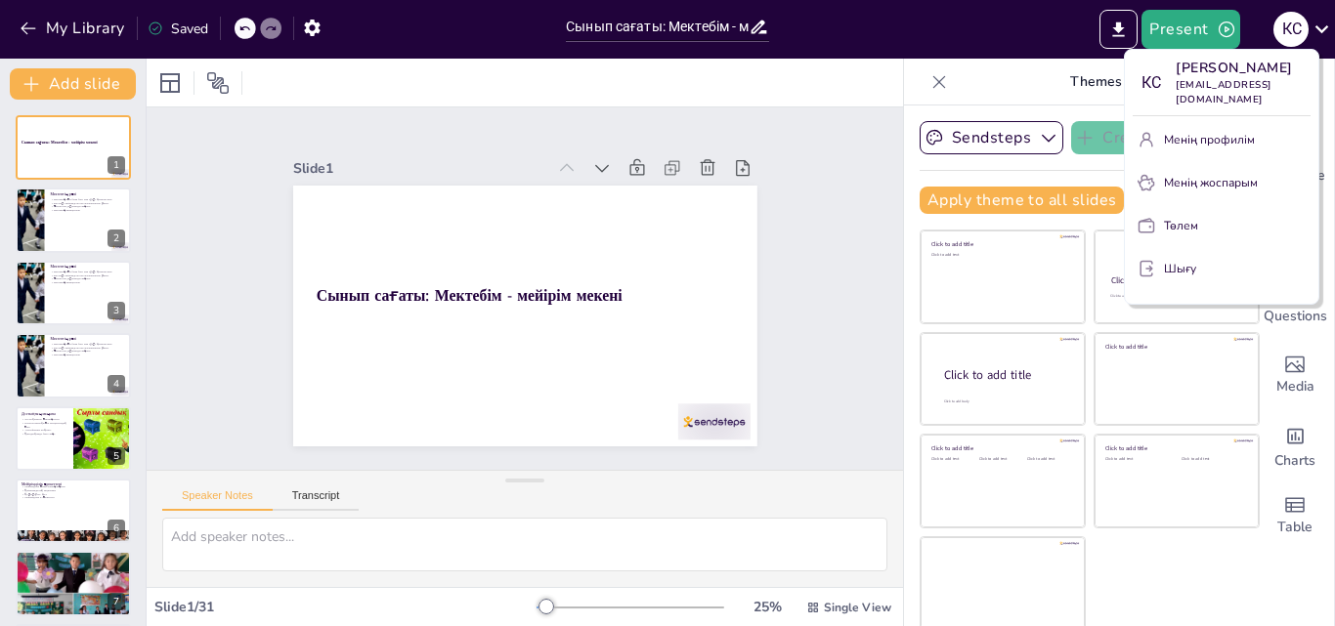
click at [992, 26] on div at bounding box center [667, 313] width 1335 height 626
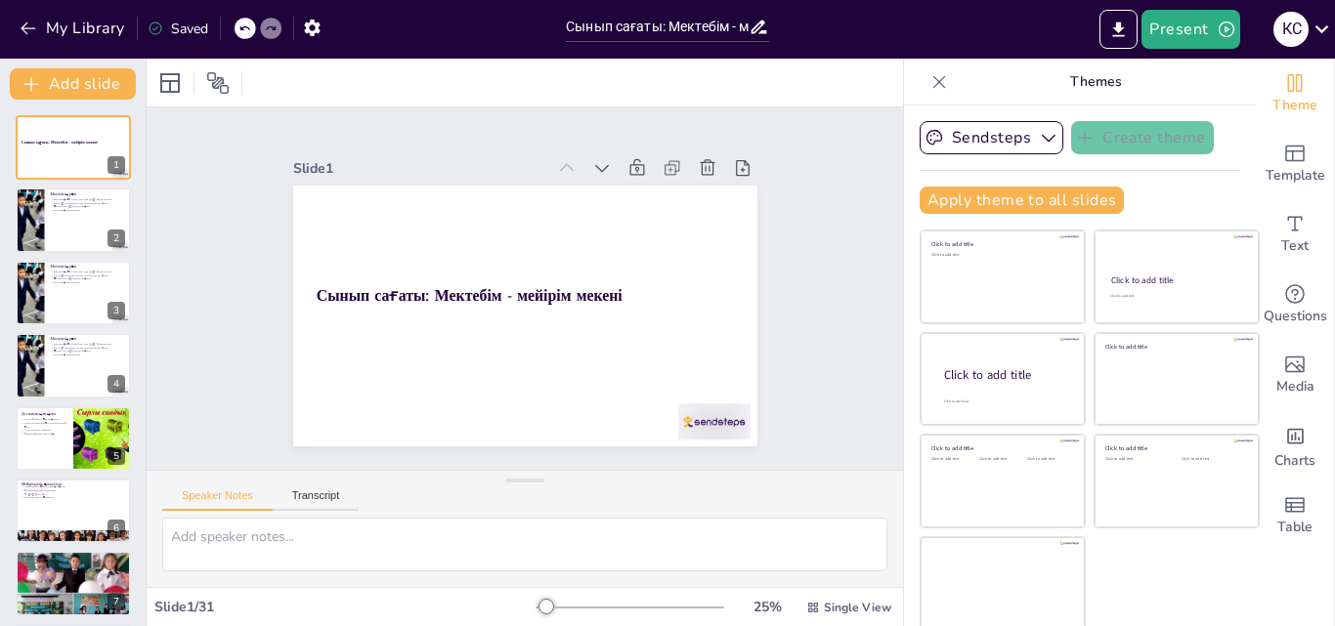
click at [272, 25] on icon at bounding box center [271, 28] width 12 height 12
checkbox input "true"
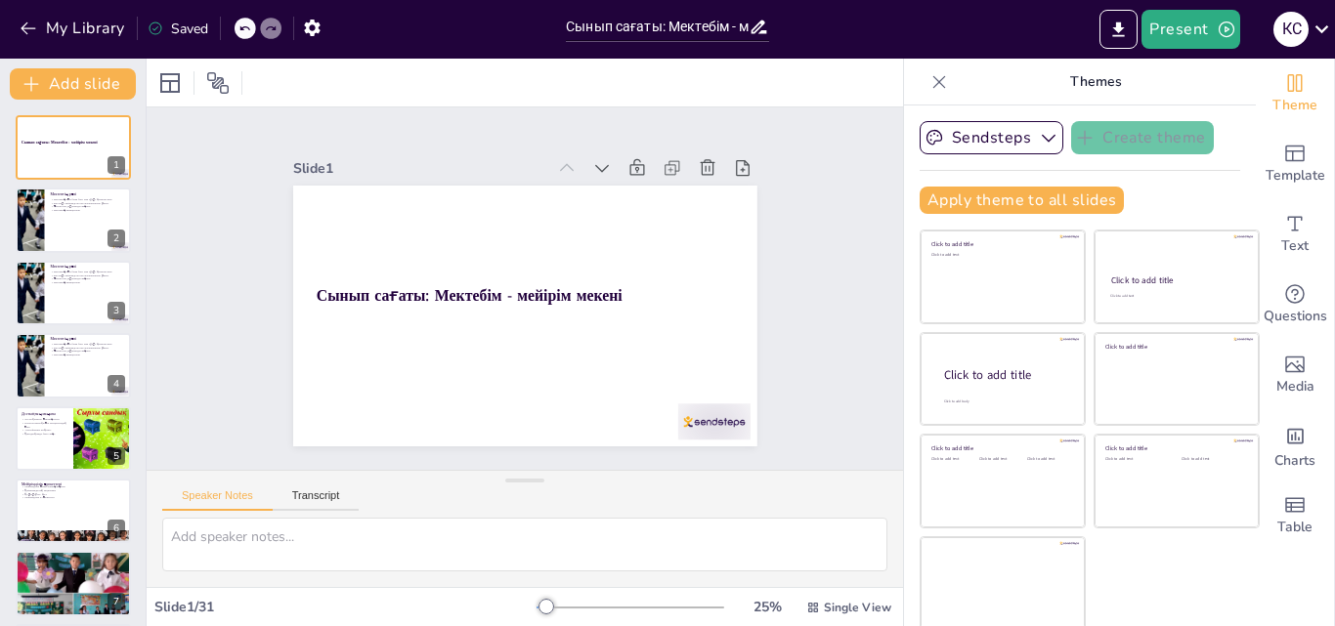
checkbox input "true"
click at [274, 23] on icon at bounding box center [271, 28] width 12 height 12
checkbox input "true"
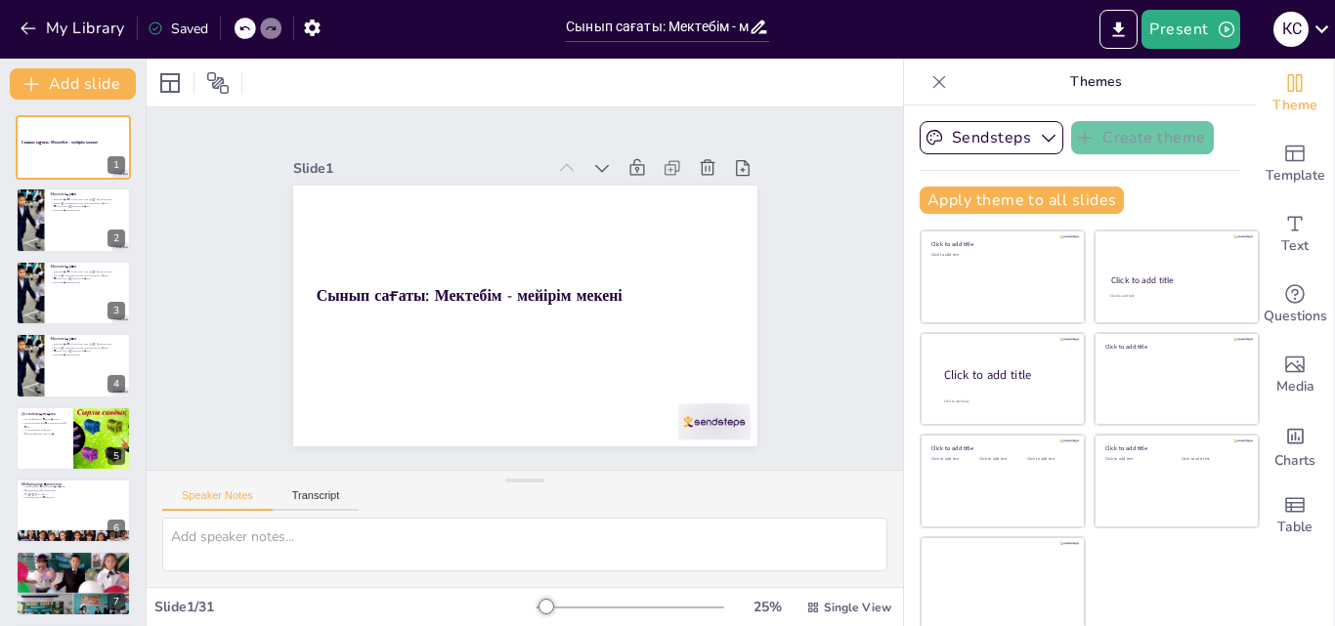
checkbox input "true"
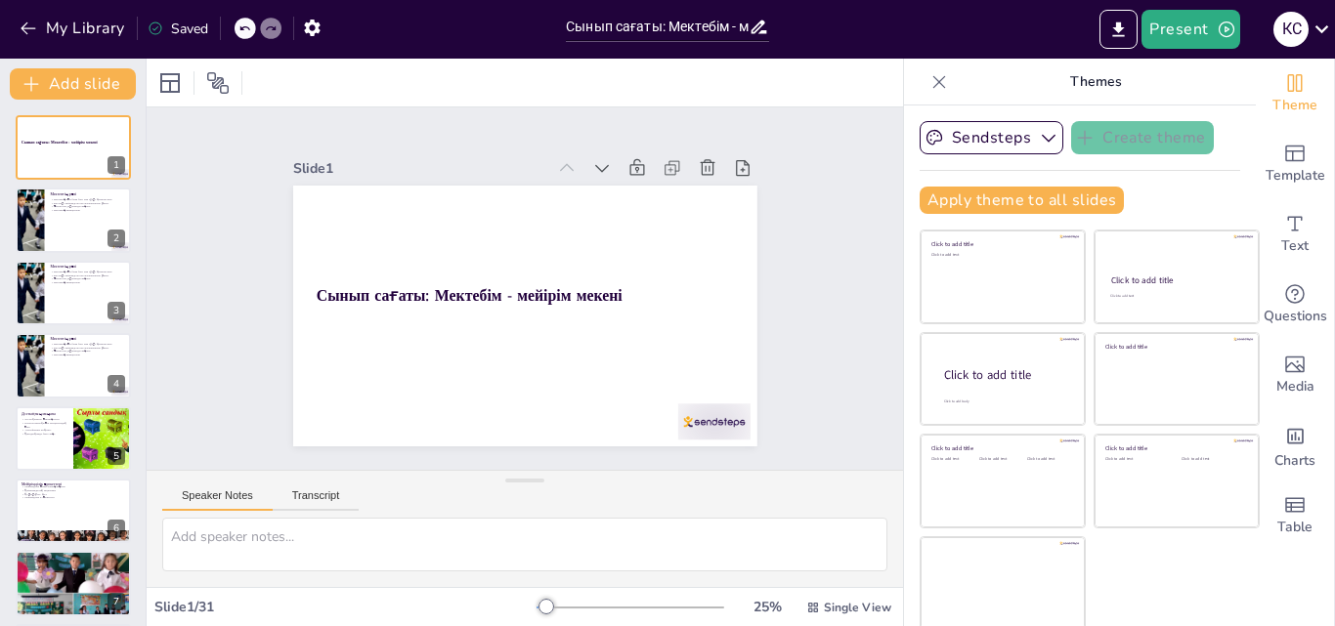
checkbox input "true"
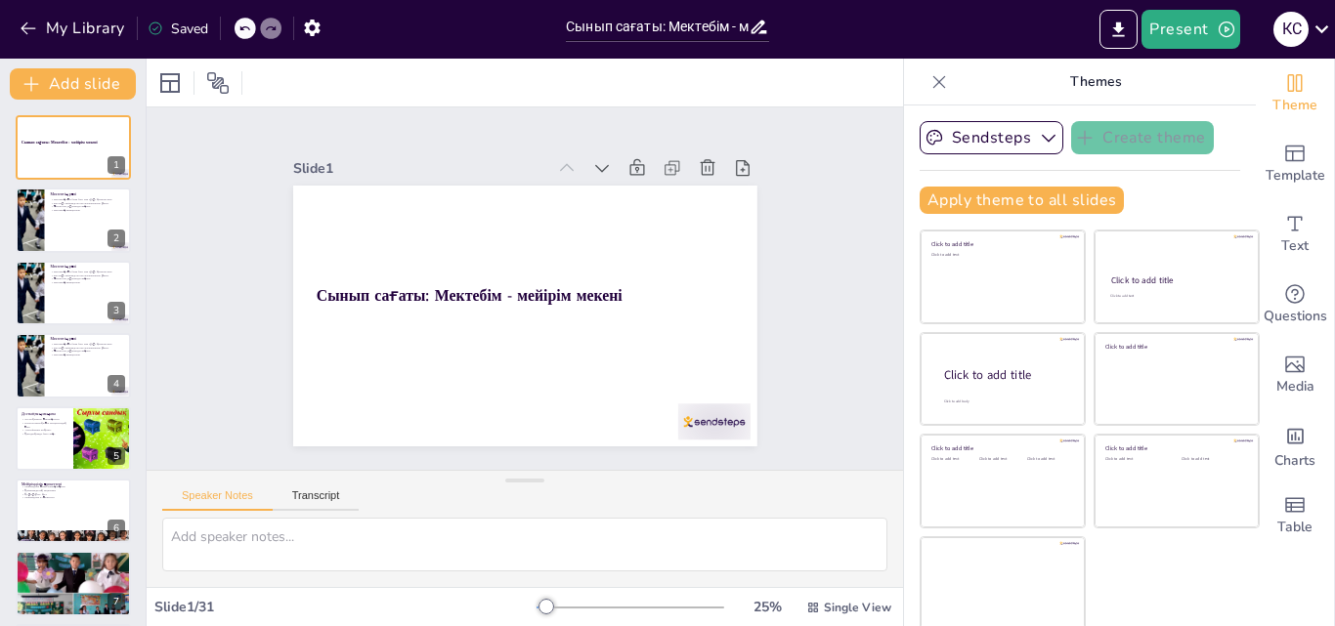
checkbox input "true"
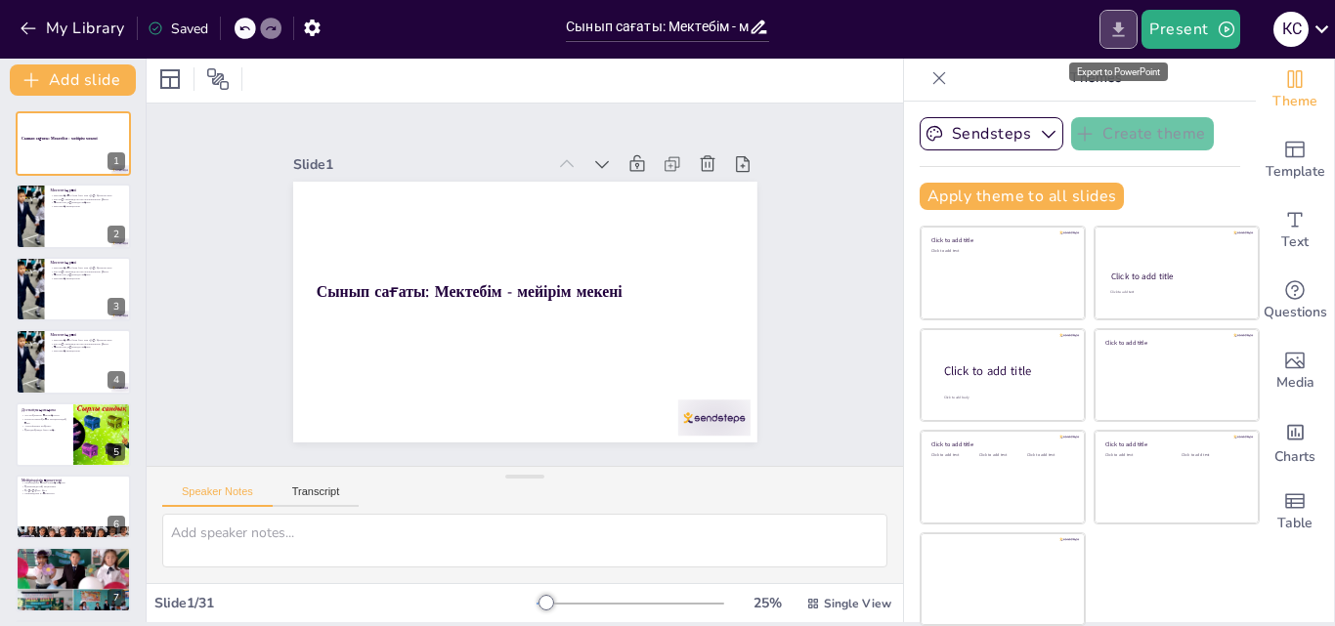
click at [1119, 28] on icon "Export to PowerPoint" at bounding box center [1119, 29] width 12 height 15
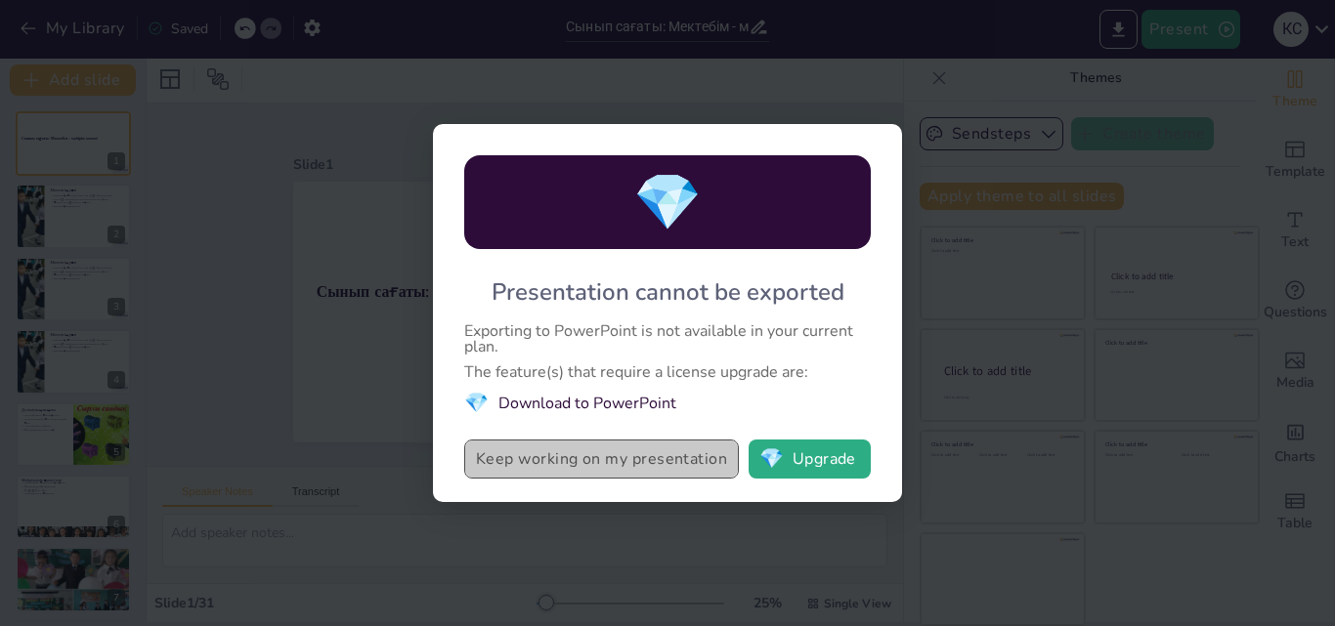
click at [598, 456] on button "Keep working on my presentation" at bounding box center [601, 459] width 275 height 39
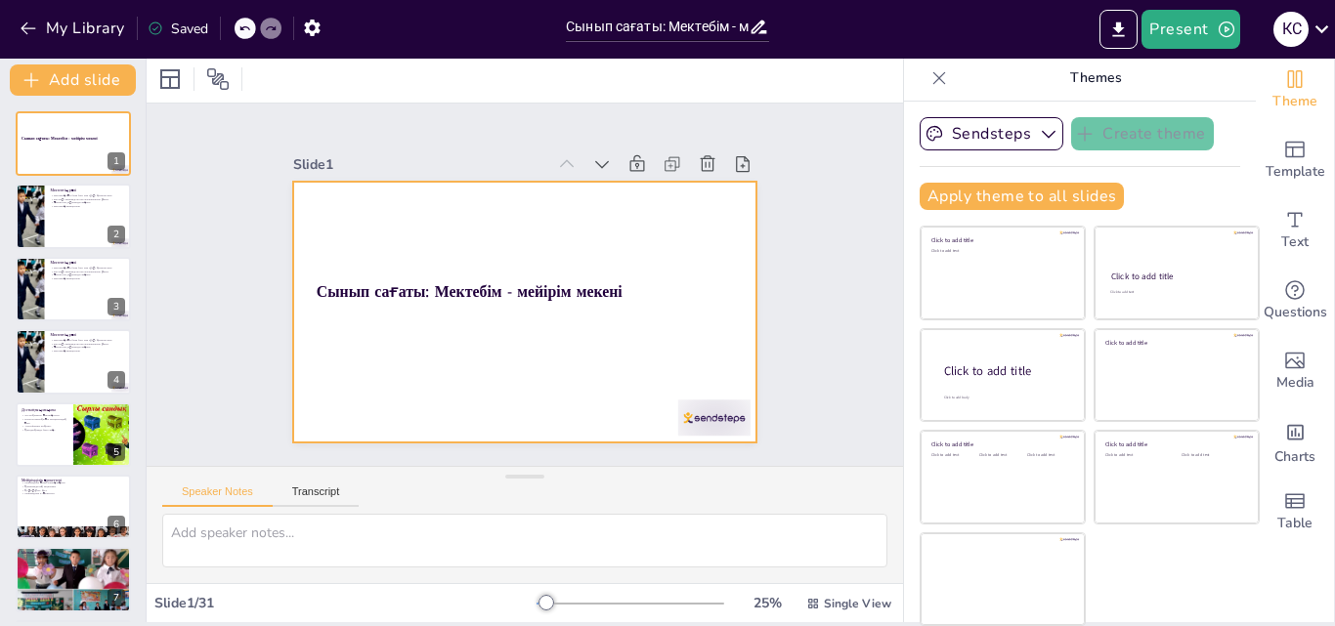
checkbox input "true"
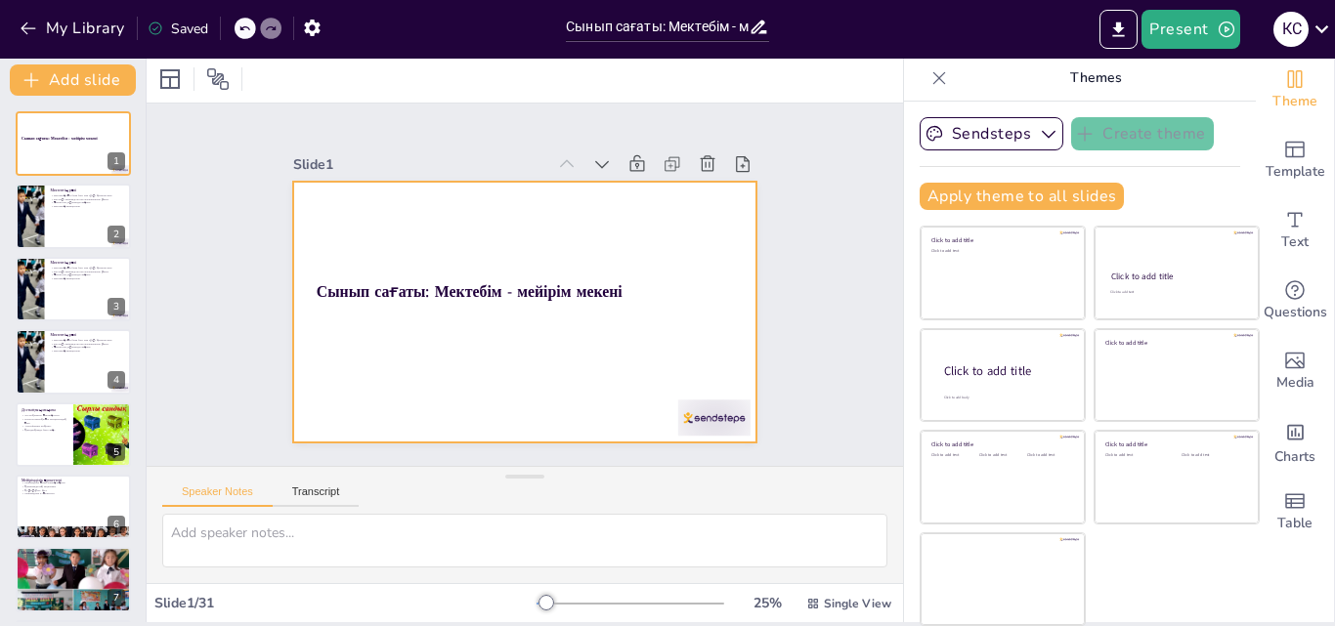
checkbox input "true"
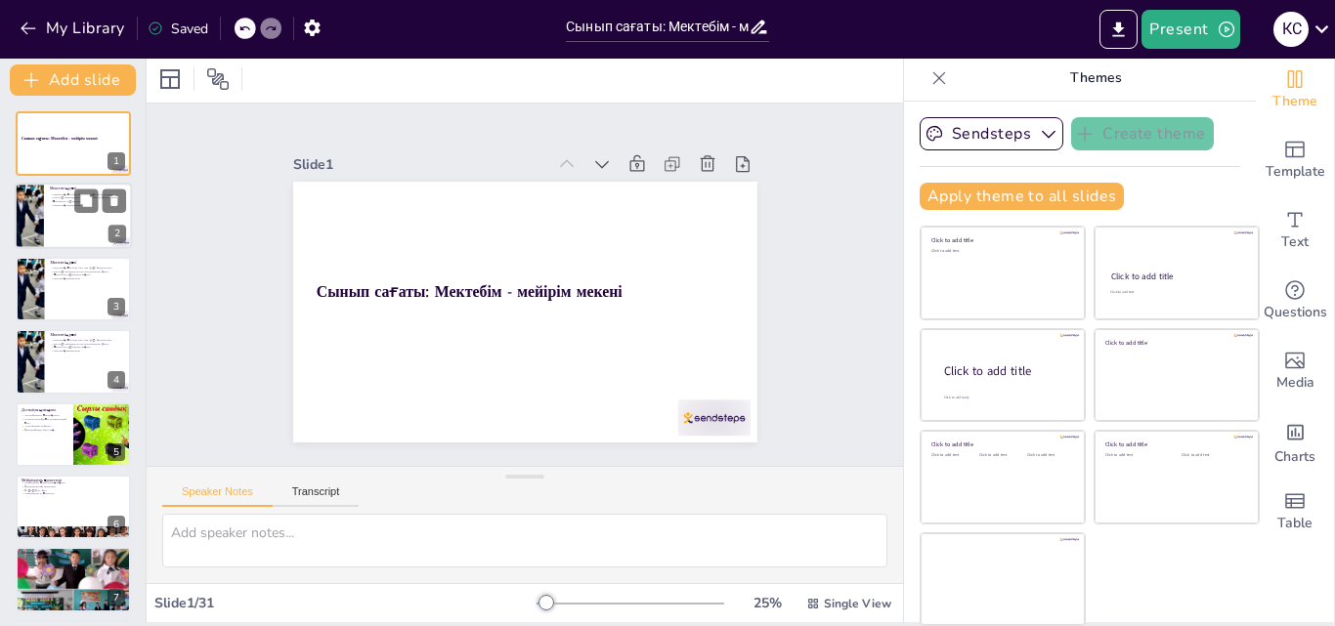
checkbox input "true"
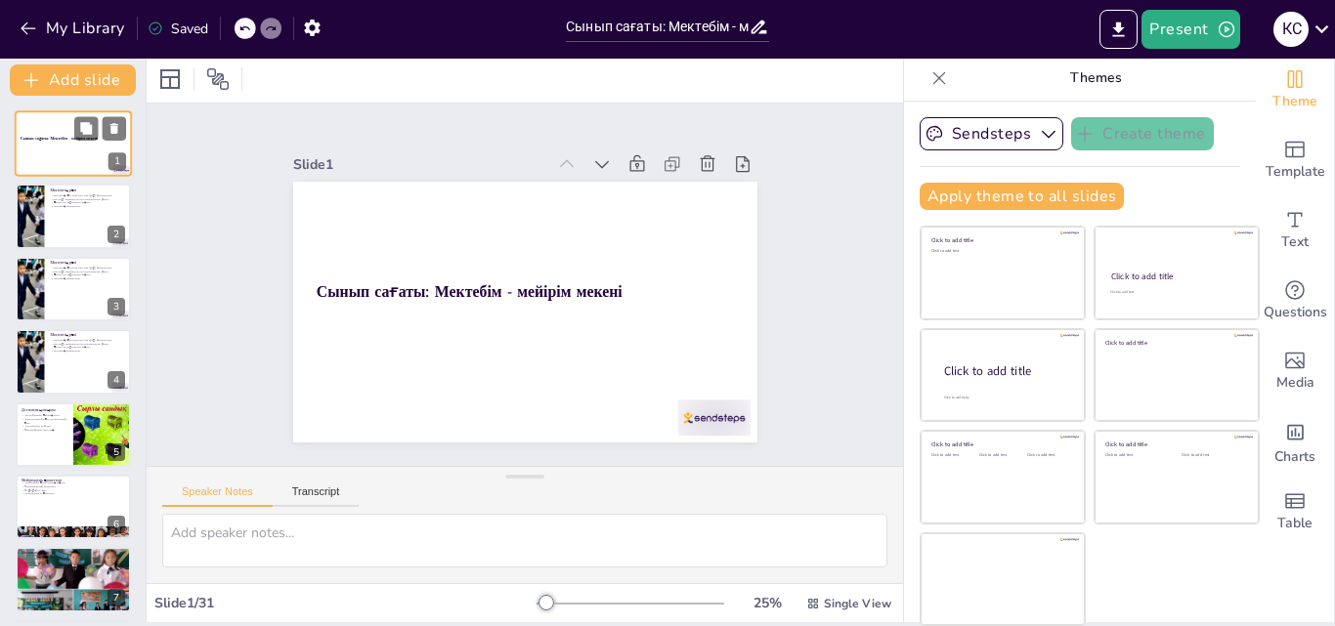
checkbox input "true"
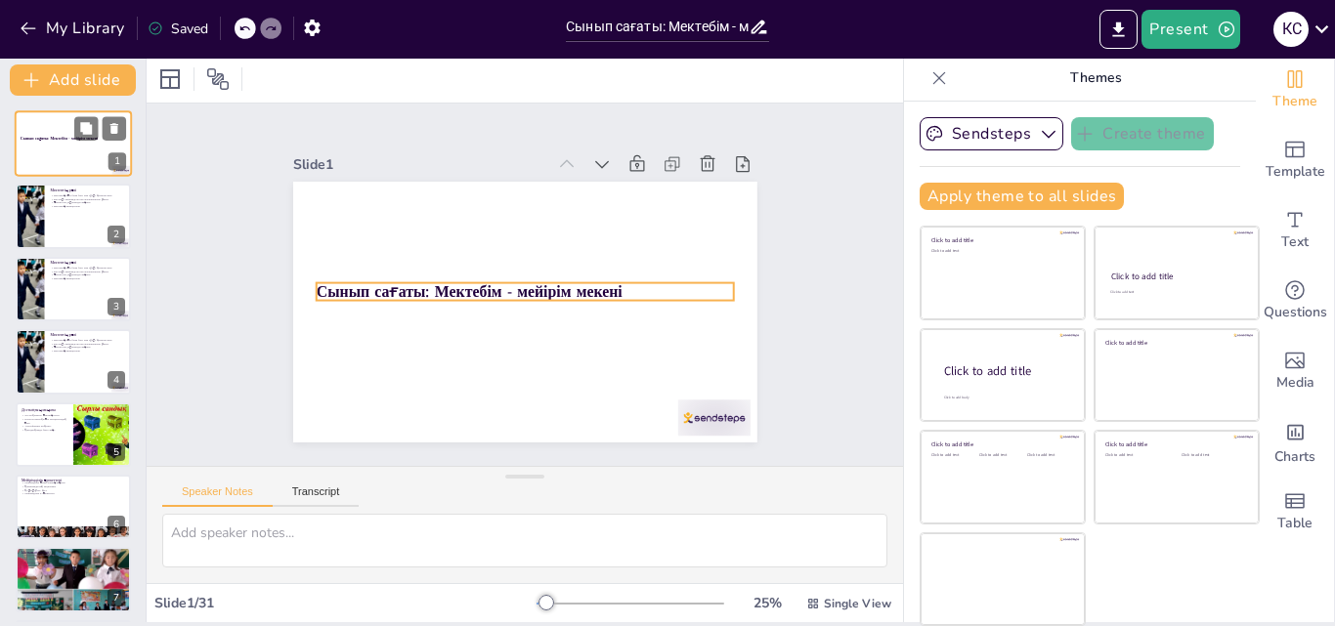
checkbox input "true"
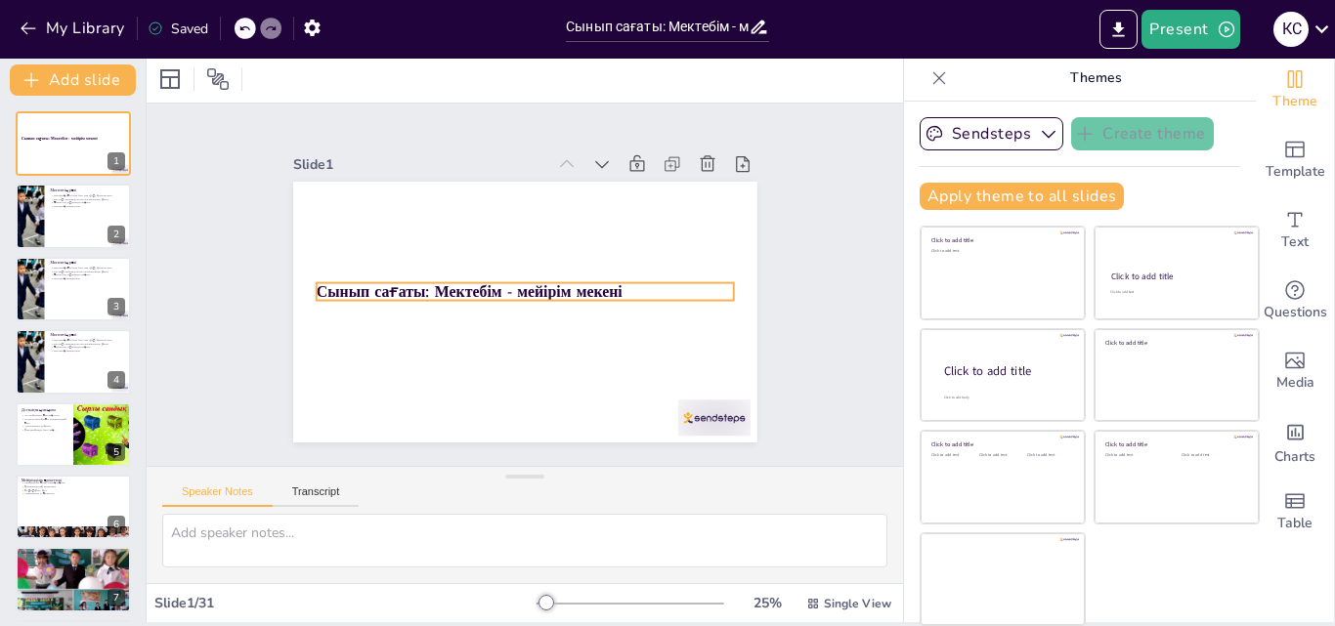
checkbox input "true"
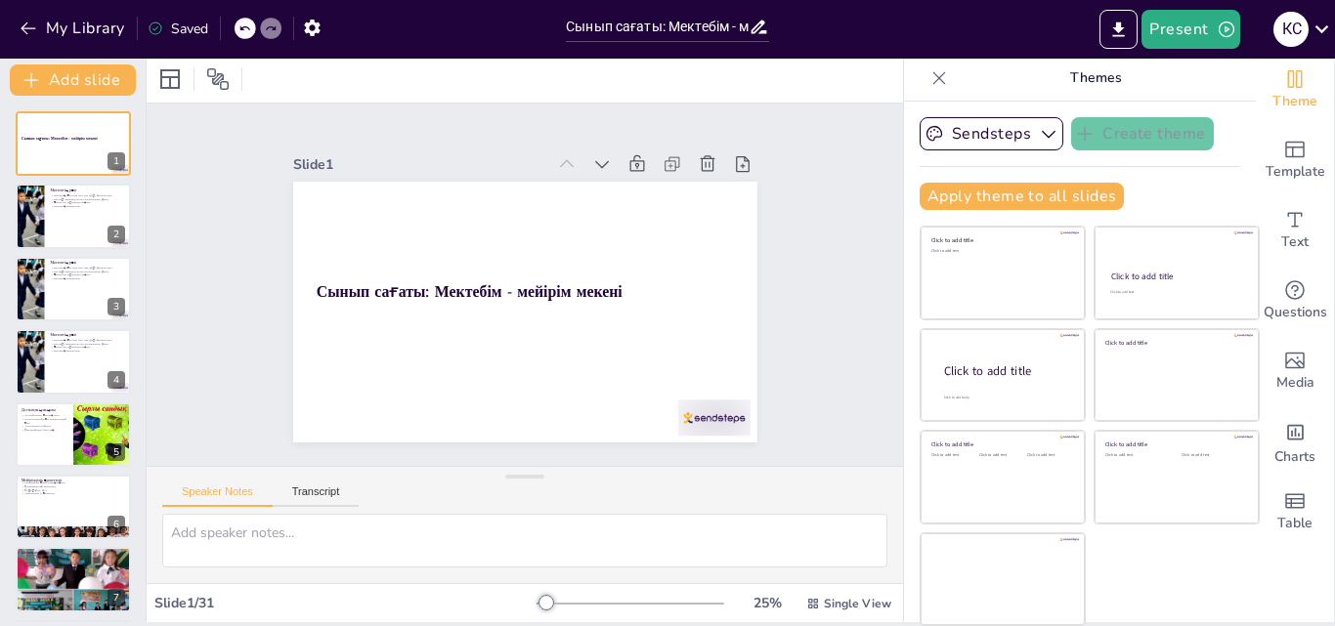
checkbox input "true"
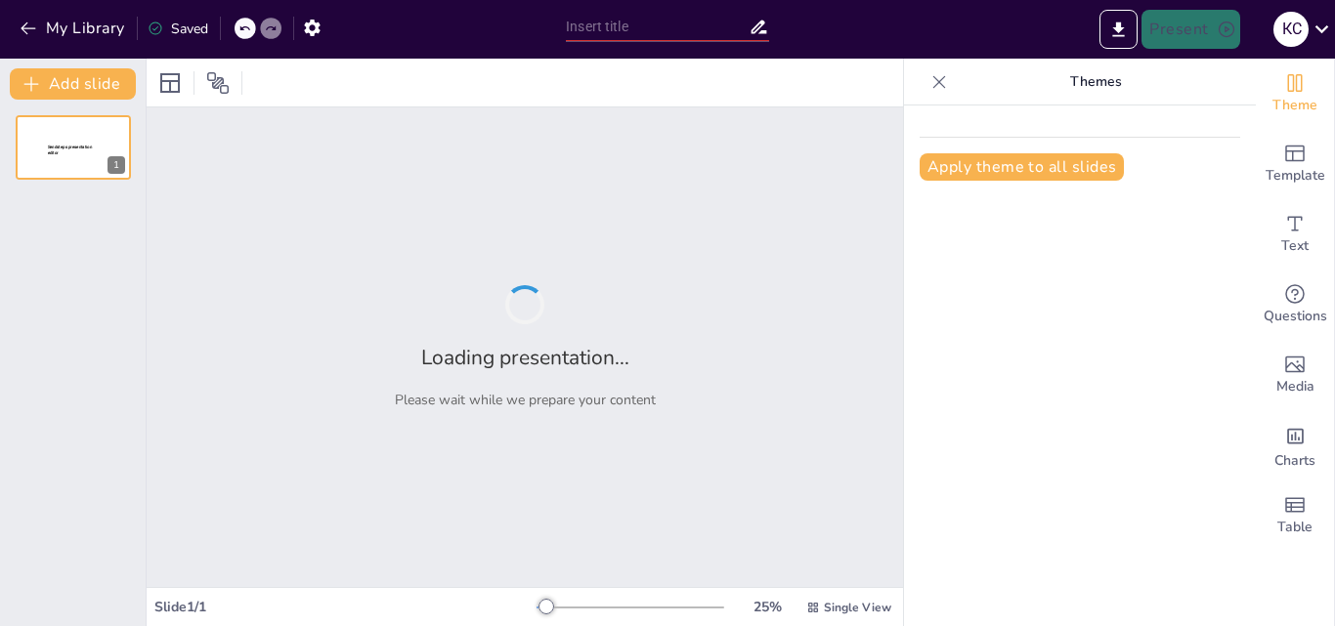
type input "Сынып сағаты: Мектебім - мейірім мекені"
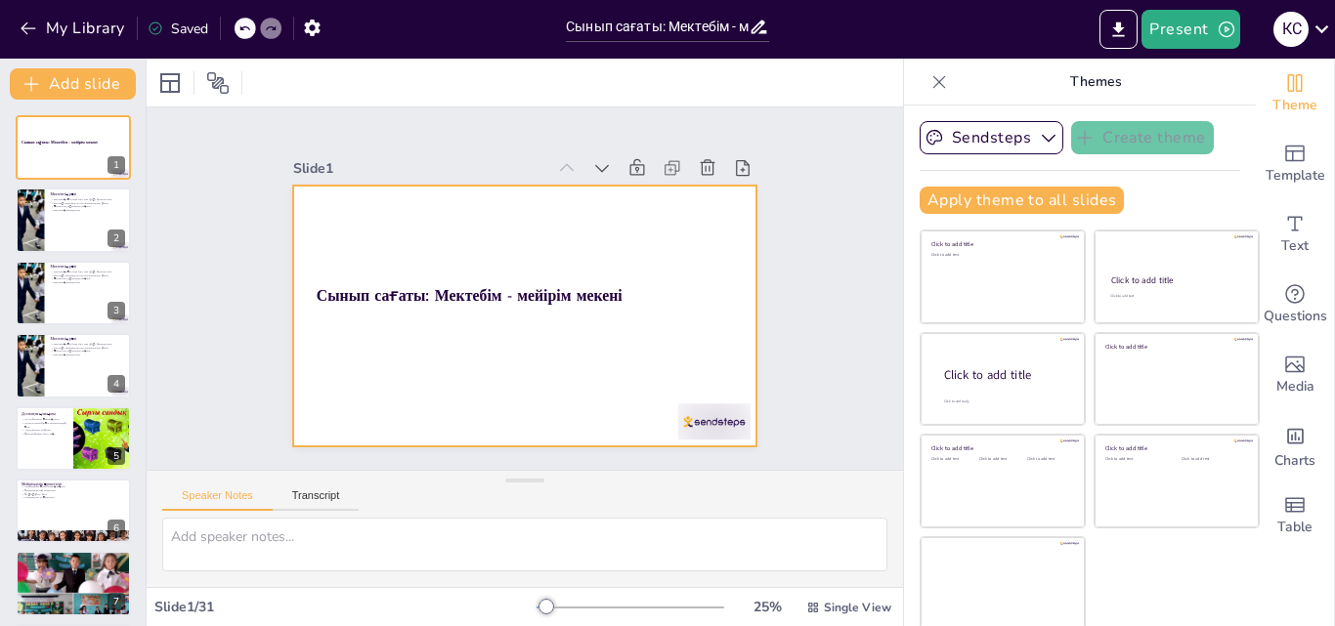
checkbox input "true"
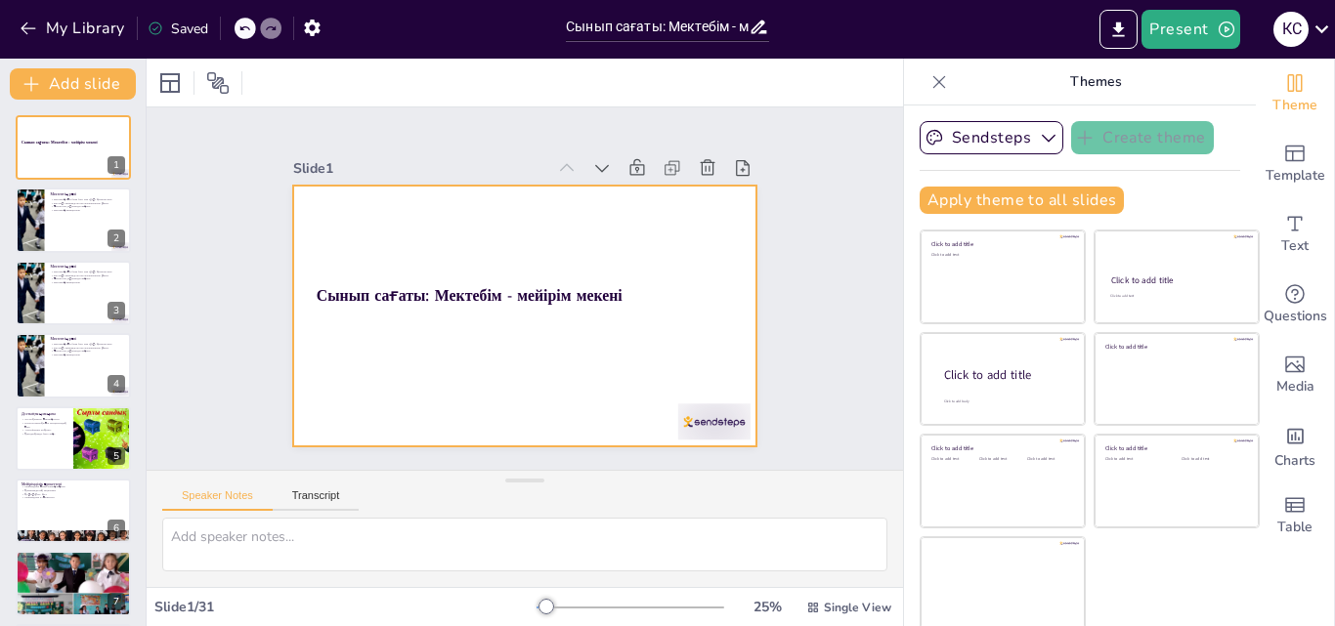
checkbox input "true"
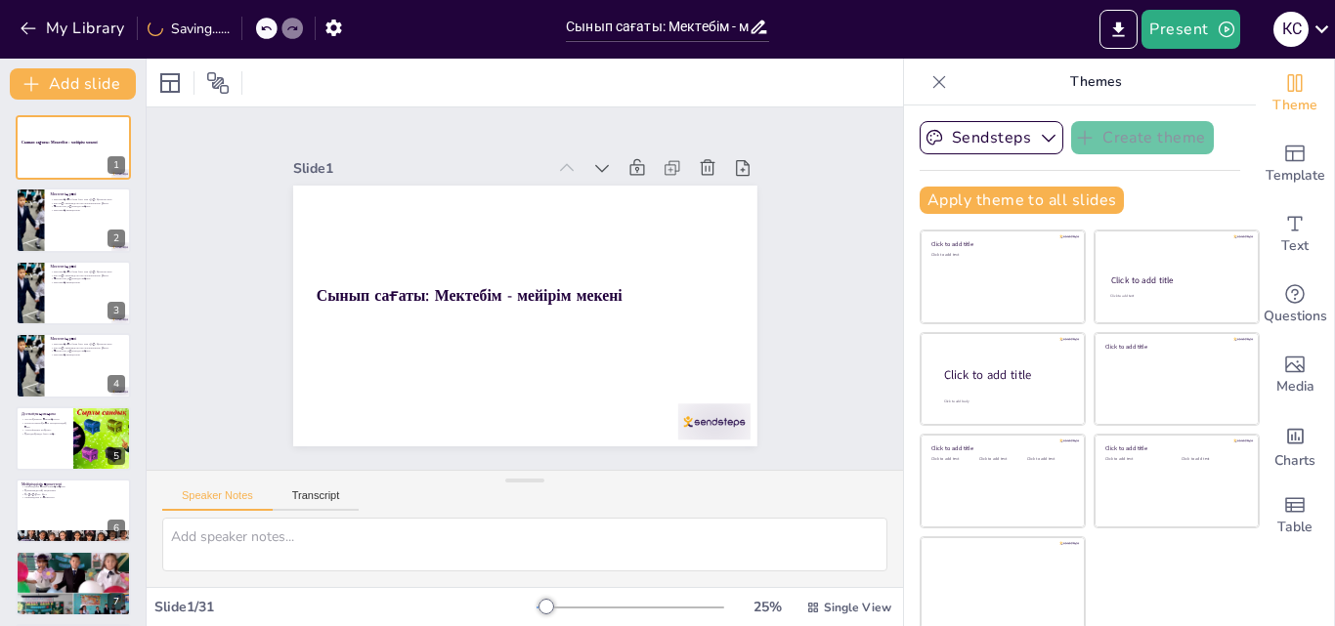
drag, startPoint x: 89, startPoint y: 428, endPoint x: 137, endPoint y: 201, distance: 231.7
click at [89, 430] on icon at bounding box center [86, 424] width 14 height 14
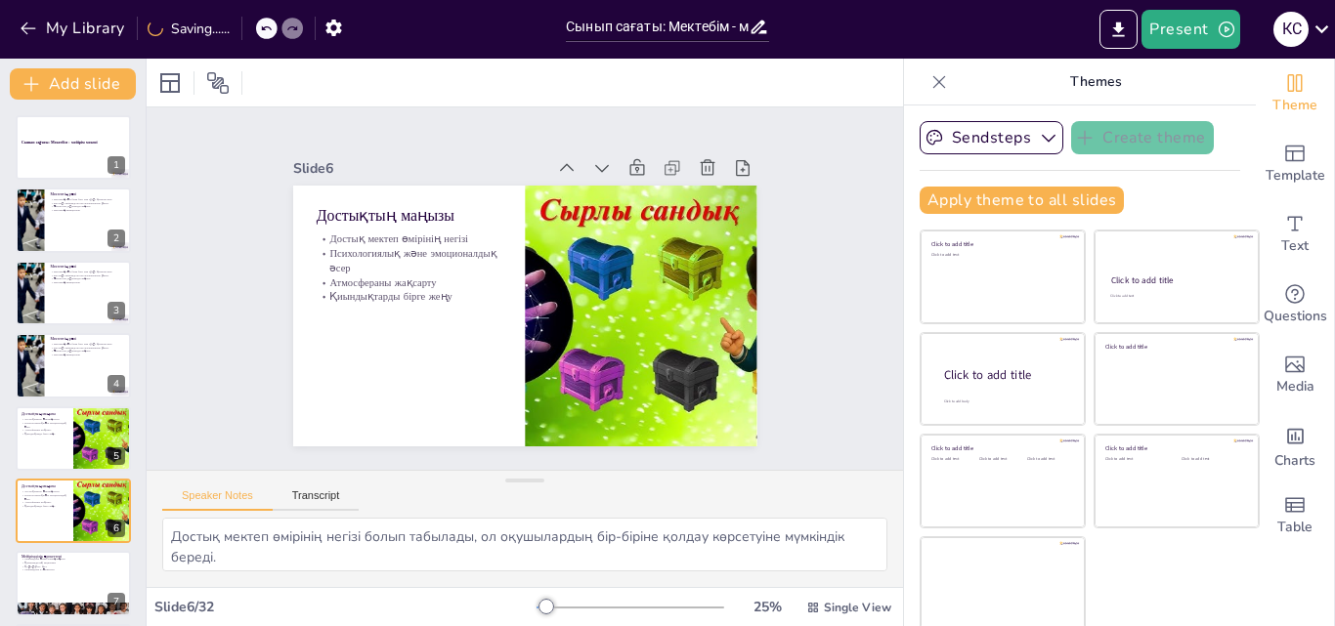
type textarea "Достық мектеп өмірінің негізі болып табылады, ол оқушылардың бір-біріне қолдау …"
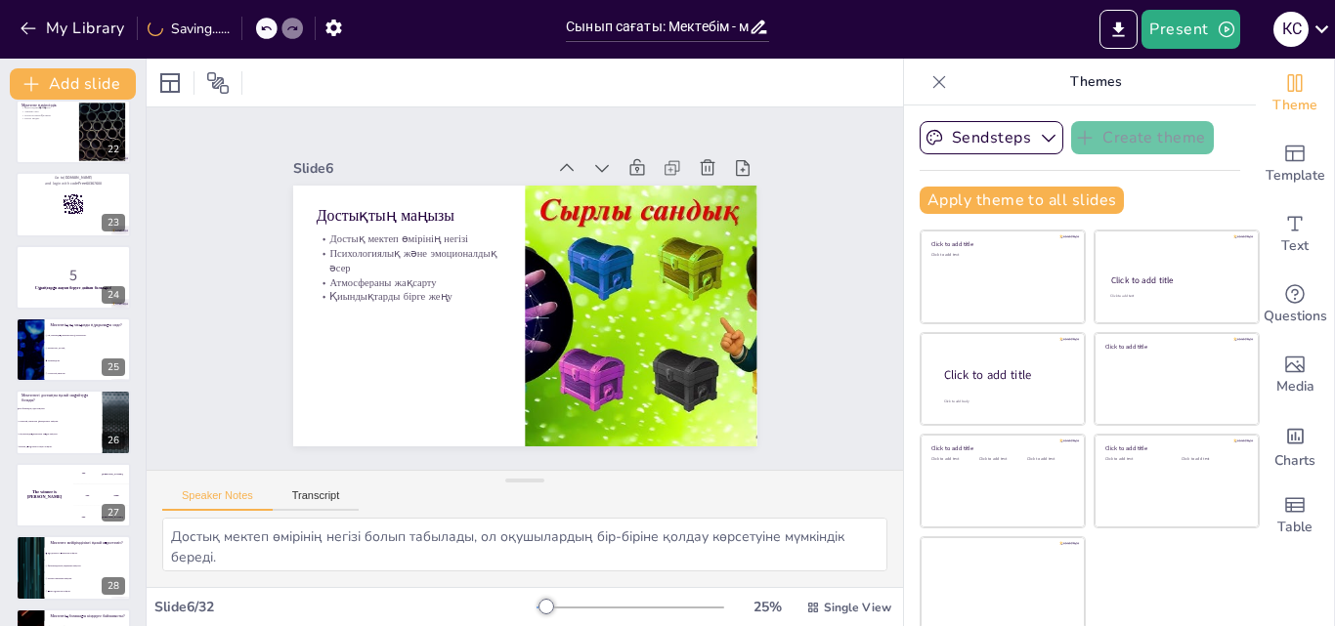
checkbox input "true"
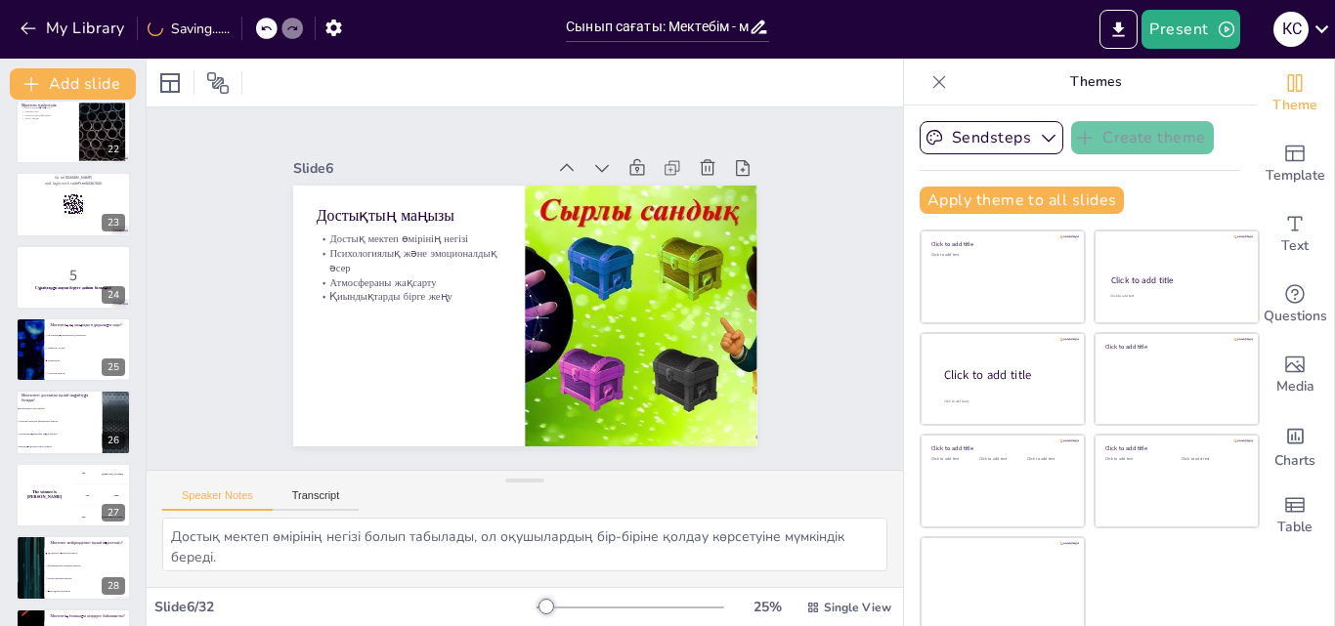
scroll to position [1823, 0]
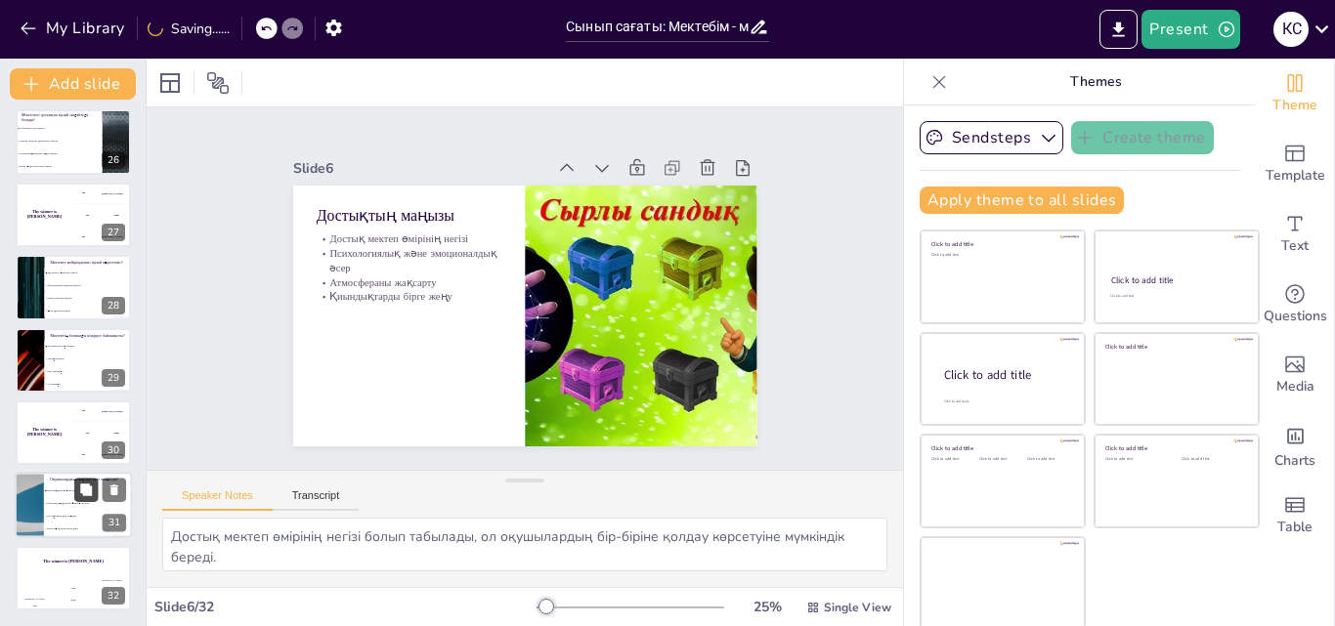
checkbox input "true"
click at [77, 485] on button at bounding box center [85, 490] width 23 height 23
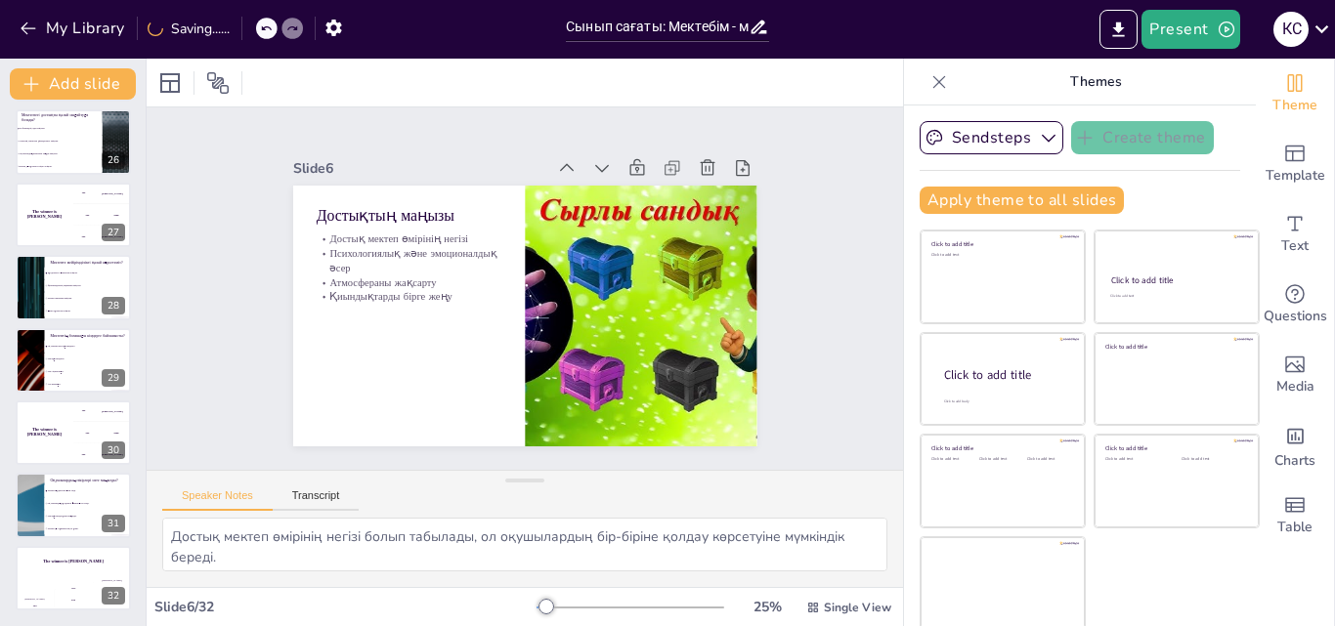
type textarea "Дұрыс жауап - "Мектептің дамуына әсер етеді". Оқушылардың пікірлері мектептің д…"
checkbox input "true"
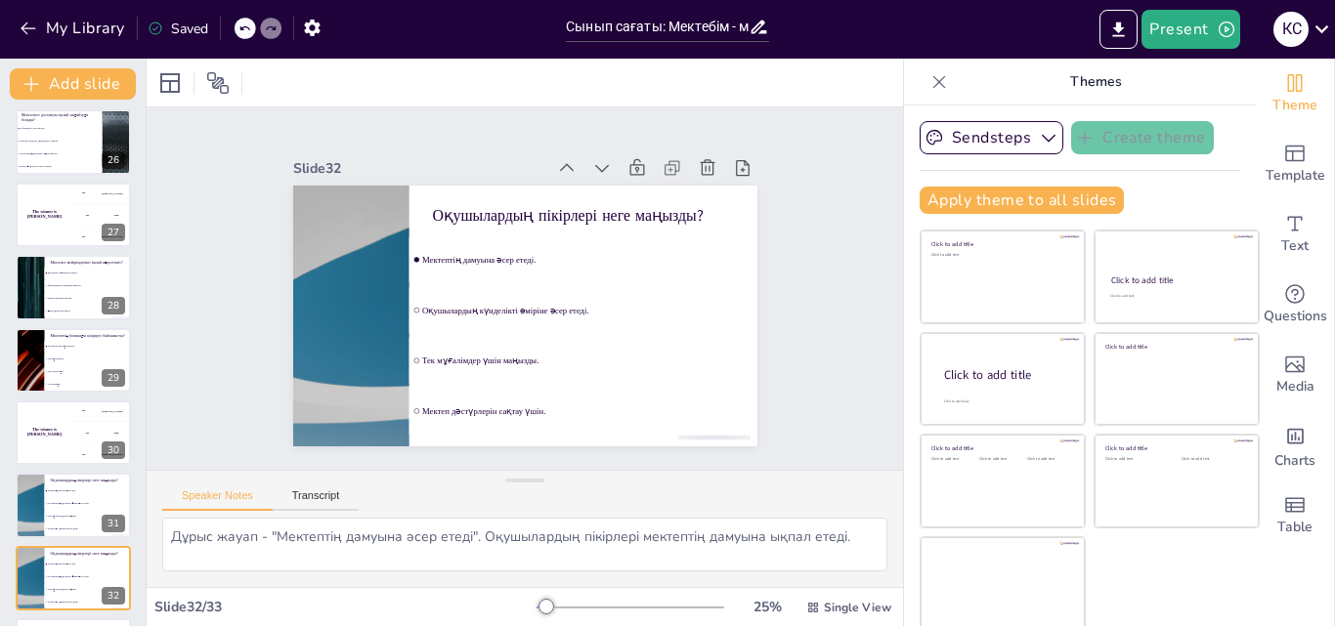
checkbox input "true"
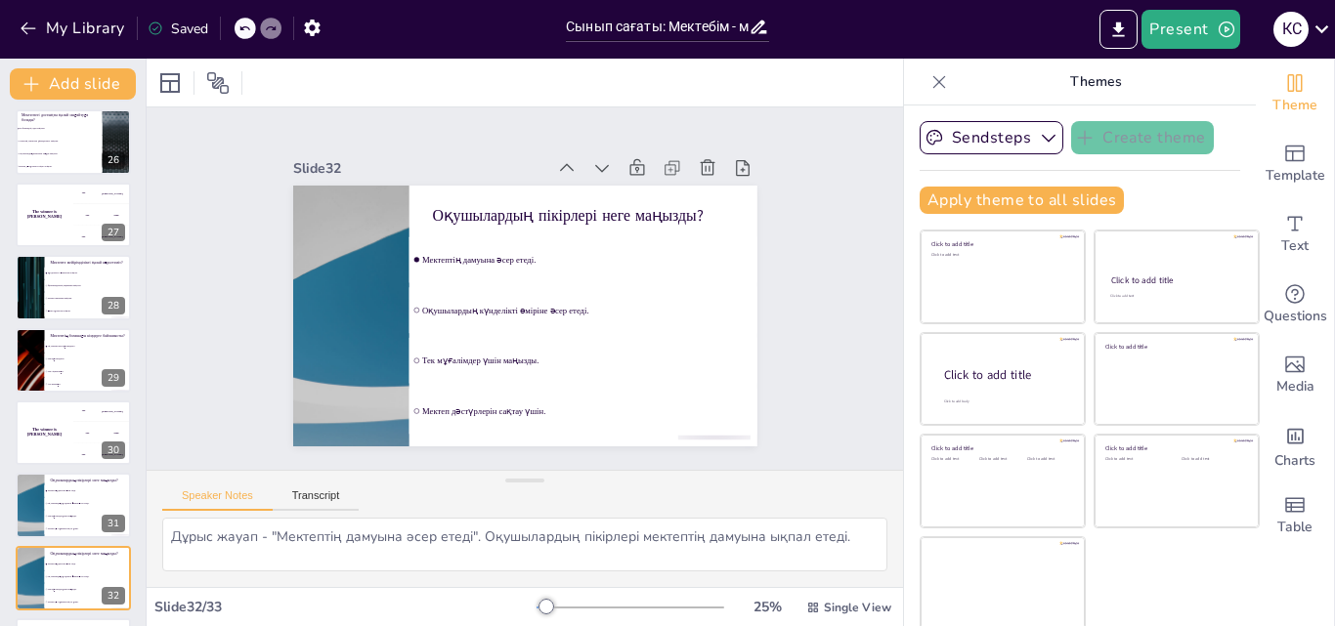
checkbox input "true"
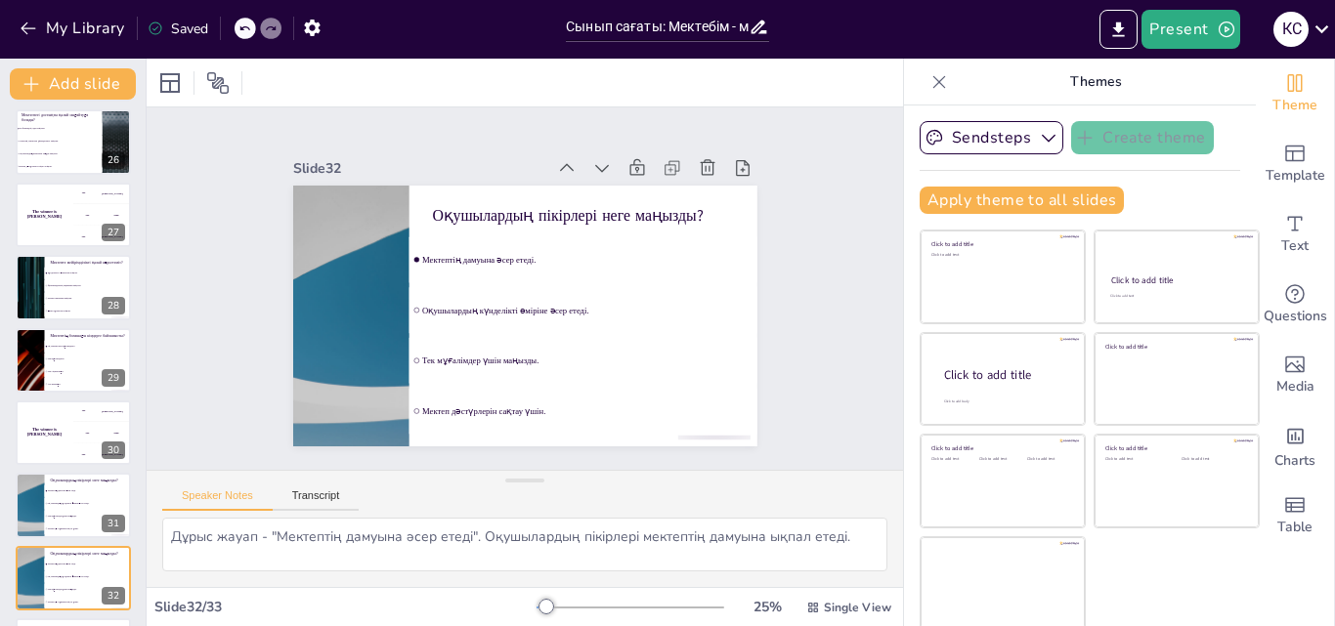
checkbox input "true"
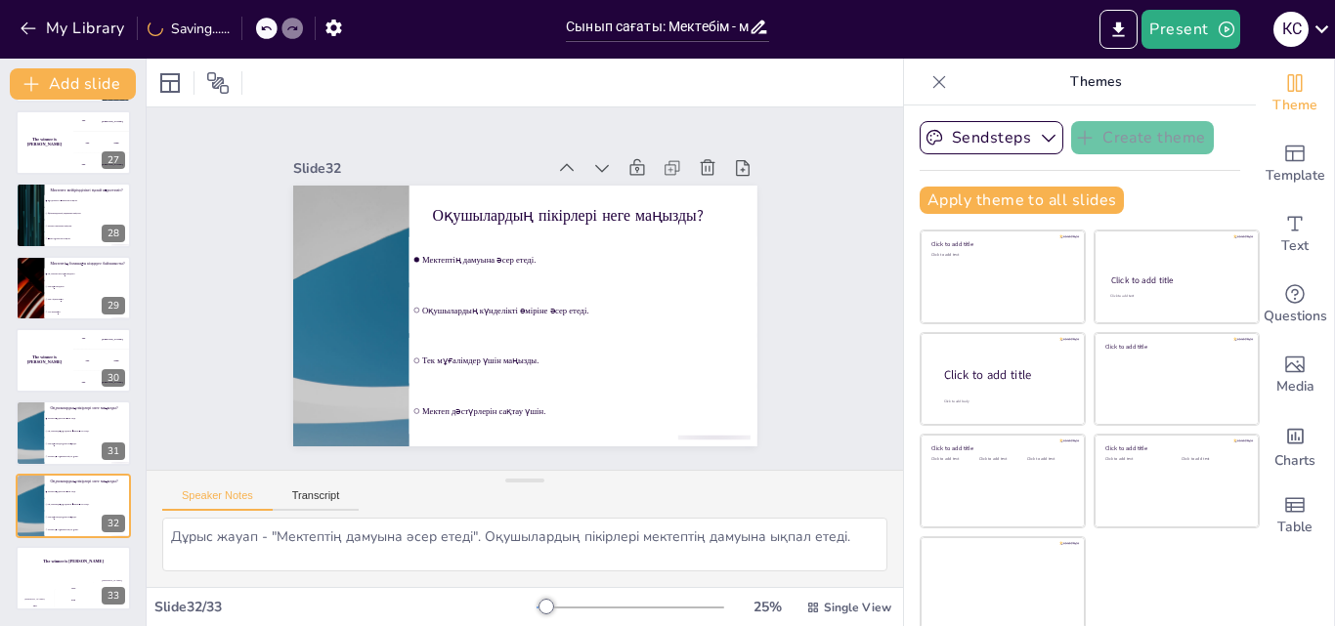
checkbox input "true"
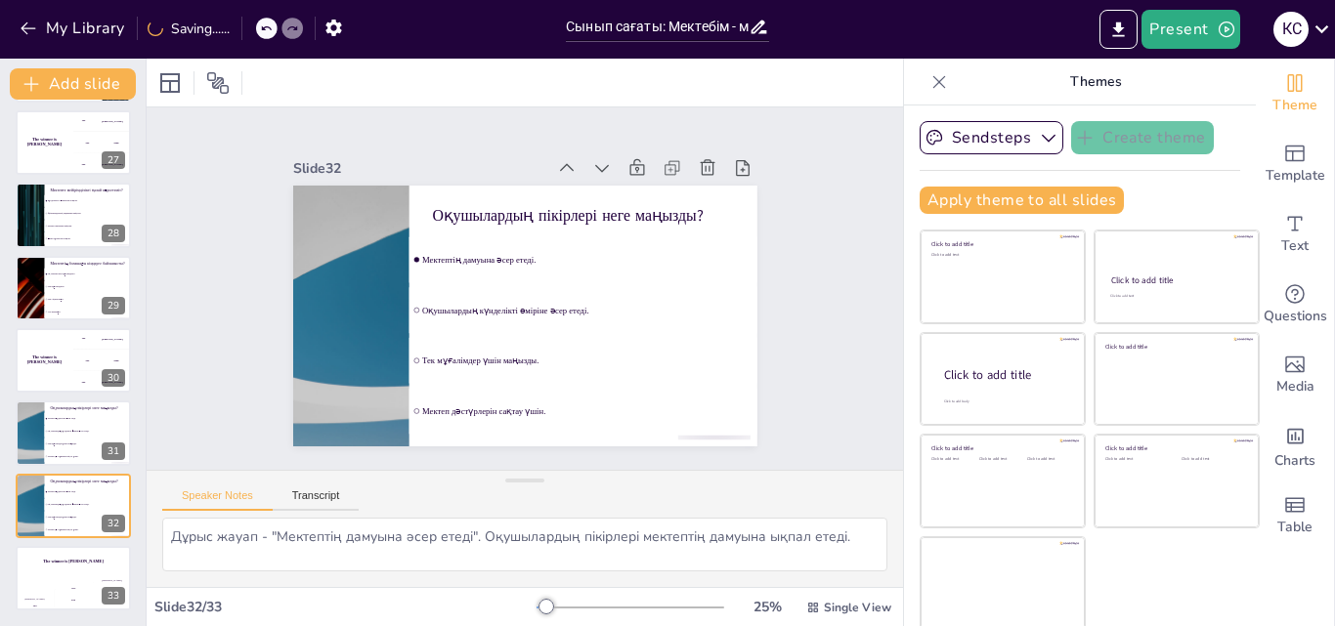
checkbox input "true"
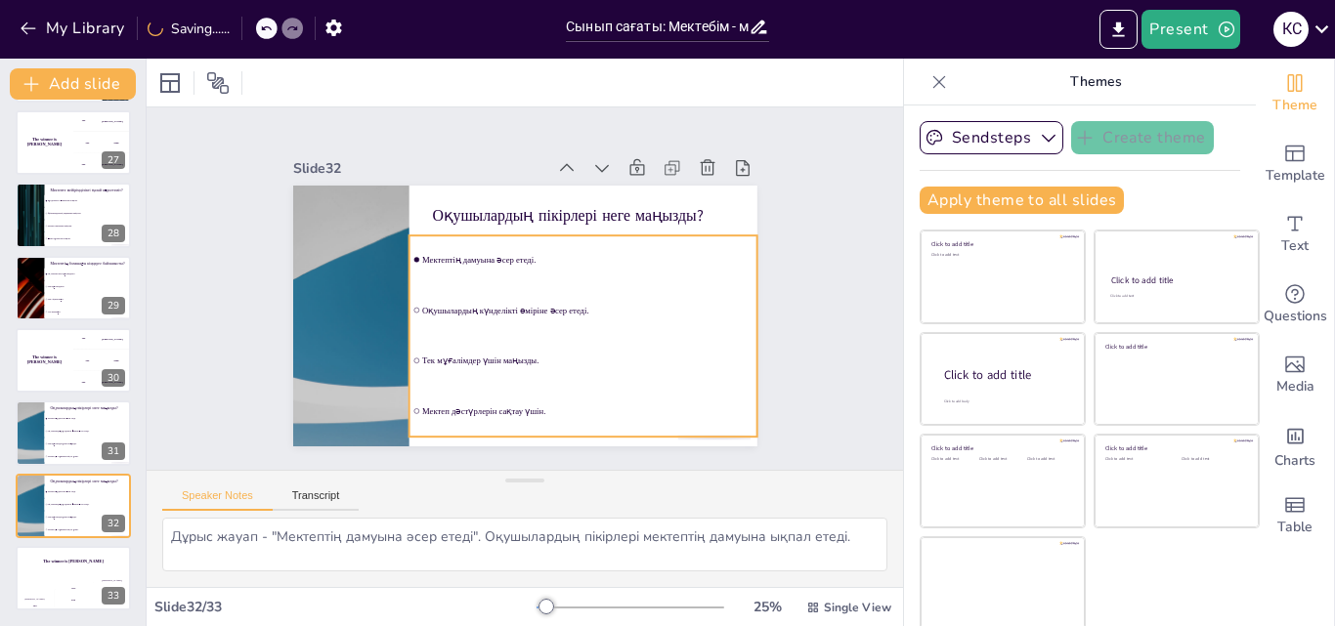
checkbox input "true"
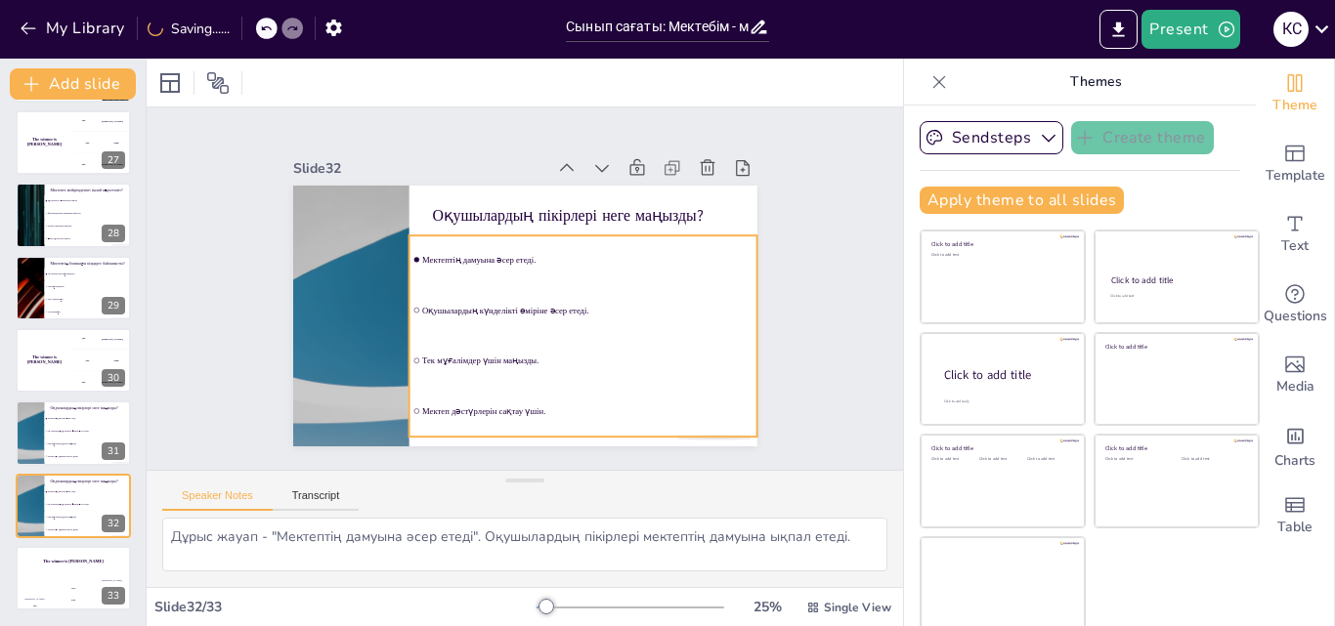
checkbox input "true"
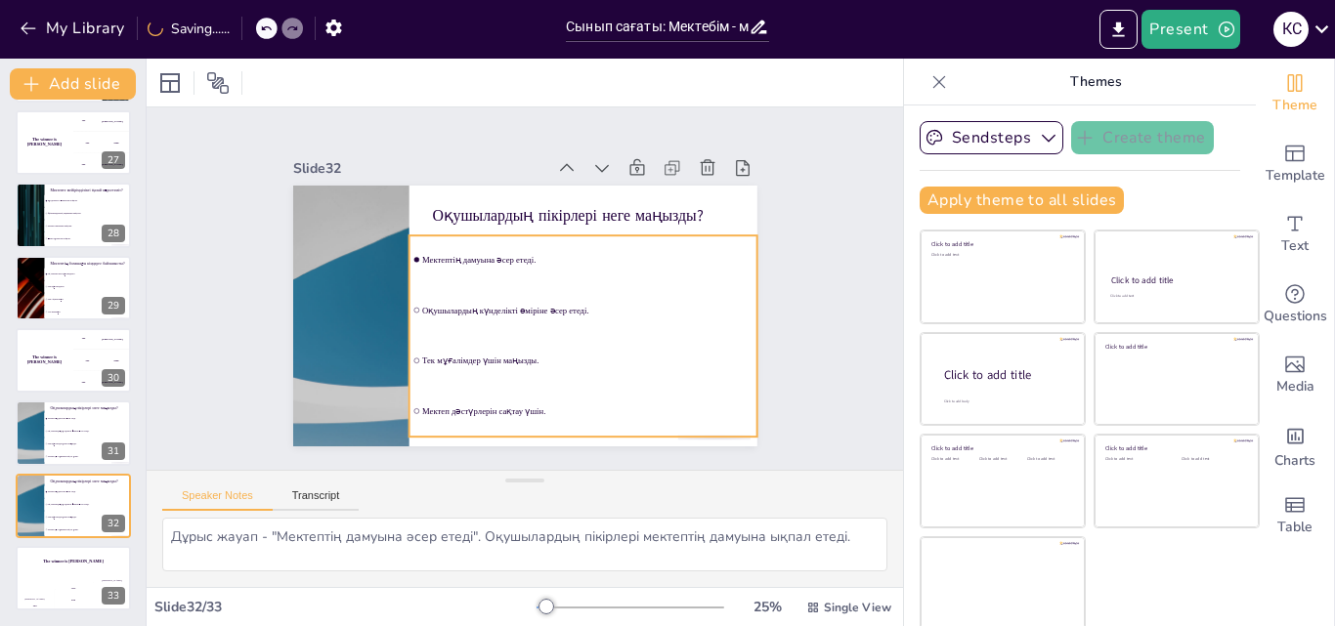
checkbox input "true"
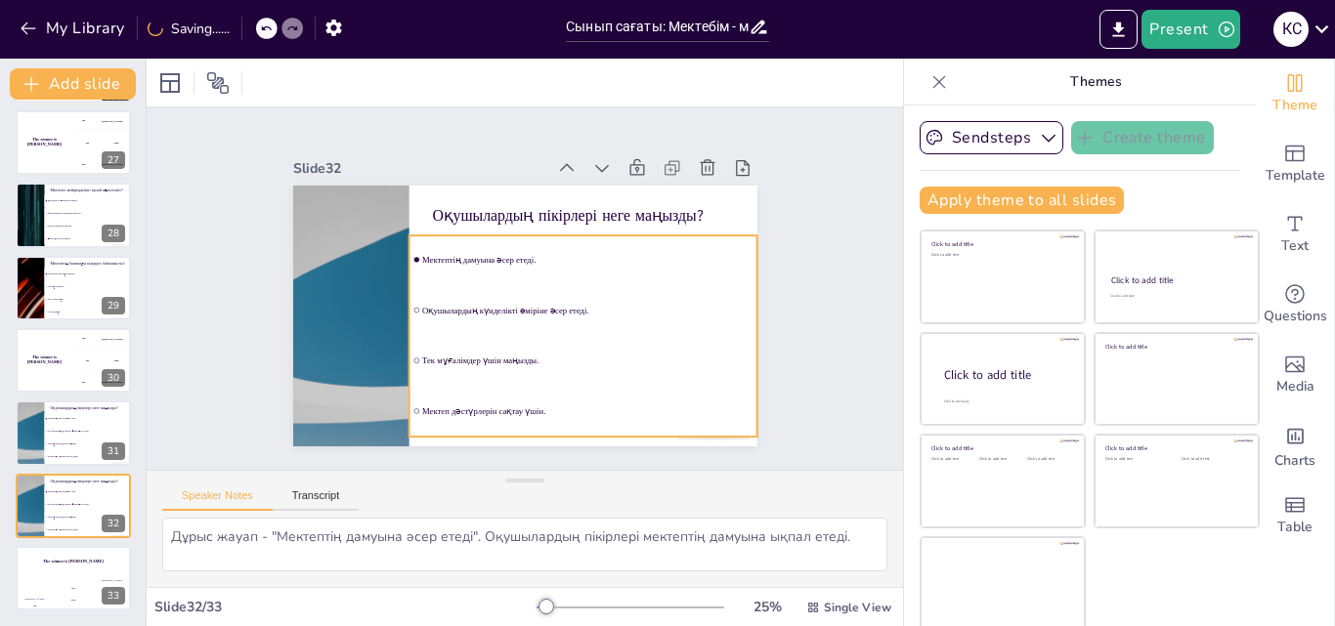
checkbox input "true"
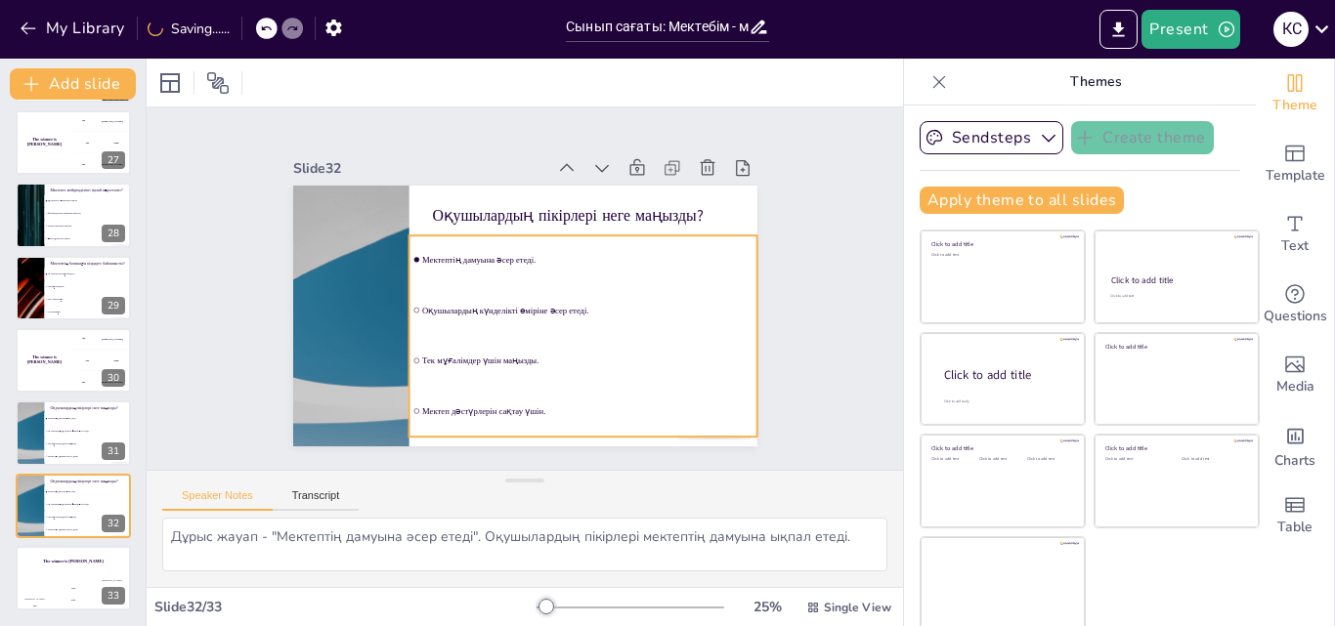
checkbox input "true"
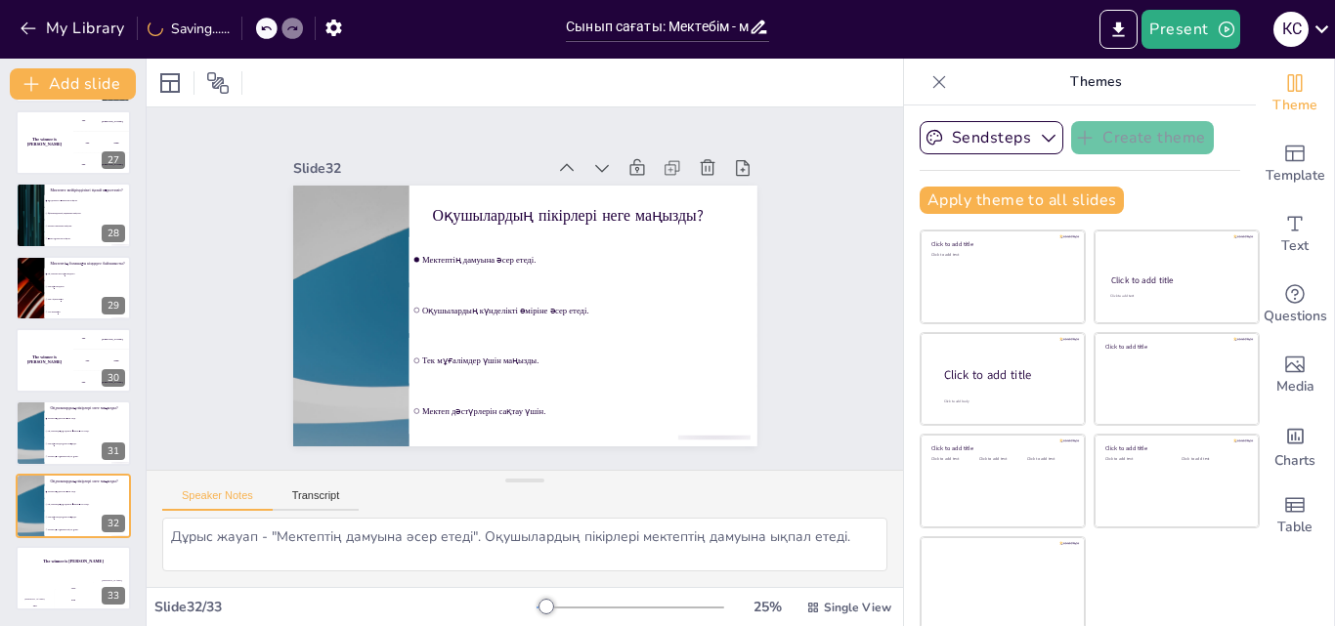
checkbox input "true"
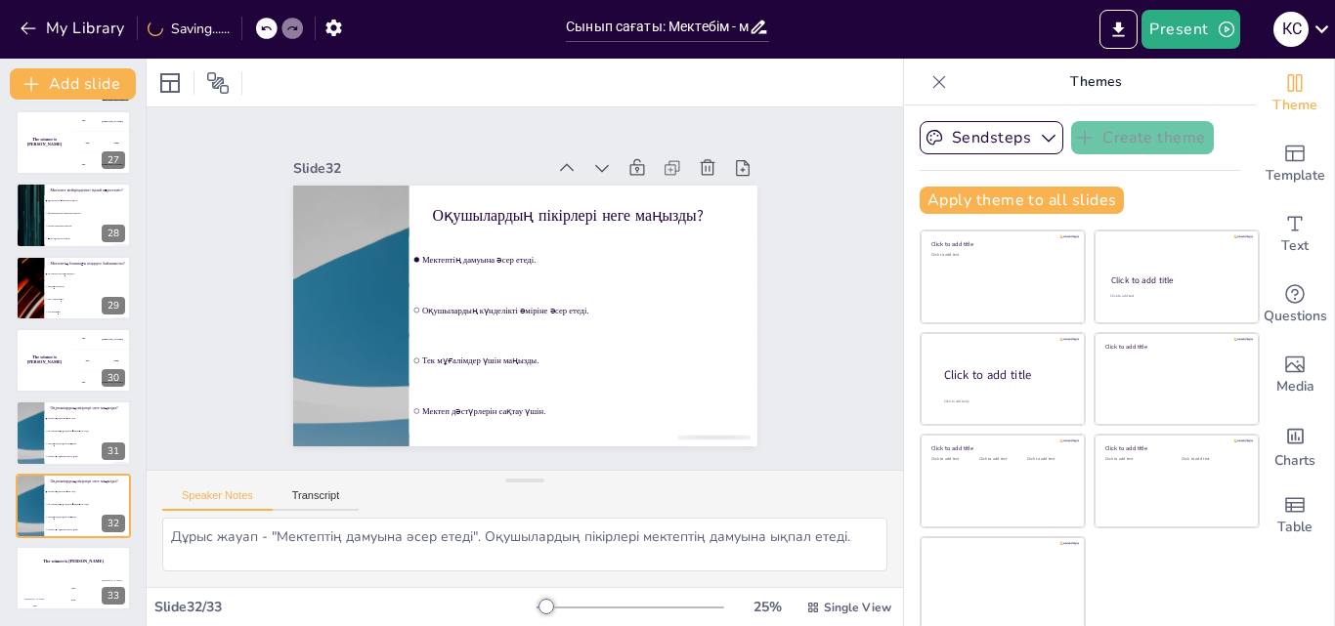
checkbox input "true"
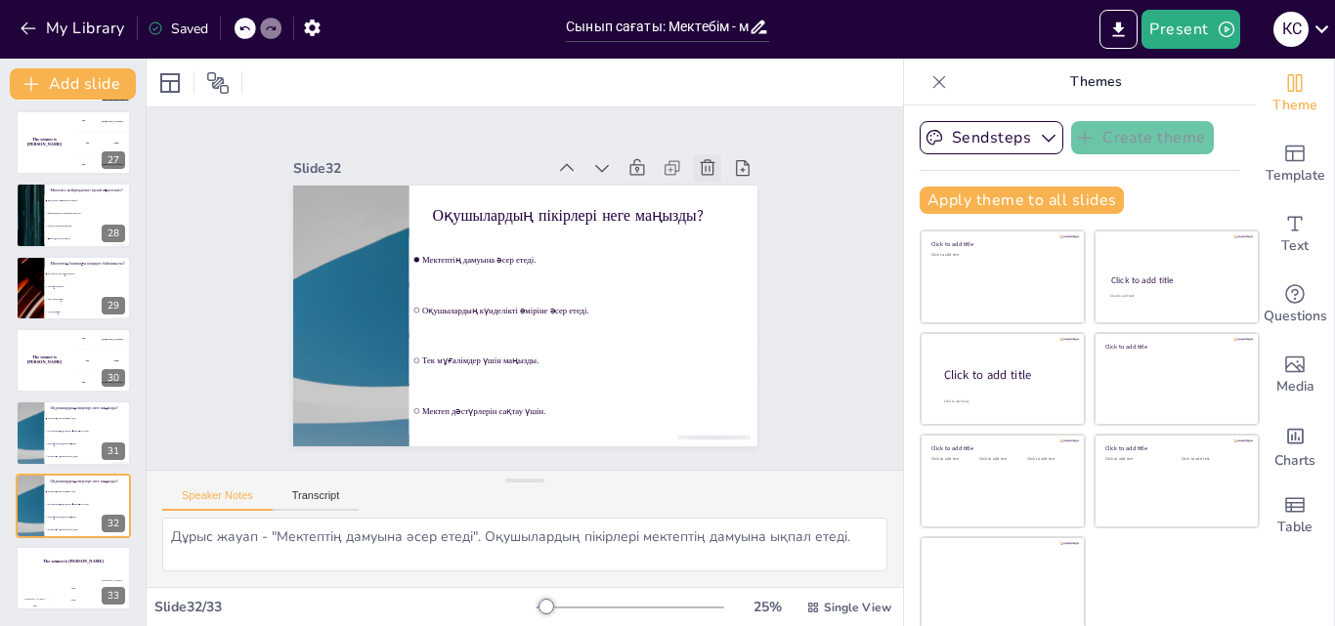
checkbox input "true"
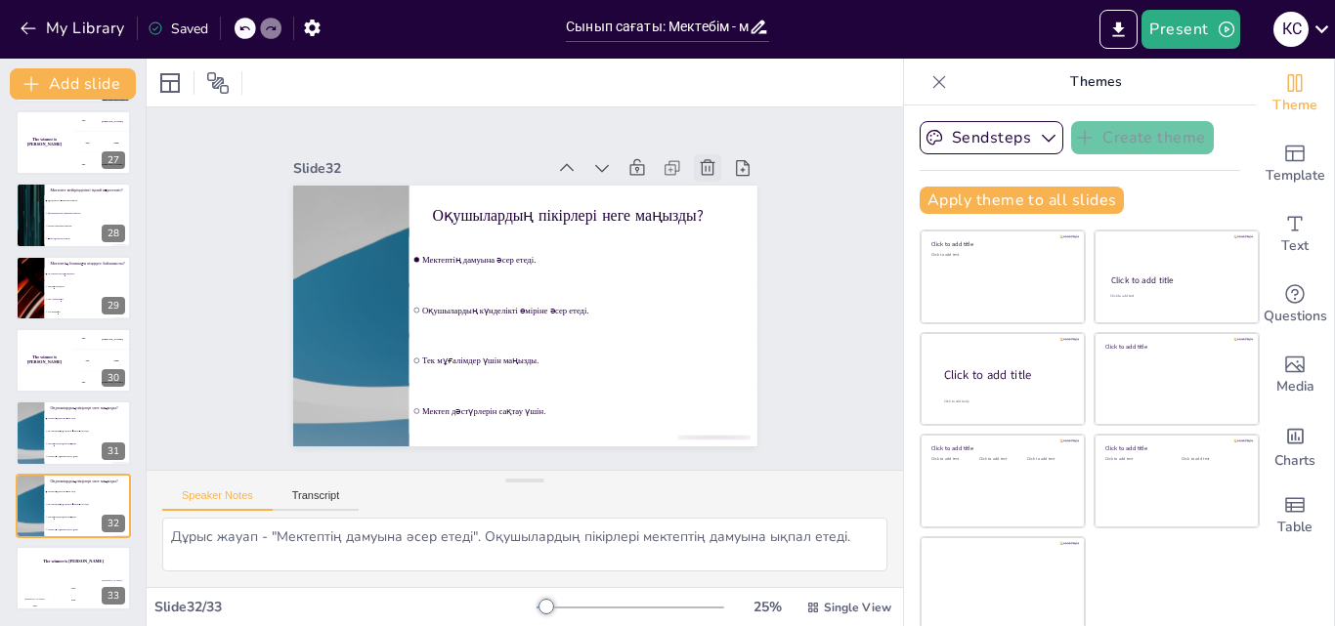
checkbox input "true"
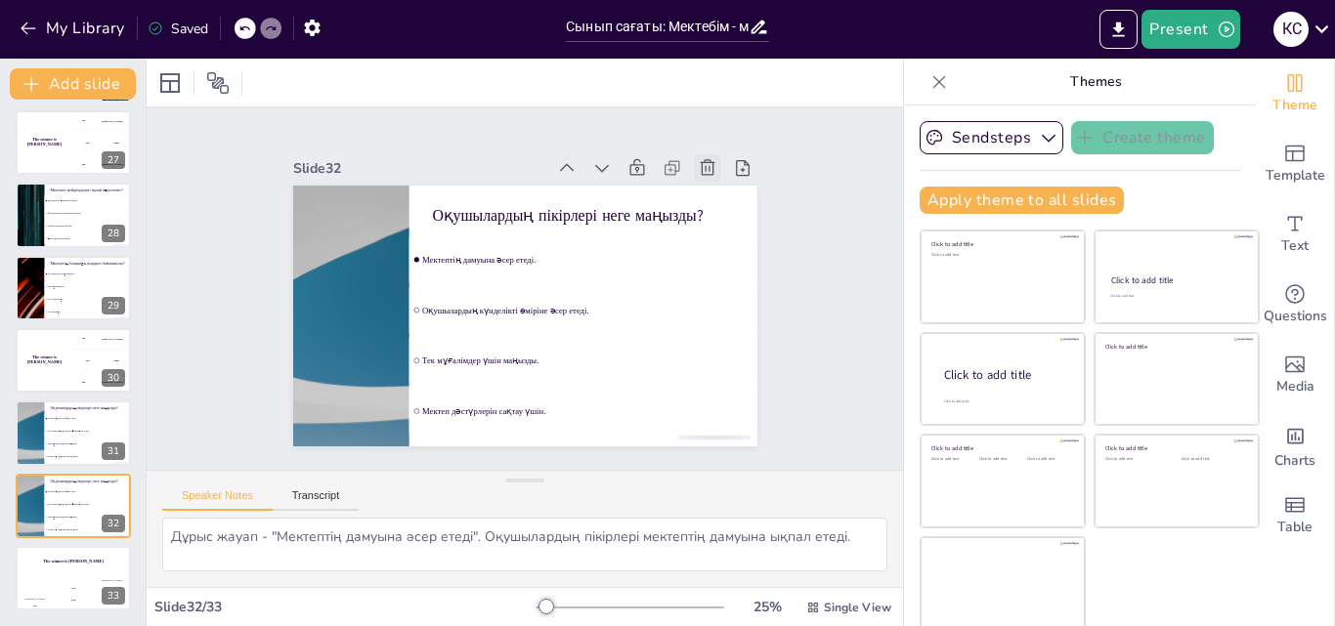
checkbox input "true"
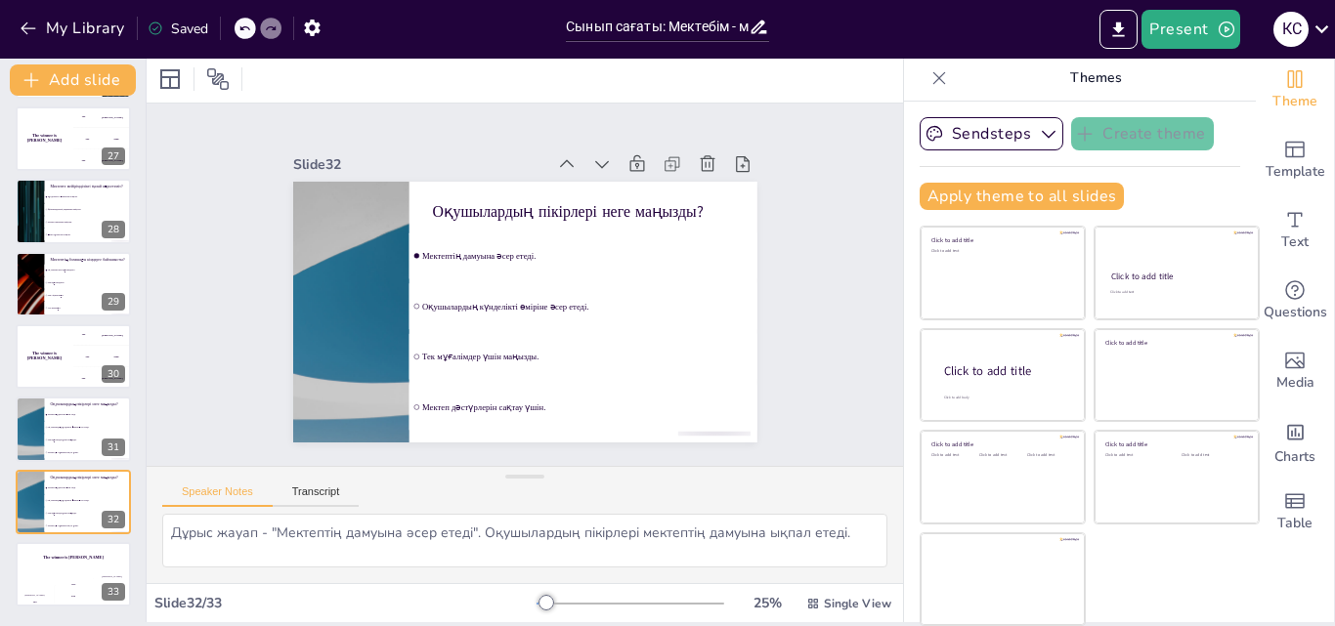
checkbox input "true"
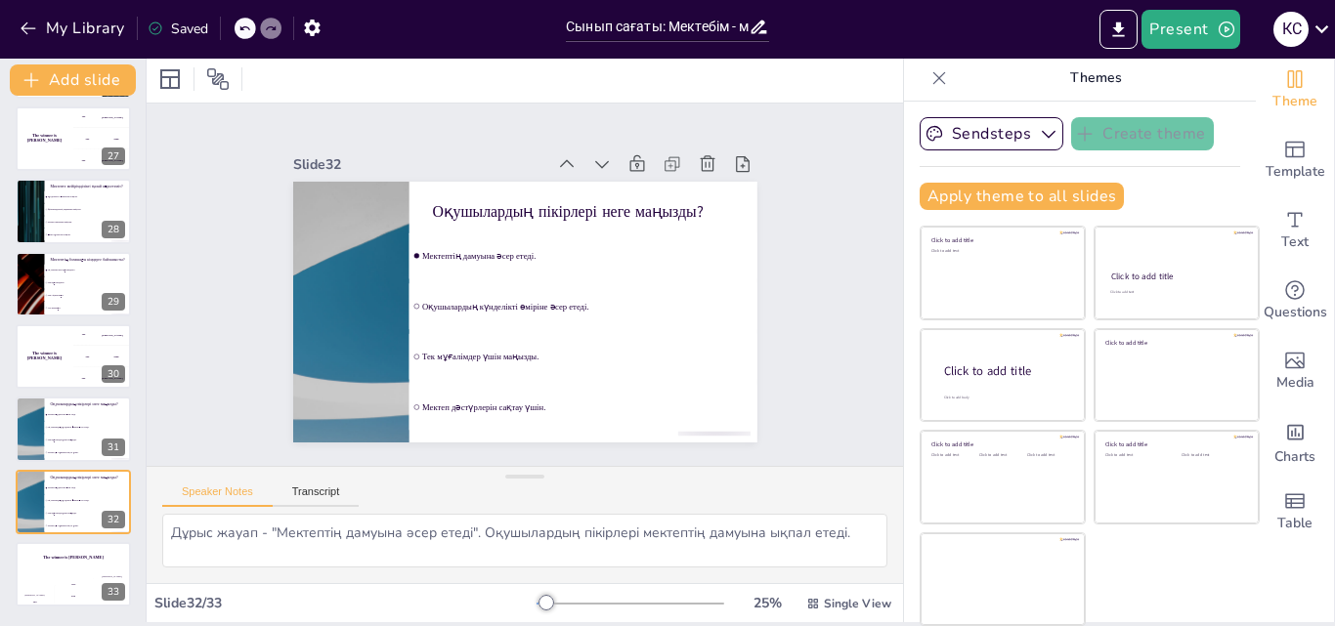
checkbox input "true"
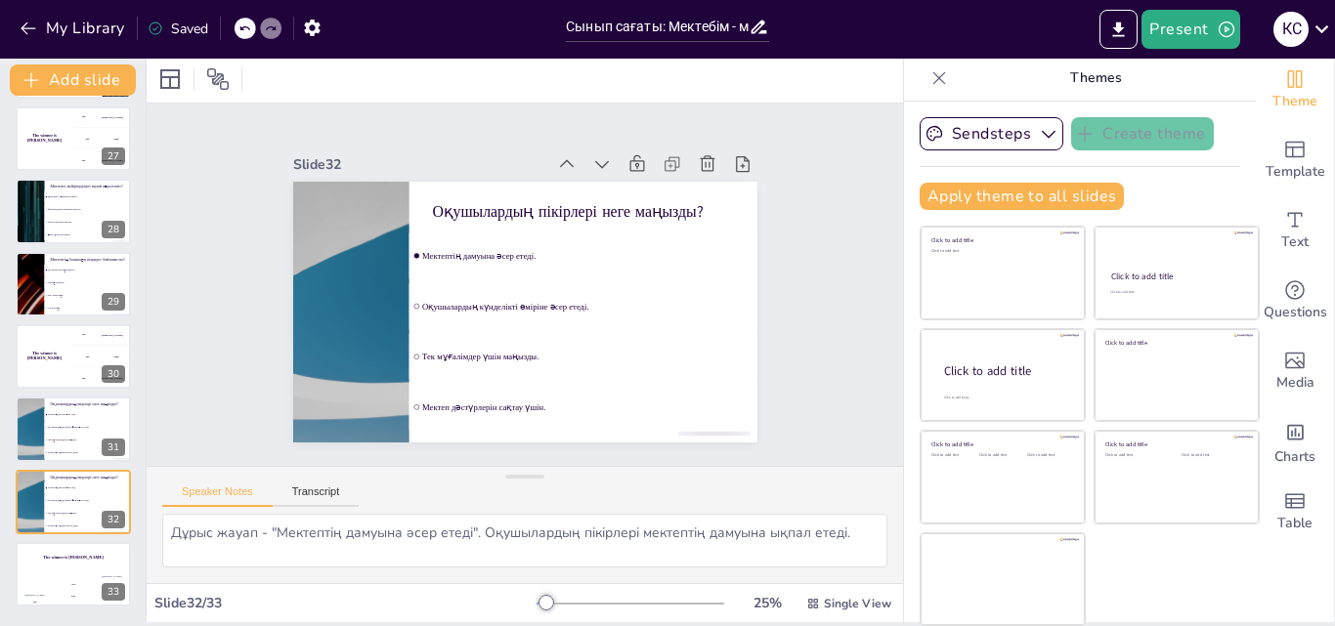
checkbox input "true"
drag, startPoint x: 790, startPoint y: 250, endPoint x: 795, endPoint y: 79, distance: 171.1
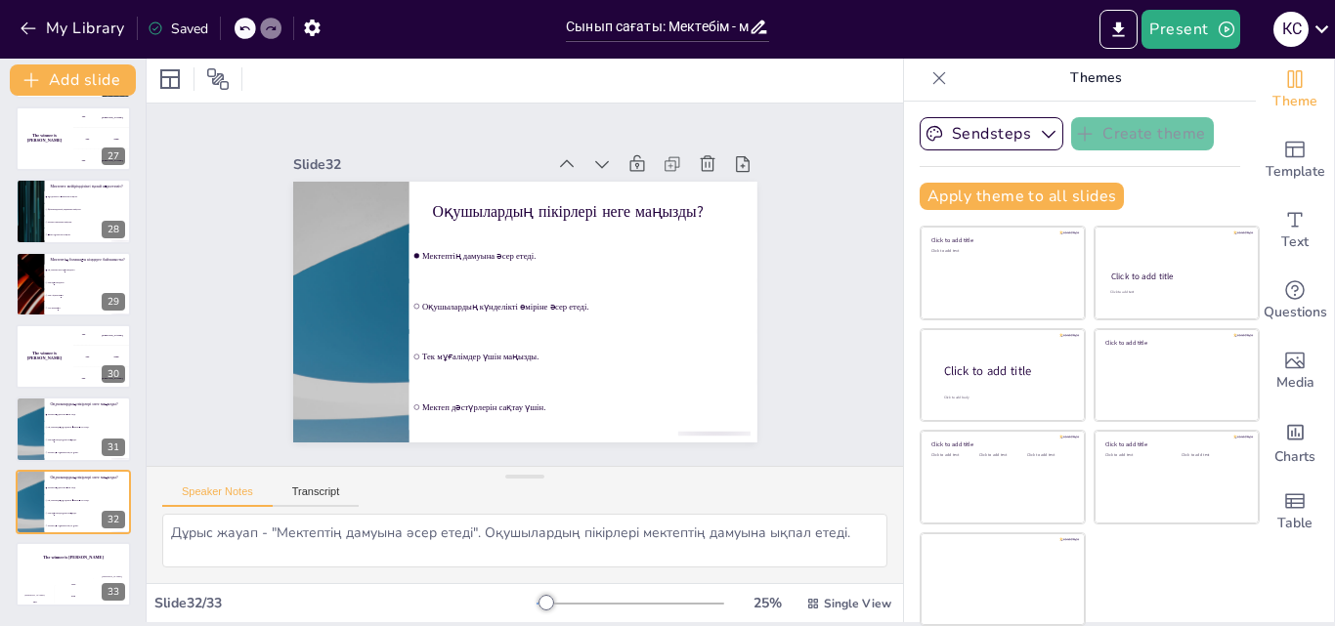
click at [795, 79] on div at bounding box center [525, 79] width 756 height 48
click at [933, 78] on icon at bounding box center [939, 77] width 13 height 13
checkbox input "true"
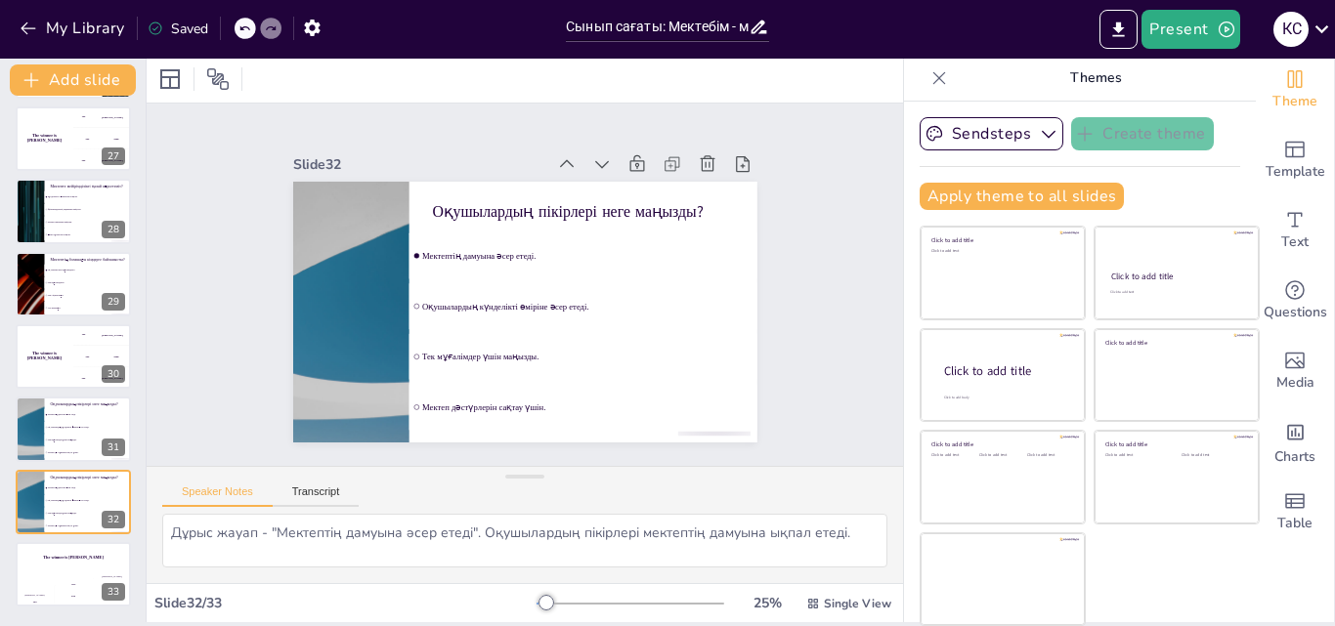
checkbox input "true"
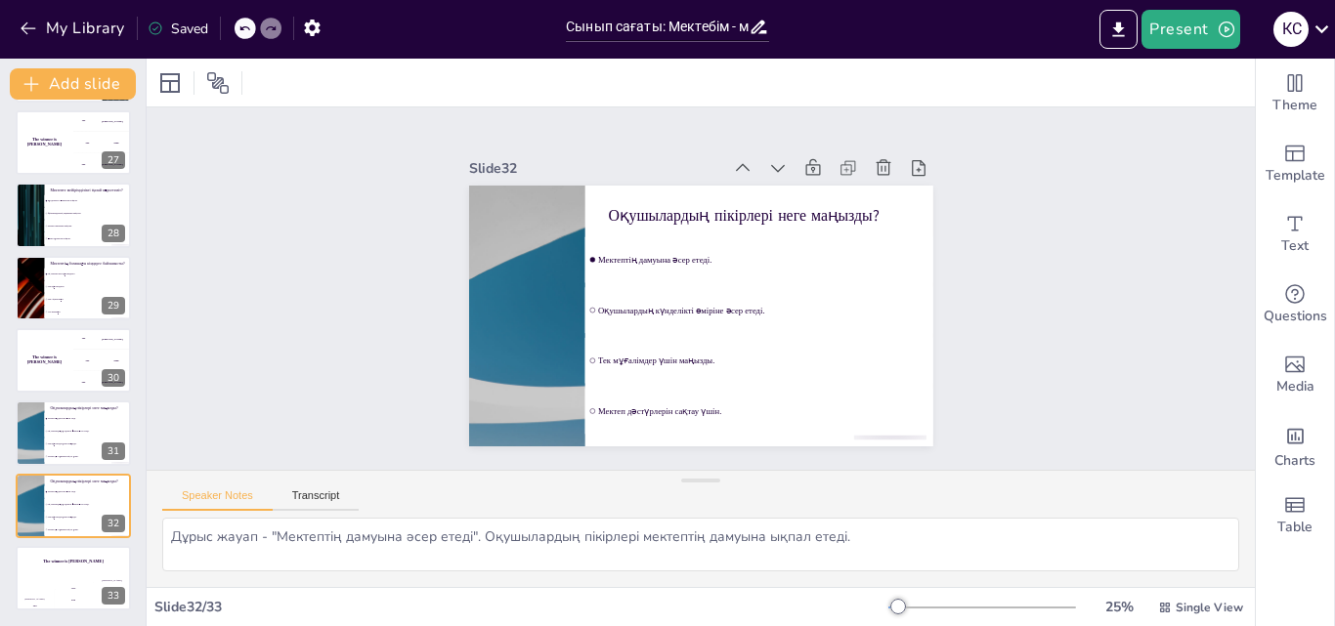
scroll to position [0, 0]
checkbox input "true"
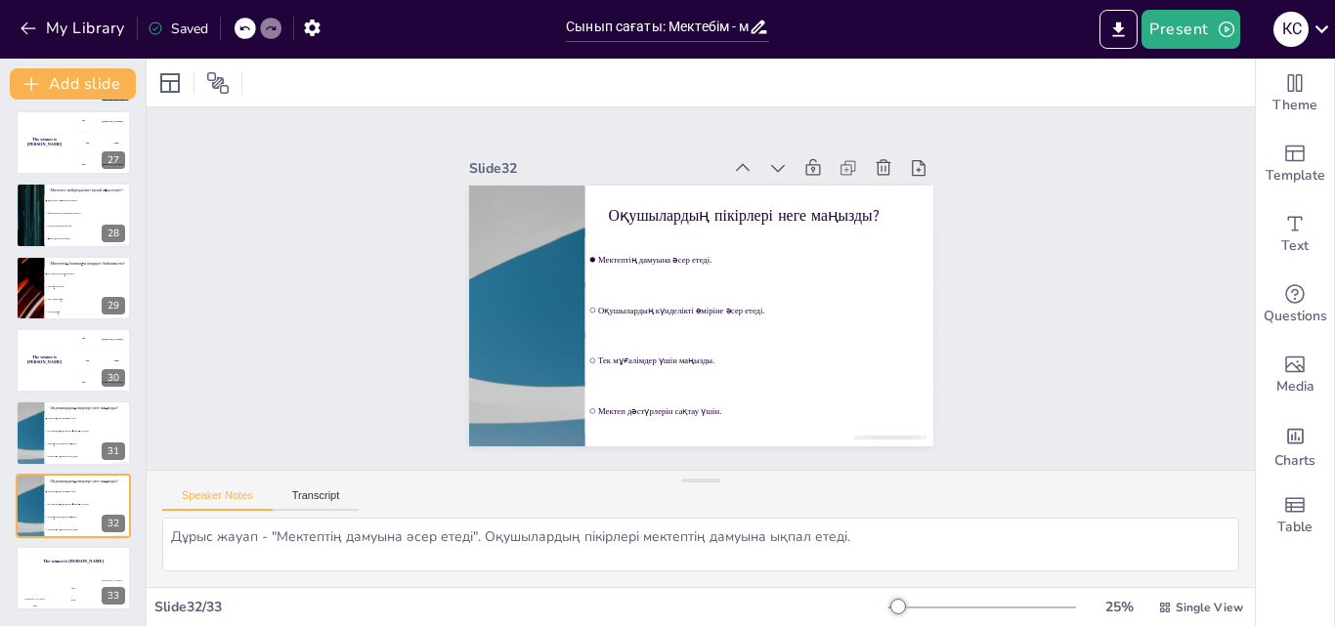
checkbox input "true"
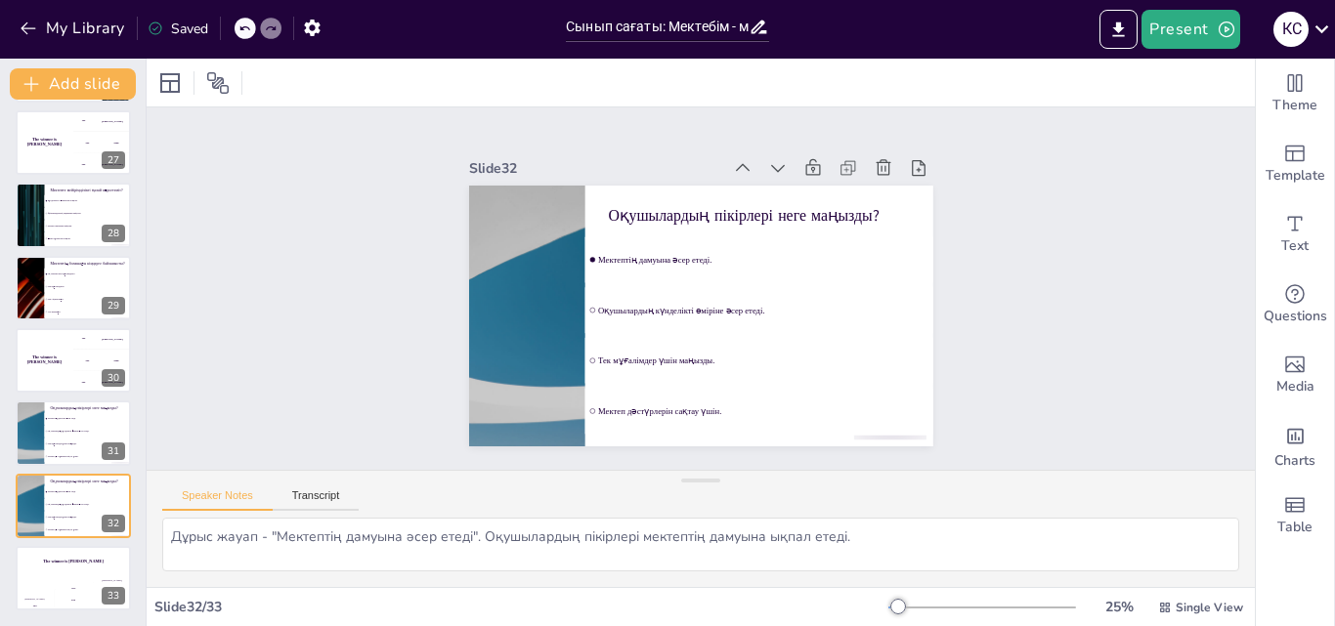
checkbox input "true"
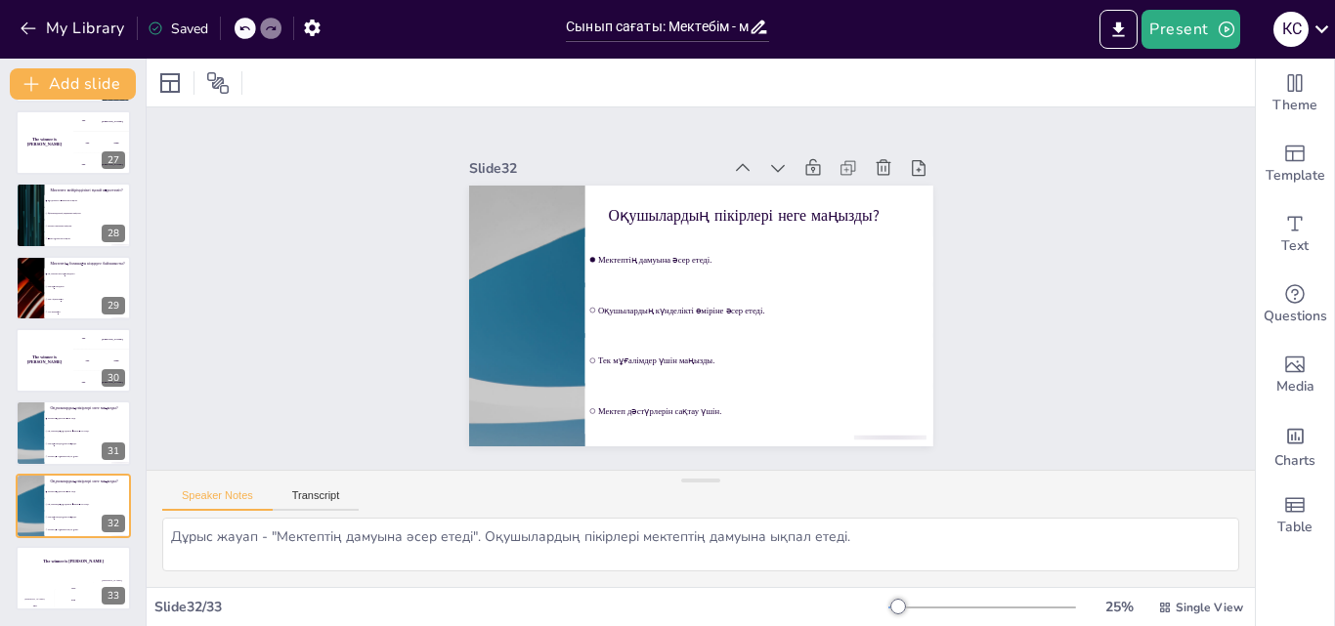
checkbox input "true"
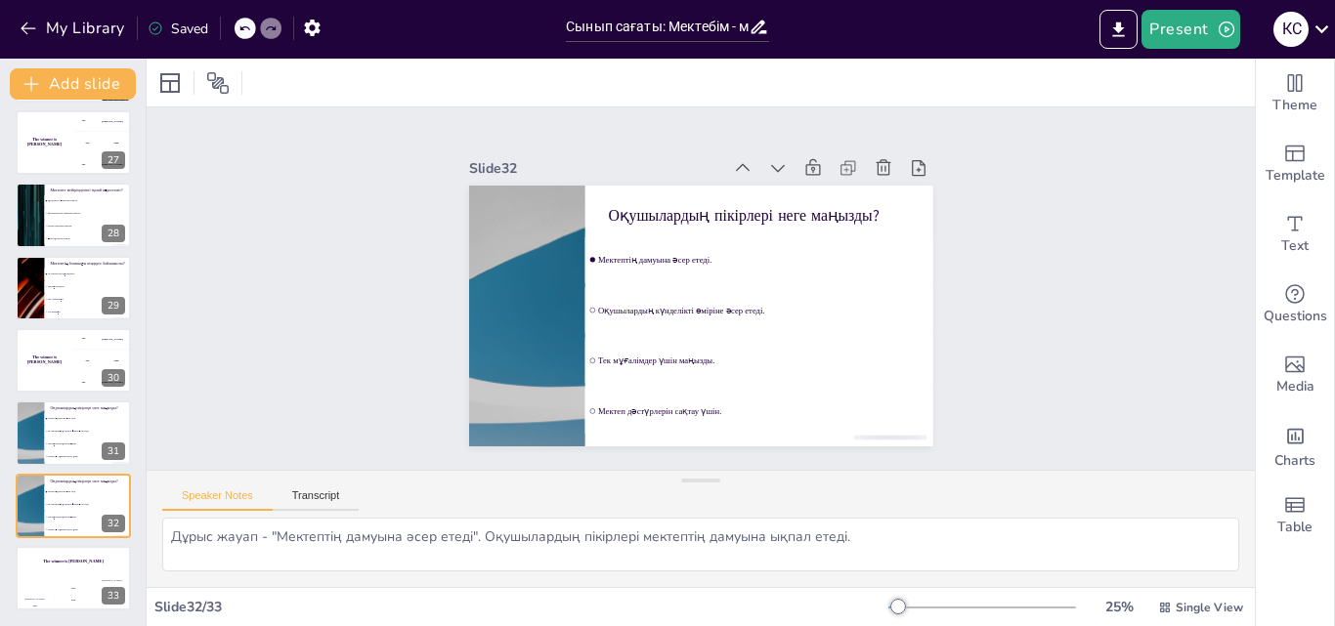
checkbox input "true"
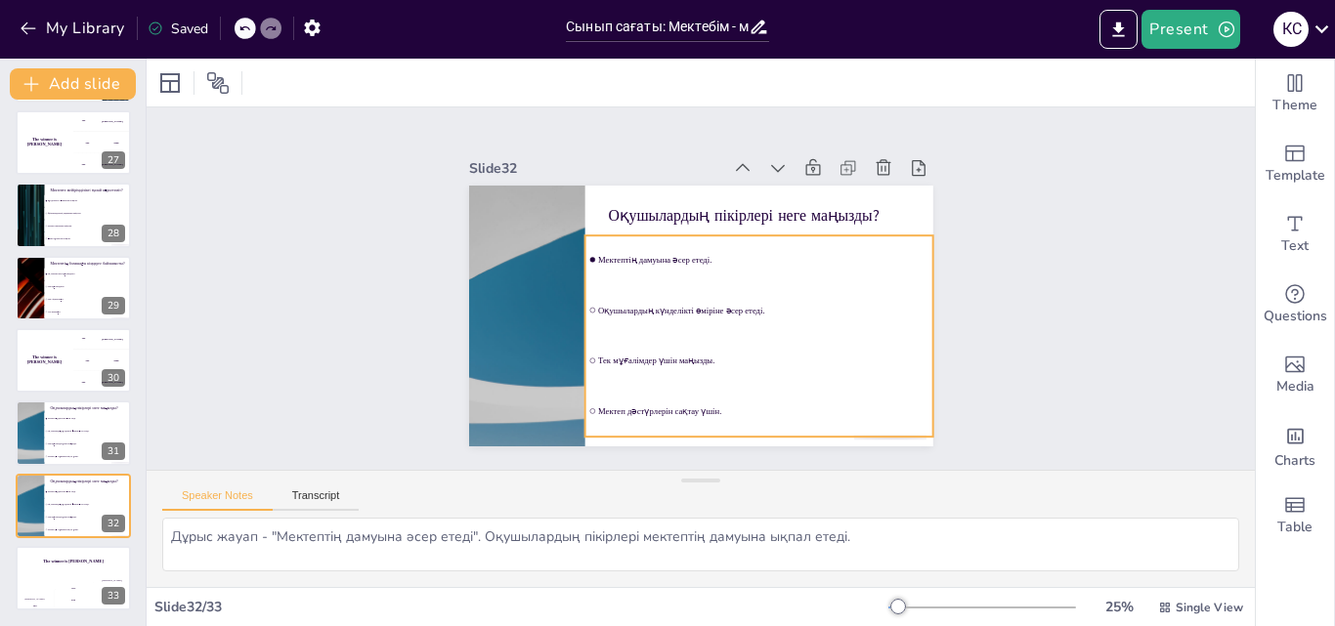
checkbox input "true"
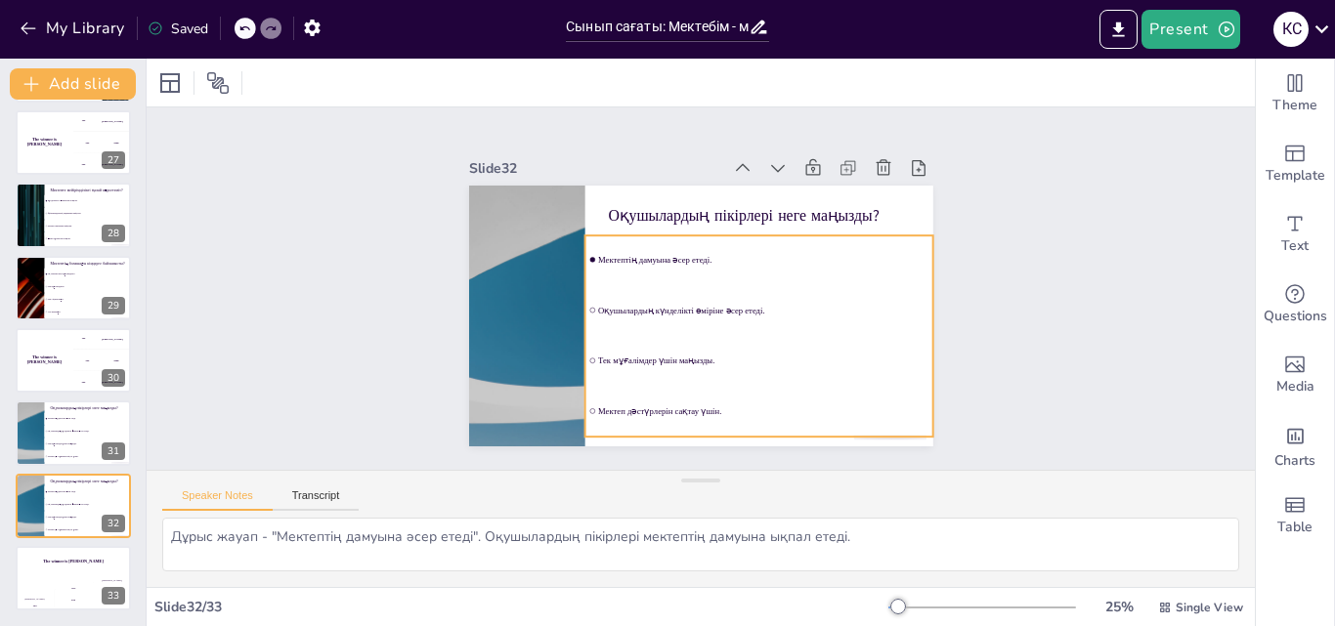
checkbox input "true"
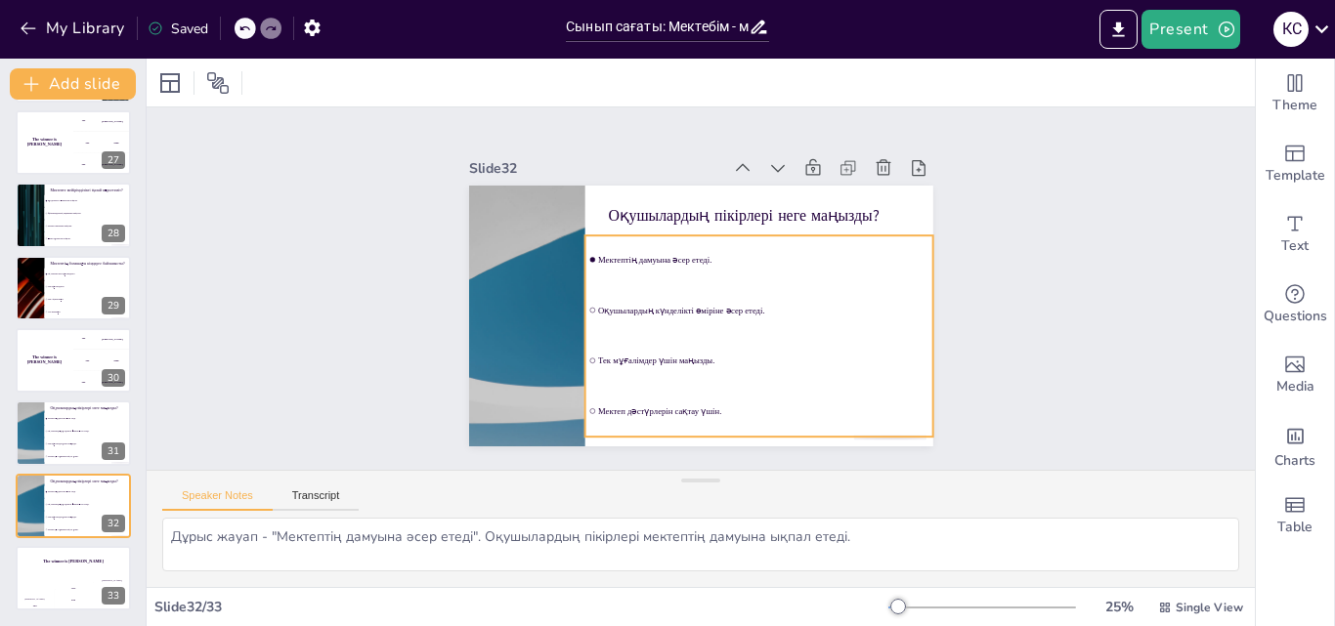
checkbox input "true"
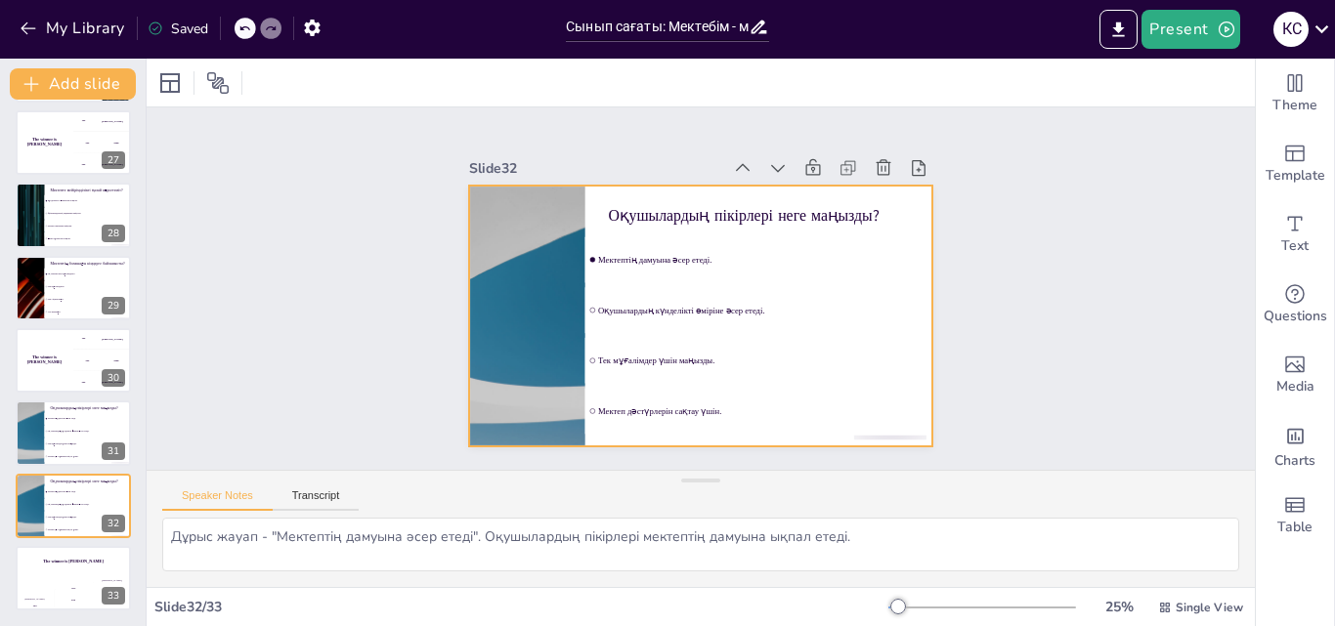
checkbox input "true"
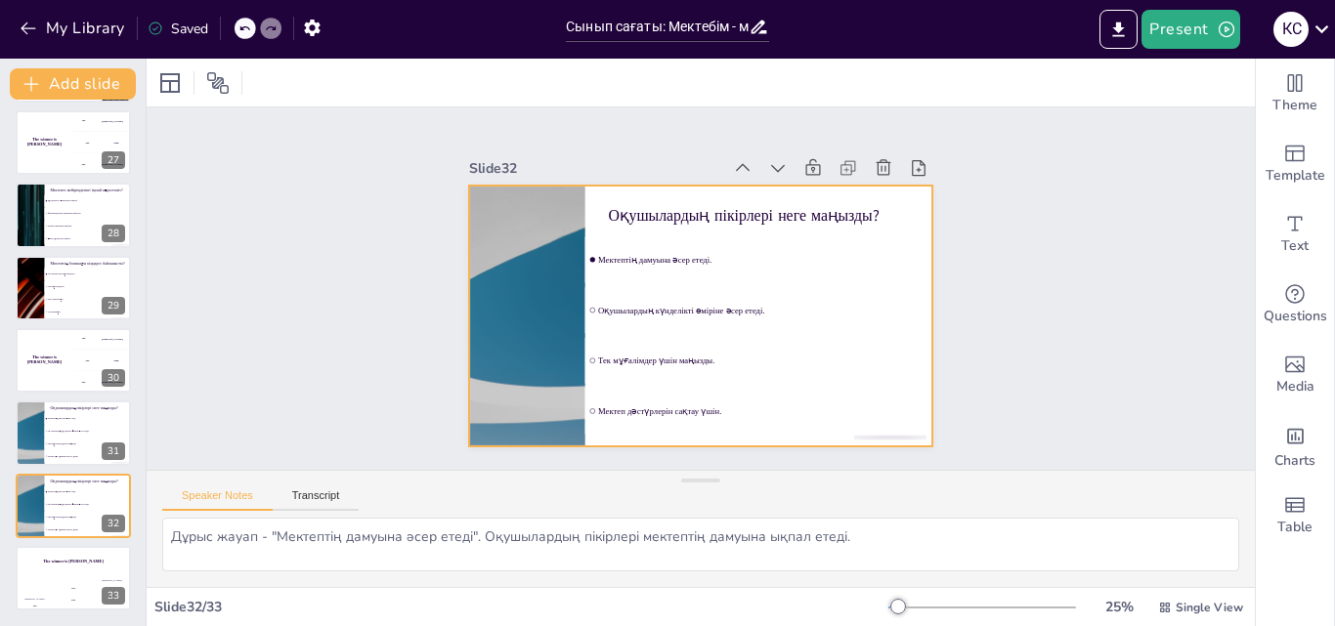
checkbox input "true"
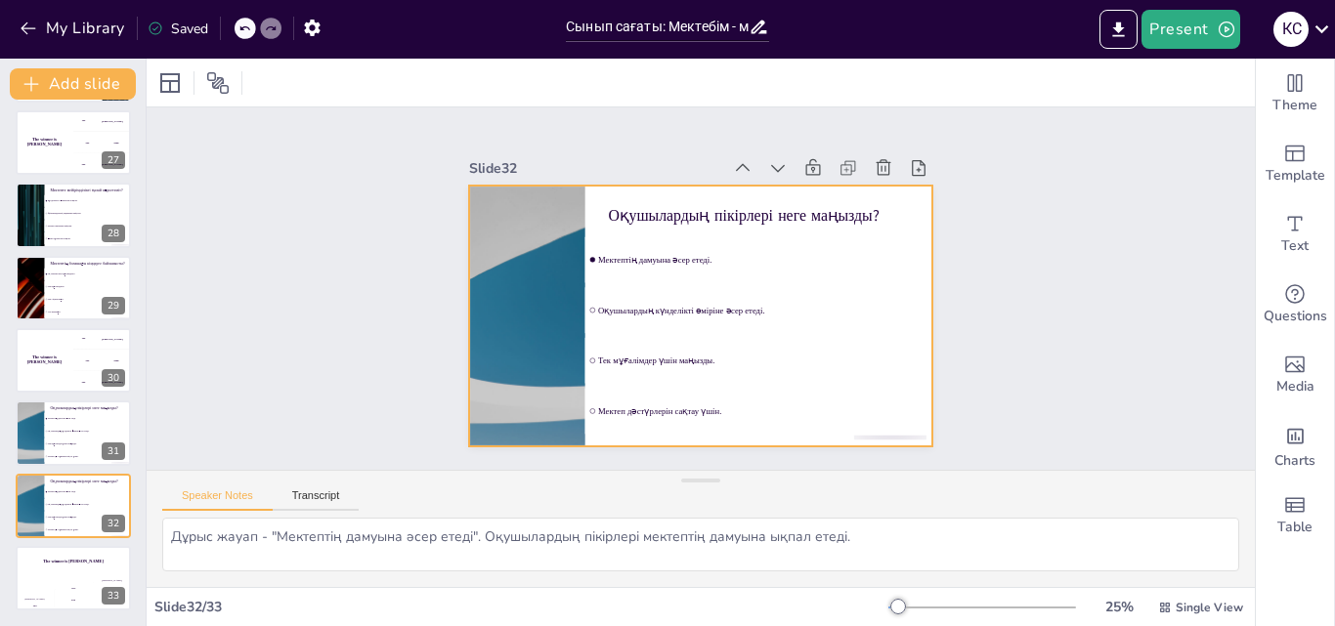
checkbox input "true"
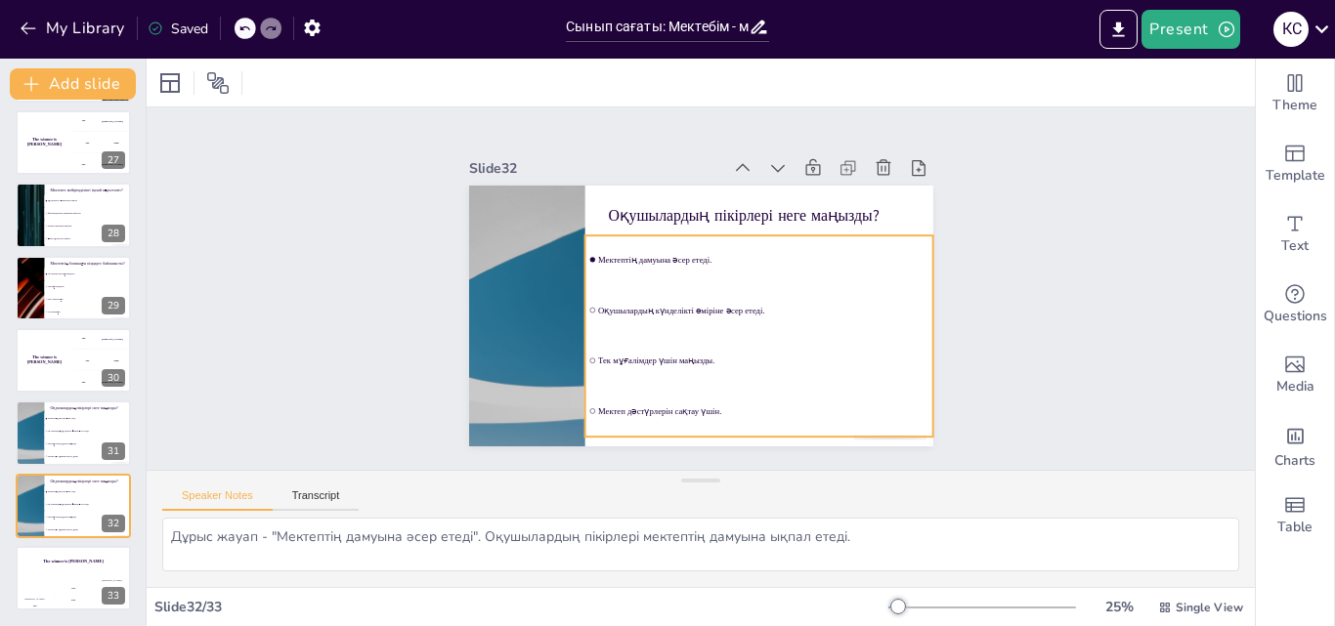
checkbox input "true"
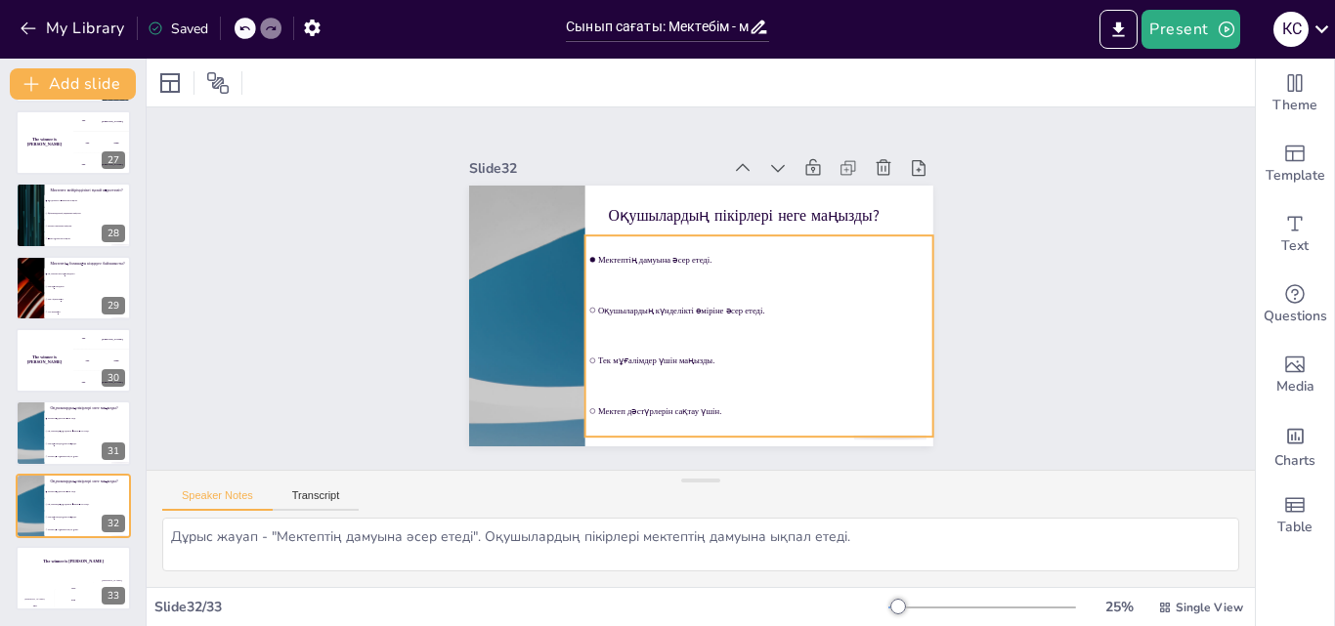
checkbox input "true"
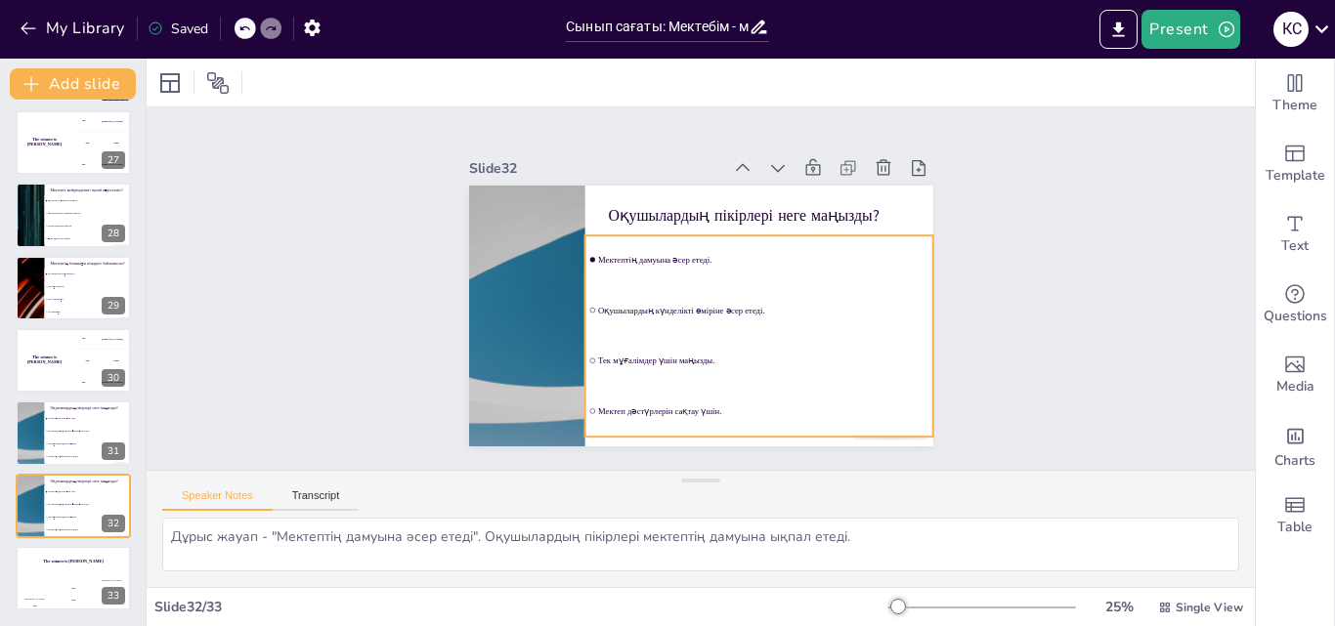
checkbox input "true"
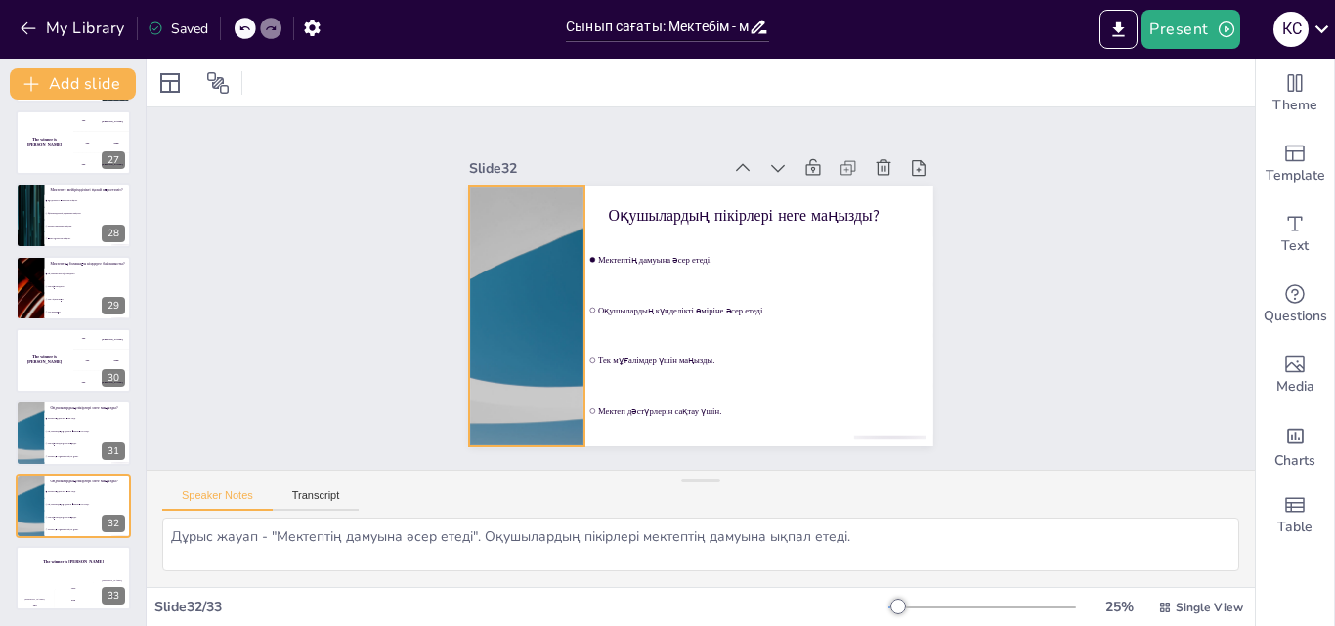
checkbox input "true"
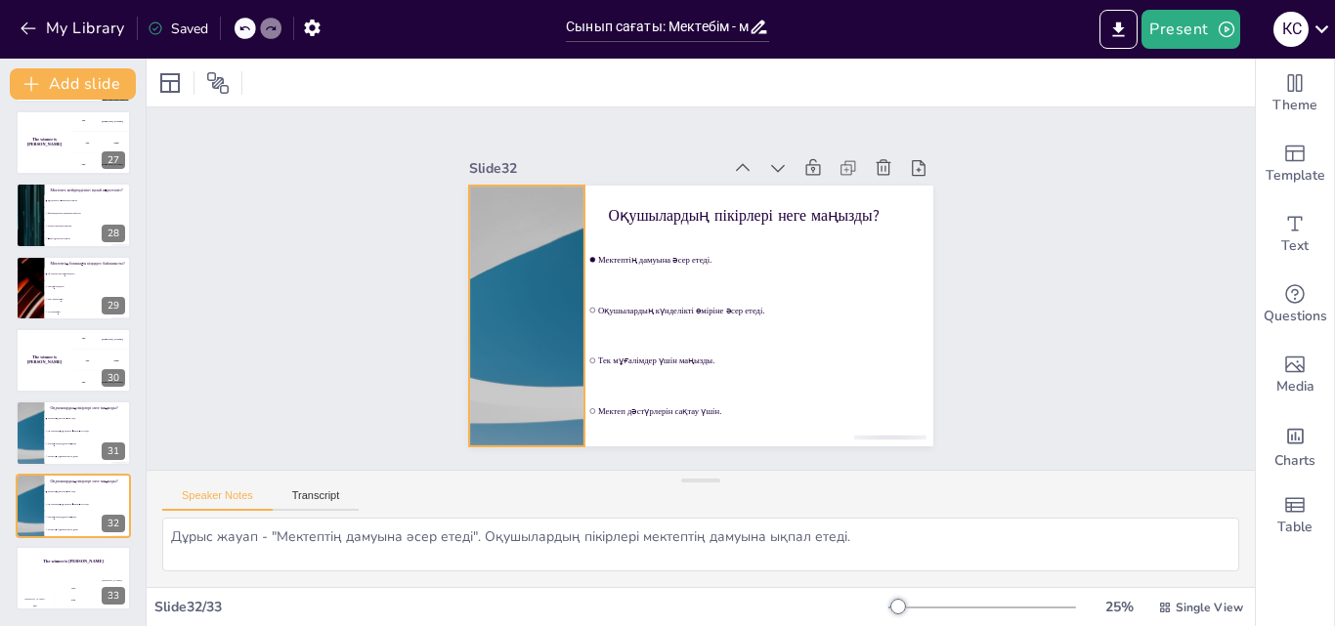
checkbox input "true"
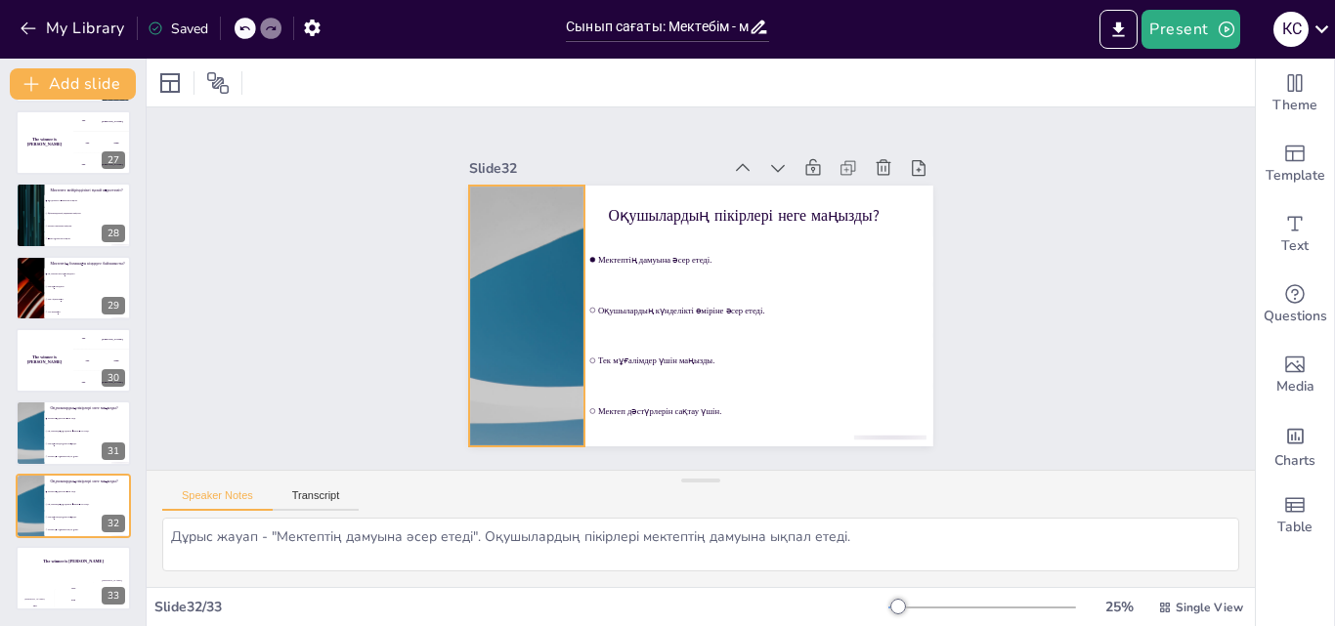
checkbox input "true"
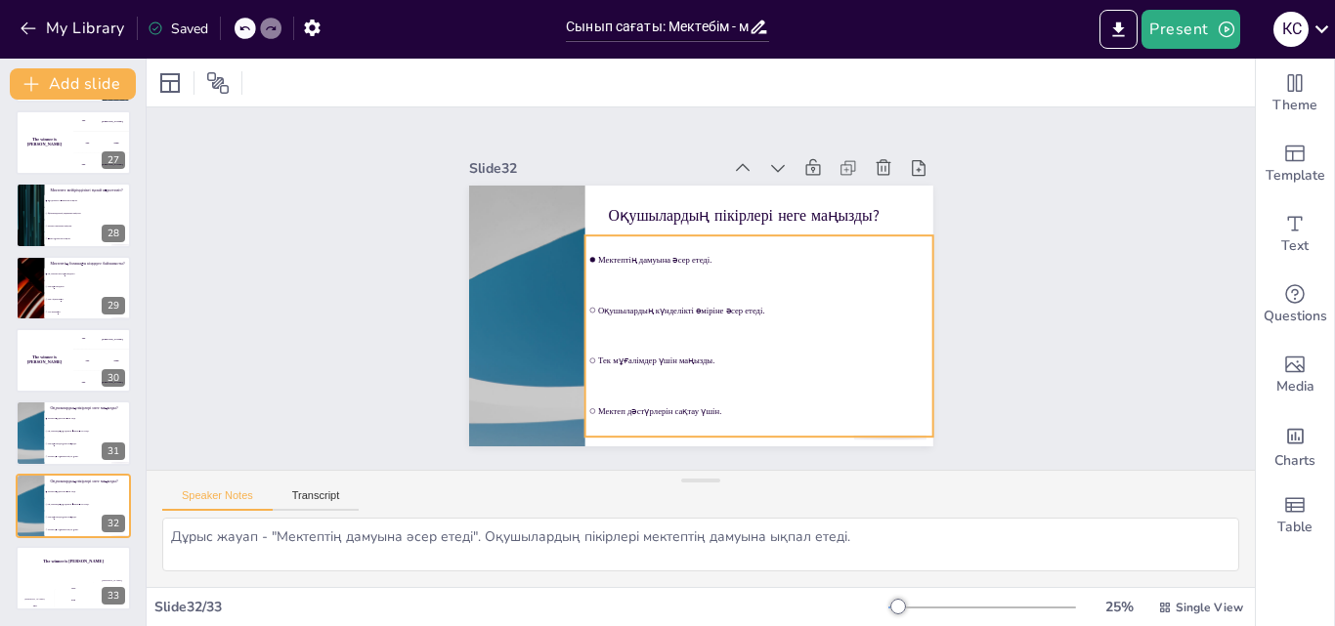
checkbox input "true"
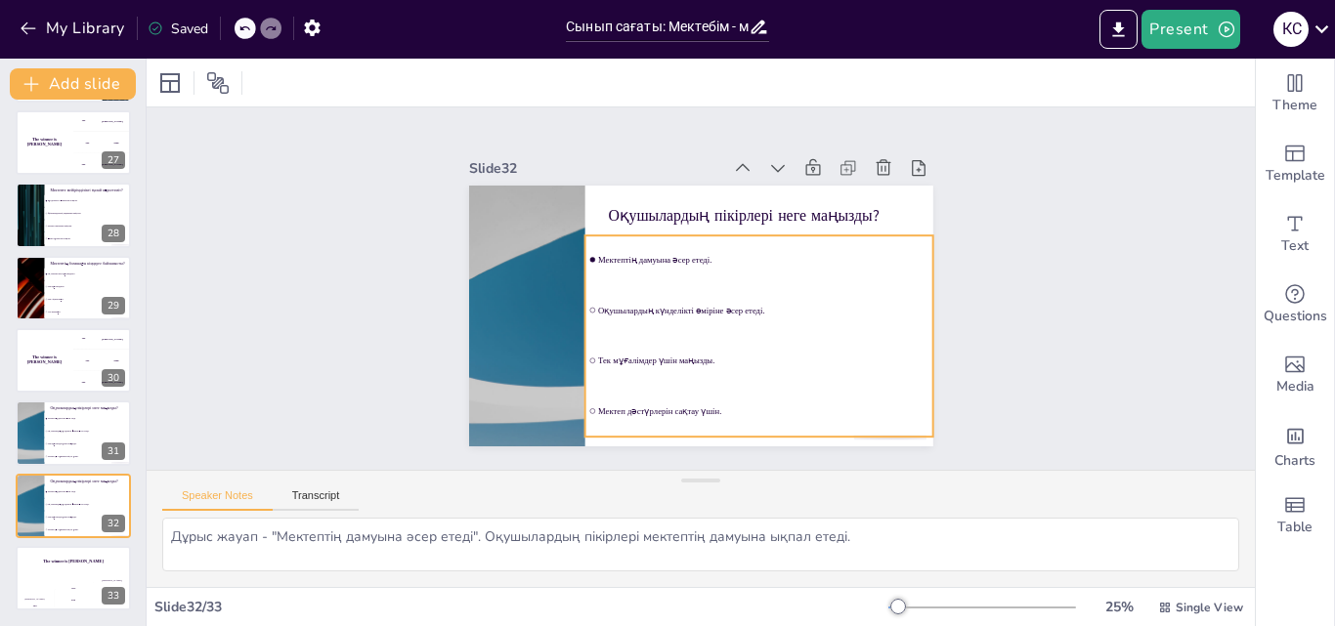
checkbox input "true"
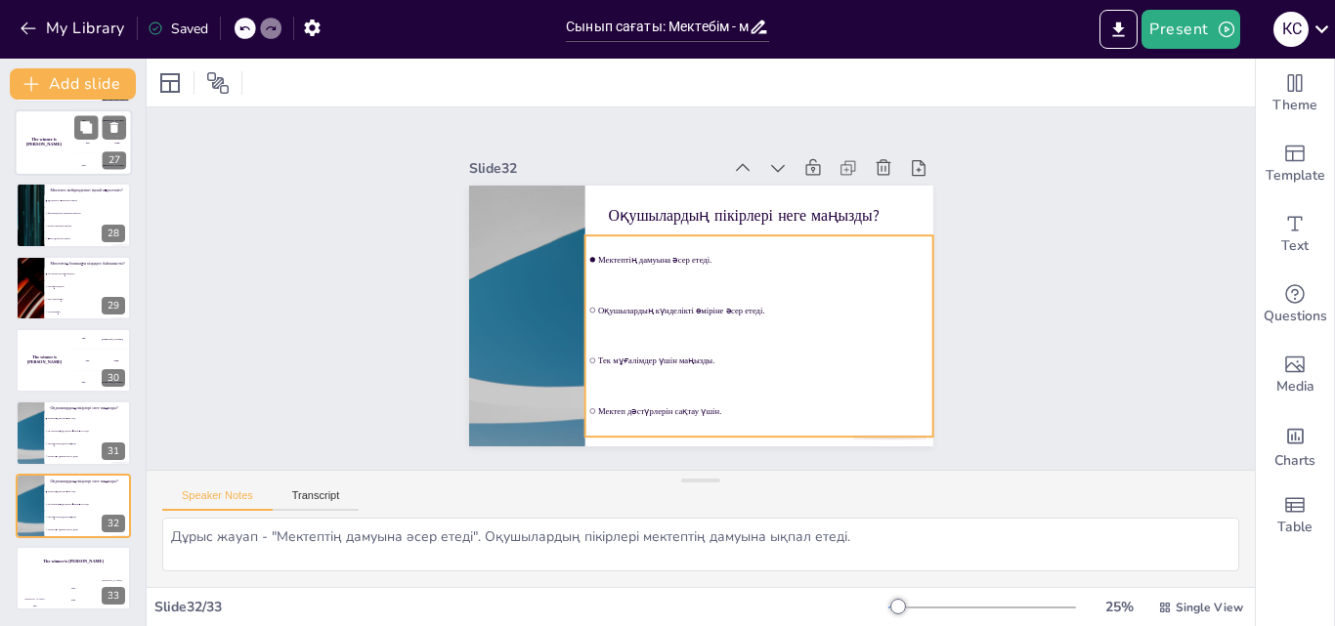
checkbox input "true"
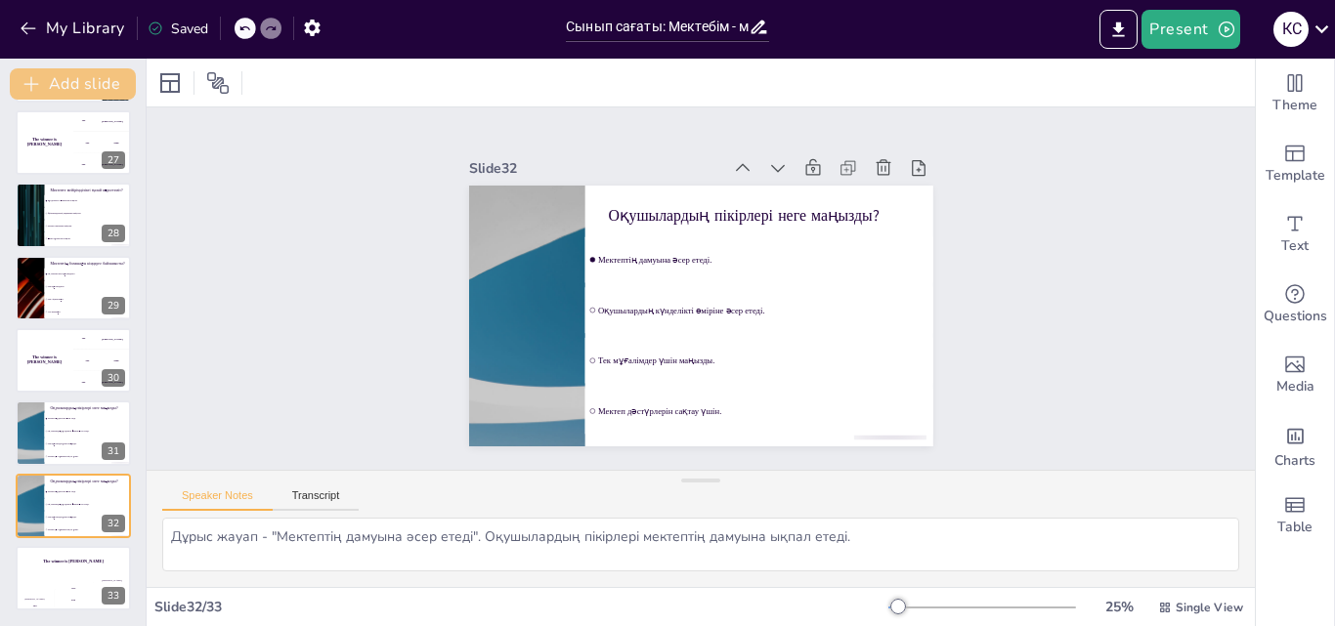
checkbox input "true"
